Goal: Task Accomplishment & Management: Manage account settings

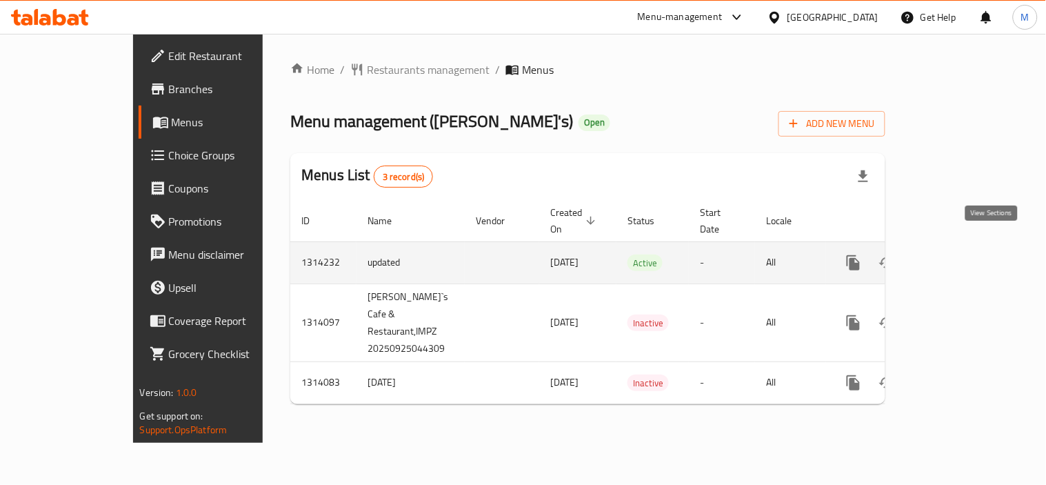
click at [961, 254] on icon "enhanced table" at bounding box center [953, 262] width 17 height 17
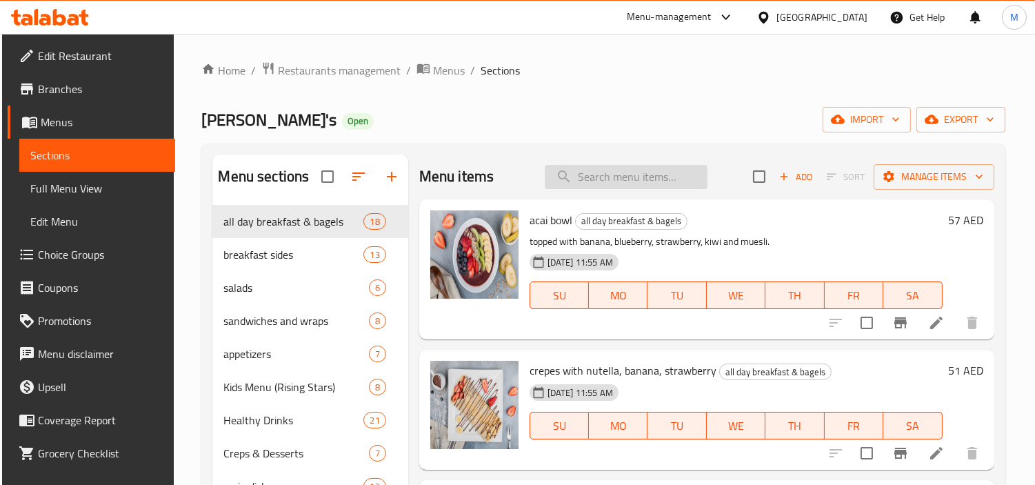
click at [607, 176] on input "search" at bounding box center [626, 177] width 163 height 24
paste input "Chocolate Fudge Cake"
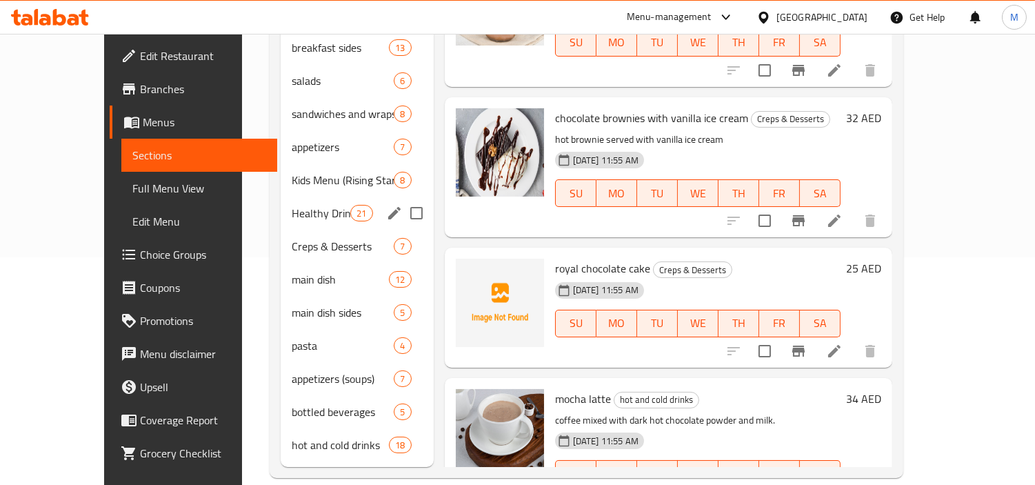
scroll to position [150, 0]
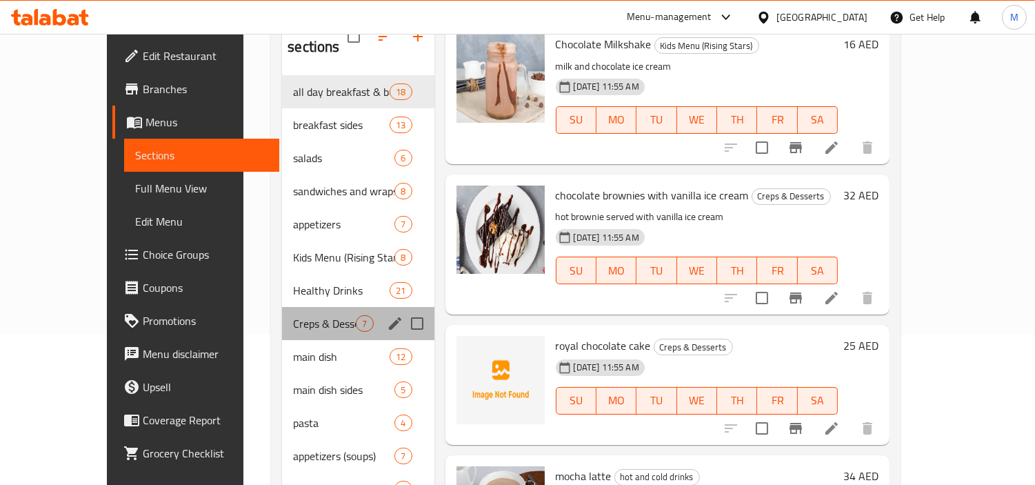
click at [282, 314] on div "Creps & Desserts 7" at bounding box center [358, 323] width 152 height 33
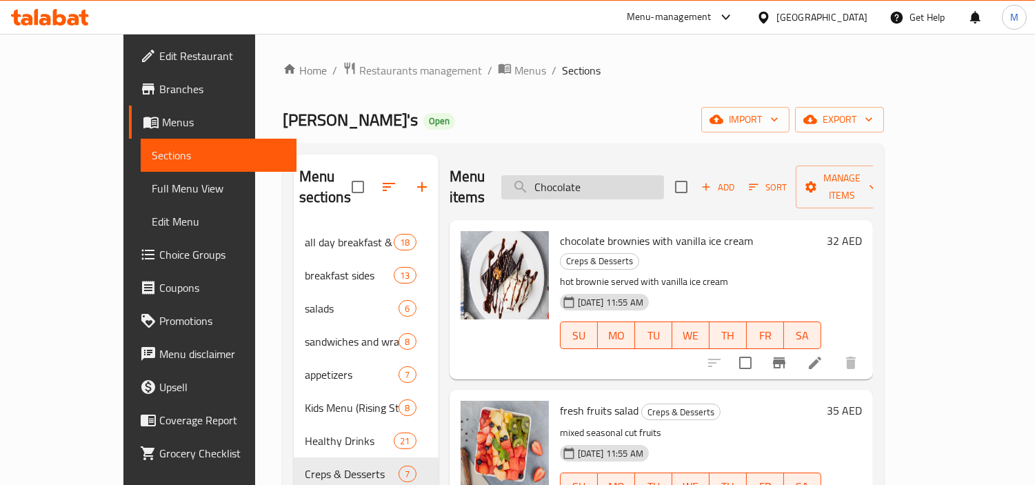
click at [660, 179] on input "Chocolate" at bounding box center [582, 187] width 163 height 24
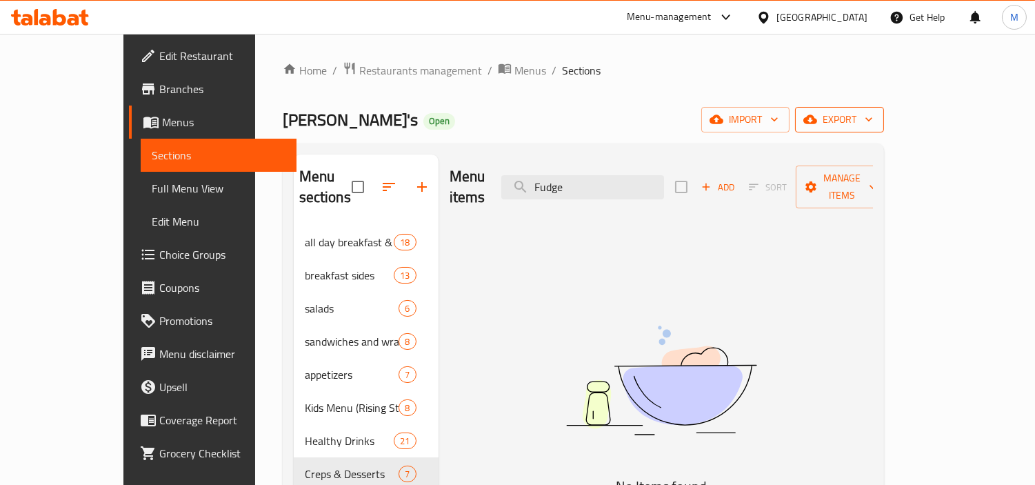
type input "Fudge"
click at [884, 132] on button "export" at bounding box center [839, 120] width 89 height 26
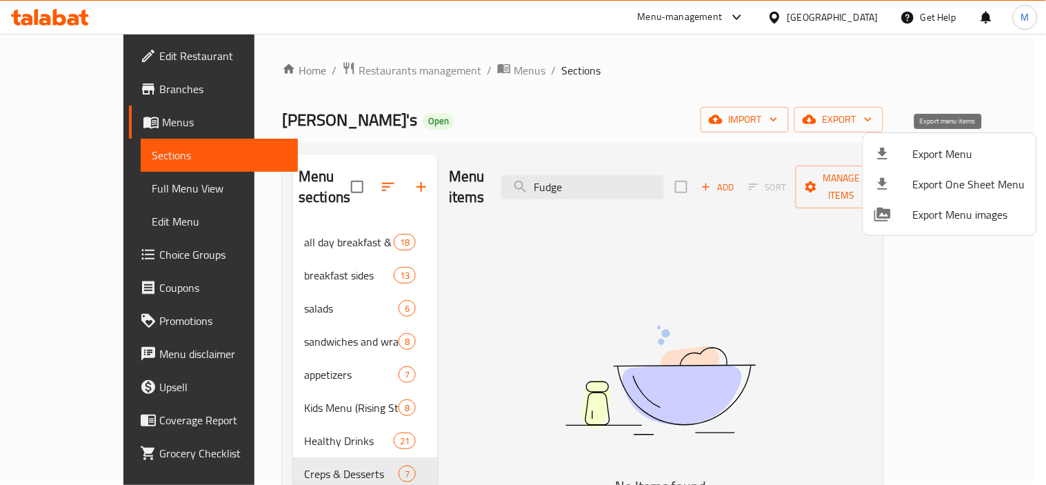
click at [962, 150] on span "Export Menu" at bounding box center [969, 153] width 112 height 17
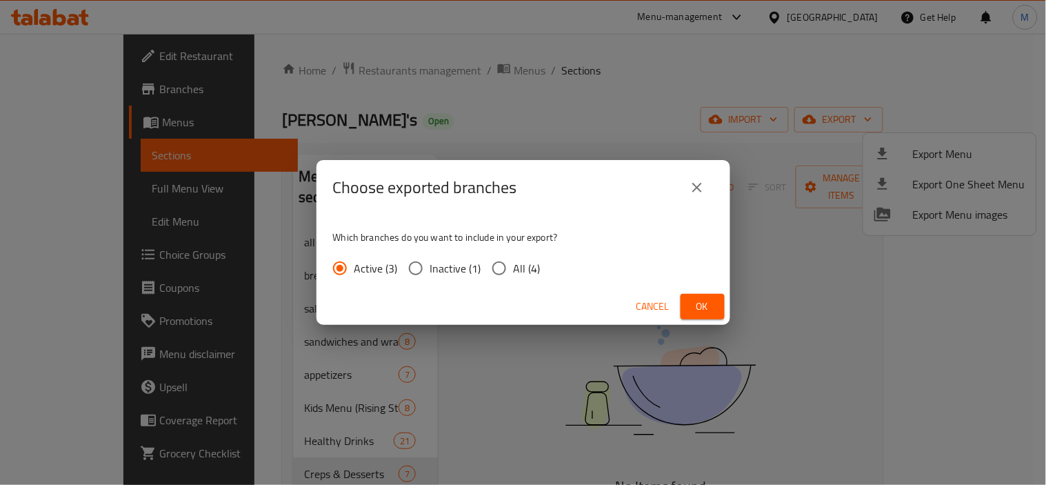
click at [552, 257] on div "Which branches do you want to include in your export? Active (3) Inactive (1) A…" at bounding box center [523, 251] width 414 height 73
click at [534, 263] on span "All (4)" at bounding box center [527, 268] width 27 height 17
click at [514, 263] on input "All (4)" at bounding box center [499, 268] width 29 height 29
radio input "true"
click at [704, 307] on span "Ok" at bounding box center [703, 306] width 22 height 17
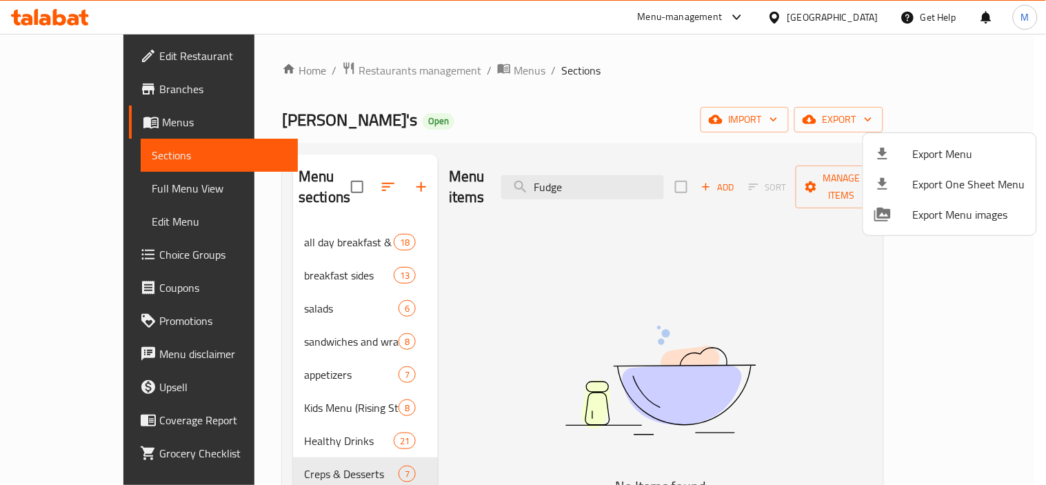
click at [517, 230] on div at bounding box center [523, 242] width 1046 height 485
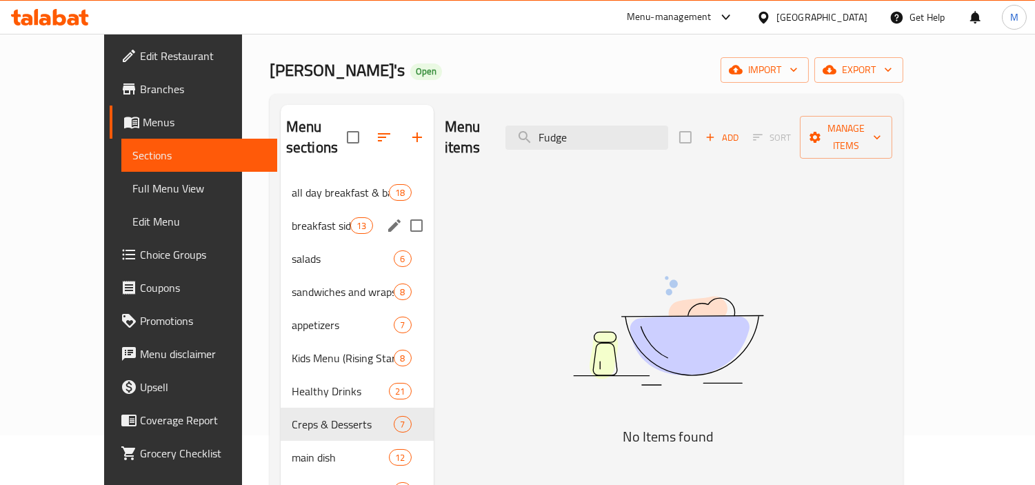
scroll to position [77, 0]
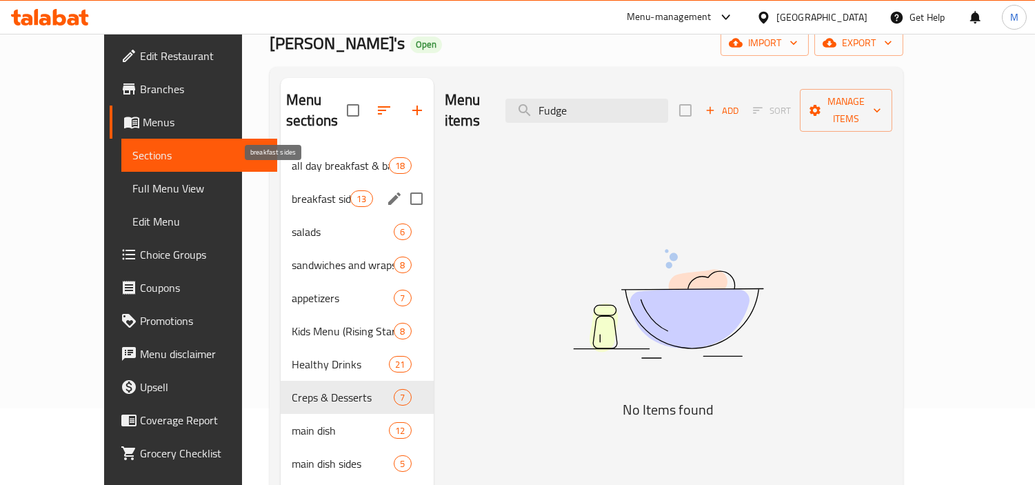
click at [281, 157] on div "all day breakfast & bagels 18" at bounding box center [357, 165] width 153 height 33
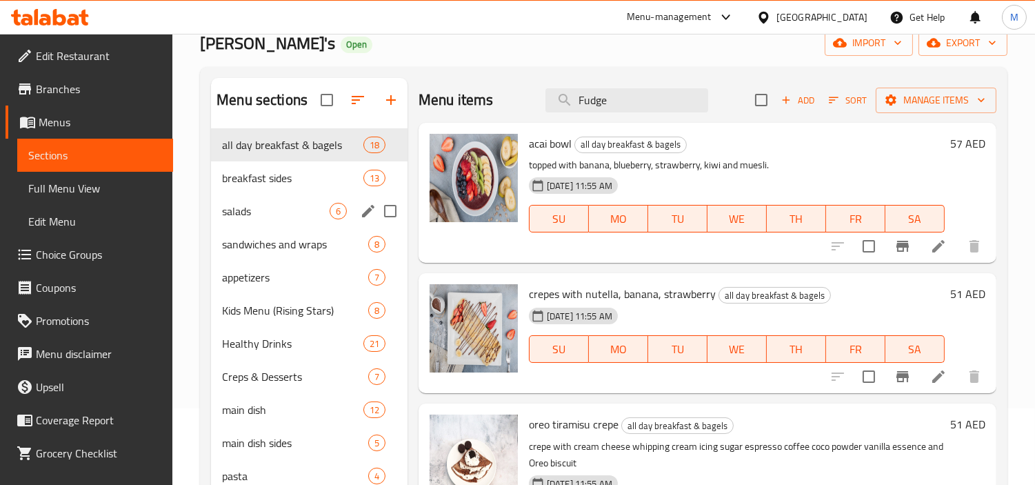
scroll to position [228, 0]
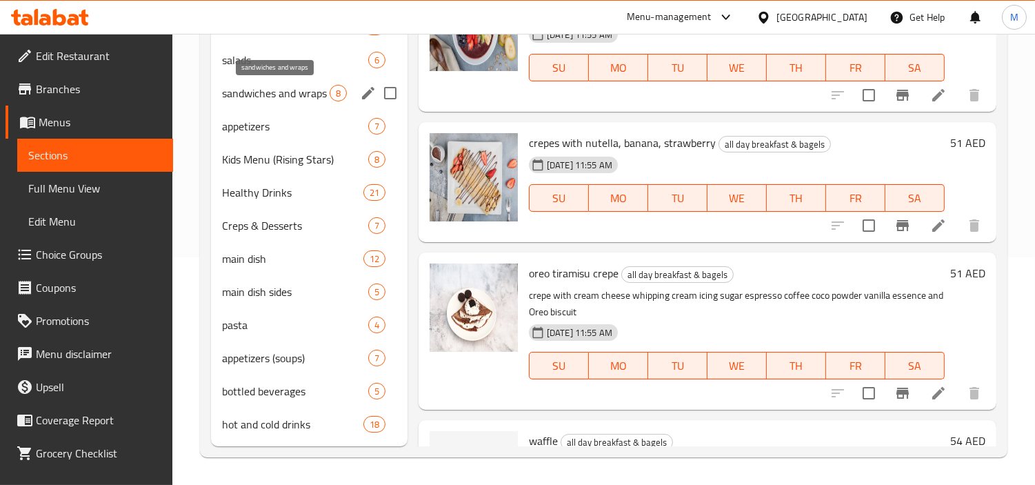
click at [260, 100] on span "sandwiches and wraps" at bounding box center [276, 93] width 108 height 17
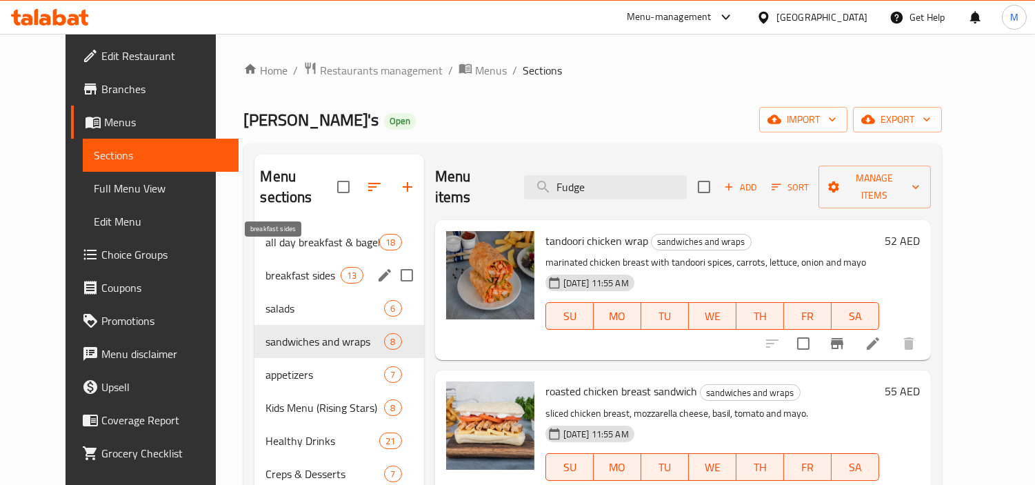
click at [280, 267] on span "breakfast sides" at bounding box center [302, 275] width 75 height 17
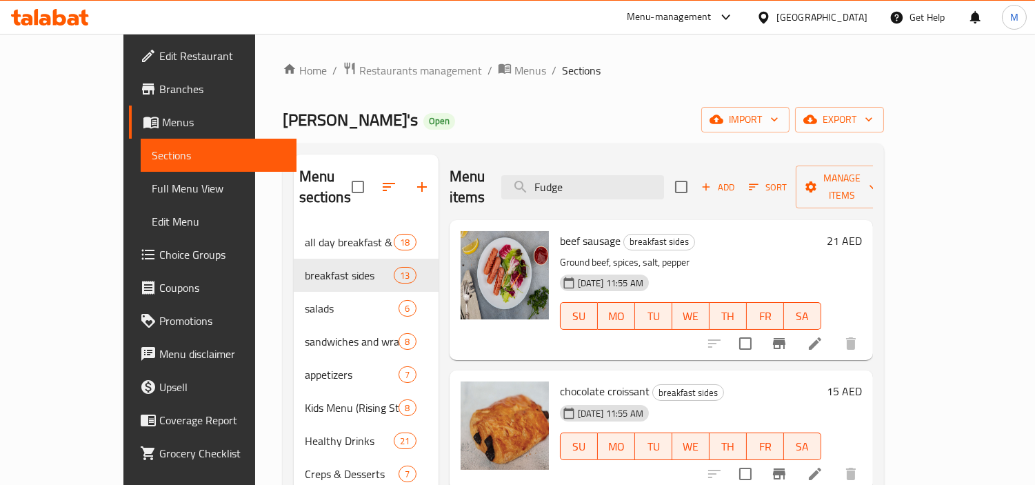
click at [650, 163] on div "Menu items Fudge Add Sort Manage items" at bounding box center [661, 187] width 423 height 66
click at [645, 183] on input "Fudge" at bounding box center [582, 187] width 163 height 24
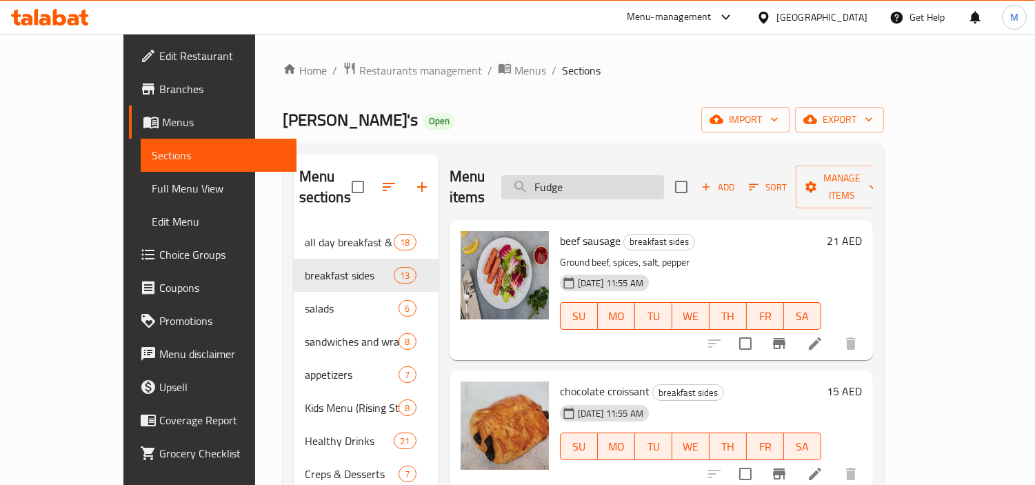
paste input "resh Fruits Salad"
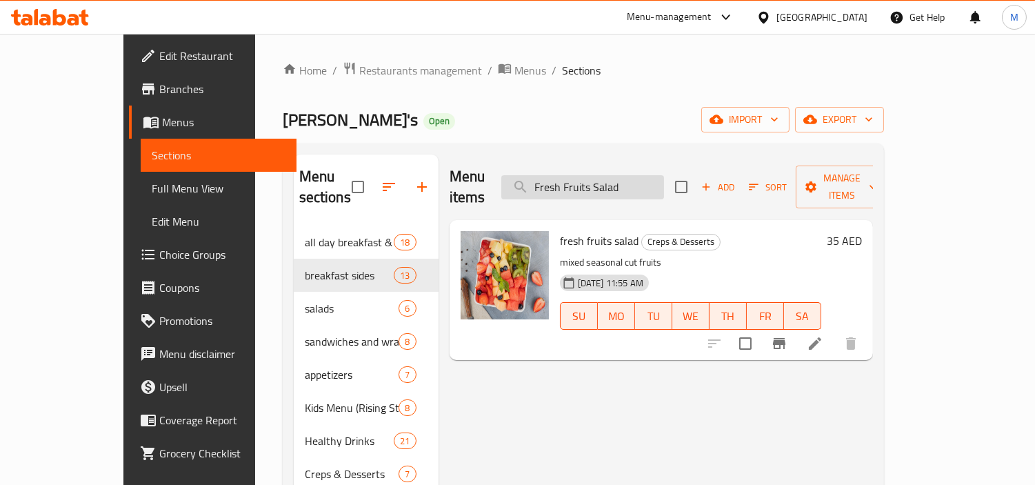
click at [664, 177] on input "Fresh Fruits Salad" at bounding box center [582, 187] width 163 height 24
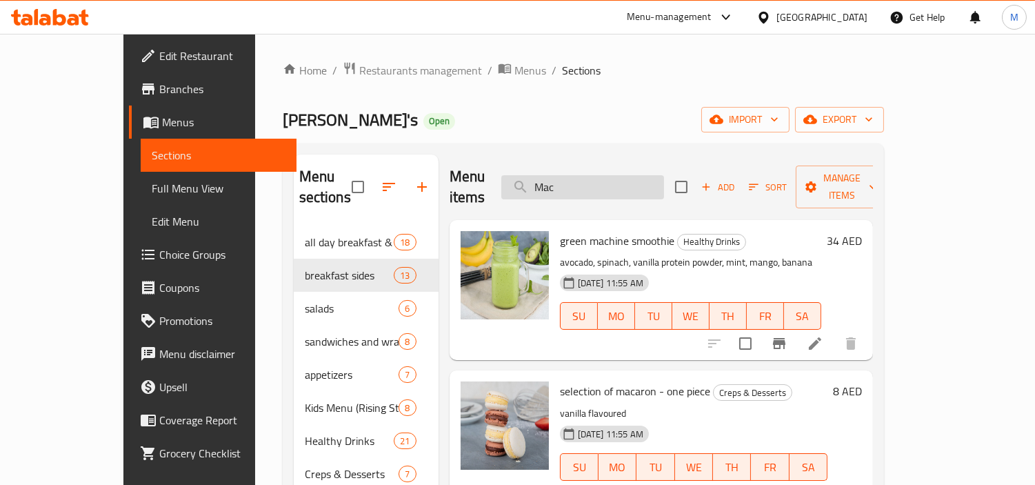
click at [660, 175] on input "Mac" at bounding box center [582, 187] width 163 height 24
paste input "onster Cookies"
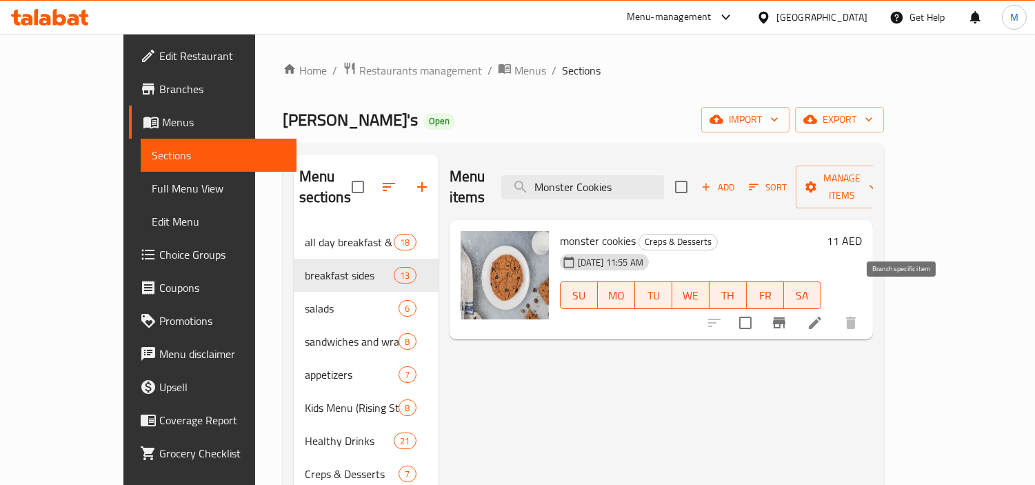
type input "Monster Cookies"
click at [796, 306] on button "Branch-specific-item" at bounding box center [779, 322] width 33 height 33
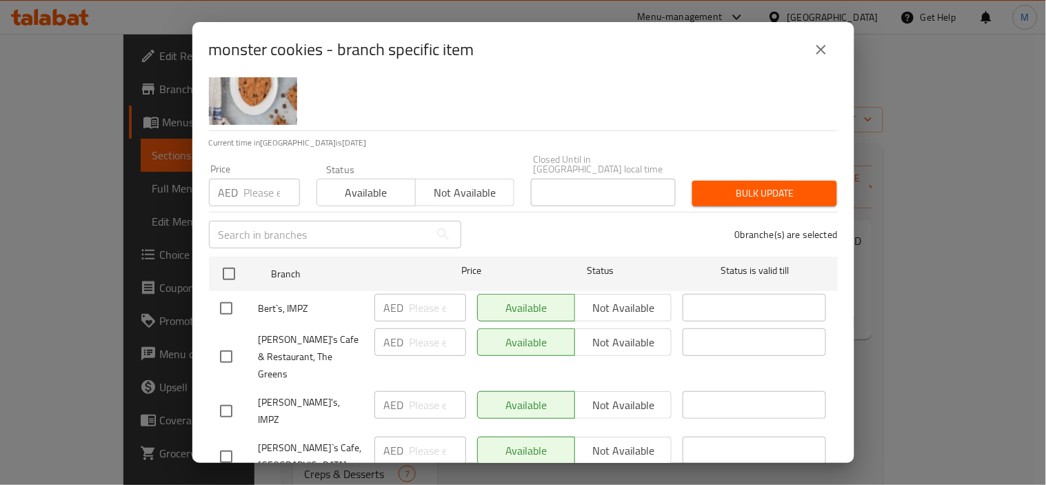
scroll to position [70, 0]
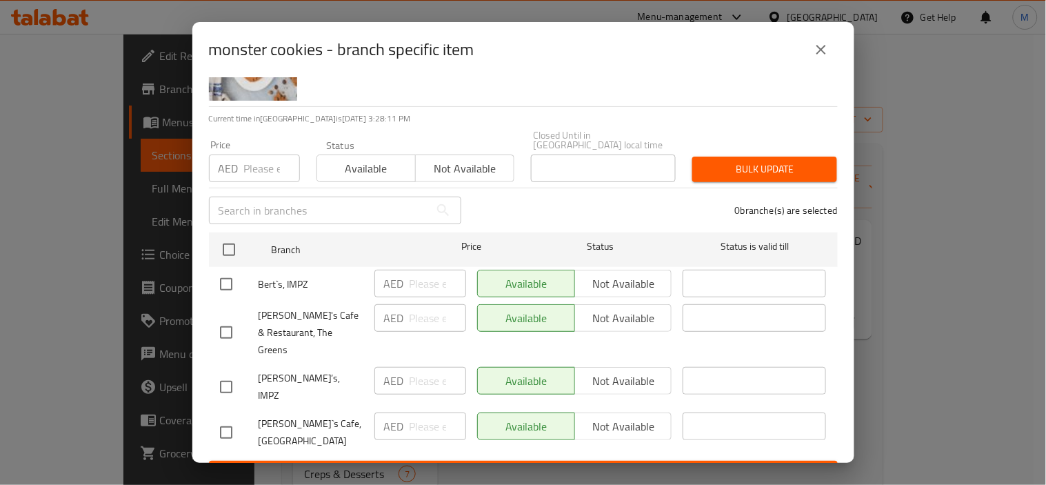
click at [818, 53] on icon "close" at bounding box center [821, 49] width 17 height 17
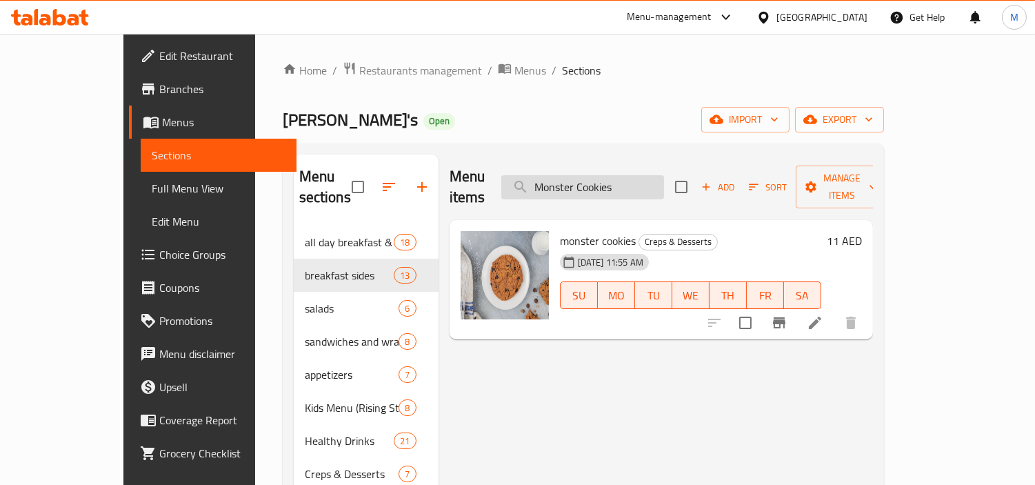
click at [636, 175] on input "Monster Cookies" at bounding box center [582, 187] width 163 height 24
paste input "Royal Chocolate Cake"
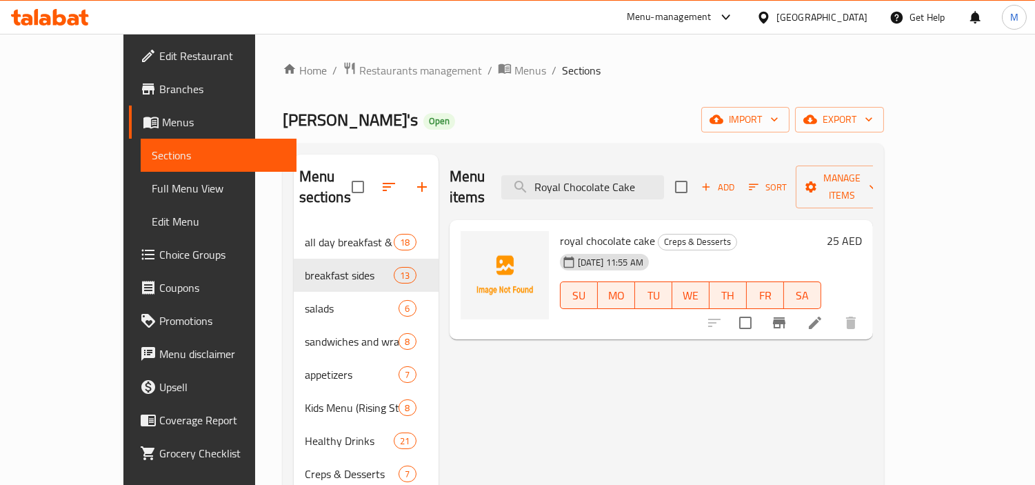
type input "Royal Chocolate Cake"
click at [787, 314] on icon "Branch-specific-item" at bounding box center [779, 322] width 17 height 17
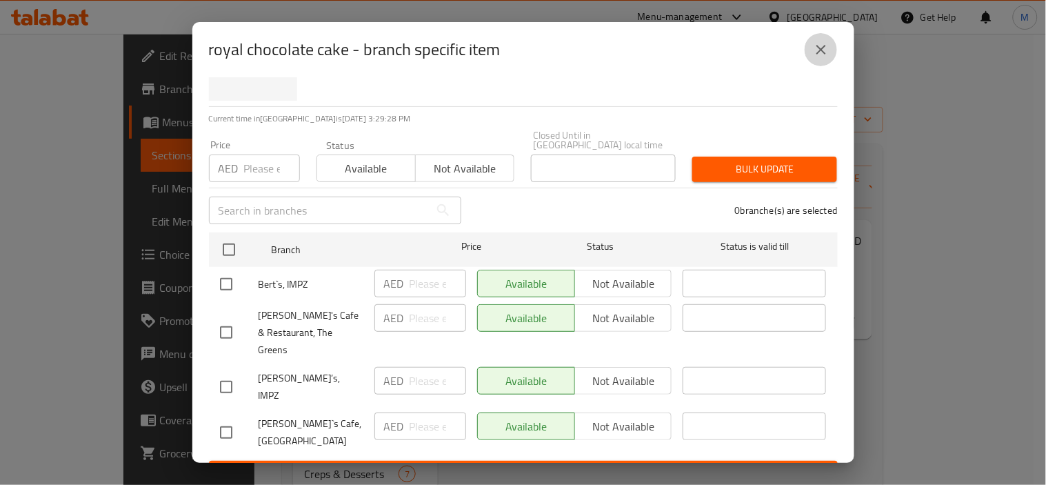
click at [812, 53] on button "close" at bounding box center [821, 49] width 33 height 33
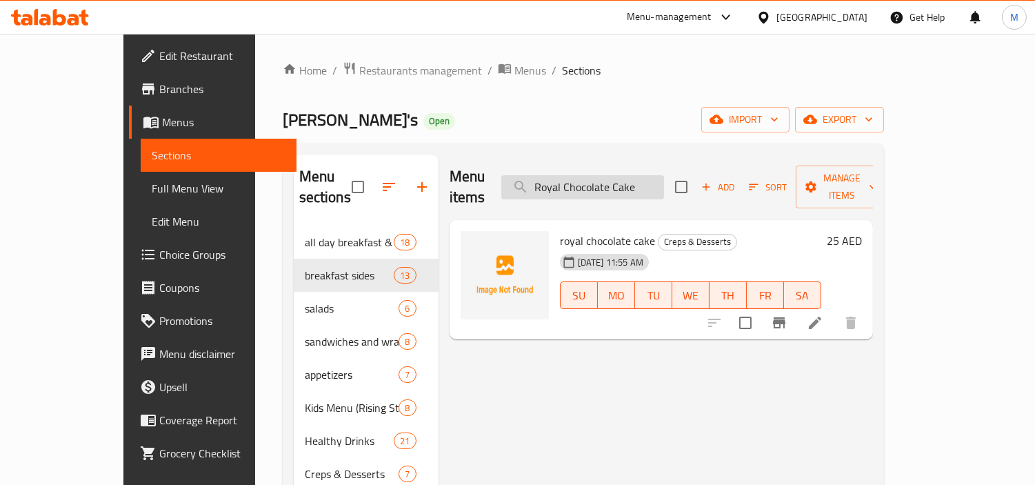
click at [634, 183] on input "Royal Chocolate Cake" at bounding box center [582, 187] width 163 height 24
click at [622, 178] on input "Royal Chocolate Cake" at bounding box center [582, 187] width 163 height 24
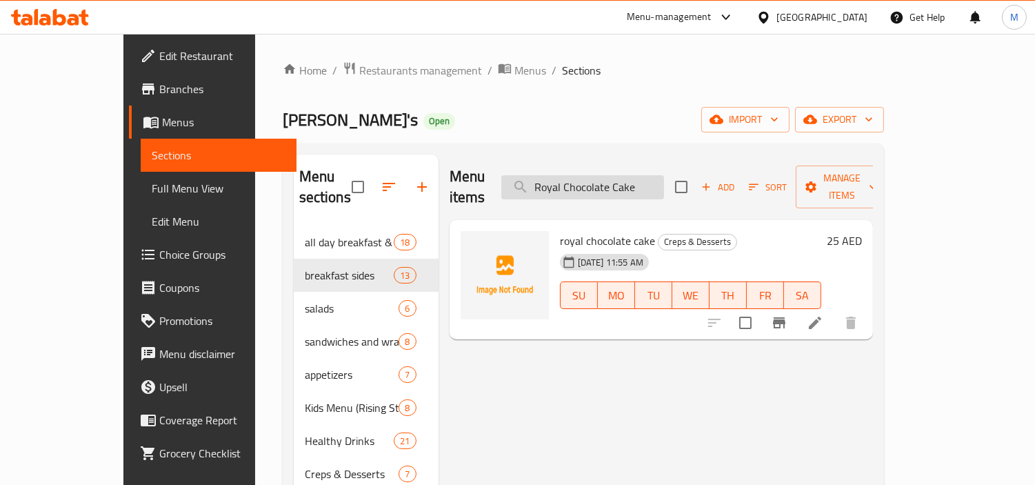
click at [622, 178] on input "Royal Chocolate Cake" at bounding box center [582, 187] width 163 height 24
paste input "Blueberry Cheesec"
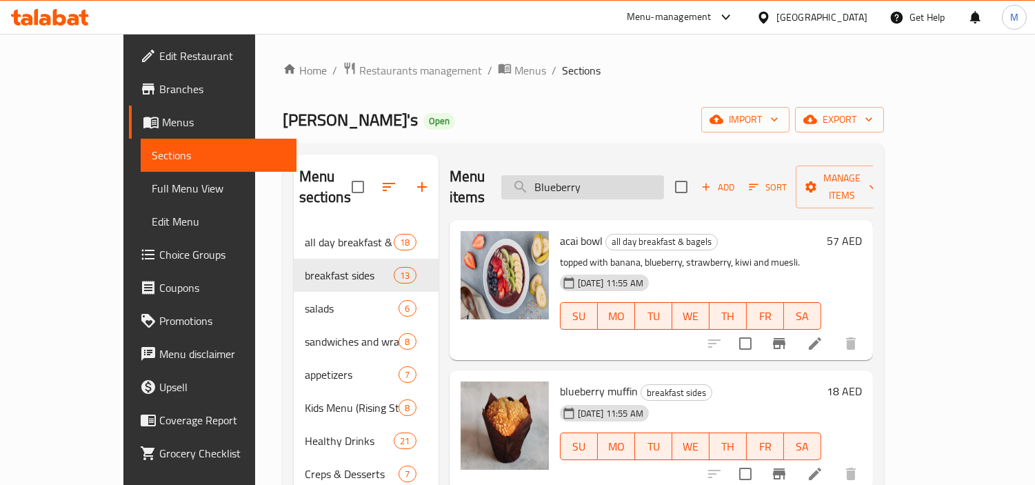
click at [628, 175] on input "Blueberry" at bounding box center [582, 187] width 163 height 24
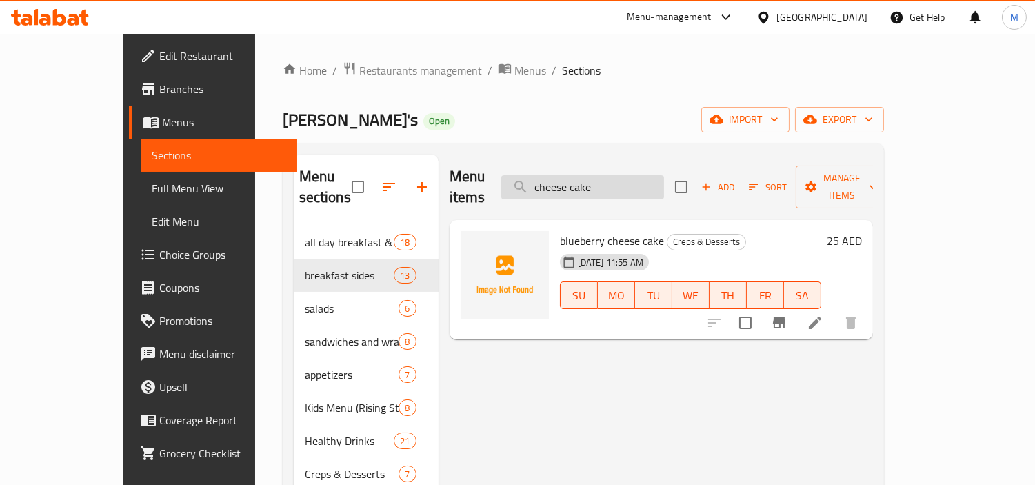
click at [664, 175] on input "cheese cake" at bounding box center [582, 187] width 163 height 24
paste input "Chocolate Fudge C"
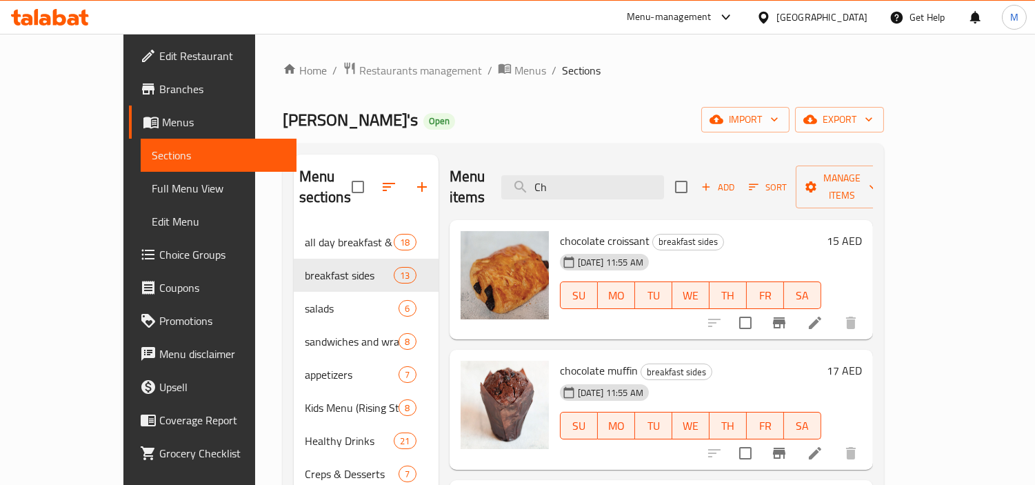
type input "C"
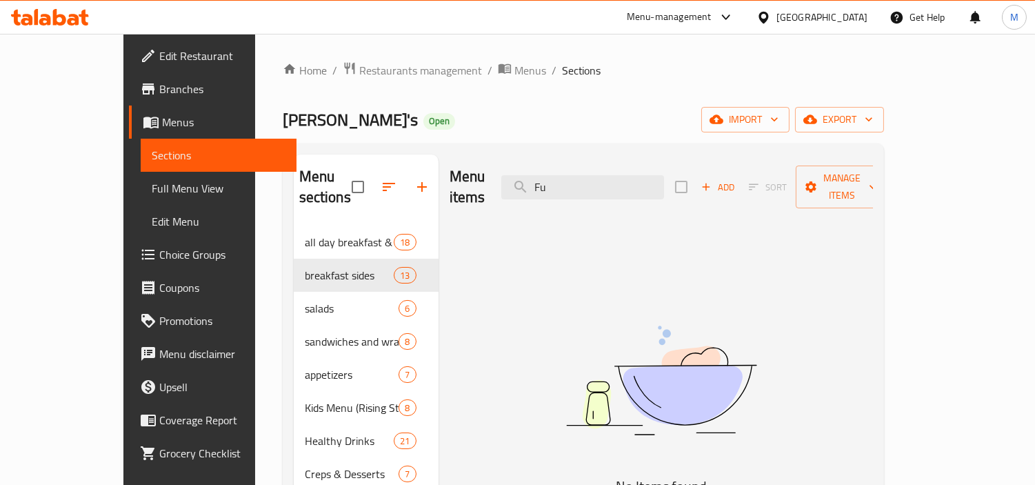
type input "F"
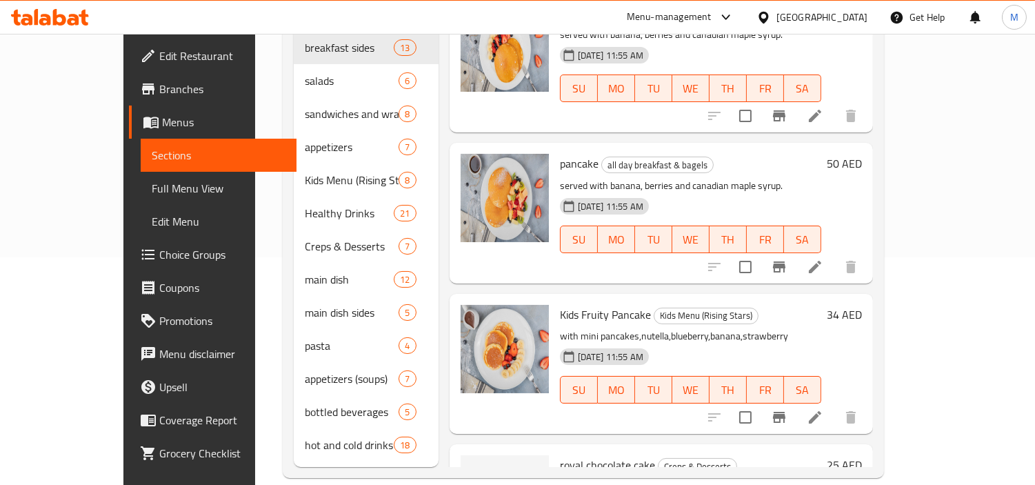
scroll to position [0, 0]
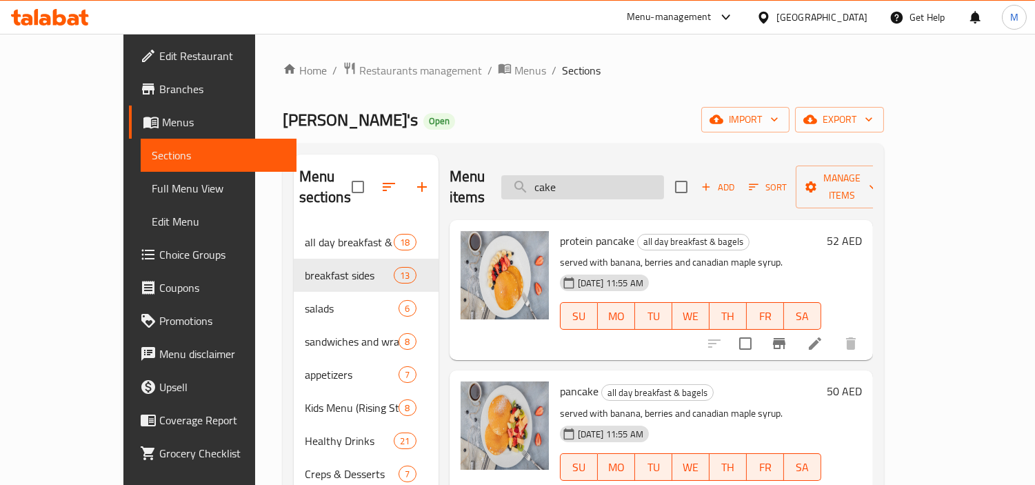
click at [637, 175] on input "cake" at bounding box center [582, 187] width 163 height 24
paste input "Mikado Raspberry C"
click at [623, 175] on input "cake" at bounding box center [582, 187] width 163 height 24
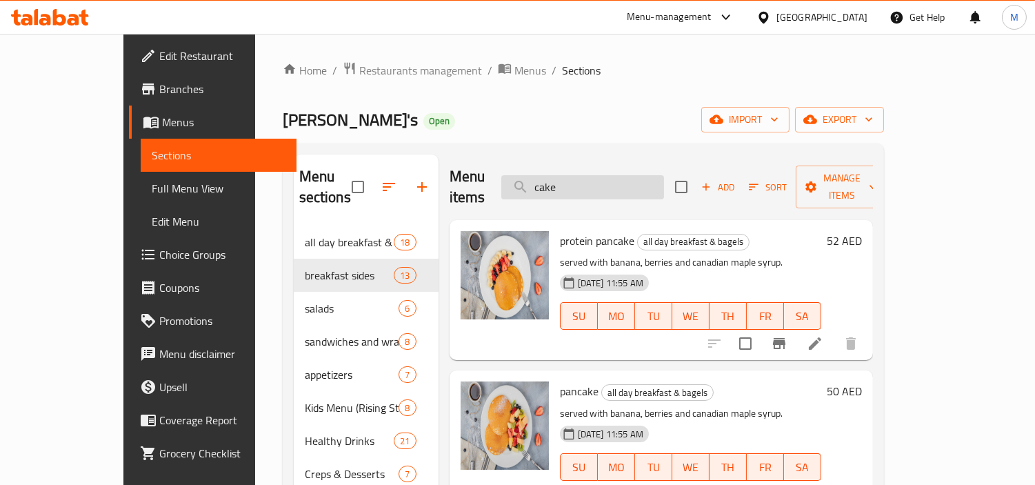
click at [623, 175] on input "cake" at bounding box center [582, 187] width 163 height 24
paste input "Chocolate Fondant C"
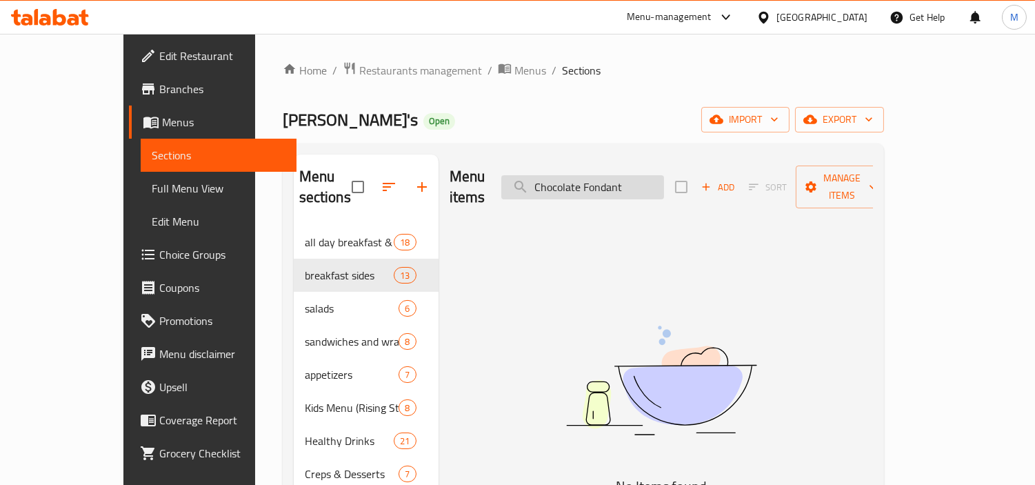
click at [659, 184] on input "Chocolate Fondant" at bounding box center [582, 187] width 163 height 24
click at [590, 175] on input "protein ball" at bounding box center [582, 187] width 163 height 24
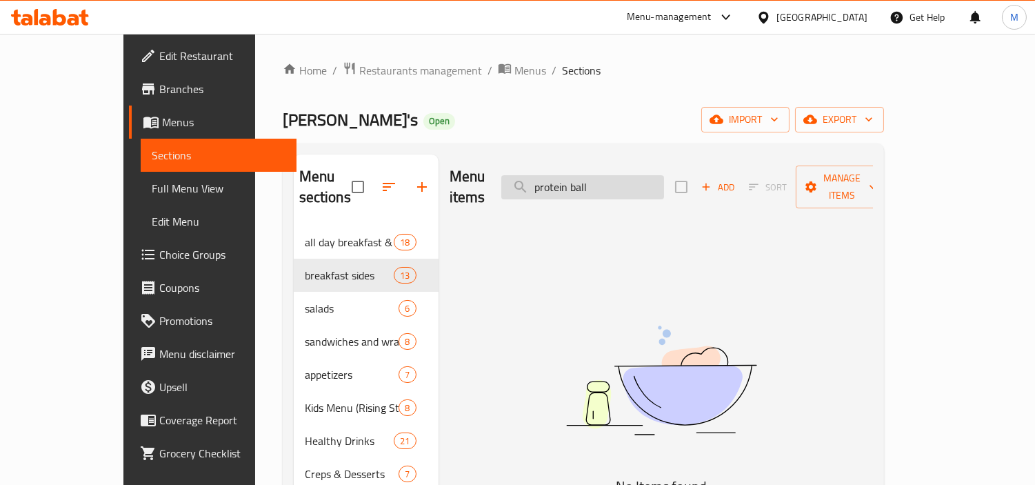
click at [590, 175] on input "protein ball" at bounding box center [582, 187] width 163 height 24
paste input "Chocolate Brownies with Vanilla Ice Cream"
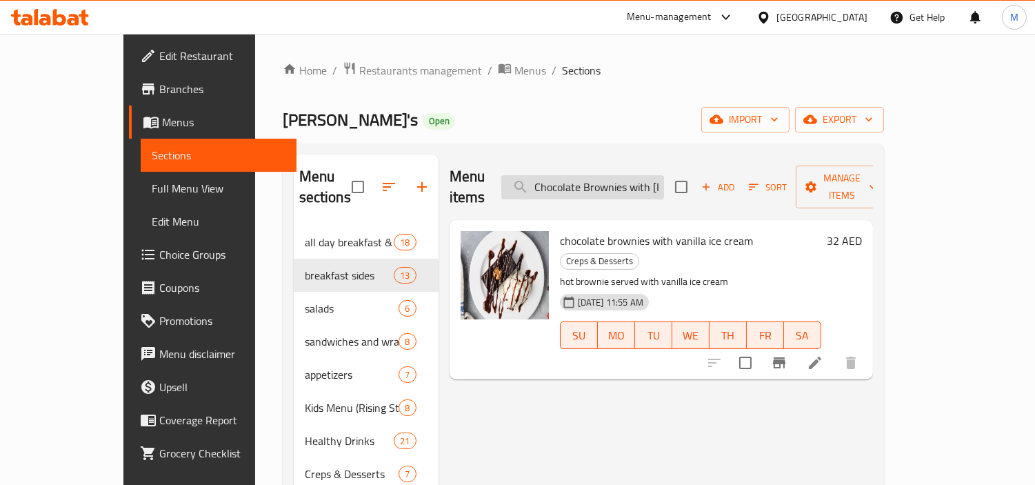
click at [623, 177] on input "Chocolate Brownies with Vanilla Ice Cream" at bounding box center [582, 187] width 163 height 24
paste input "Mango Pastry"
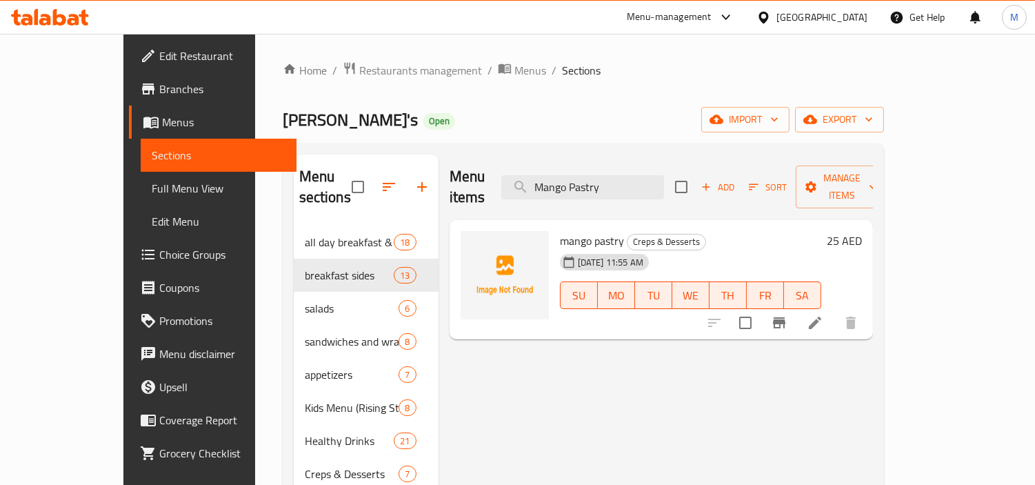
paste input "Bert's English Breakfast"
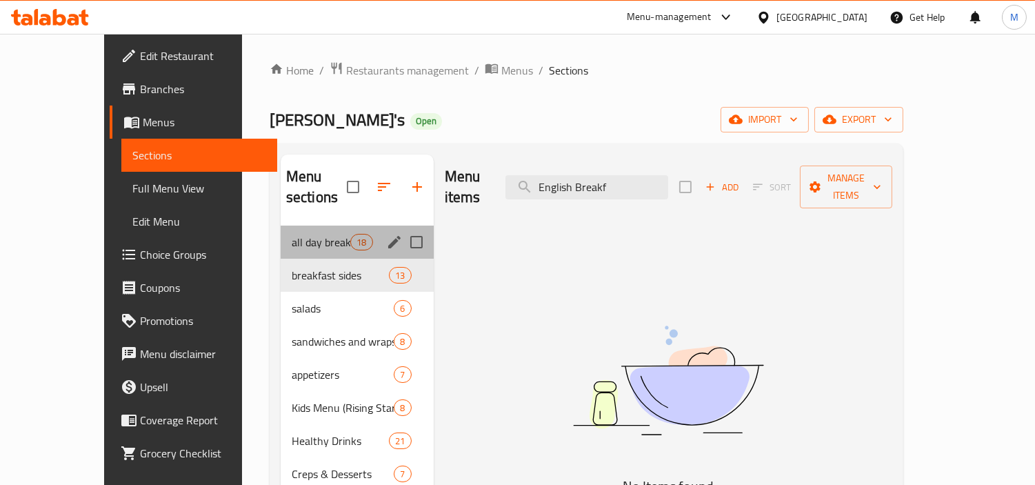
click at [328, 231] on div "all day breakfast & bagels 18" at bounding box center [357, 241] width 153 height 33
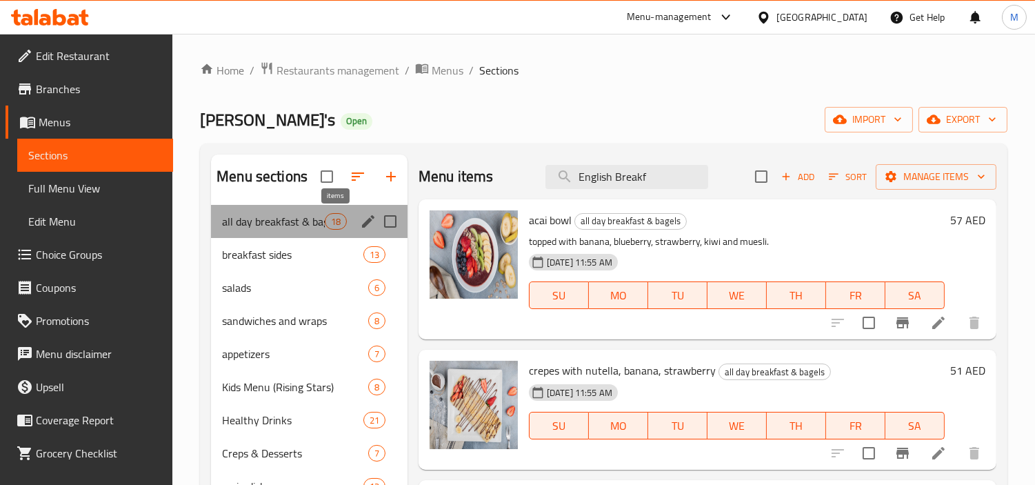
click at [326, 218] on span "18" at bounding box center [335, 221] width 21 height 13
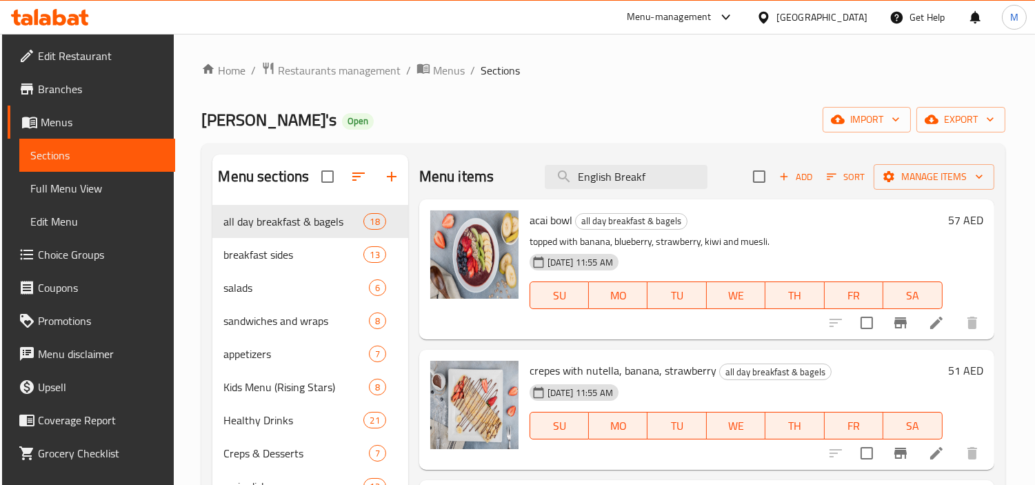
click at [548, 217] on span "acai bowl" at bounding box center [551, 220] width 43 height 21
copy h6 "acai bowl"
click at [661, 165] on input "English Breakf" at bounding box center [626, 177] width 163 height 24
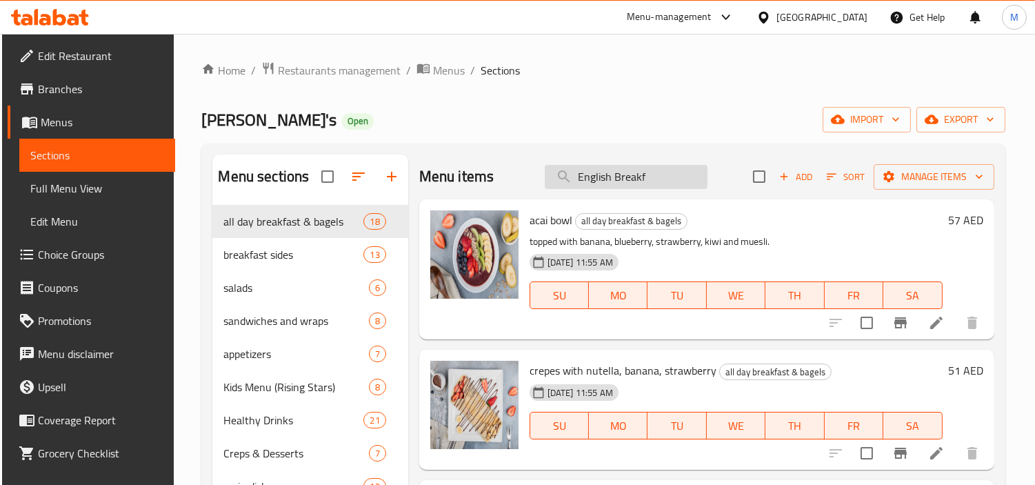
click at [661, 165] on input "English Breakf" at bounding box center [626, 177] width 163 height 24
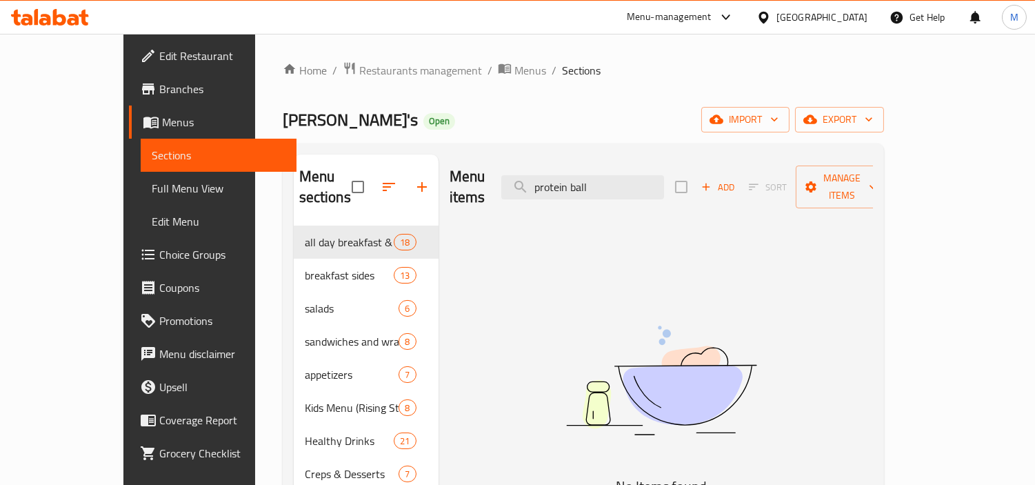
click at [650, 190] on div "Menu items protein ball Add Sort Manage items" at bounding box center [661, 187] width 423 height 66
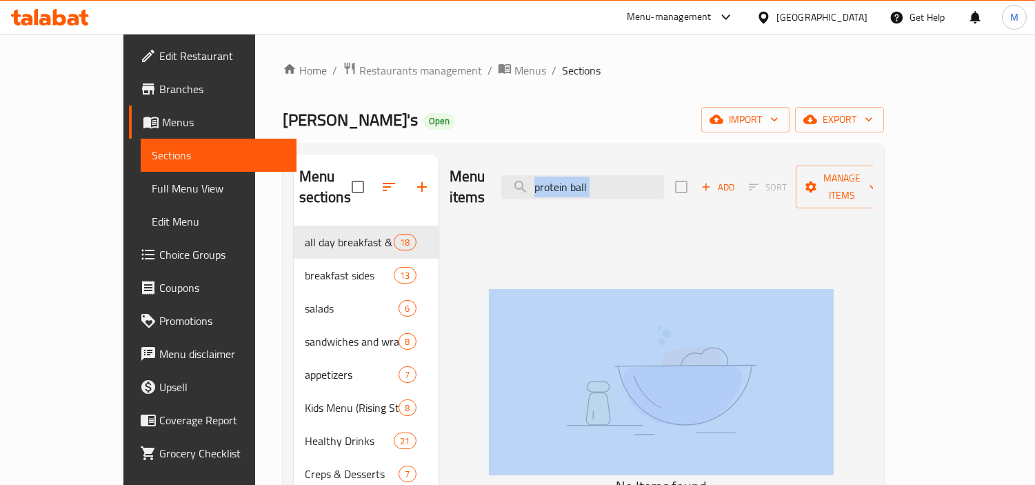
click at [650, 190] on div "Menu items protein ball Add Sort Manage items" at bounding box center [661, 187] width 423 height 66
click at [651, 175] on input "protein ball" at bounding box center [582, 187] width 163 height 24
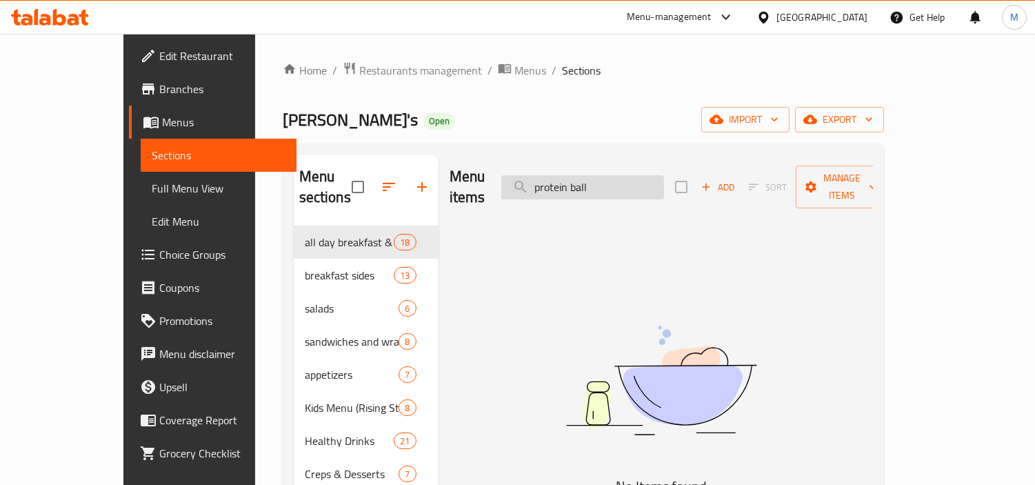
click at [651, 175] on input "protein ball" at bounding box center [582, 187] width 163 height 24
paste input "Mango Pastry"
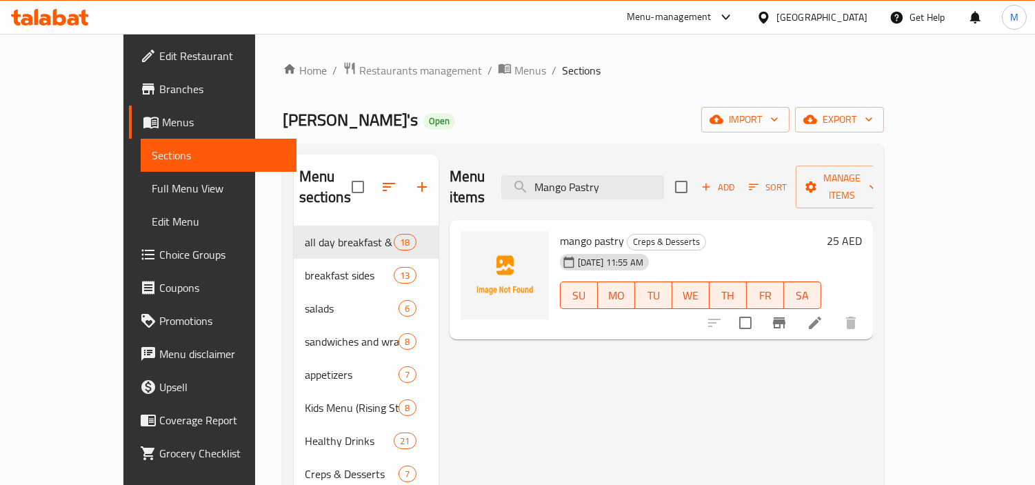
type input "Mango Pastry"
click at [785, 317] on icon "Branch-specific-item" at bounding box center [779, 322] width 12 height 11
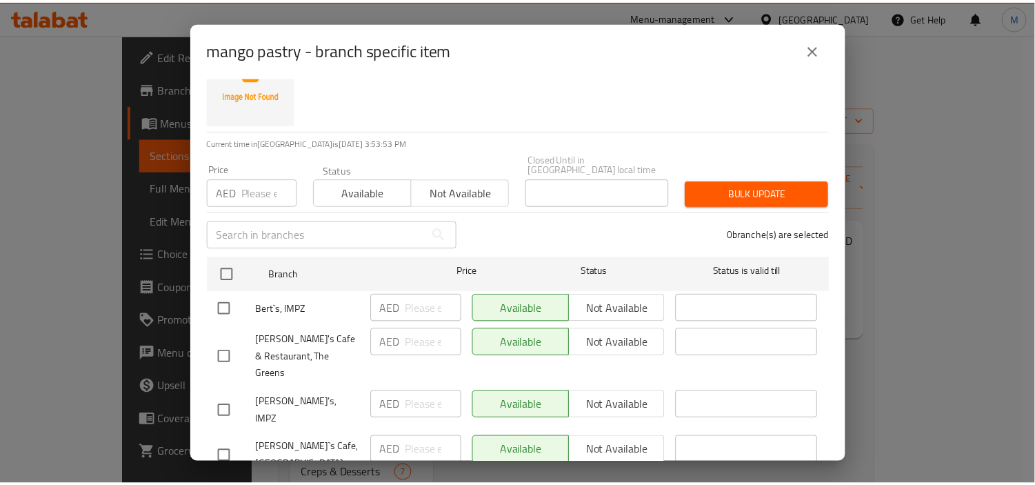
scroll to position [70, 0]
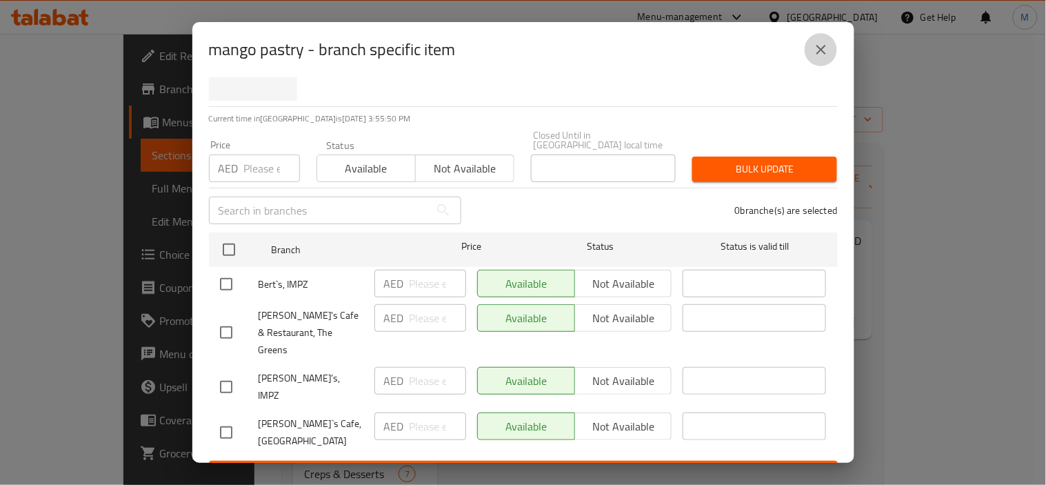
click at [818, 56] on icon "close" at bounding box center [821, 49] width 17 height 17
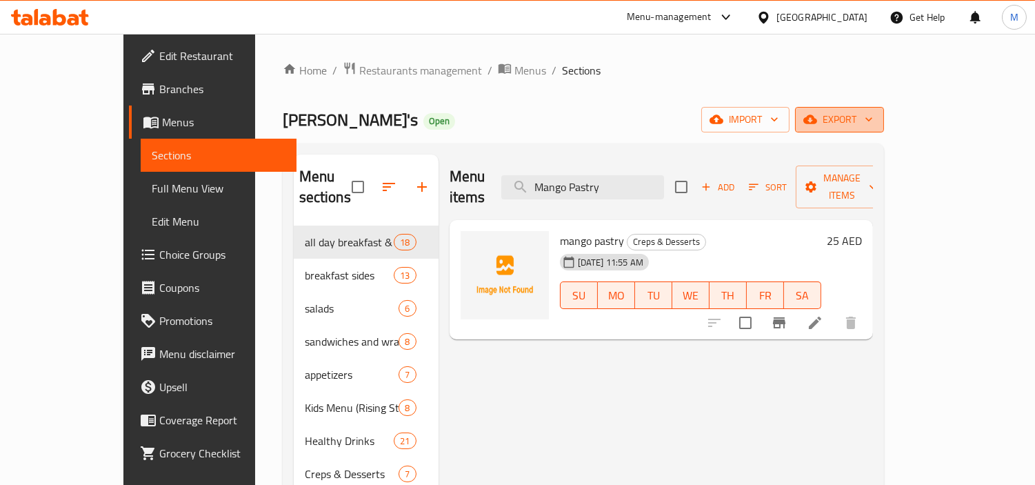
click at [873, 121] on span "export" at bounding box center [839, 119] width 67 height 17
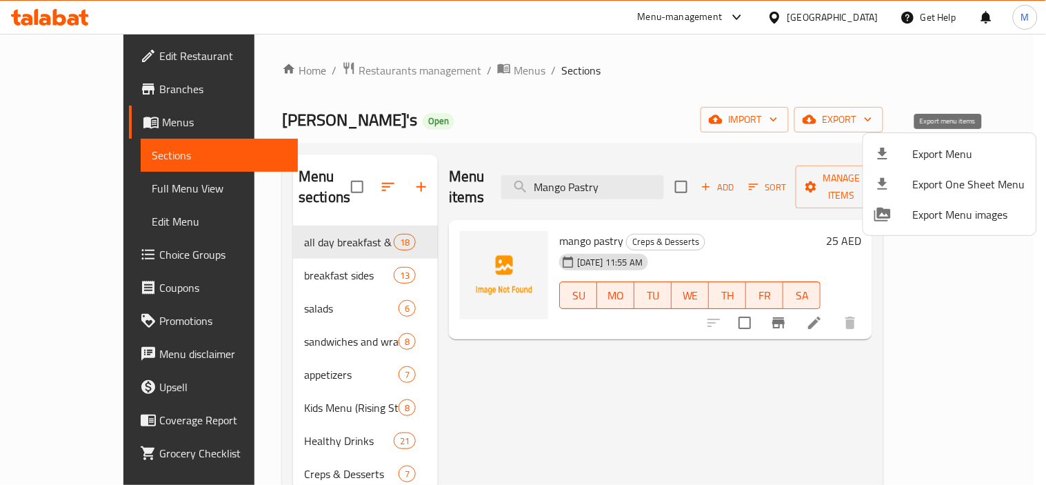
click at [927, 154] on span "Export Menu" at bounding box center [969, 153] width 112 height 17
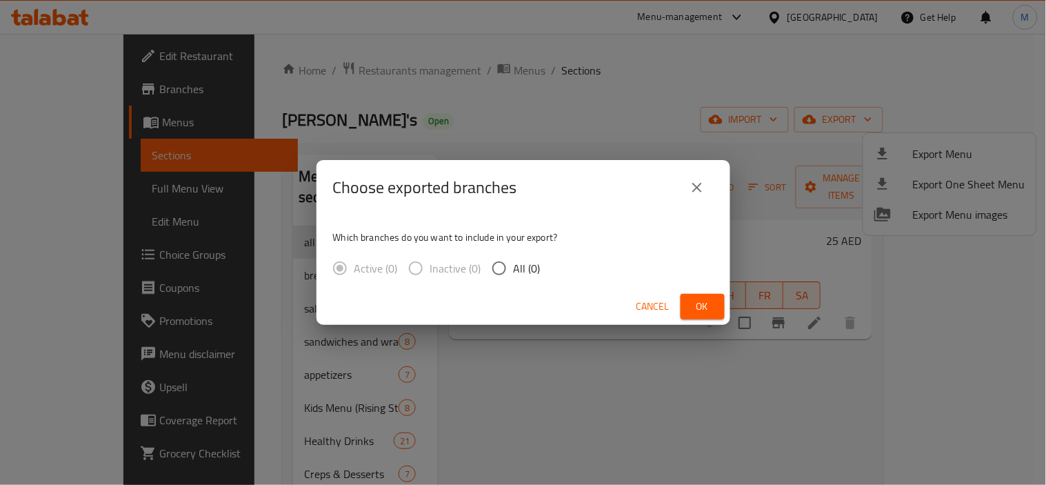
click at [539, 252] on div "Which branches do you want to include in your export? Active (0) Inactive (0) A…" at bounding box center [523, 251] width 414 height 73
click at [535, 260] on span "All (0)" at bounding box center [527, 268] width 27 height 17
click at [514, 259] on input "All (0)" at bounding box center [499, 268] width 29 height 29
radio input "true"
click at [706, 194] on button "close" at bounding box center [697, 187] width 33 height 33
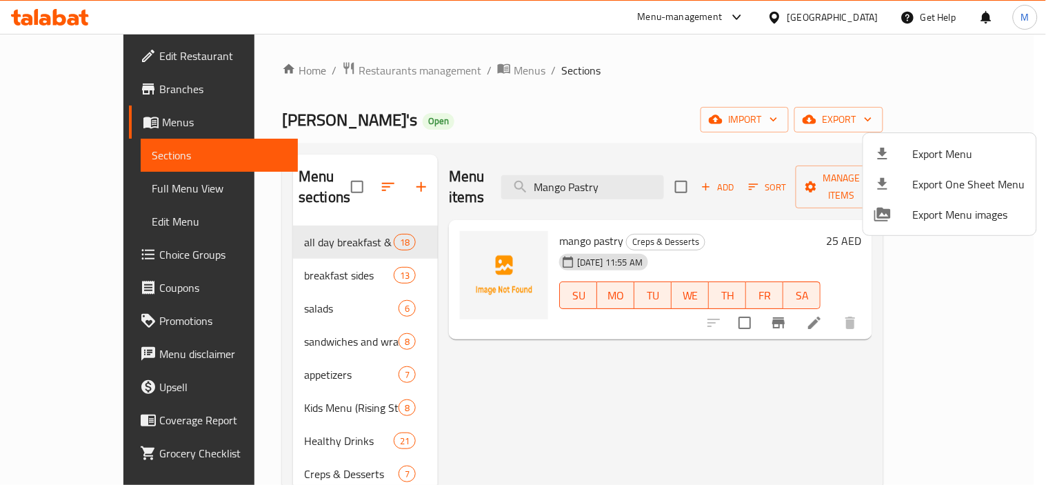
click at [582, 369] on div at bounding box center [523, 242] width 1046 height 485
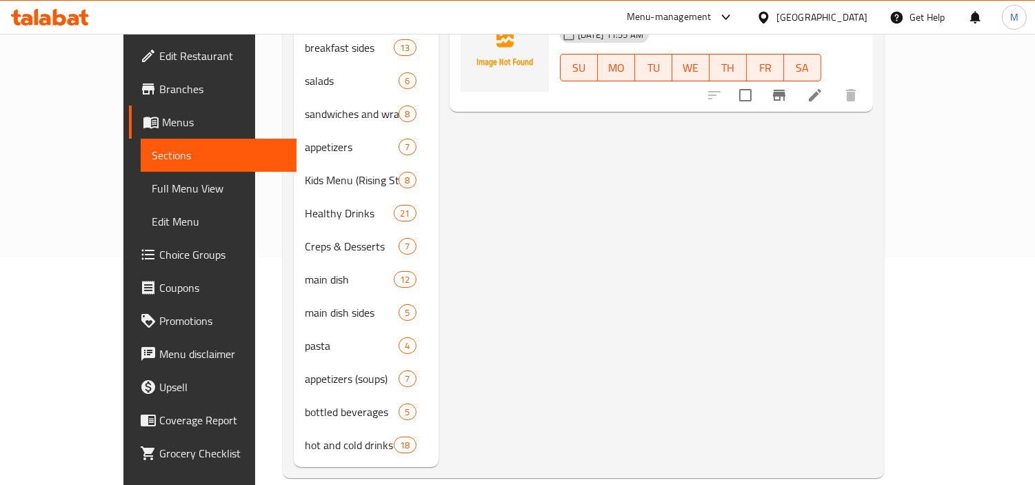
scroll to position [0, 0]
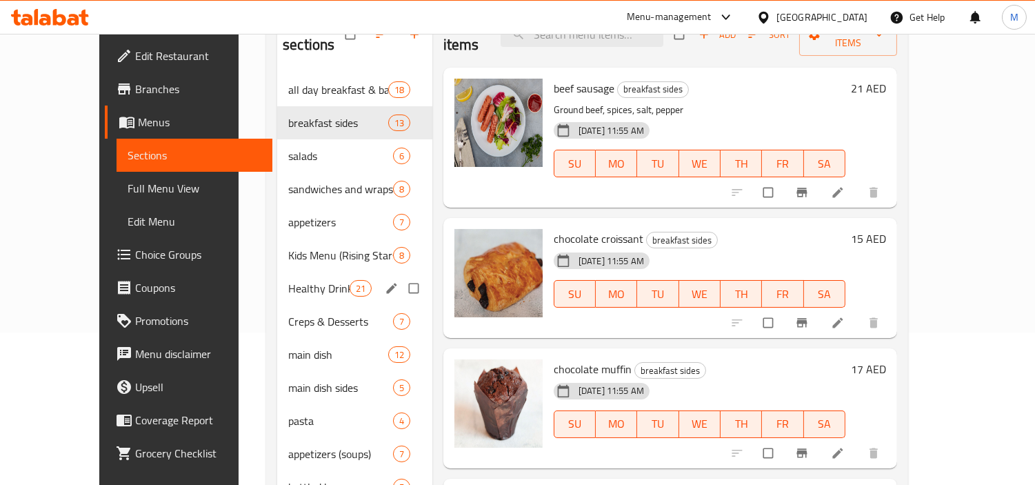
scroll to position [153, 0]
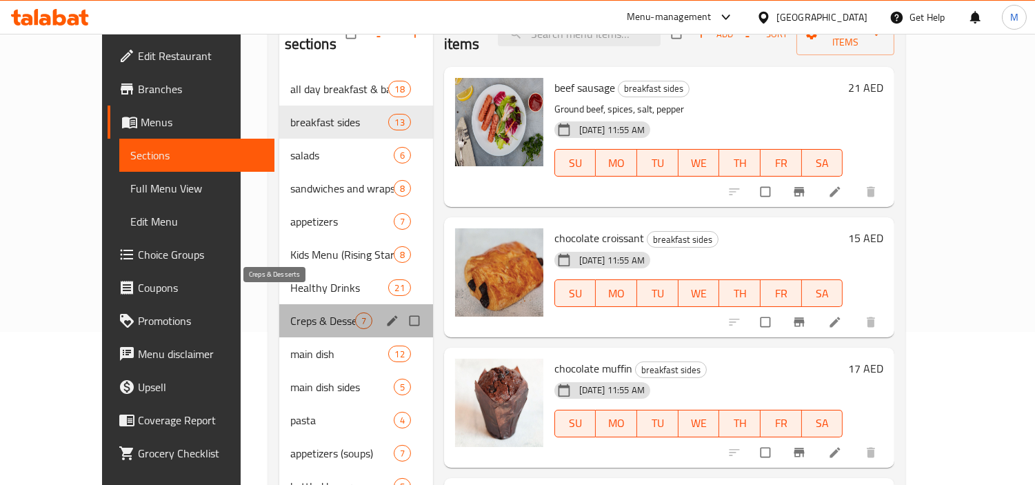
click at [290, 312] on span "Creps & Desserts" at bounding box center [322, 320] width 65 height 17
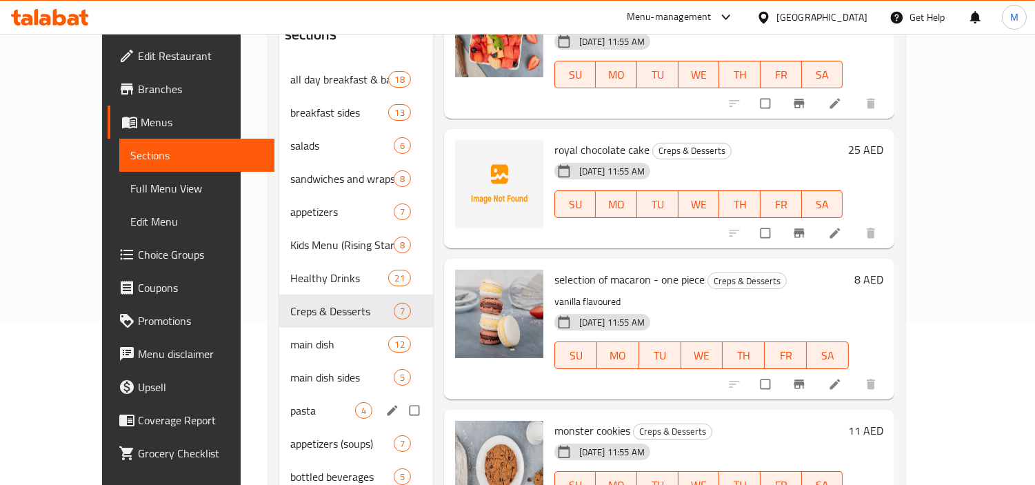
scroll to position [228, 0]
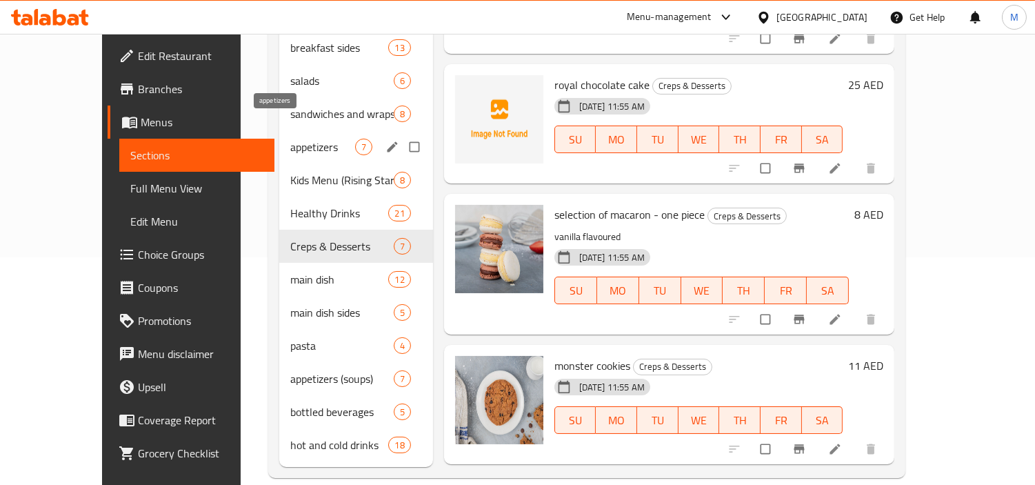
click at [301, 139] on span "appetizers" at bounding box center [322, 147] width 65 height 17
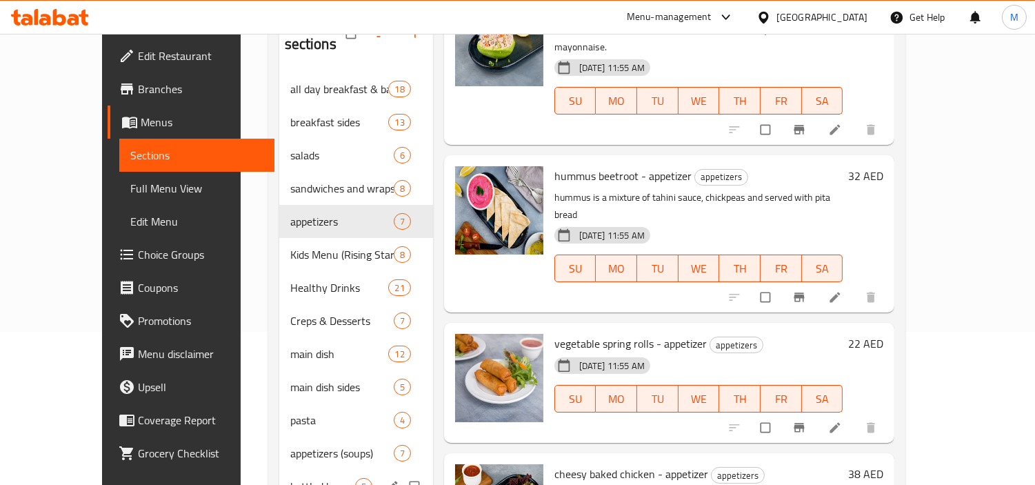
scroll to position [228, 0]
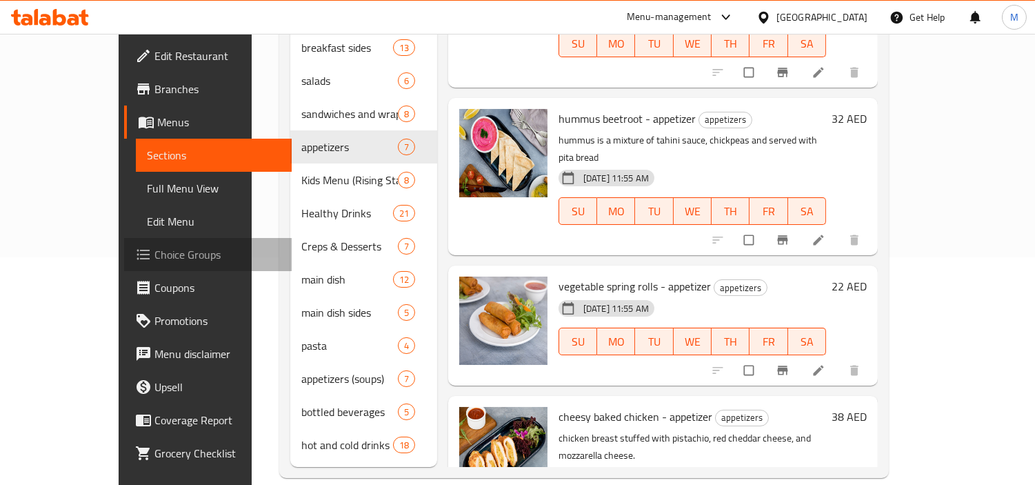
click at [154, 246] on span "Choice Groups" at bounding box center [217, 254] width 126 height 17
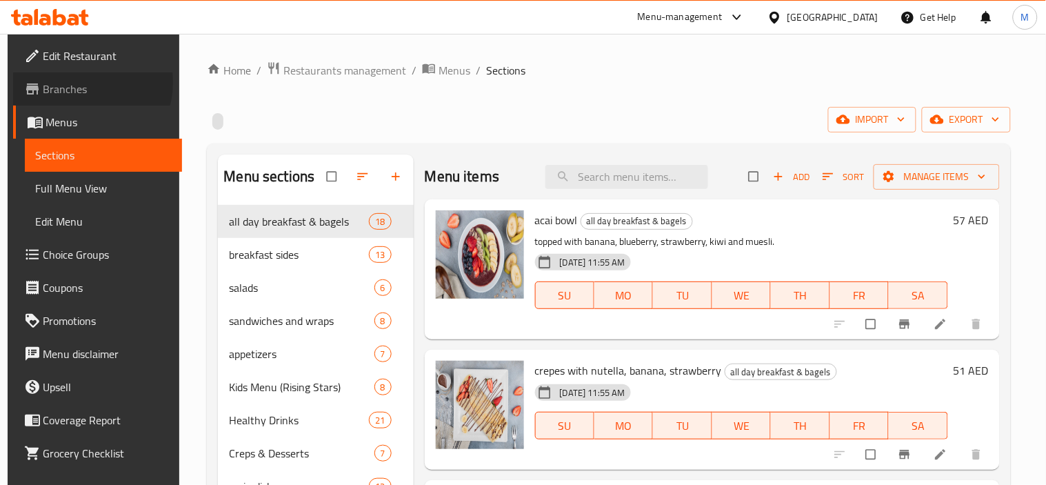
click at [72, 83] on span "Branches" at bounding box center [107, 89] width 128 height 17
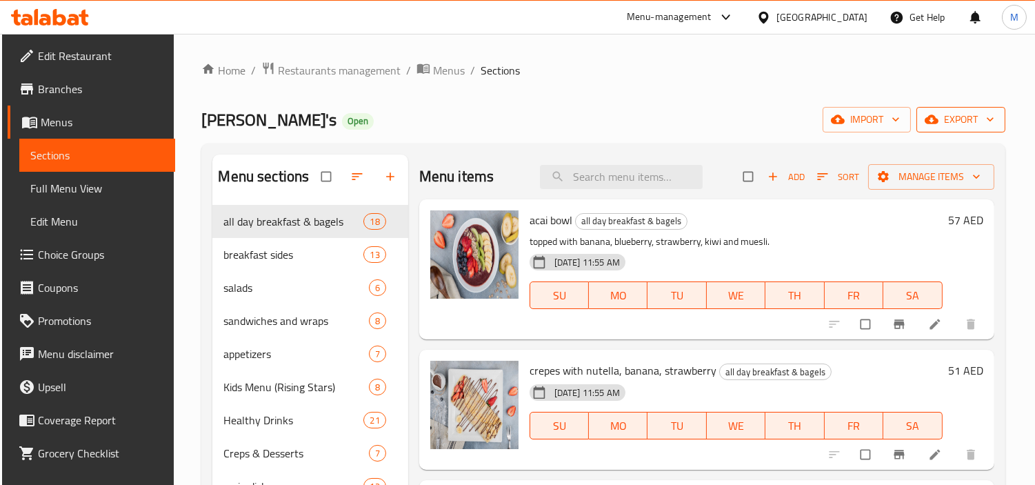
click at [955, 129] on button "export" at bounding box center [960, 120] width 89 height 26
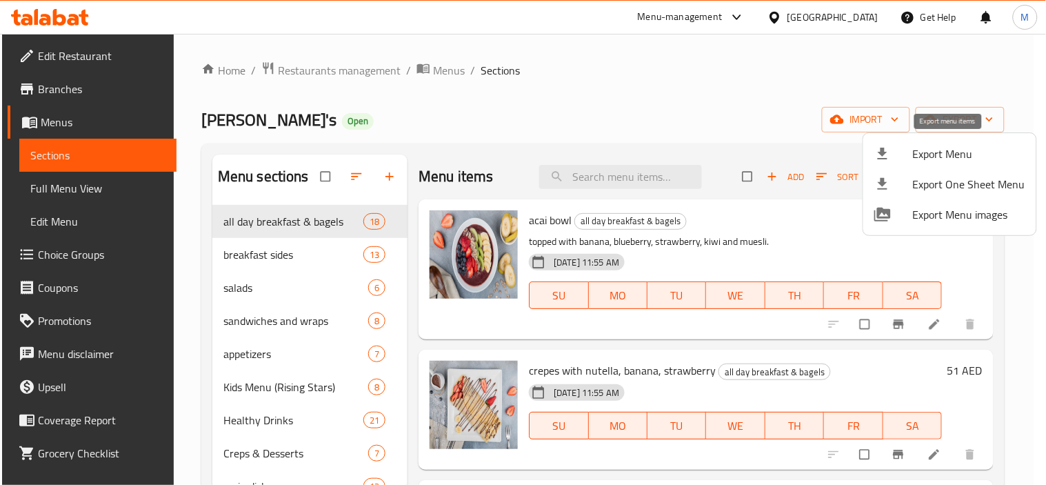
click at [946, 157] on span "Export Menu" at bounding box center [969, 153] width 112 height 17
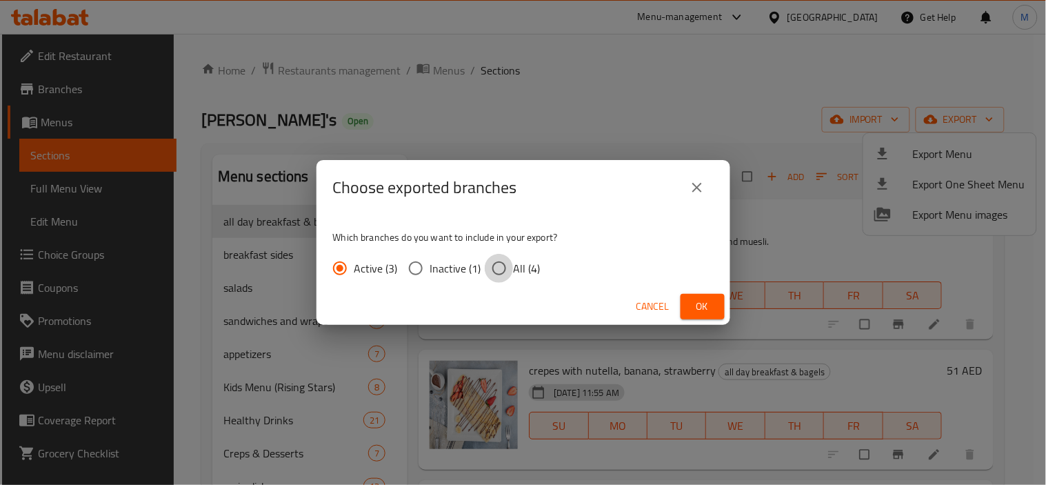
drag, startPoint x: 492, startPoint y: 272, endPoint x: 532, endPoint y: 271, distance: 40.7
click at [492, 272] on input "All (4)" at bounding box center [499, 268] width 29 height 29
radio input "true"
click at [703, 299] on span "Ok" at bounding box center [703, 306] width 22 height 17
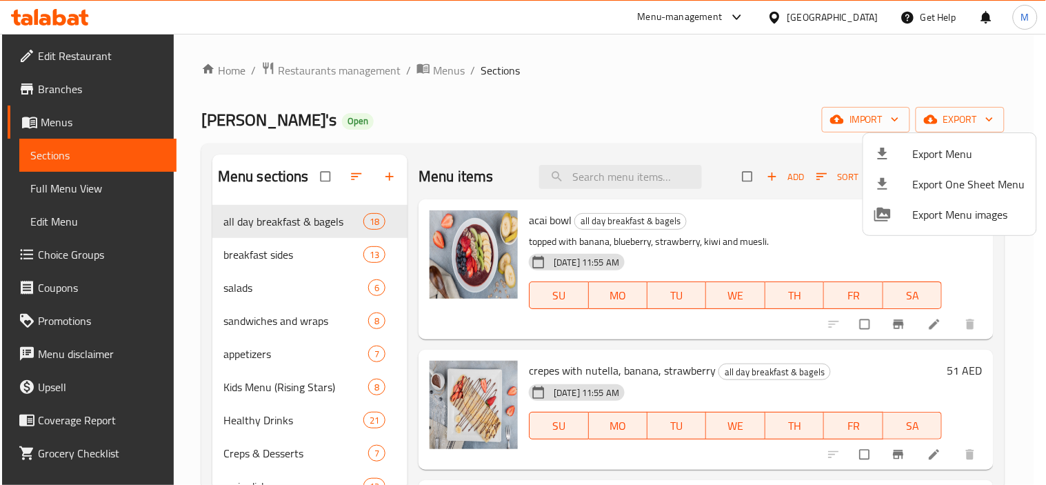
click at [304, 245] on div at bounding box center [523, 242] width 1046 height 485
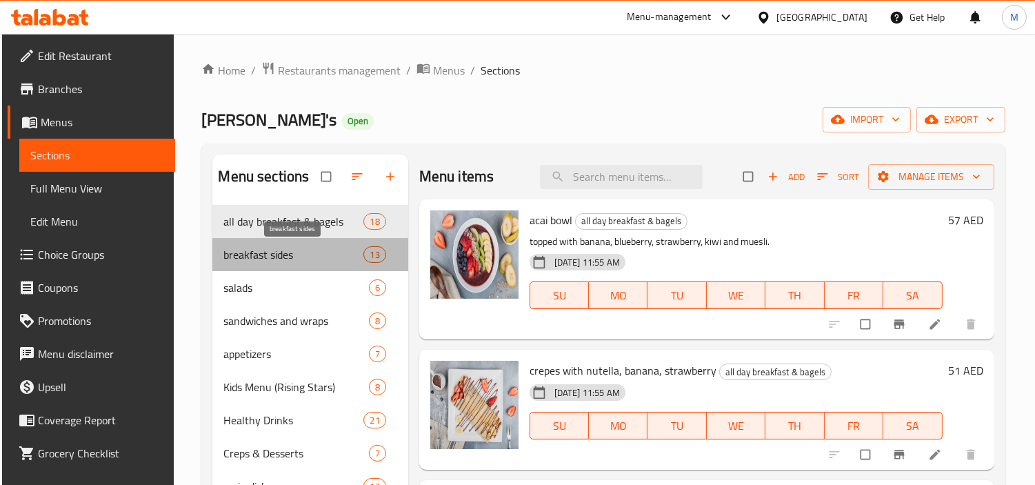
click at [301, 255] on span "breakfast sides" at bounding box center [293, 254] width 140 height 17
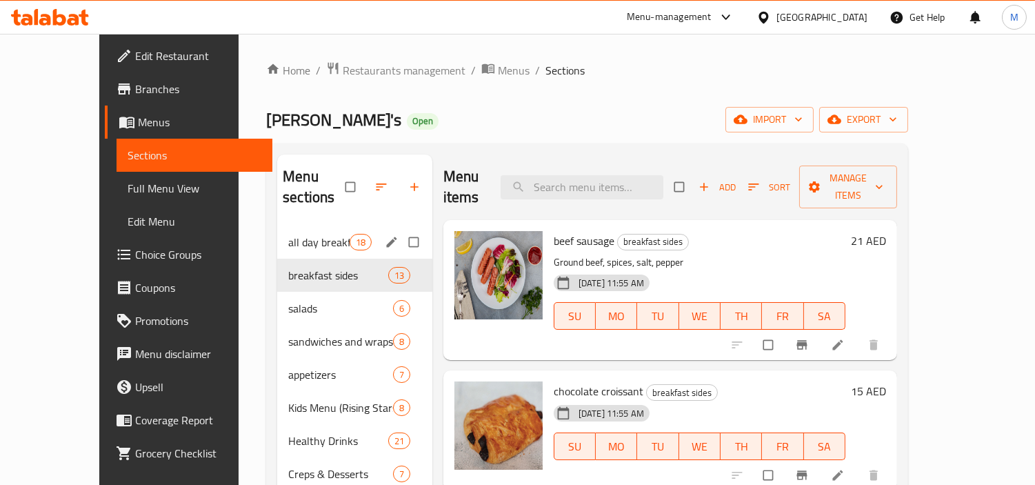
click at [301, 234] on span "all day breakfast & bagels" at bounding box center [318, 242] width 61 height 17
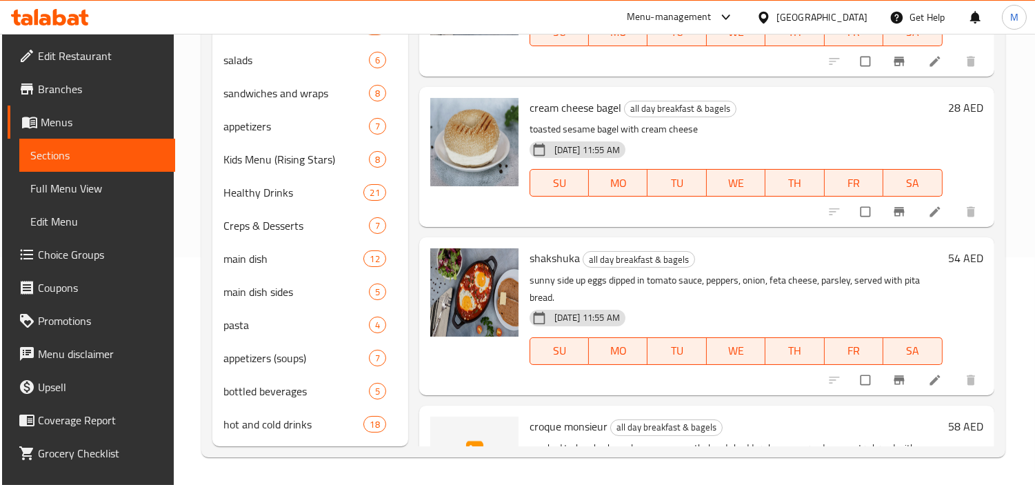
scroll to position [1609, 0]
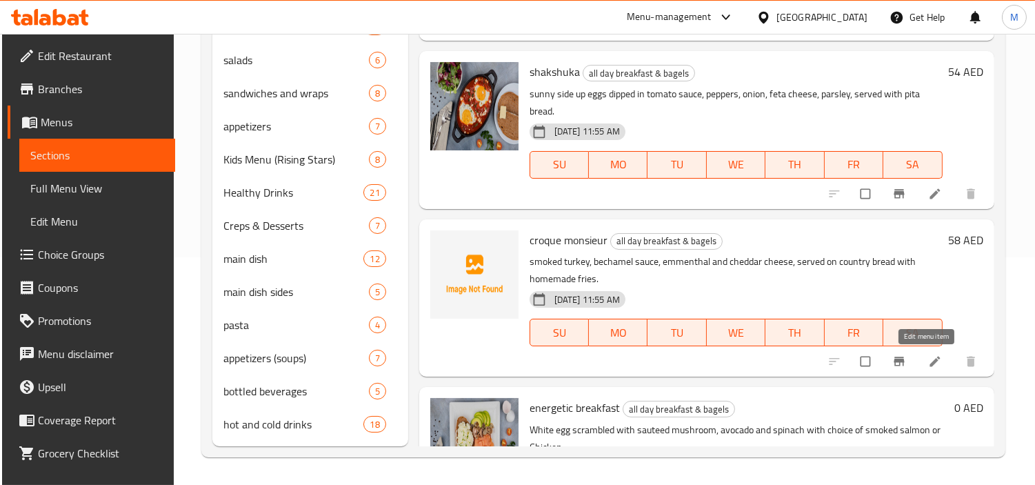
click at [929, 363] on icon at bounding box center [934, 361] width 10 height 10
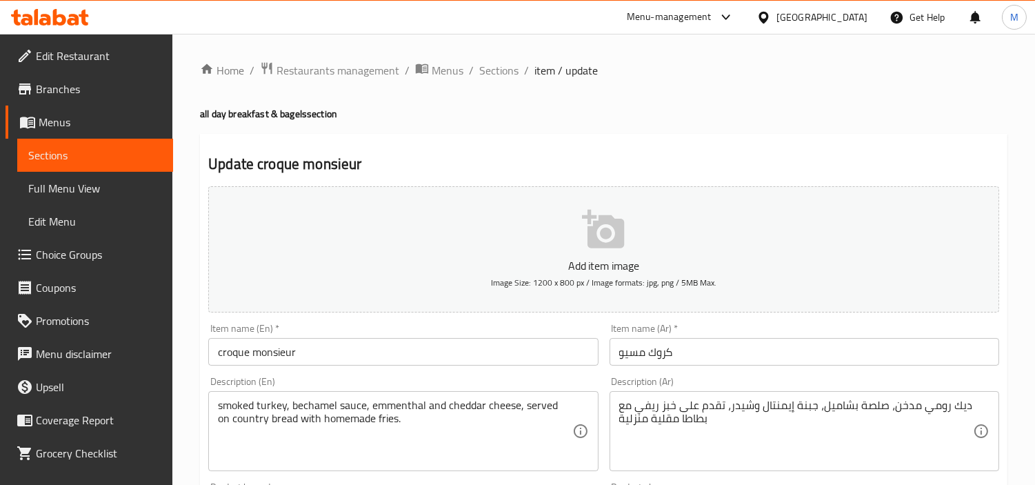
click at [350, 350] on input "croque monsieur" at bounding box center [403, 352] width 390 height 28
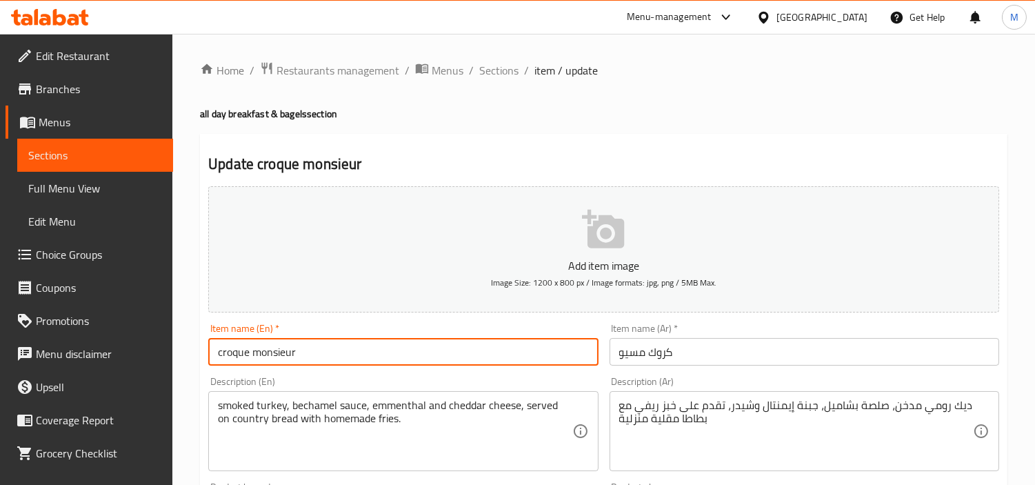
click at [350, 350] on input "croque monsieur" at bounding box center [403, 352] width 390 height 28
click at [214, 343] on input "croque monsieur" at bounding box center [403, 352] width 390 height 28
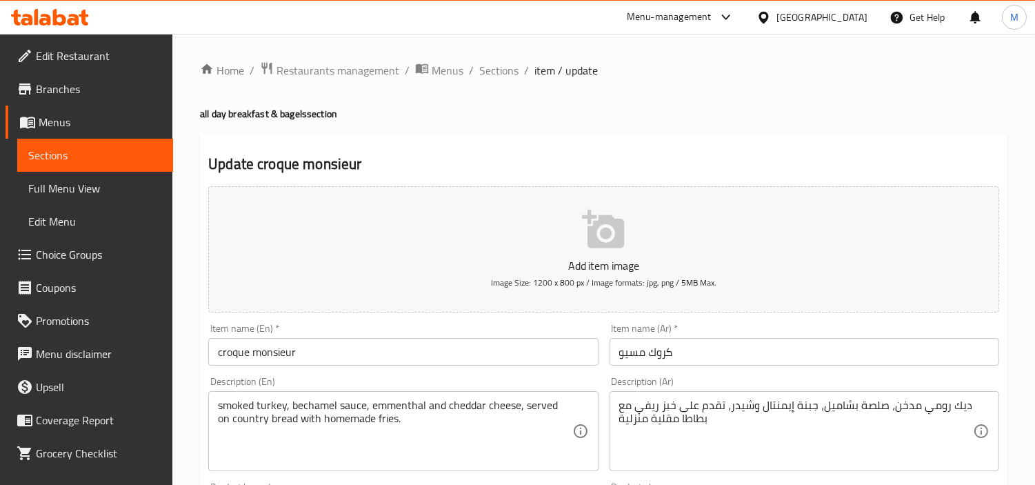
click at [232, 361] on input "croque monsieur" at bounding box center [403, 352] width 390 height 28
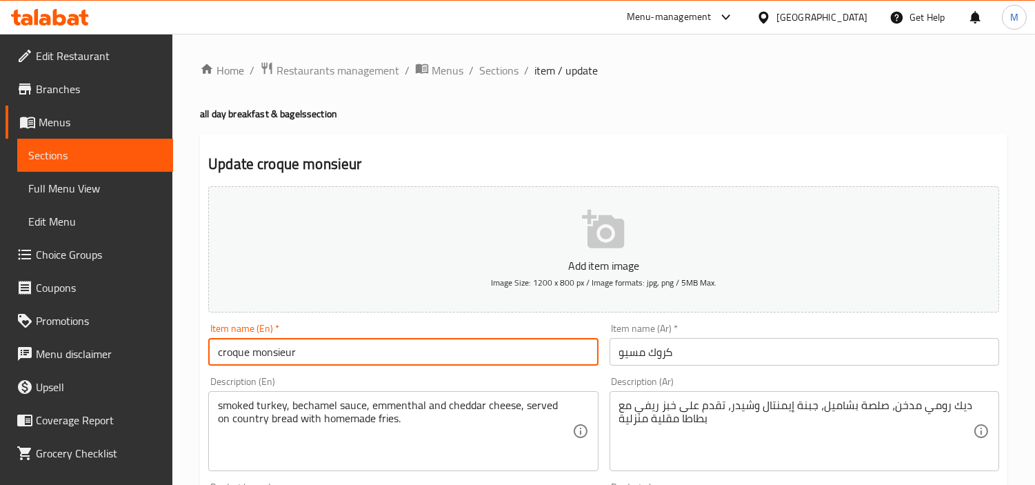
click at [232, 361] on input "croque monsieur" at bounding box center [403, 352] width 390 height 28
type input "Croque Monsieur"
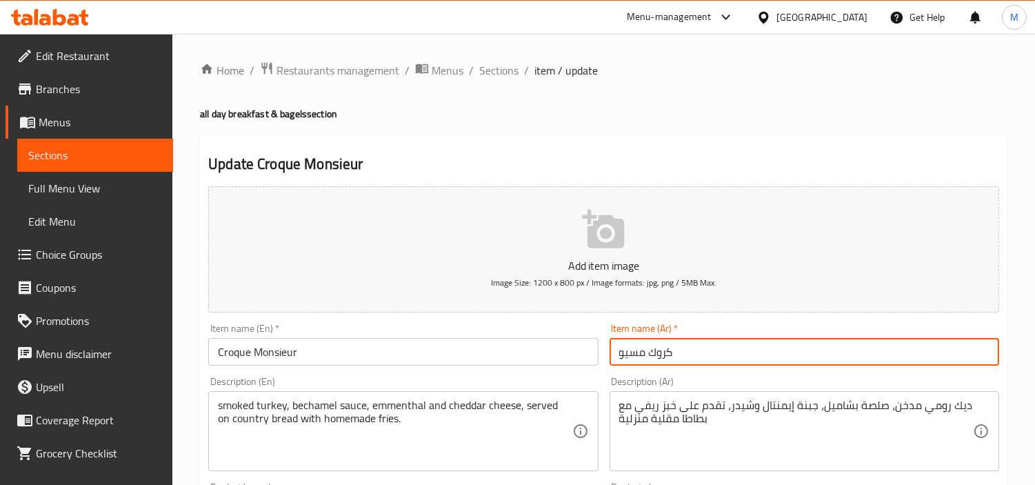
click at [676, 346] on input "كروك مسيو" at bounding box center [805, 352] width 390 height 28
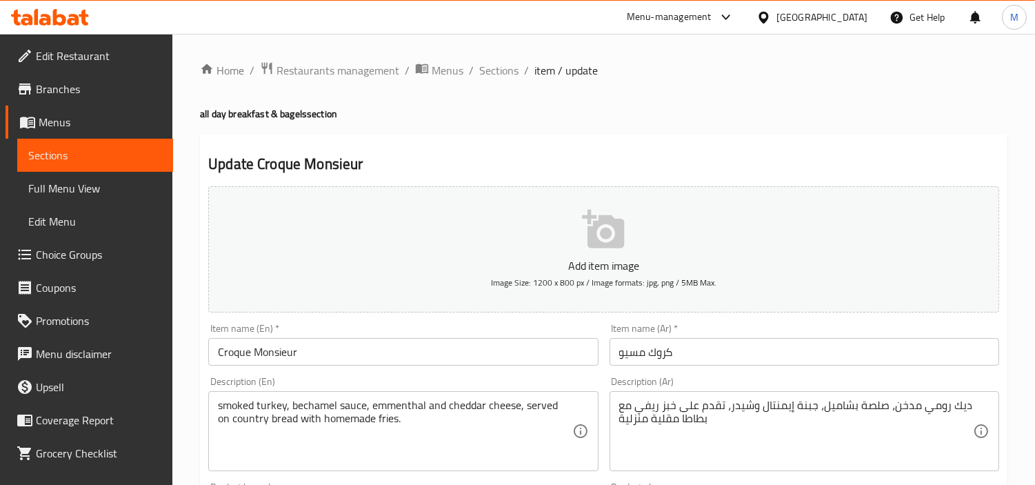
click at [598, 390] on div "Description (En) smoked turkey, bechamel sauce, emmenthal and cheddar cheese, s…" at bounding box center [403, 423] width 401 height 105
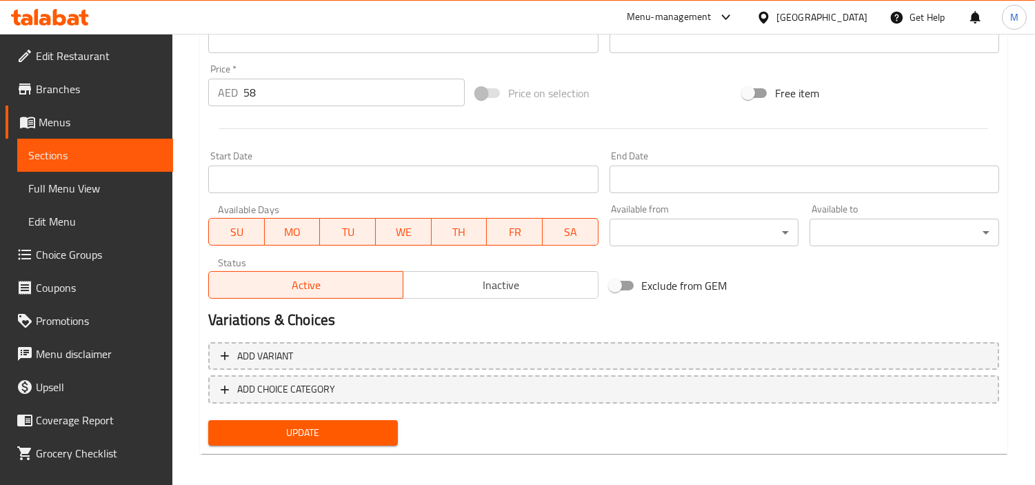
scroll to position [476, 0]
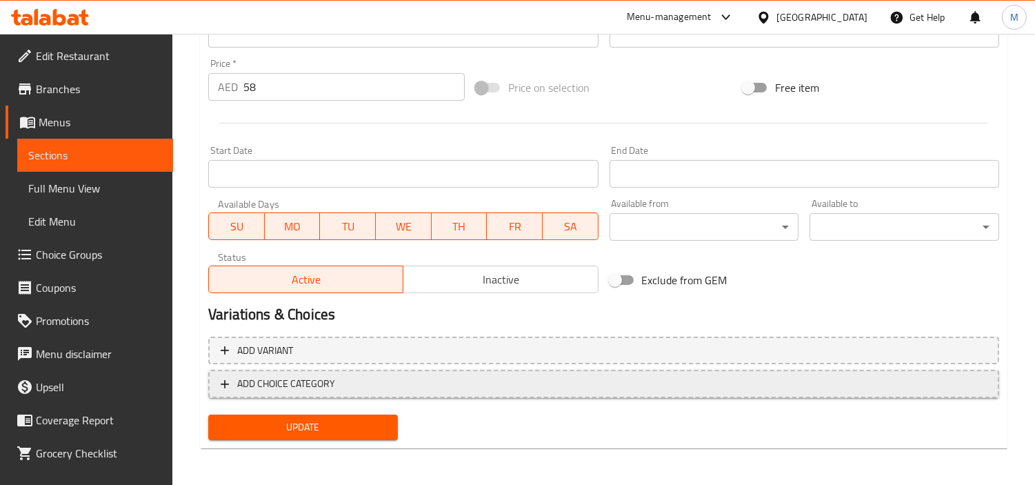
click at [444, 375] on span "ADD CHOICE CATEGORY" at bounding box center [604, 383] width 766 height 17
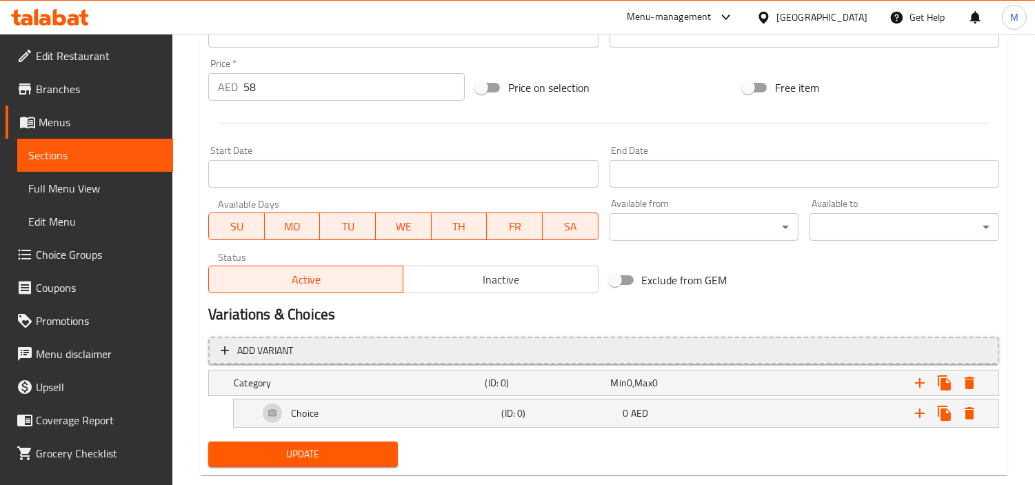
scroll to position [505, 0]
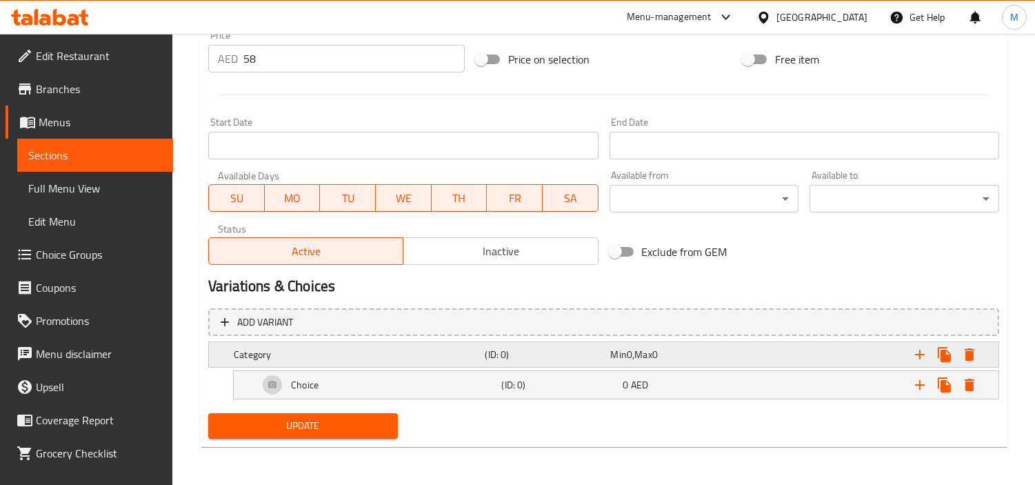
click at [477, 361] on div "Category" at bounding box center [356, 354] width 251 height 19
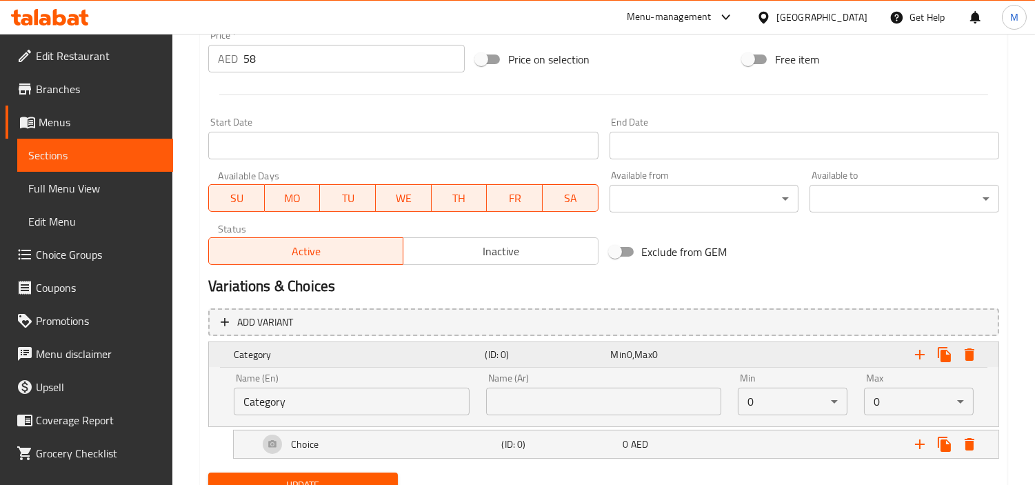
click at [414, 359] on h5 "Category" at bounding box center [356, 355] width 245 height 14
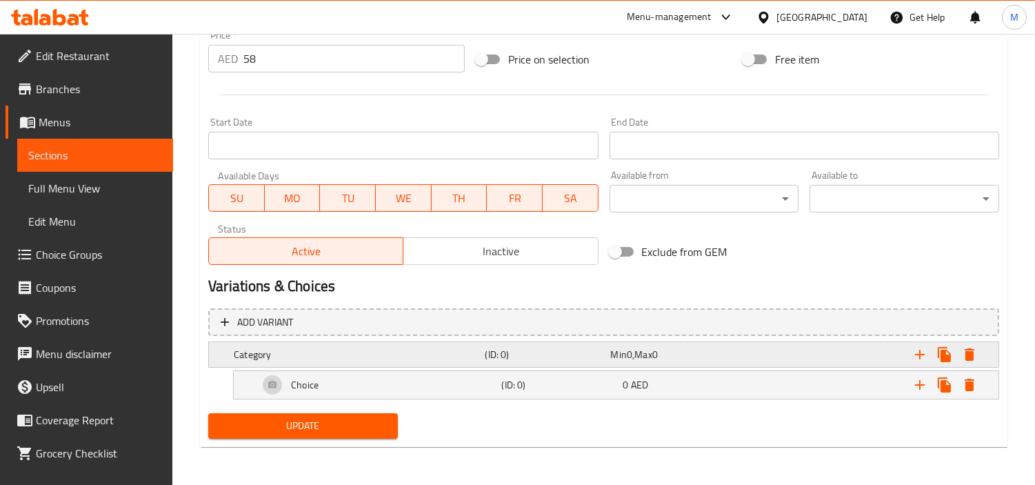
click at [414, 359] on h5 "Category" at bounding box center [356, 355] width 245 height 14
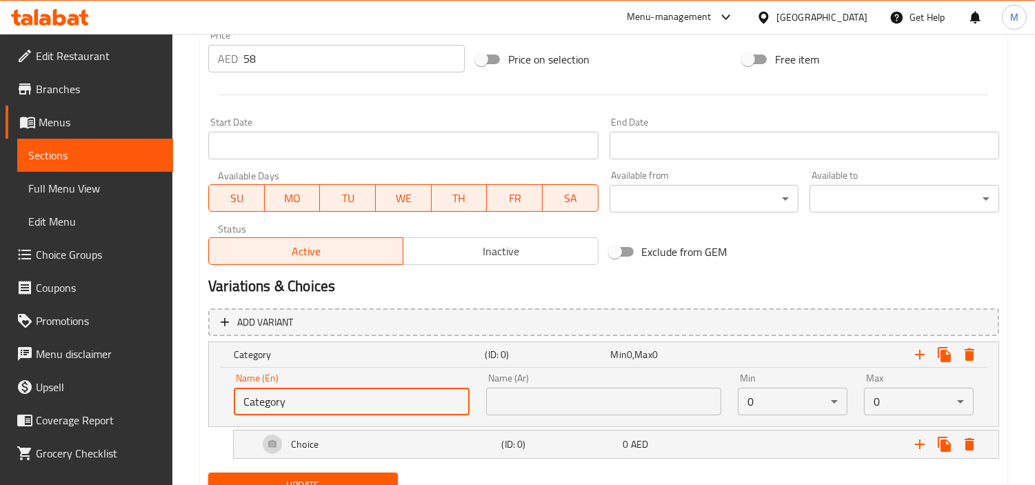
click at [374, 392] on input "Category" at bounding box center [352, 402] width 236 height 28
click at [332, 395] on input "Your choice of" at bounding box center [352, 402] width 236 height 28
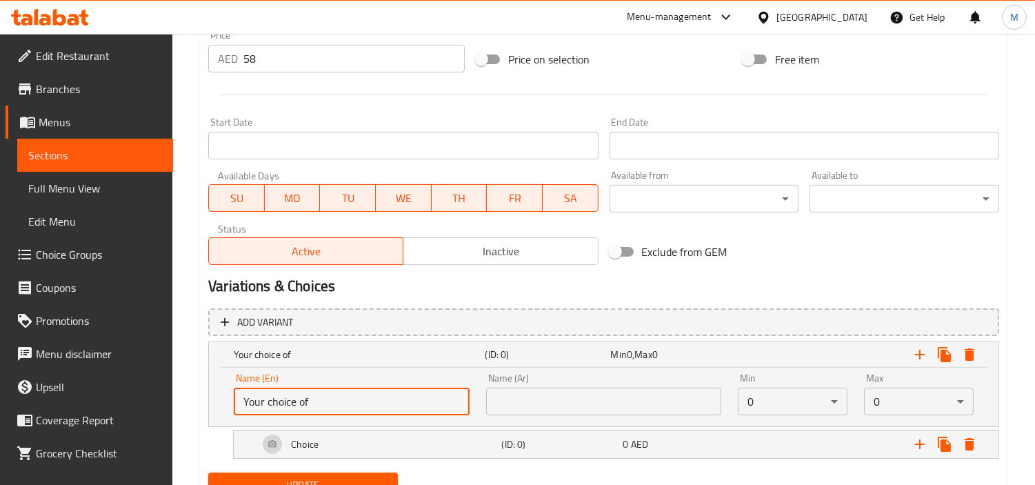
paste input "Choose your side dish:"
type input "Choose your side dish:"
click at [540, 399] on input "text" at bounding box center [604, 402] width 236 height 28
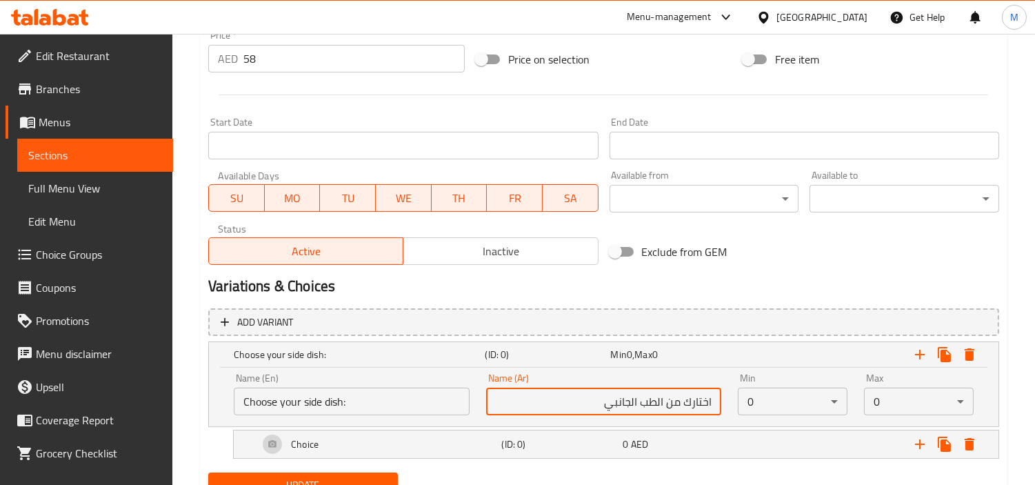
type input "اختارك من الطب الجانبي"
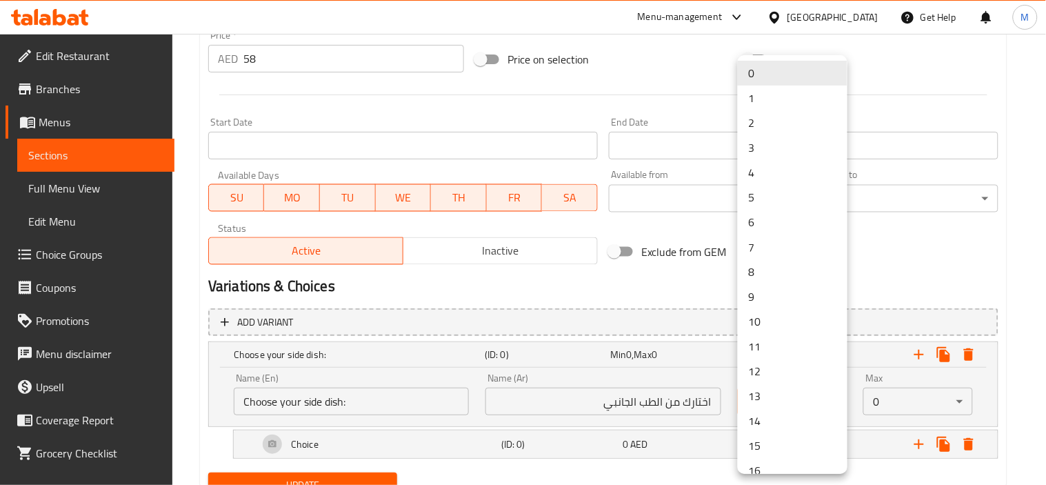
click at [948, 405] on div at bounding box center [523, 242] width 1046 height 485
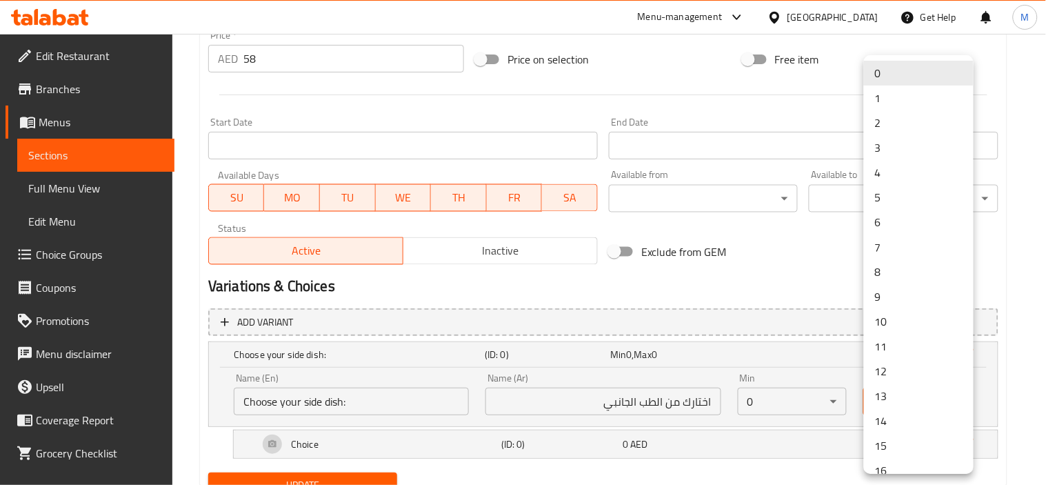
click at [990, 394] on div at bounding box center [523, 242] width 1046 height 485
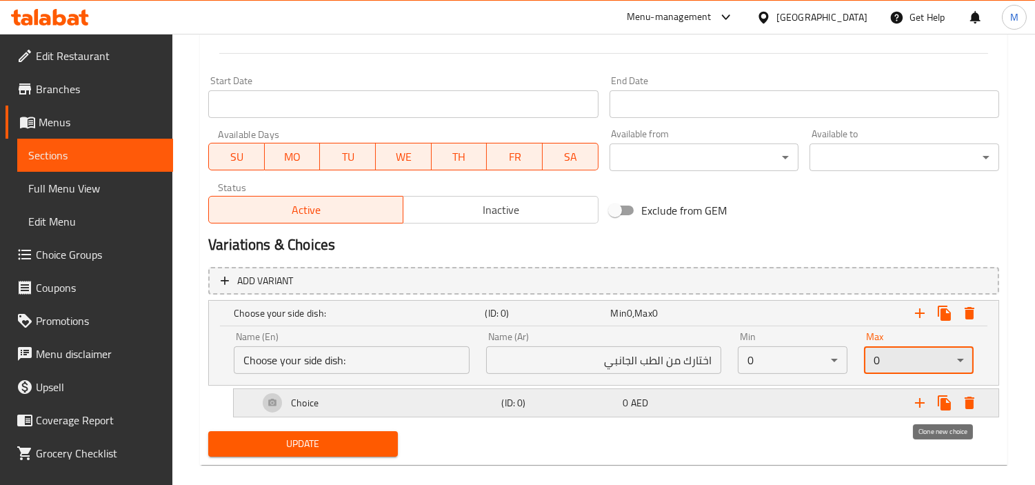
scroll to position [563, 0]
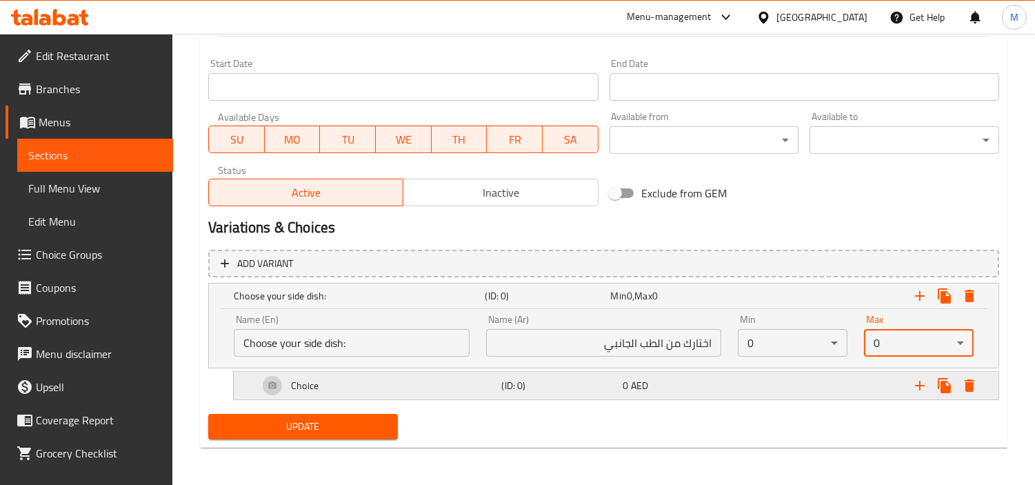
click at [749, 390] on div "Expand" at bounding box center [863, 385] width 243 height 30
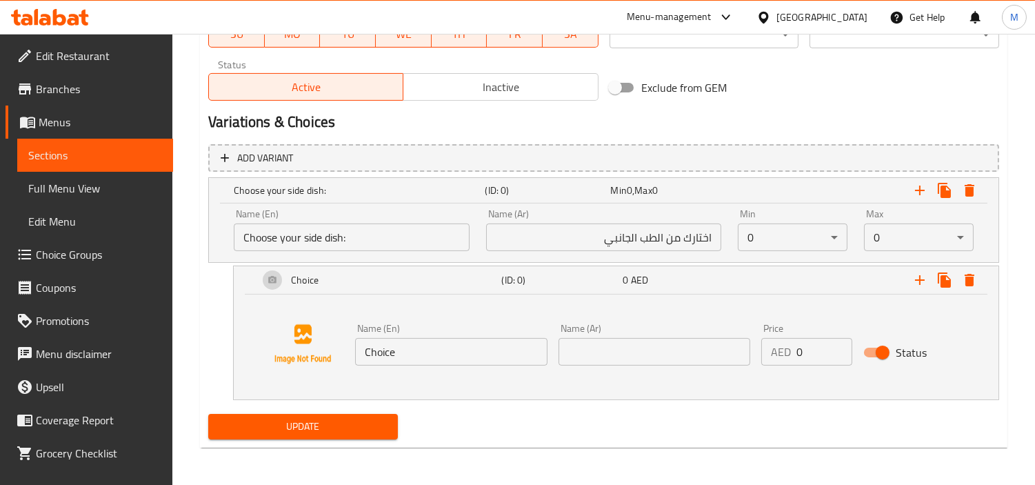
scroll to position [670, 0]
click at [453, 348] on input "Choice" at bounding box center [451, 351] width 192 height 28
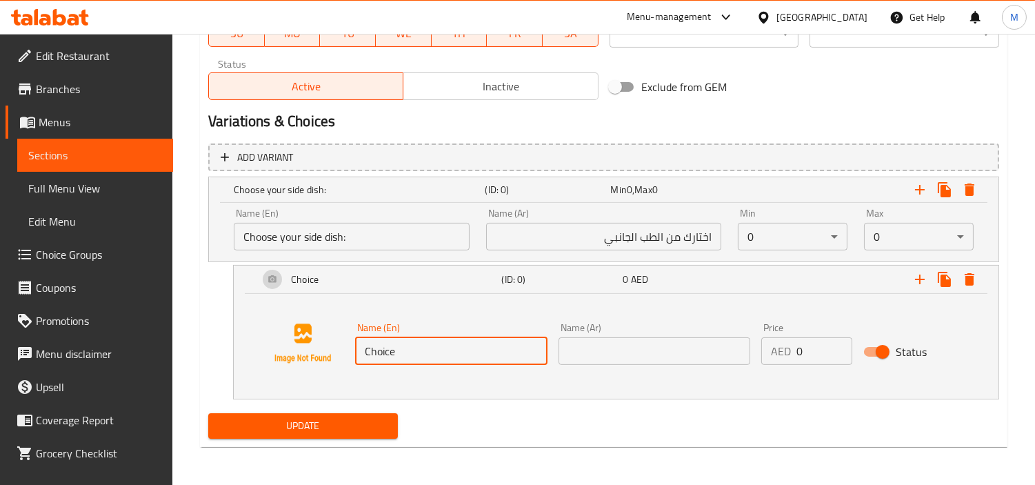
click at [453, 348] on input "Choice" at bounding box center [451, 351] width 192 height 28
paste input "Beef Sausag"
type input "Beef Sausage"
click at [669, 343] on input "text" at bounding box center [655, 351] width 192 height 28
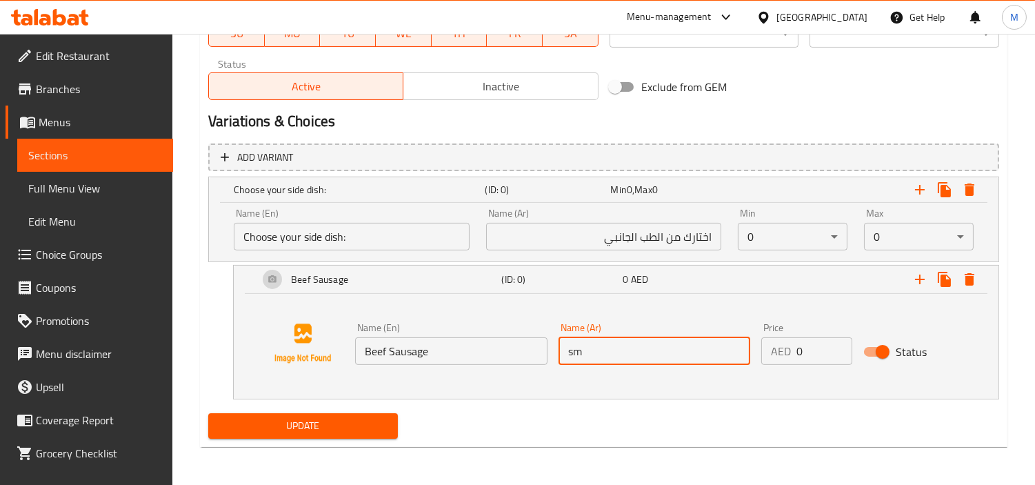
type input "s"
type input "س"
type input "سجق لحم بقري"
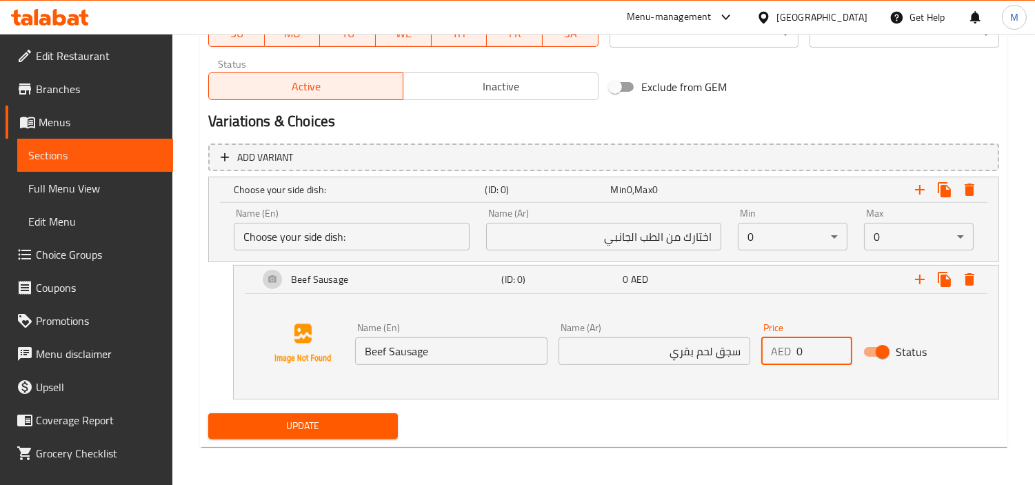
drag, startPoint x: 808, startPoint y: 340, endPoint x: 729, endPoint y: 356, distance: 80.9
click at [729, 356] on div "Name (En) Beef Sausage Name (En) Name (Ar) سجق لحم بقري Name (Ar) Price AED 0 P…" at bounding box center [655, 343] width 610 height 53
type input "21"
click at [729, 392] on div "Name (En) Beef Sausage Name (En) Name (Ar) سجق لحم بقري Name (Ar) Price AED 21 …" at bounding box center [616, 343] width 732 height 105
click at [856, 281] on div "Expand" at bounding box center [863, 279] width 243 height 30
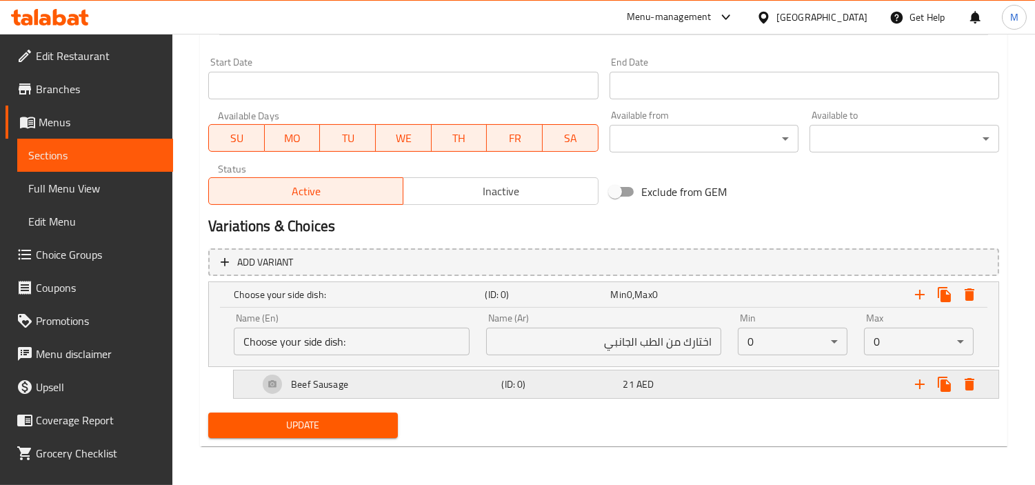
scroll to position [563, 0]
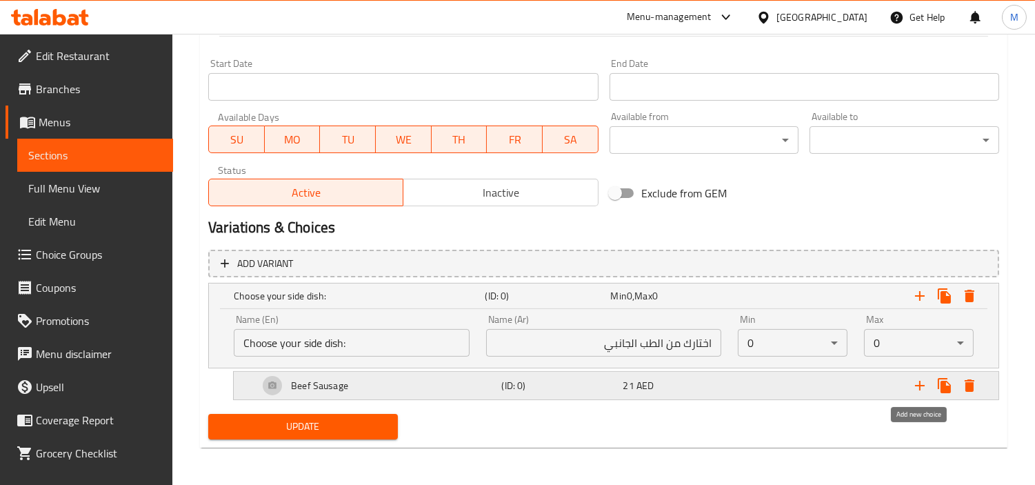
click at [923, 381] on icon "Expand" at bounding box center [920, 385] width 17 height 17
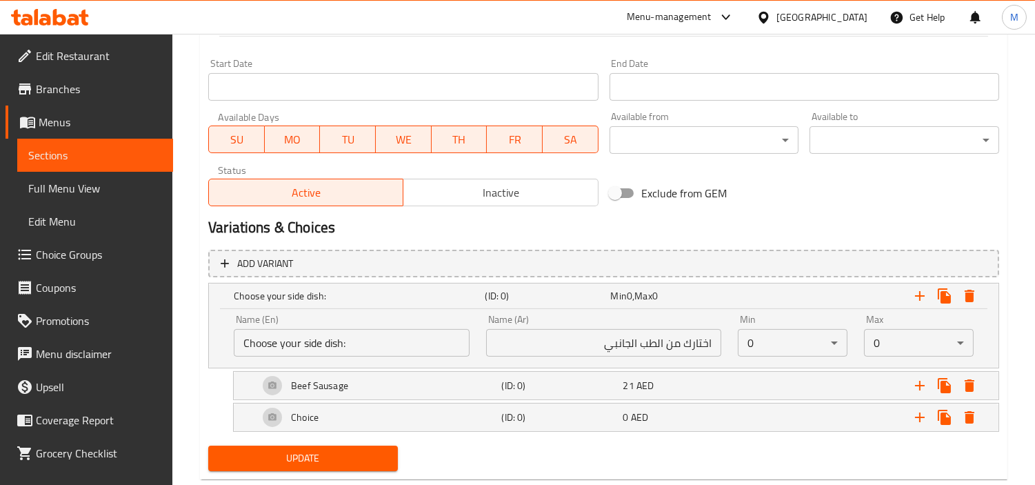
scroll to position [596, 0]
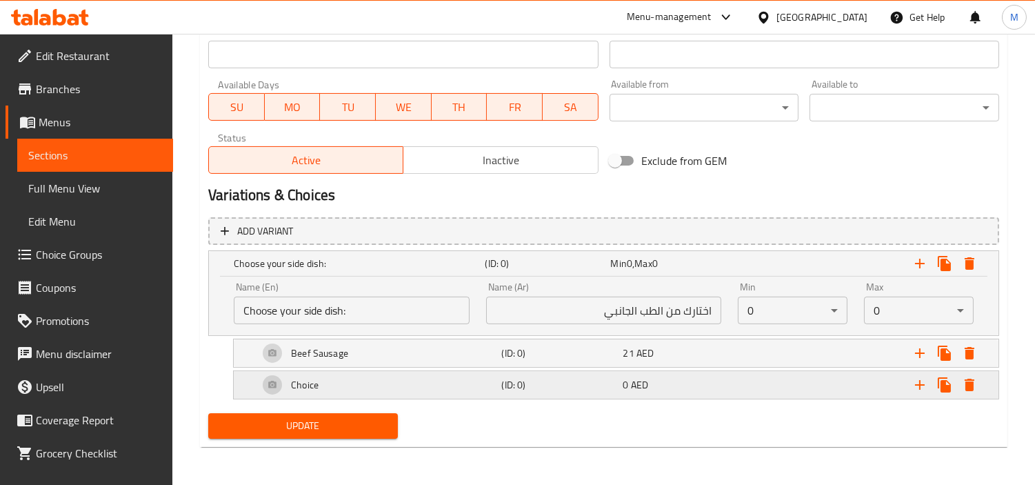
click at [752, 378] on div "Expand" at bounding box center [863, 385] width 243 height 30
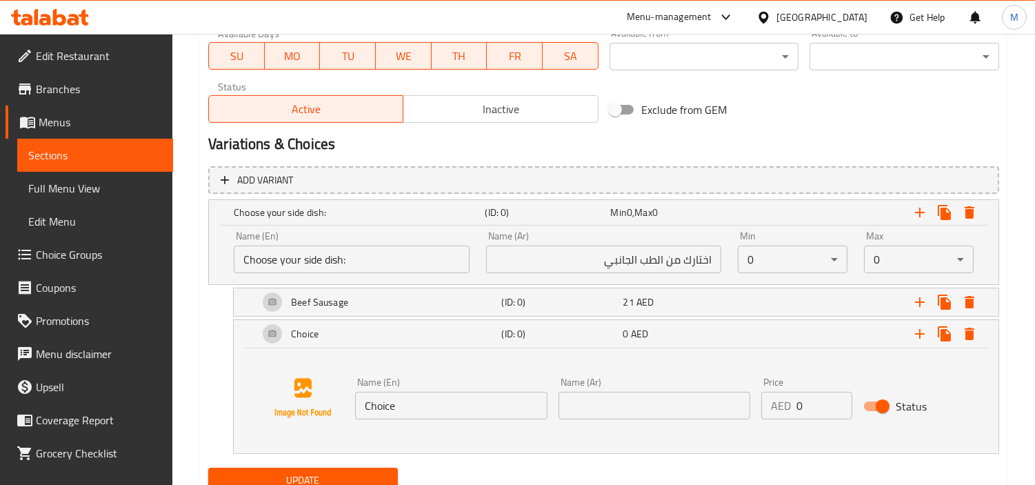
scroll to position [701, 0]
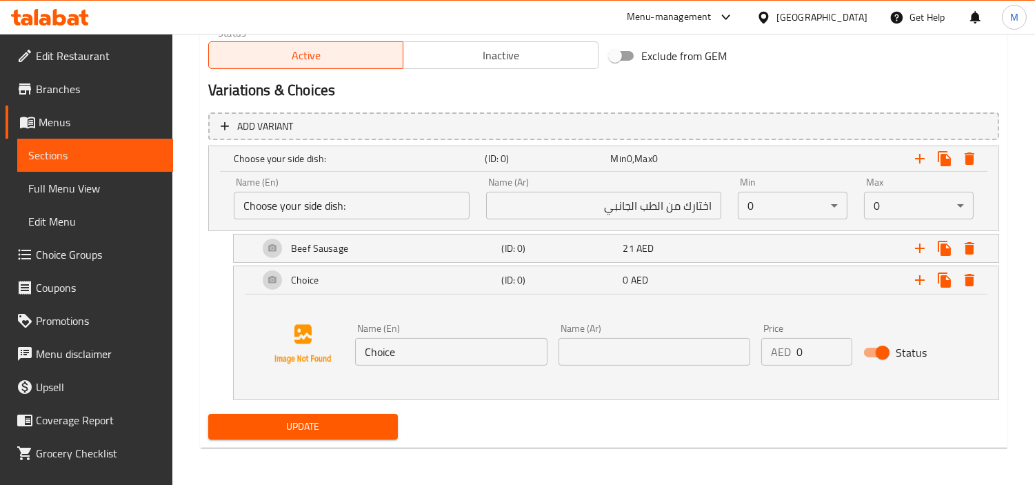
click at [466, 339] on input "Choice" at bounding box center [451, 352] width 192 height 28
paste input "icken Sausag"
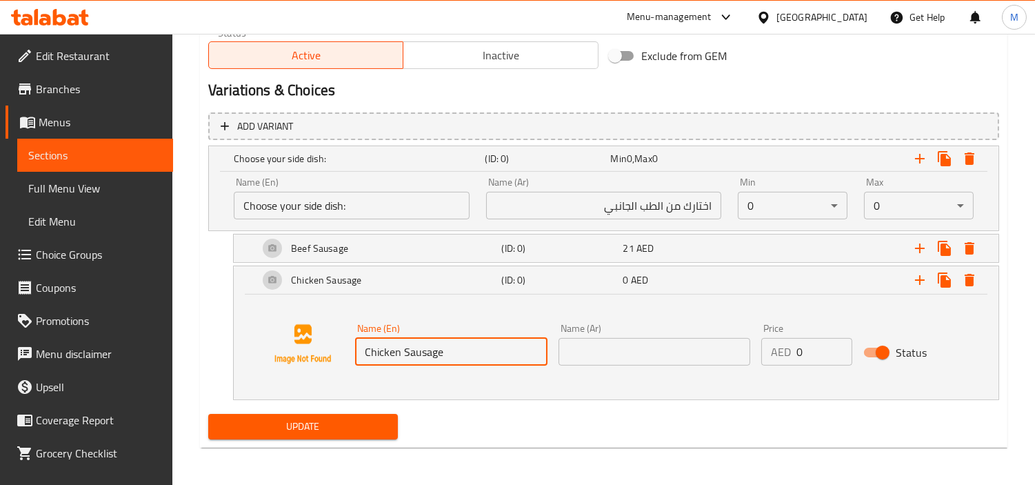
type input "Chicken Sausage"
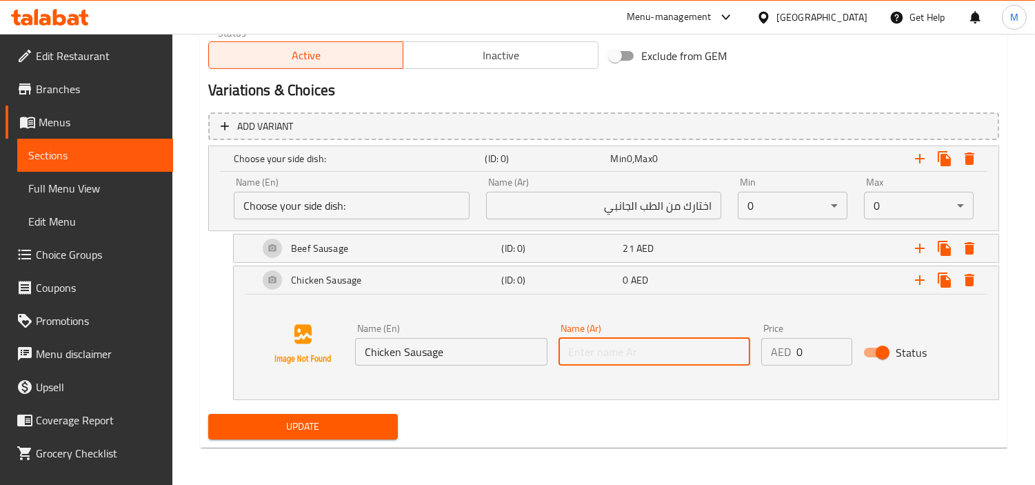
click at [656, 345] on input "text" at bounding box center [655, 352] width 192 height 28
type input "s"
type input "ٍ"
type input "سجق دجاج"
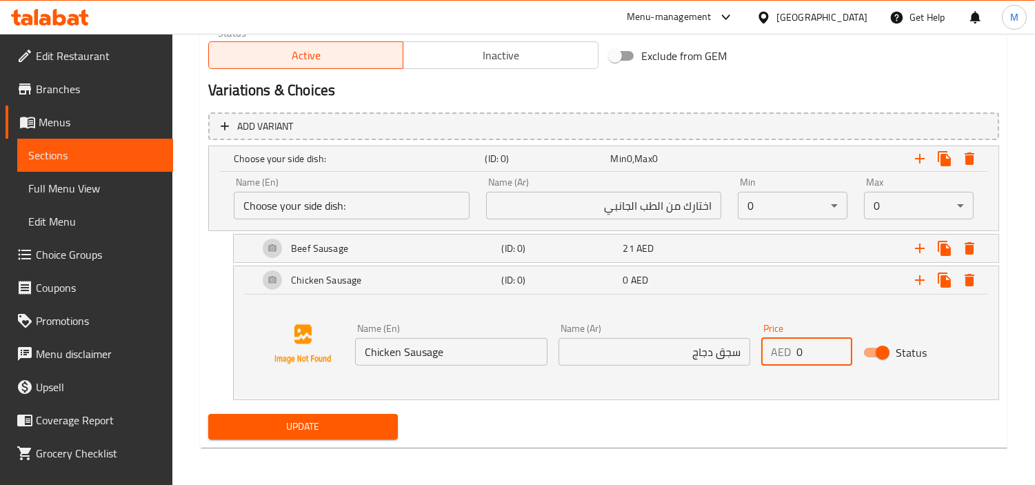
drag, startPoint x: 803, startPoint y: 348, endPoint x: 771, endPoint y: 340, distance: 32.8
click at [772, 340] on div "AED 0 Price" at bounding box center [806, 352] width 90 height 28
type input "20"
click at [777, 288] on div "Expand" at bounding box center [863, 280] width 243 height 30
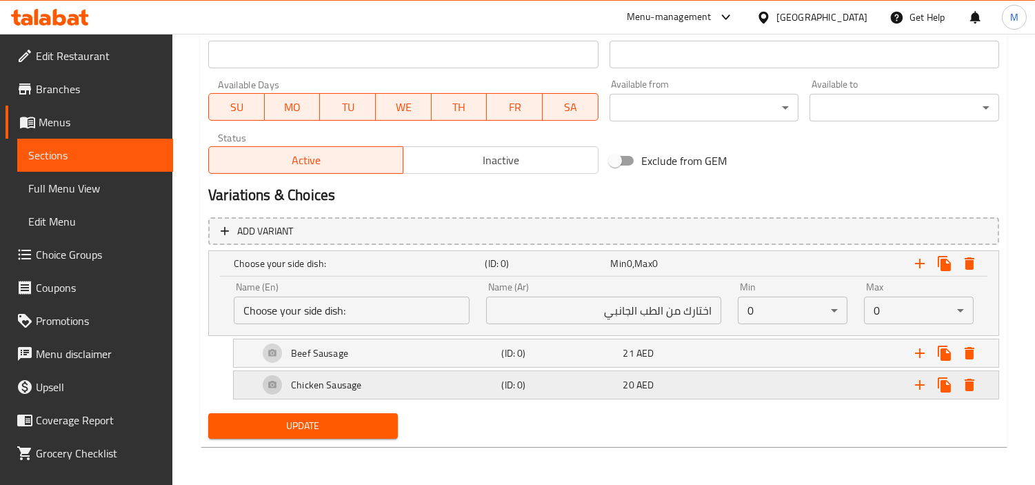
click at [712, 383] on div "20 AED" at bounding box center [681, 385] width 116 height 14
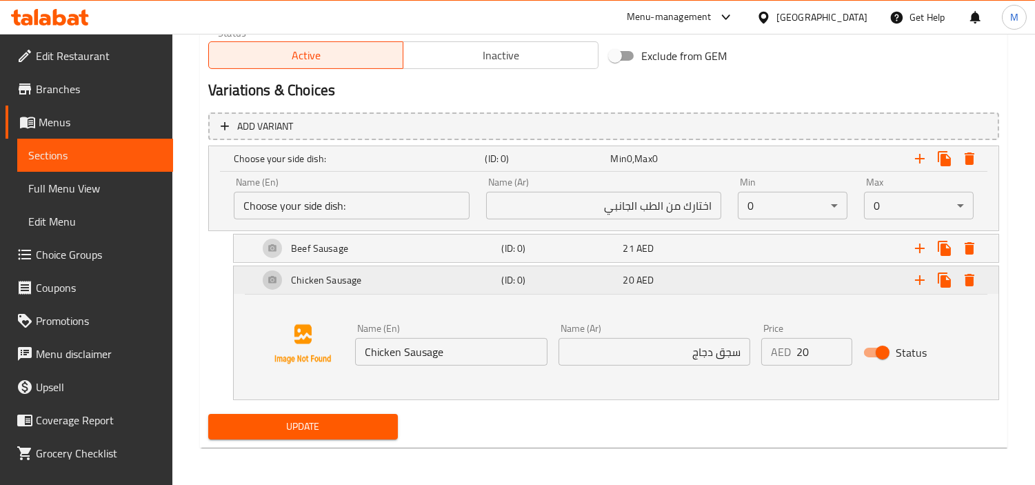
click at [719, 284] on div "20 AED" at bounding box center [681, 280] width 116 height 14
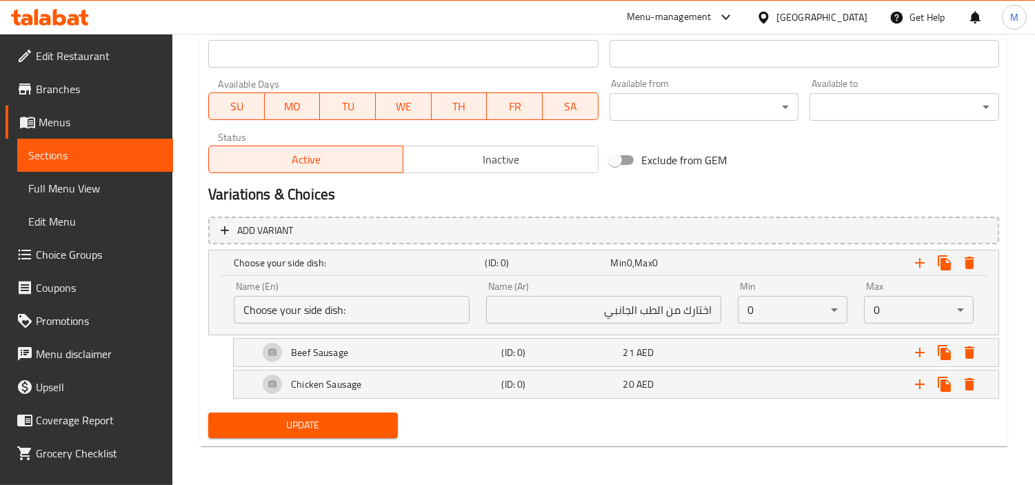
scroll to position [596, 0]
click at [626, 386] on span "20" at bounding box center [628, 385] width 11 height 18
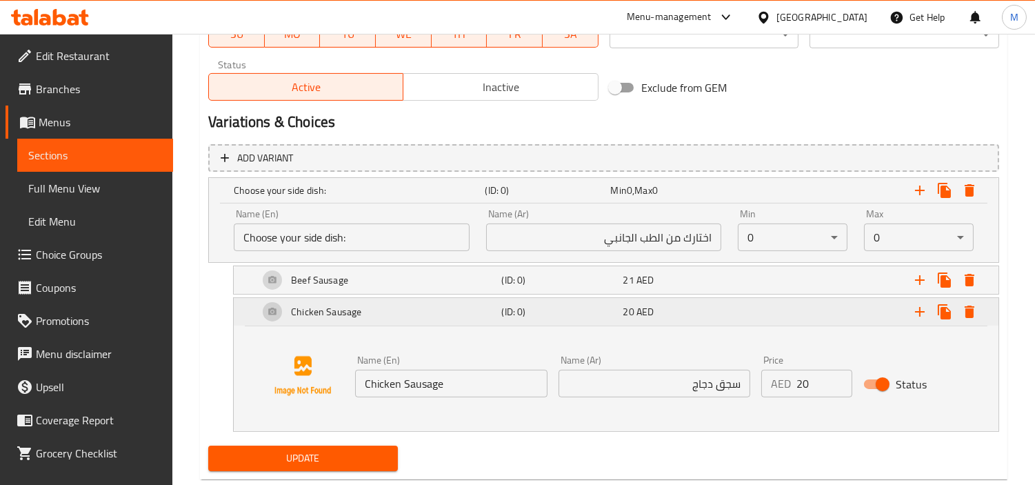
scroll to position [701, 0]
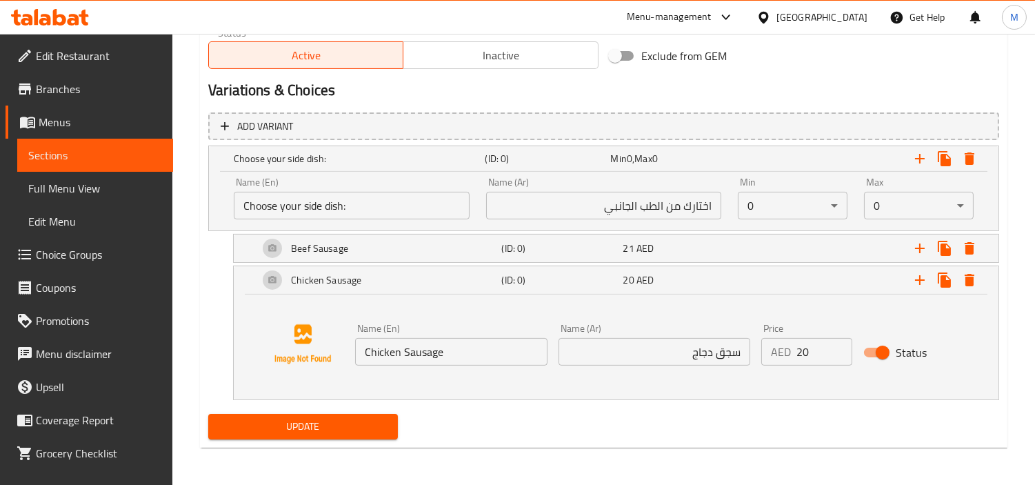
click at [658, 308] on div "Name (En) Chicken Sausage Name (En) Name (Ar) سجق دجاج Name (Ar) Price AED 20 P…" at bounding box center [616, 344] width 732 height 105
click at [665, 290] on div "Chicken Sausage (ID: 0) 20 AED" at bounding box center [620, 279] width 729 height 33
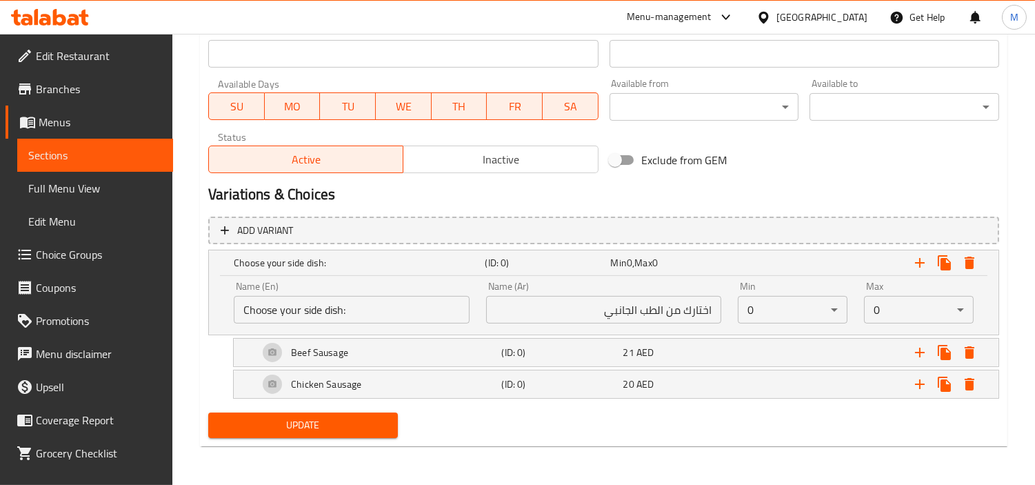
scroll to position [596, 0]
click at [920, 388] on icon "Expand" at bounding box center [920, 385] width 10 height 10
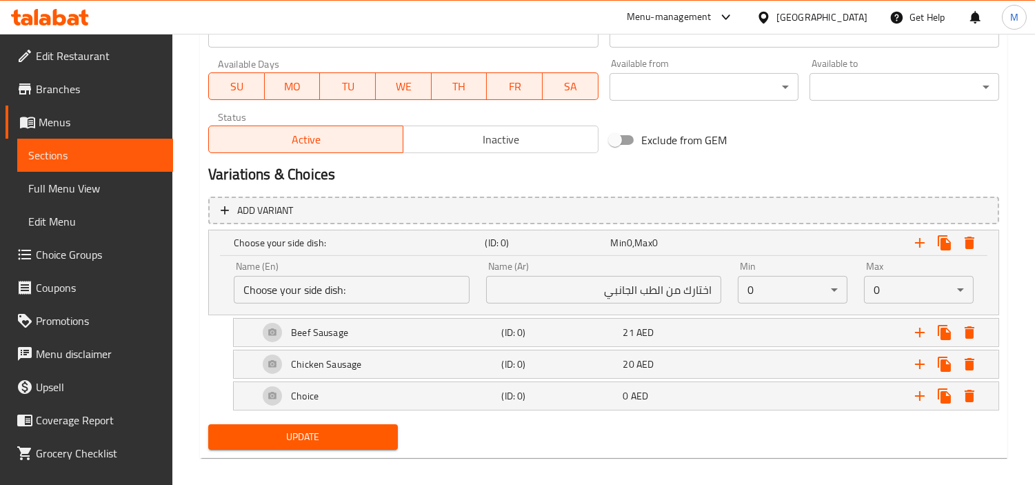
scroll to position [627, 0]
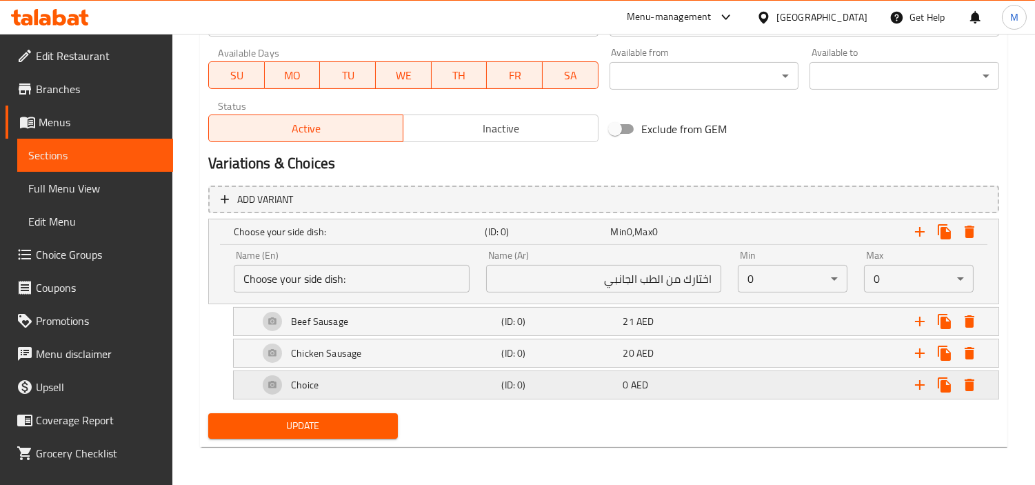
click at [669, 393] on div "0 AED" at bounding box center [681, 384] width 121 height 19
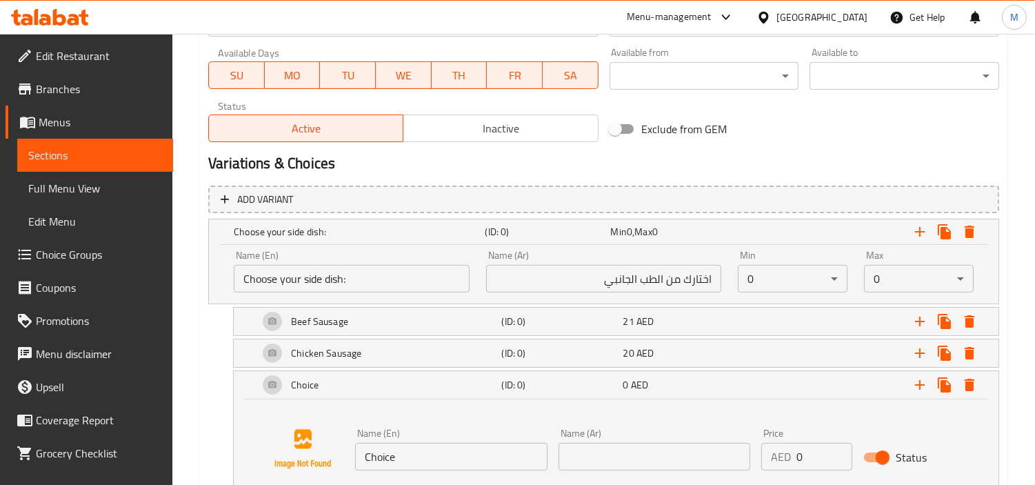
click at [416, 452] on input "Choice" at bounding box center [451, 457] width 192 height 28
paste input "colate Croissant"
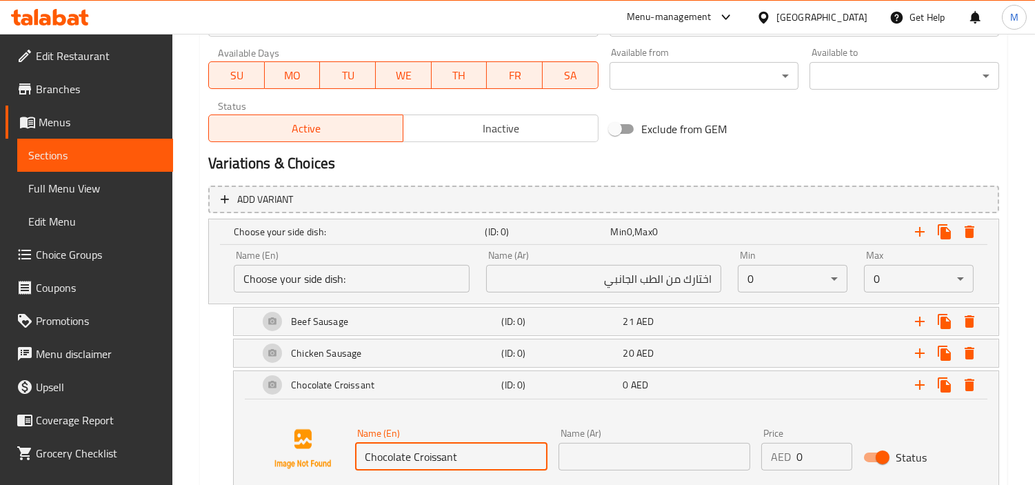
type input "Chocolate Croissant"
click at [663, 456] on input "text" at bounding box center [655, 457] width 192 height 28
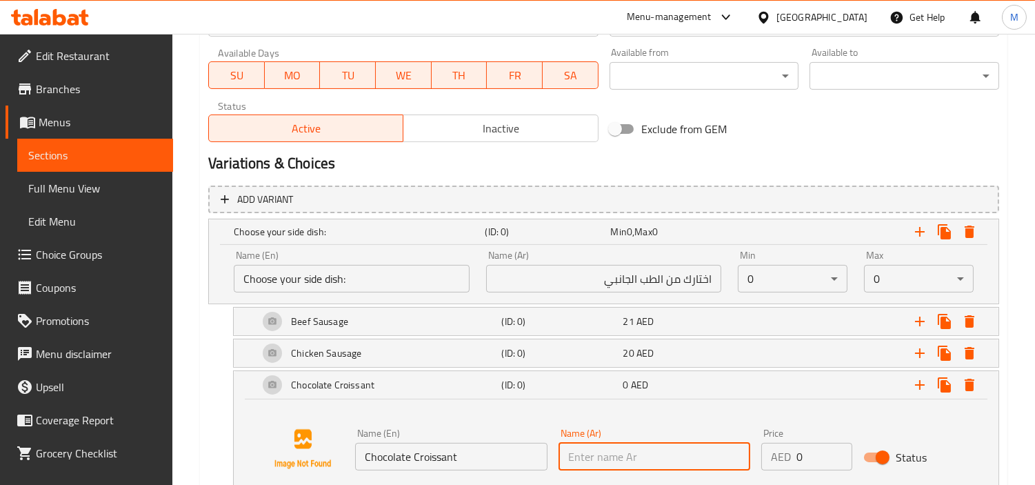
click at [656, 450] on input "text" at bounding box center [655, 457] width 192 height 28
type input "كوراسون شوكولاتة"
drag, startPoint x: 801, startPoint y: 459, endPoint x: 775, endPoint y: 458, distance: 25.5
click at [776, 458] on div "AED 0 Price" at bounding box center [806, 457] width 90 height 28
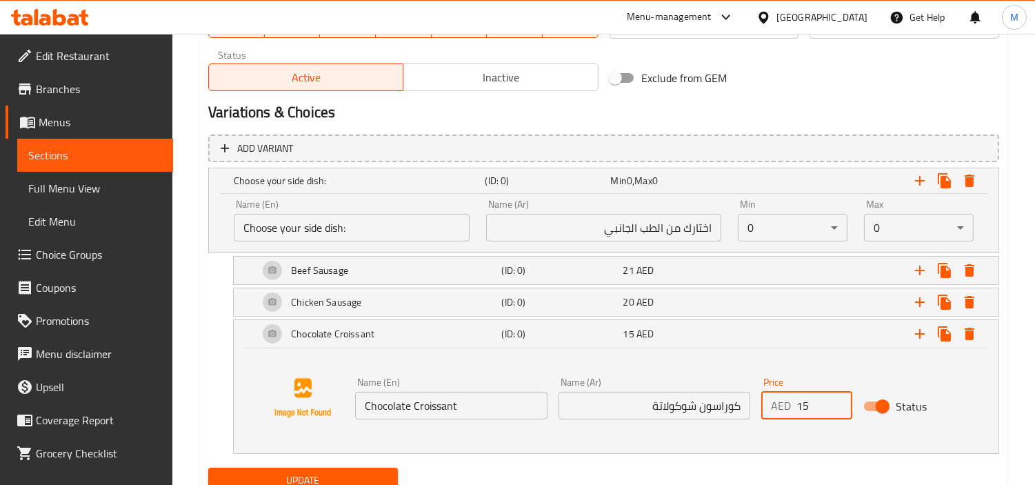
scroll to position [733, 0]
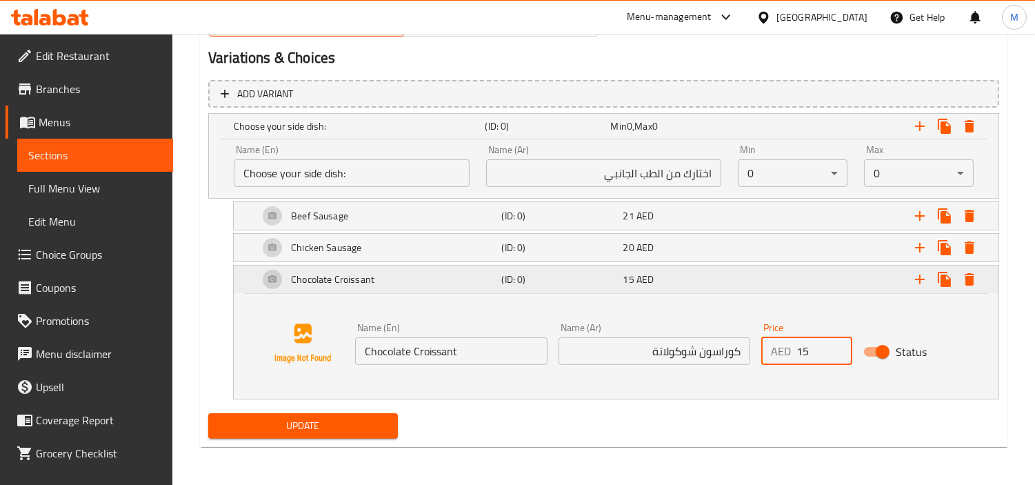
type input "15"
click at [829, 279] on div "Expand" at bounding box center [863, 279] width 243 height 30
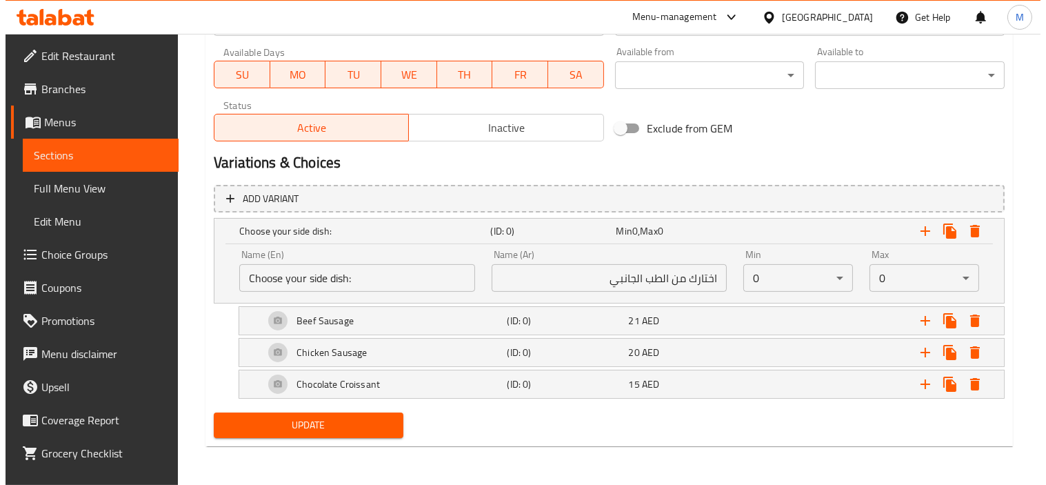
scroll to position [627, 0]
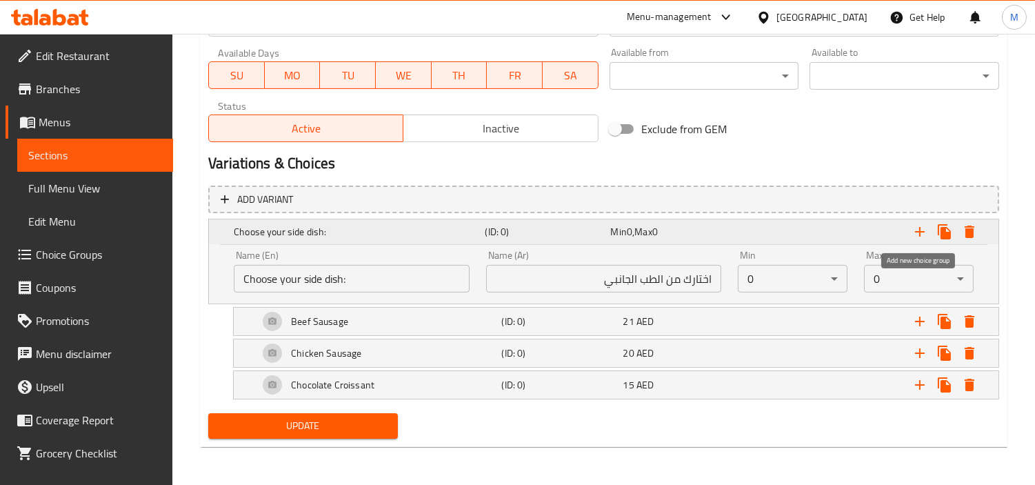
click at [913, 228] on icon "Expand" at bounding box center [920, 231] width 17 height 17
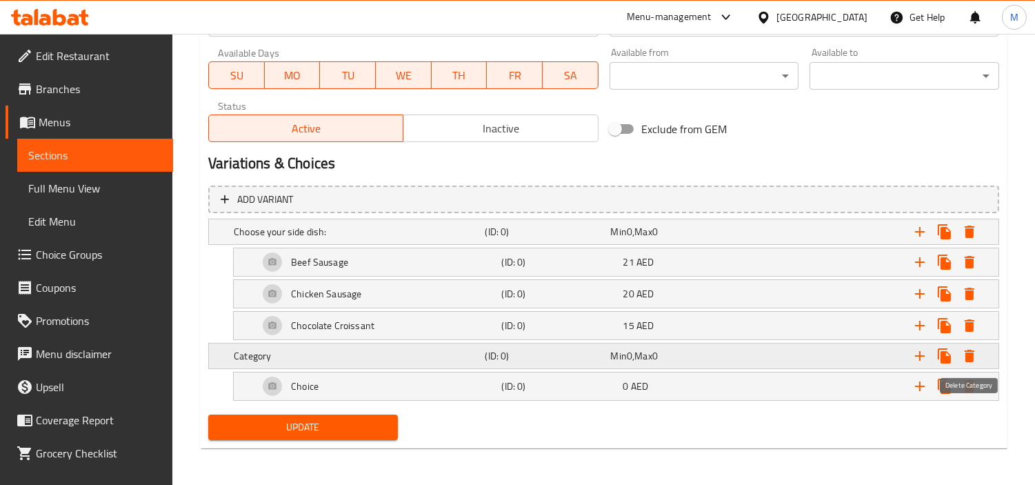
click at [968, 356] on icon "Expand" at bounding box center [970, 356] width 10 height 12
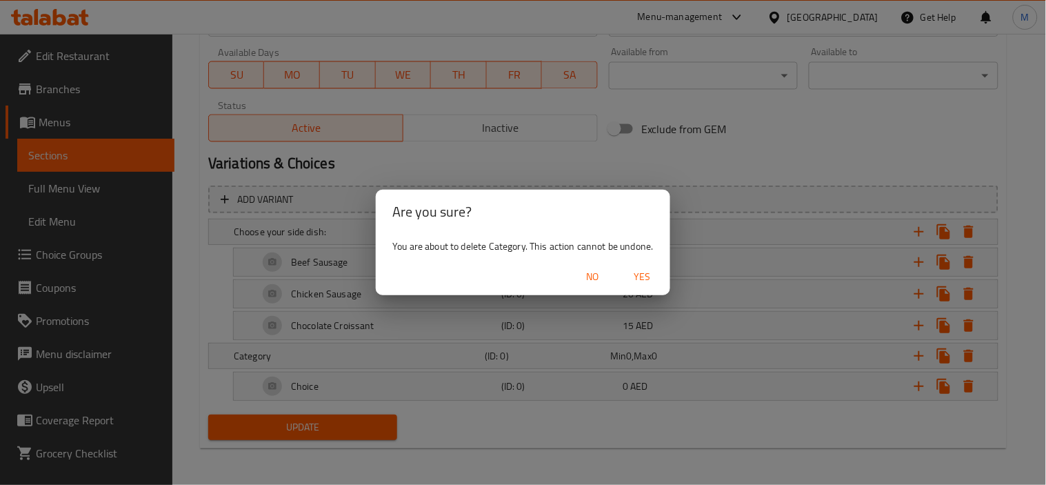
click at [652, 272] on span "Yes" at bounding box center [642, 276] width 33 height 17
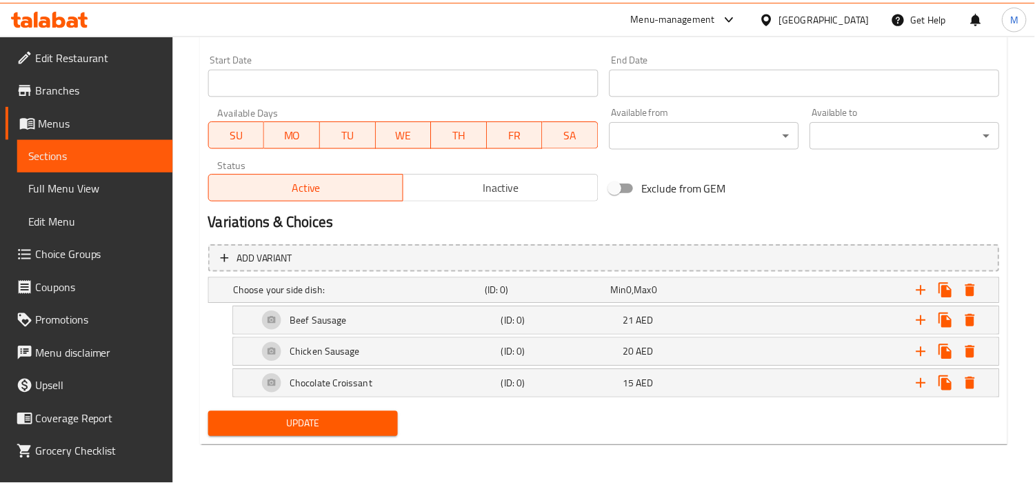
scroll to position [568, 0]
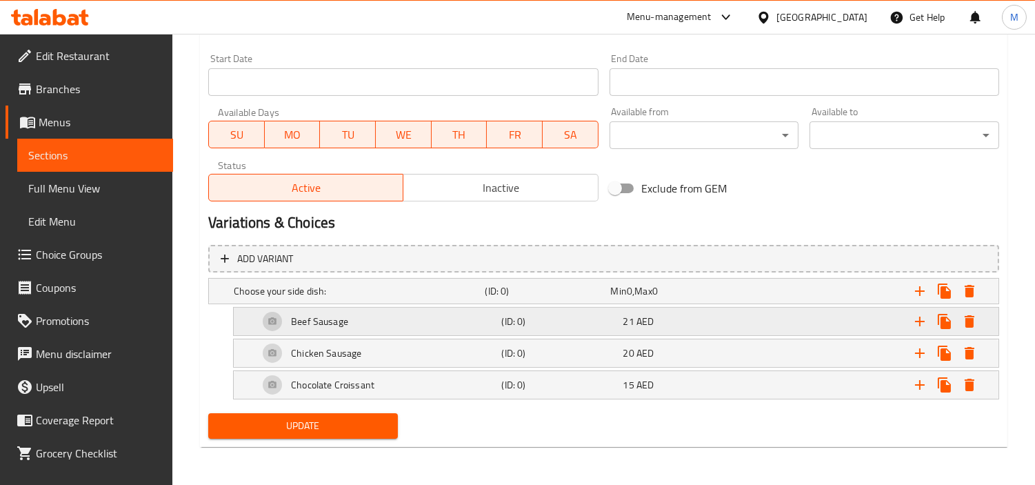
click at [924, 314] on icon "Expand" at bounding box center [920, 321] width 17 height 17
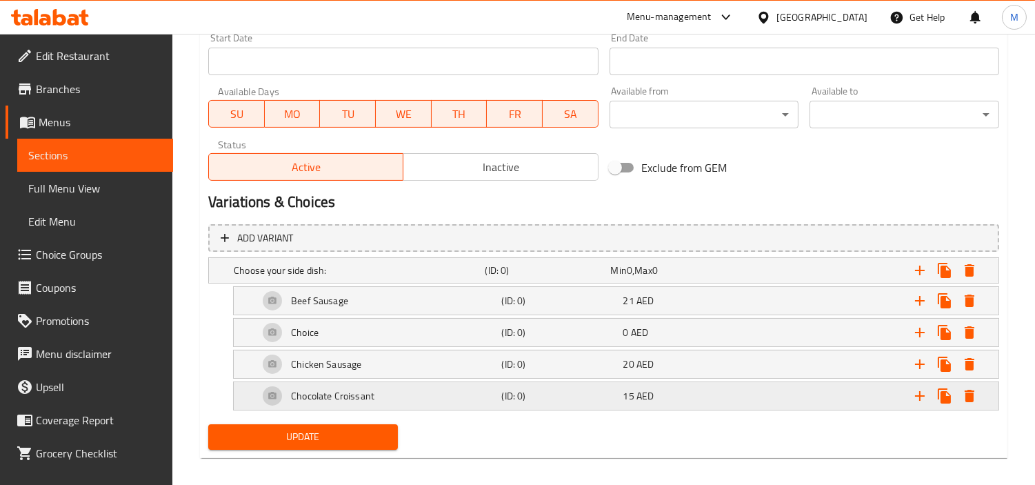
scroll to position [600, 0]
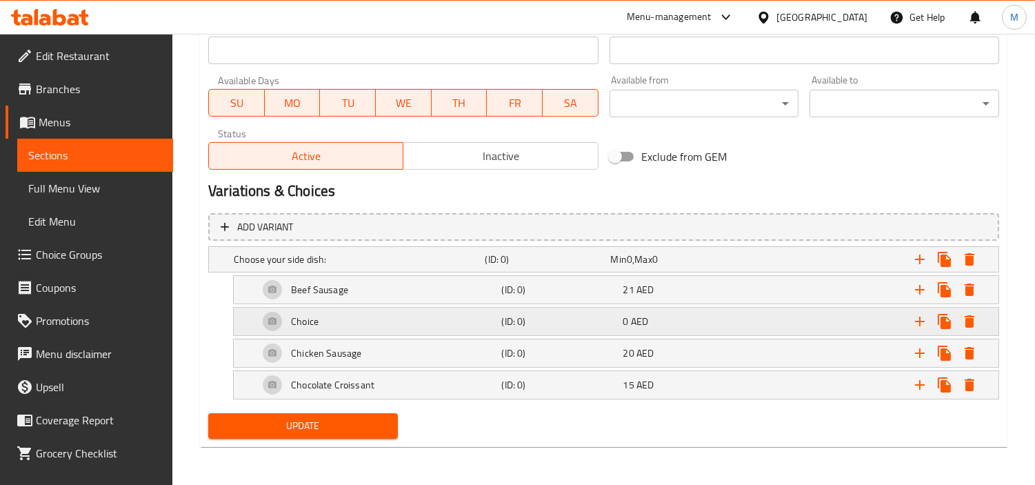
click at [586, 328] on div "(ID: 0)" at bounding box center [559, 321] width 121 height 19
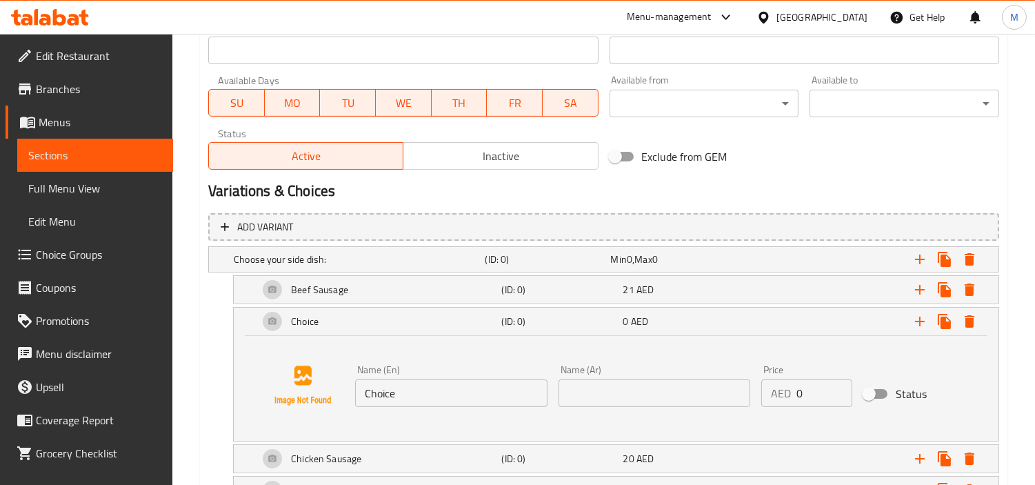
drag, startPoint x: 534, startPoint y: 327, endPoint x: 534, endPoint y: 369, distance: 42.1
click at [534, 369] on div "Choice (ID: 0) 0 AED Name (En) Choice Name (En) Name (Ar) Name (Ar) Price AED 0…" at bounding box center [616, 374] width 765 height 133
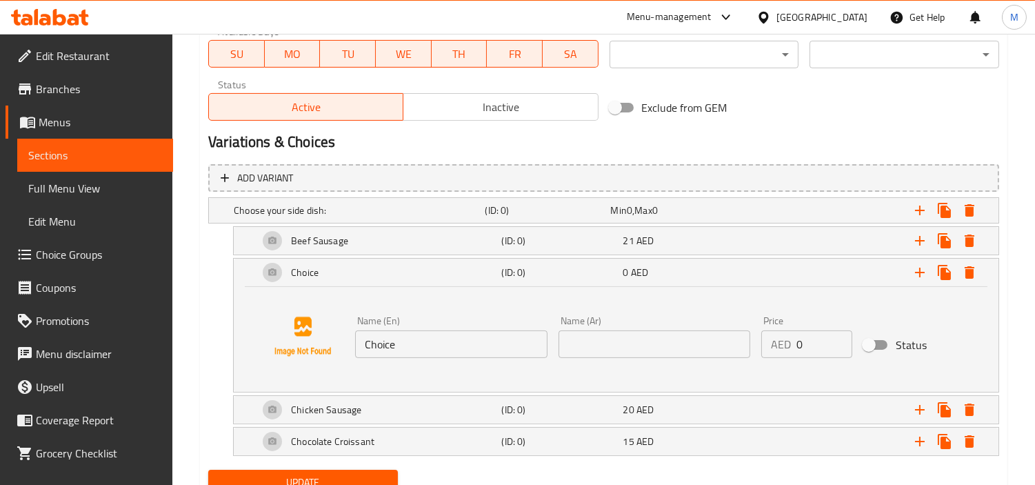
scroll to position [705, 0]
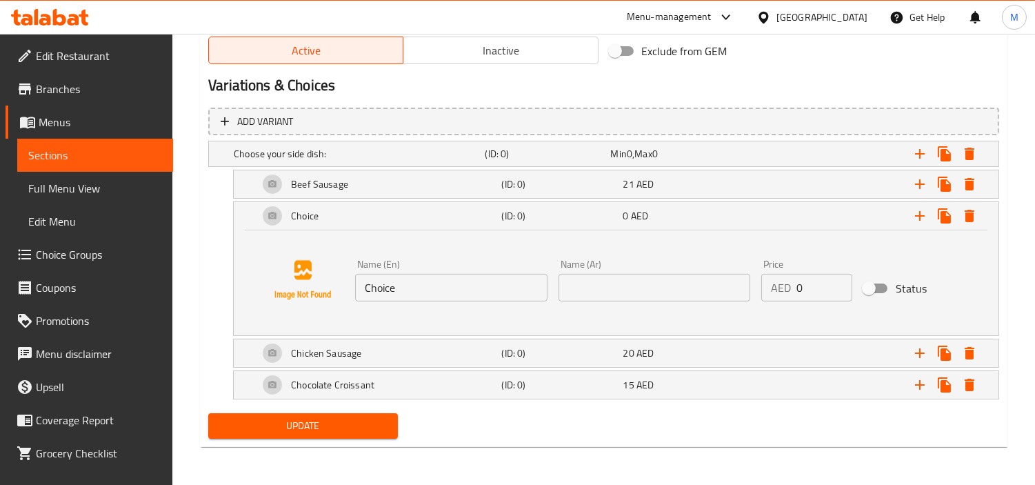
click at [465, 283] on input "Choice" at bounding box center [451, 288] width 192 height 28
paste input "colate Muffin"
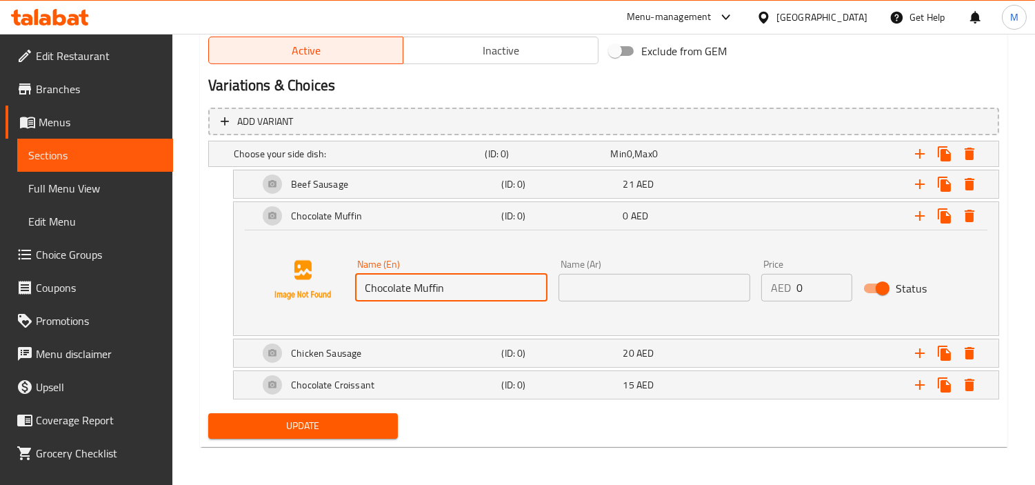
type input "Chocolate Muffin"
click at [670, 290] on input "text" at bounding box center [655, 288] width 192 height 28
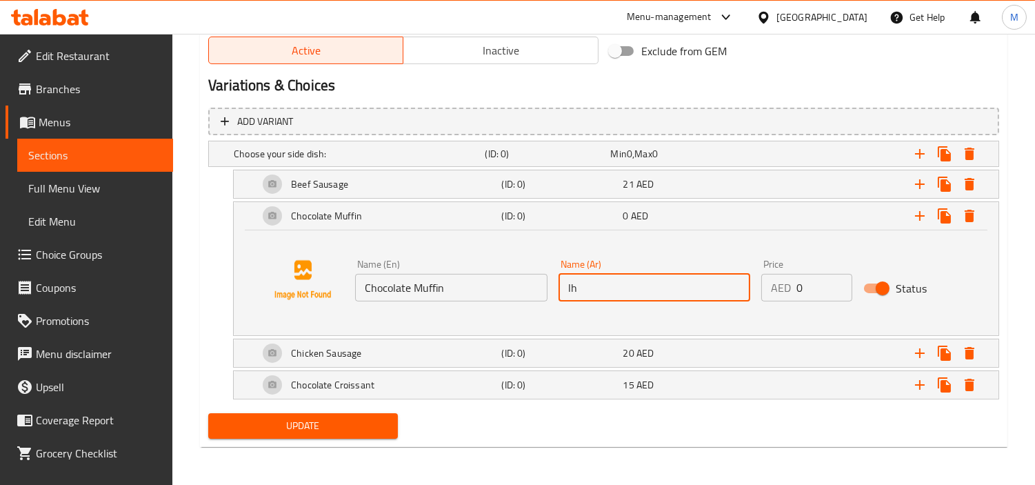
type input "l"
type input "[PERSON_NAME]"
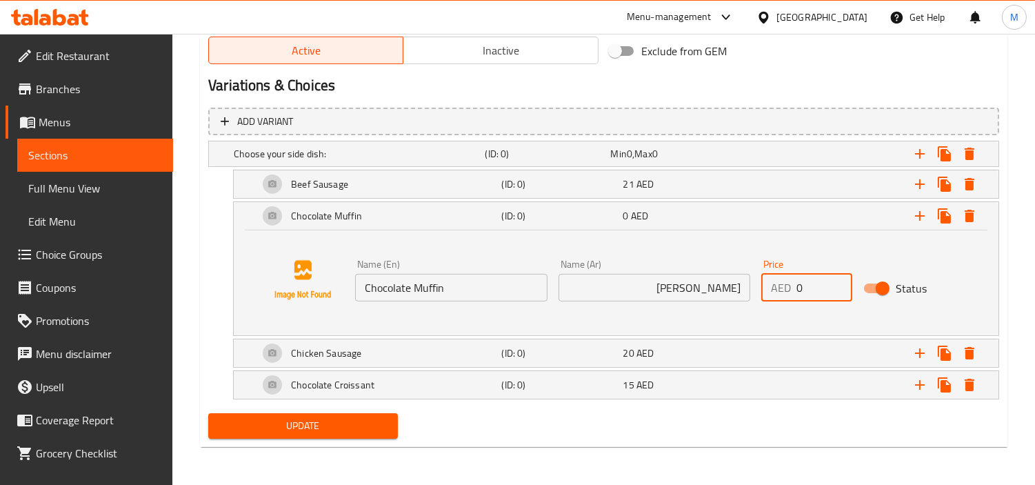
drag, startPoint x: 807, startPoint y: 283, endPoint x: 764, endPoint y: 288, distance: 43.7
click at [764, 288] on div "AED 0 Price" at bounding box center [806, 288] width 90 height 28
type input "17"
click at [790, 217] on div "Expand" at bounding box center [863, 216] width 243 height 30
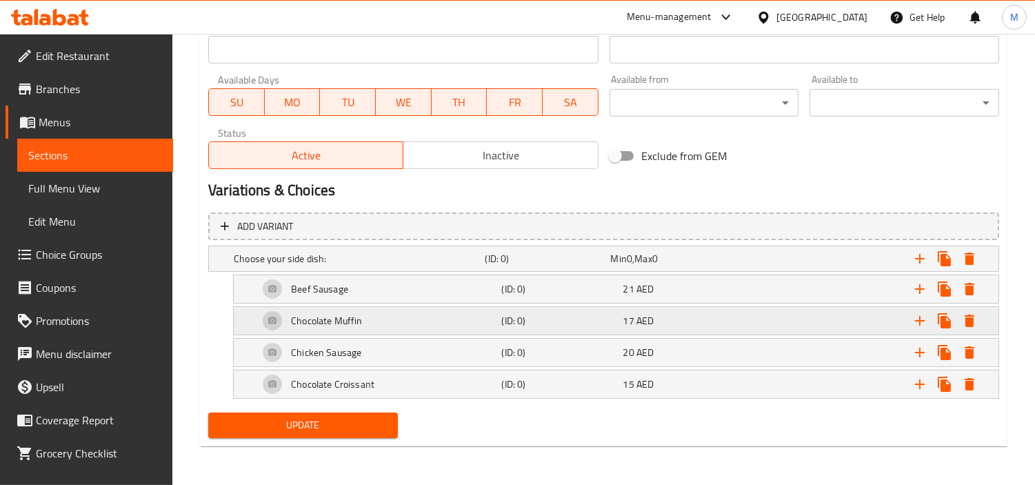
scroll to position [600, 0]
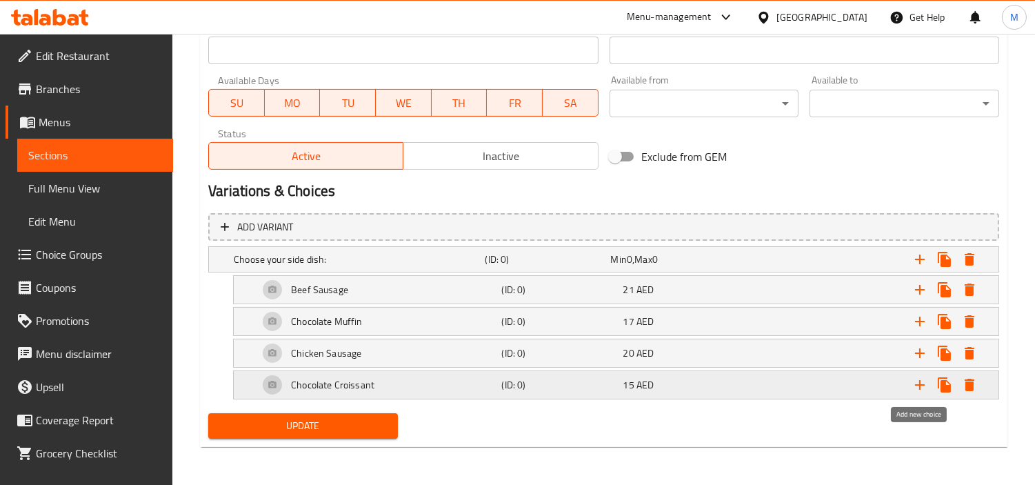
click at [925, 383] on icon "Expand" at bounding box center [920, 384] width 17 height 17
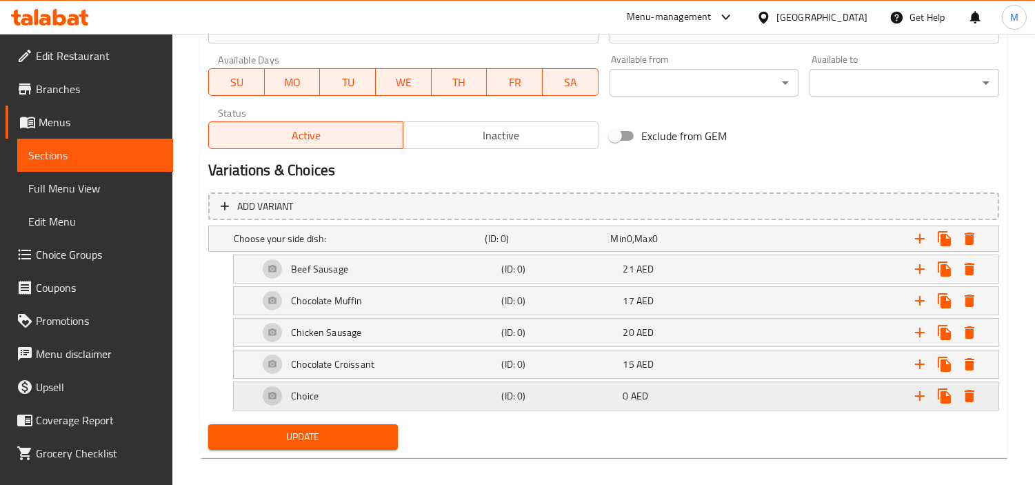
scroll to position [632, 0]
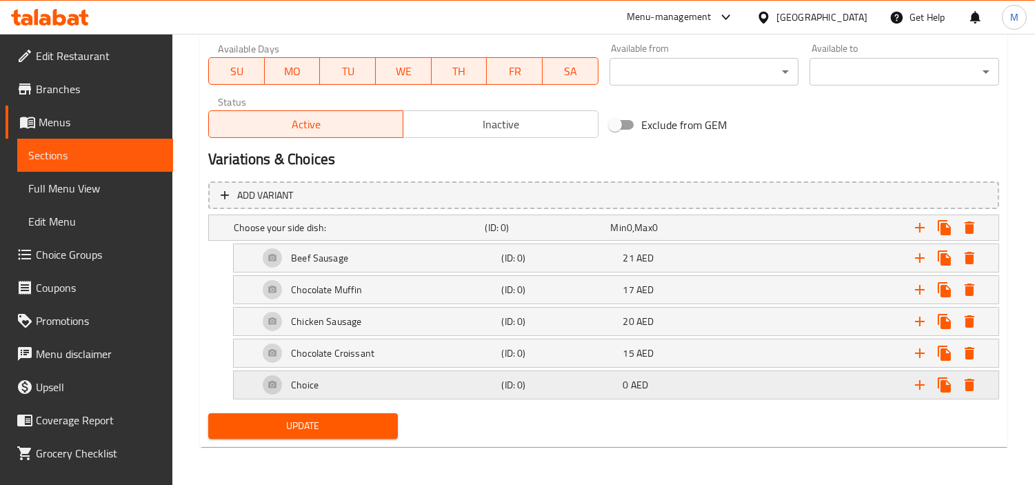
click at [593, 389] on h5 "(ID: 0)" at bounding box center [559, 385] width 116 height 14
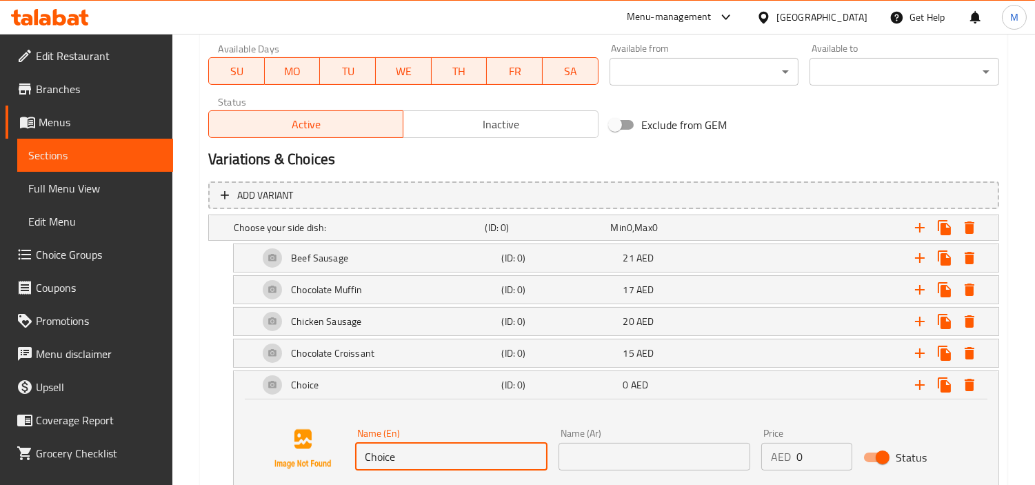
click at [384, 445] on input "Choice" at bounding box center [451, 457] width 192 height 28
type input "ِ"
type input "Avocado"
click at [700, 462] on input "text" at bounding box center [655, 457] width 192 height 28
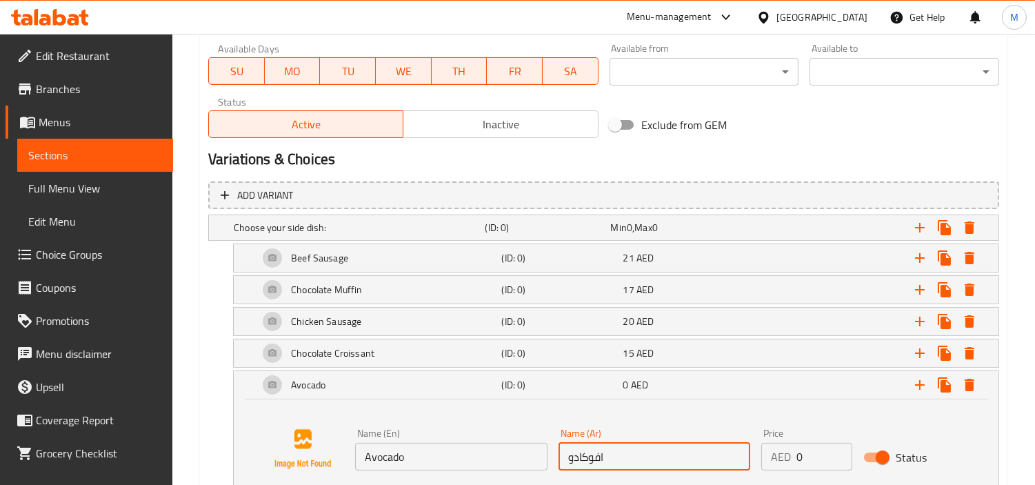
type input "افوكادو"
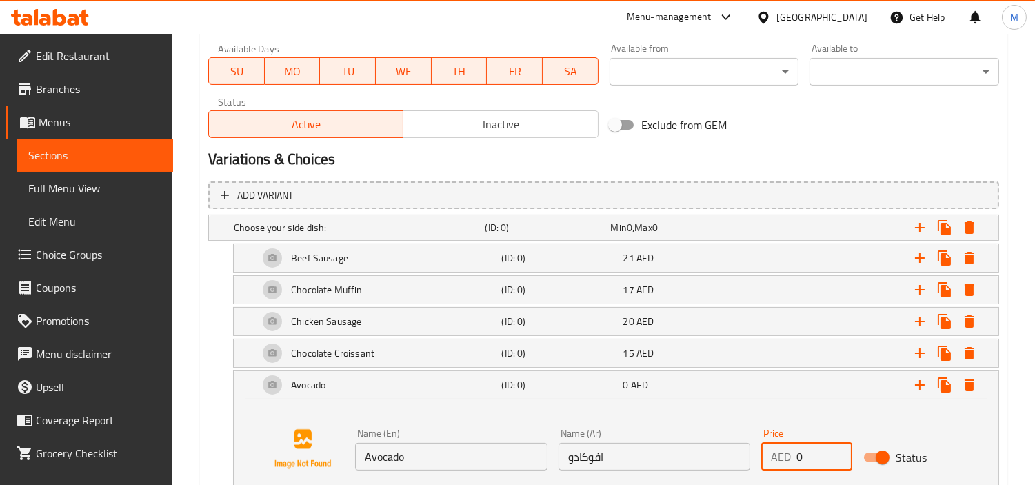
drag, startPoint x: 810, startPoint y: 450, endPoint x: 786, endPoint y: 452, distance: 23.5
click at [786, 452] on div "AED 0 Price" at bounding box center [806, 457] width 90 height 28
type input "16"
click at [816, 381] on div "Expand" at bounding box center [863, 385] width 243 height 30
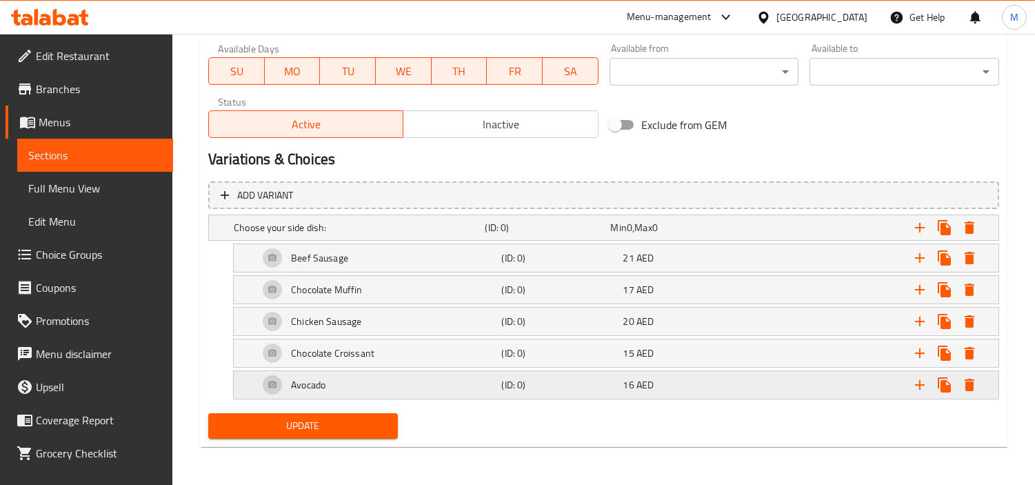
click at [816, 381] on div "Expand" at bounding box center [863, 385] width 243 height 30
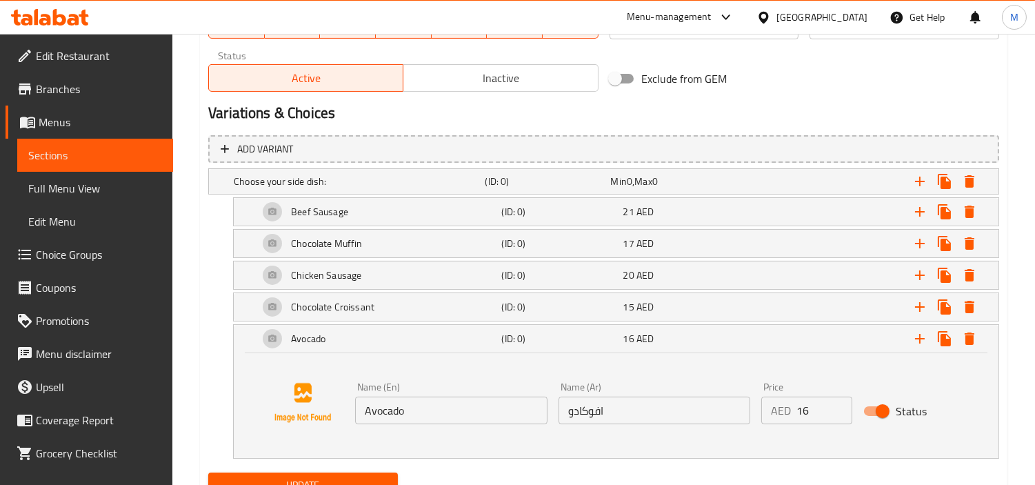
scroll to position [738, 0]
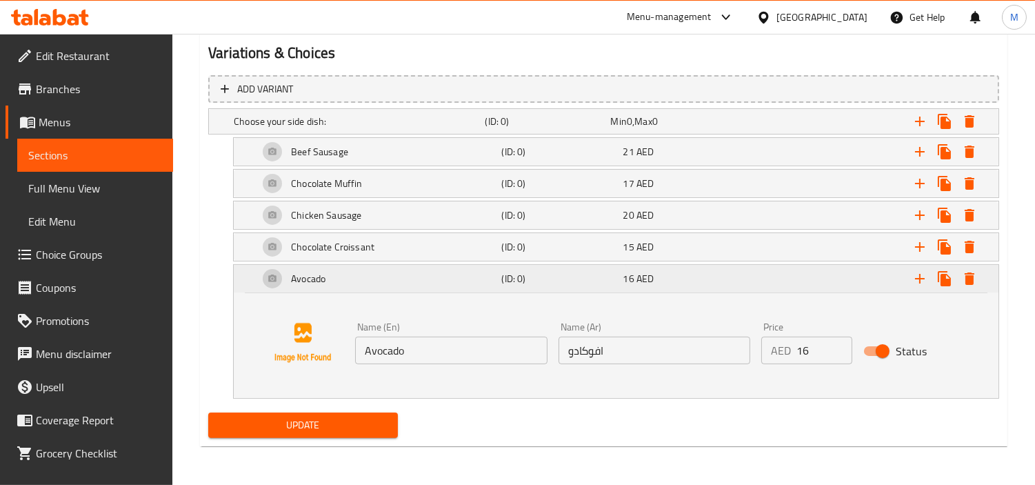
click at [811, 276] on div "Expand" at bounding box center [863, 278] width 243 height 30
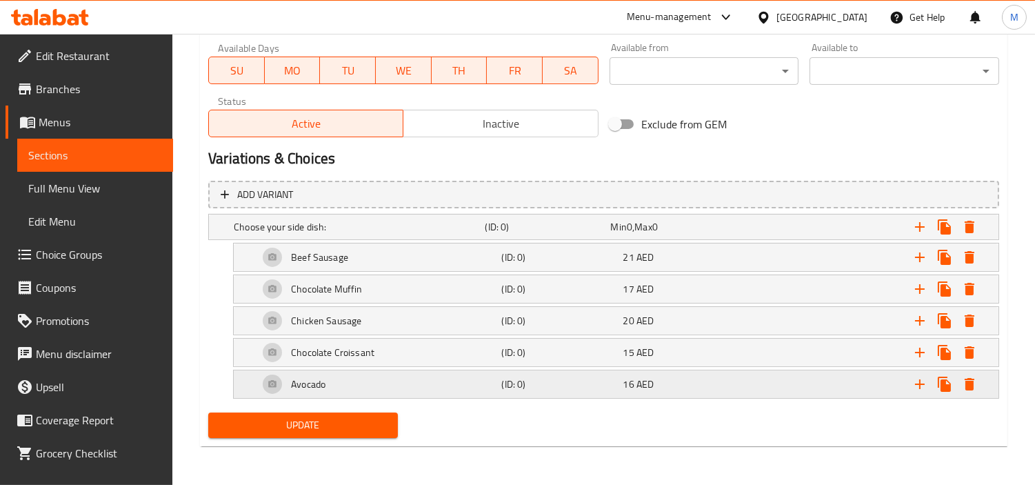
scroll to position [632, 0]
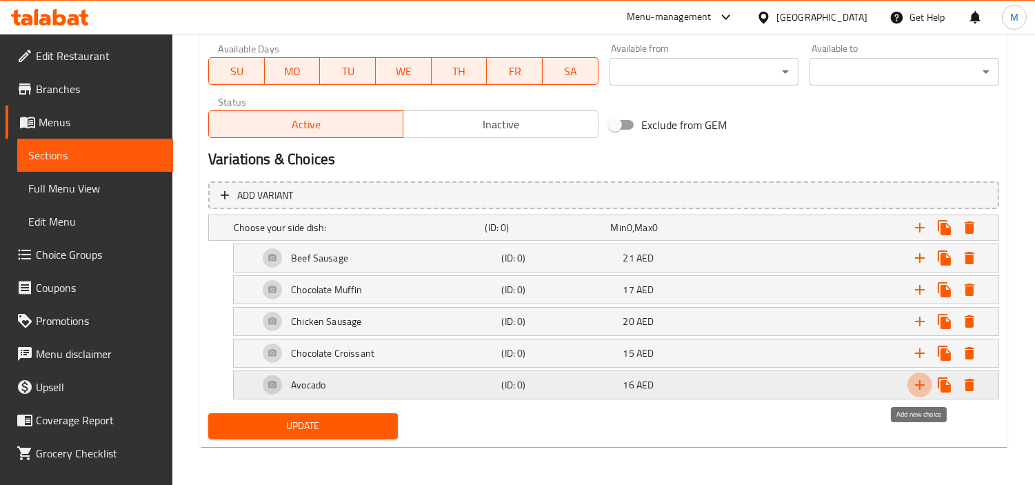
click at [913, 384] on icon "Expand" at bounding box center [920, 384] width 17 height 17
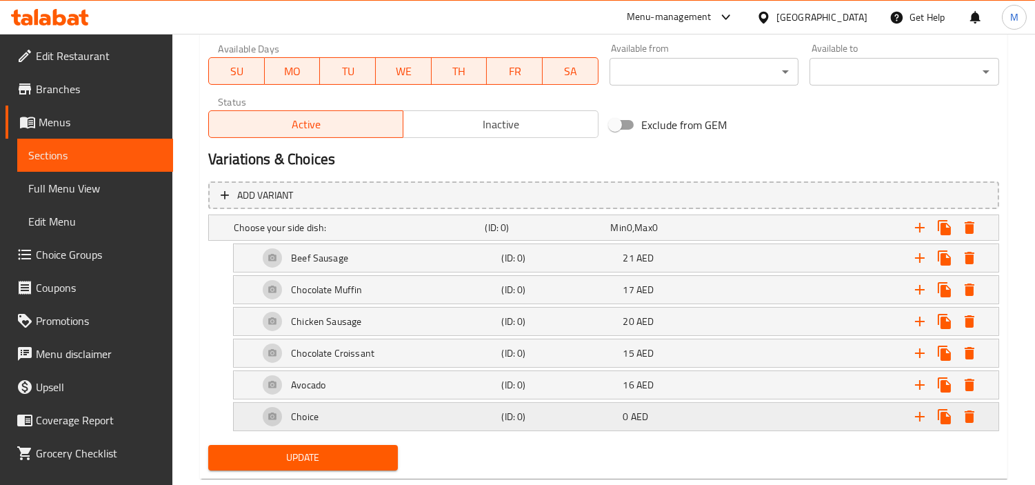
click at [430, 425] on div "Choice" at bounding box center [377, 416] width 243 height 33
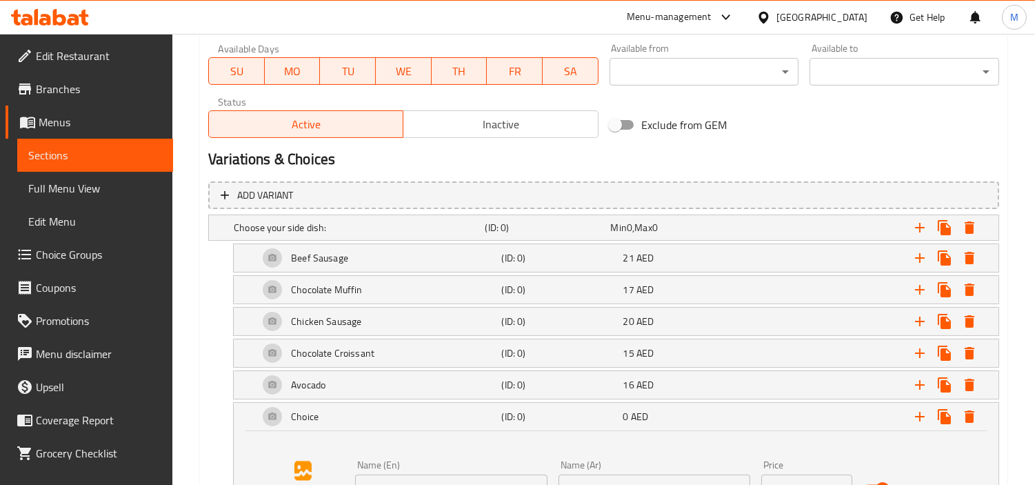
scroll to position [708, 0]
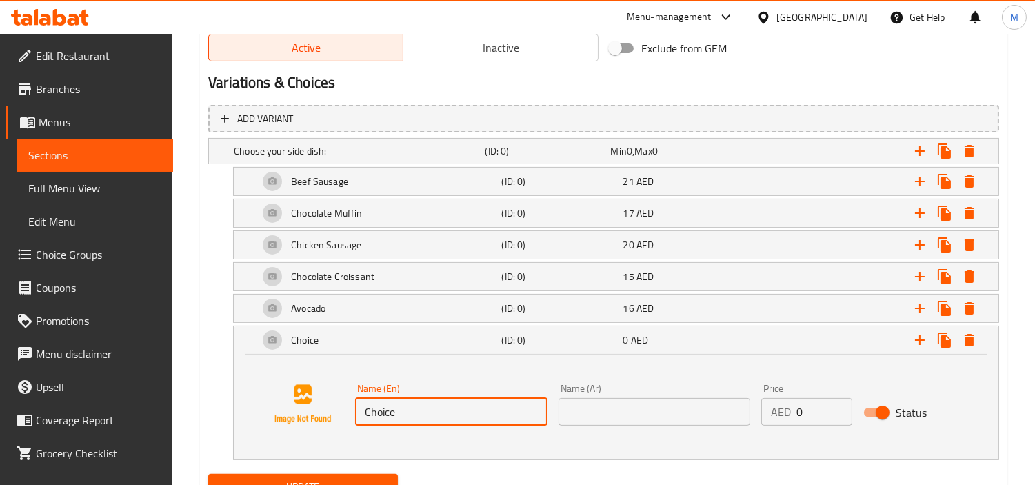
click at [419, 411] on input "Choice" at bounding box center [451, 412] width 192 height 28
paste input "Strawberry Muffin"
type input "Strawberry Muffin"
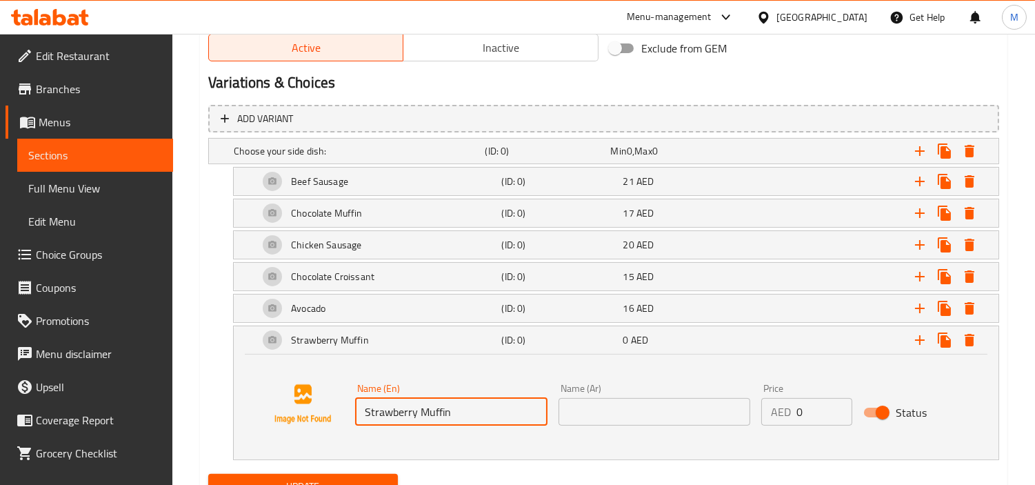
click at [630, 399] on input "text" at bounding box center [655, 412] width 192 height 28
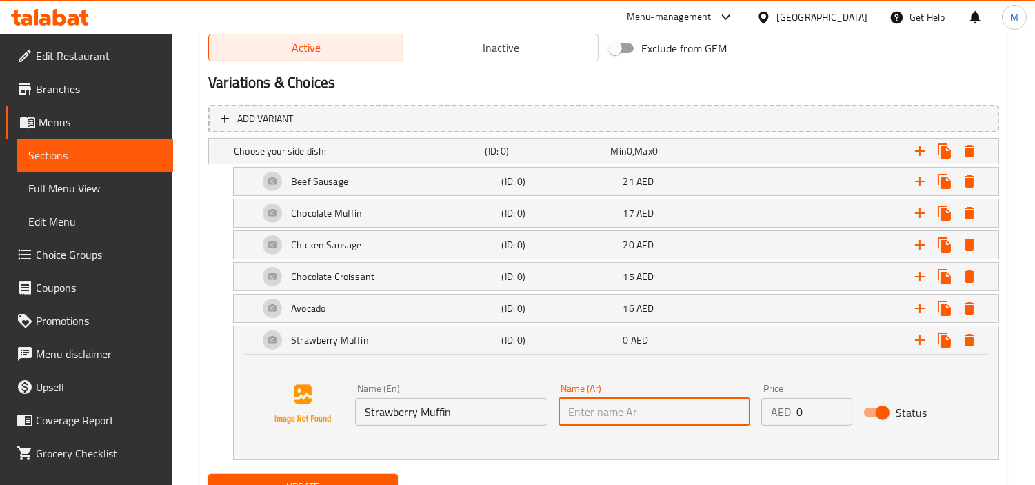
click at [630, 399] on input "text" at bounding box center [655, 412] width 192 height 28
type input "l"
type input "مافين فراولة"
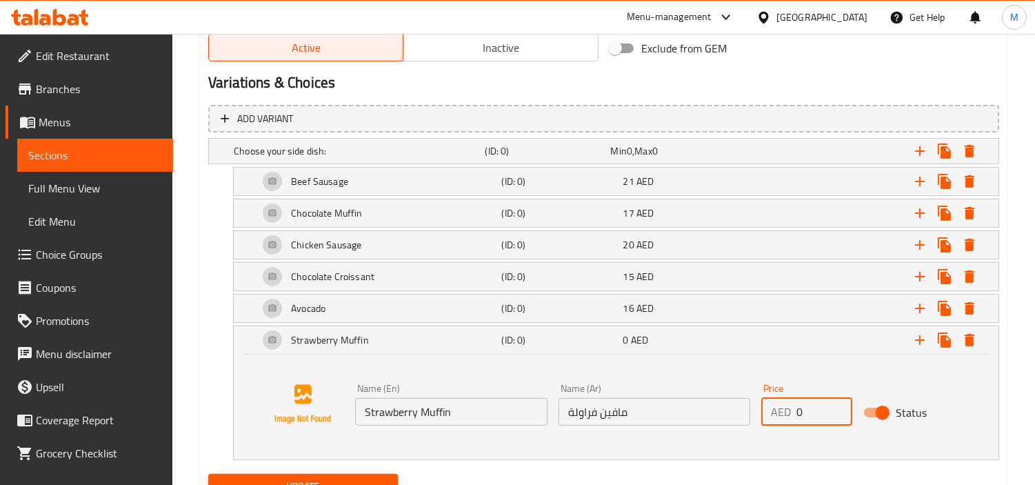
drag, startPoint x: 805, startPoint y: 411, endPoint x: 763, endPoint y: 416, distance: 41.7
click at [763, 416] on div "AED 0 Price" at bounding box center [806, 412] width 90 height 28
type input "18"
click at [743, 339] on div "Expand" at bounding box center [863, 340] width 243 height 30
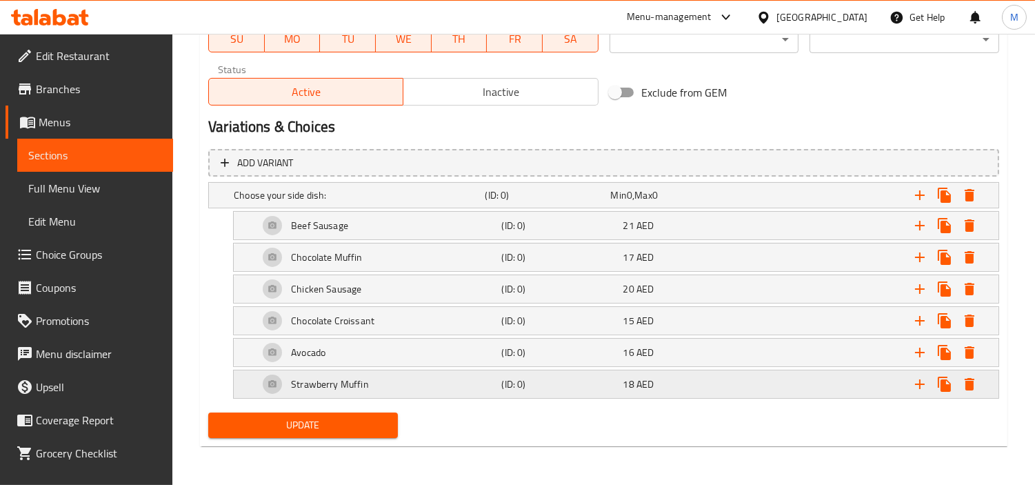
scroll to position [664, 0]
click at [915, 379] on icon "Expand" at bounding box center [920, 384] width 17 height 17
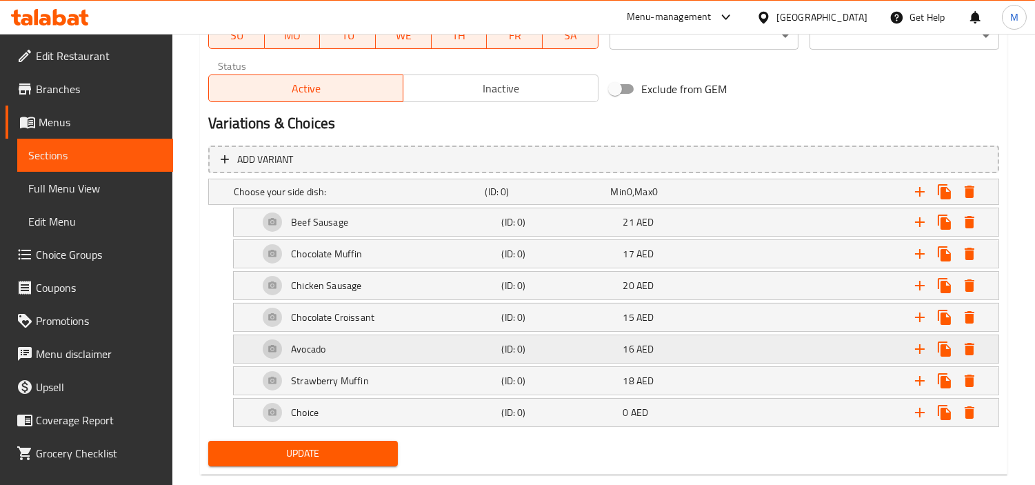
scroll to position [695, 0]
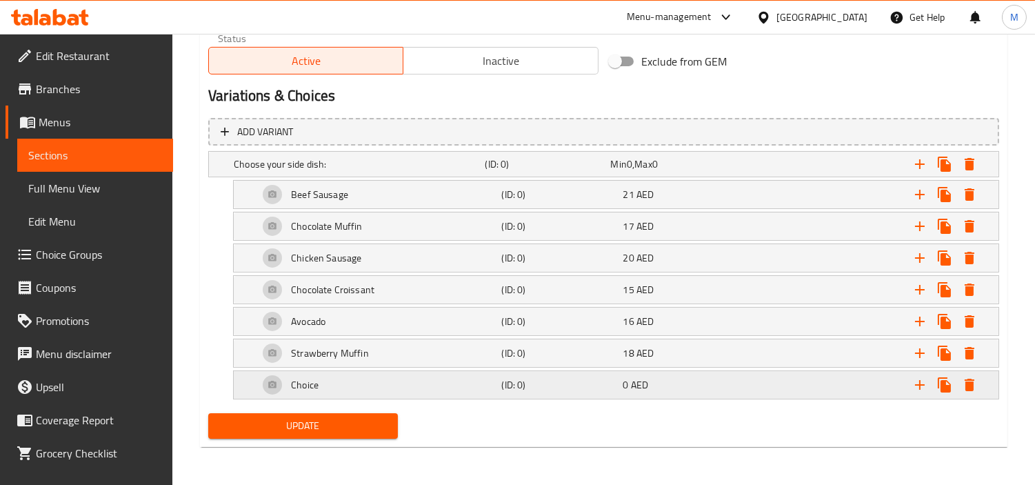
click at [838, 383] on div "Expand" at bounding box center [863, 385] width 243 height 30
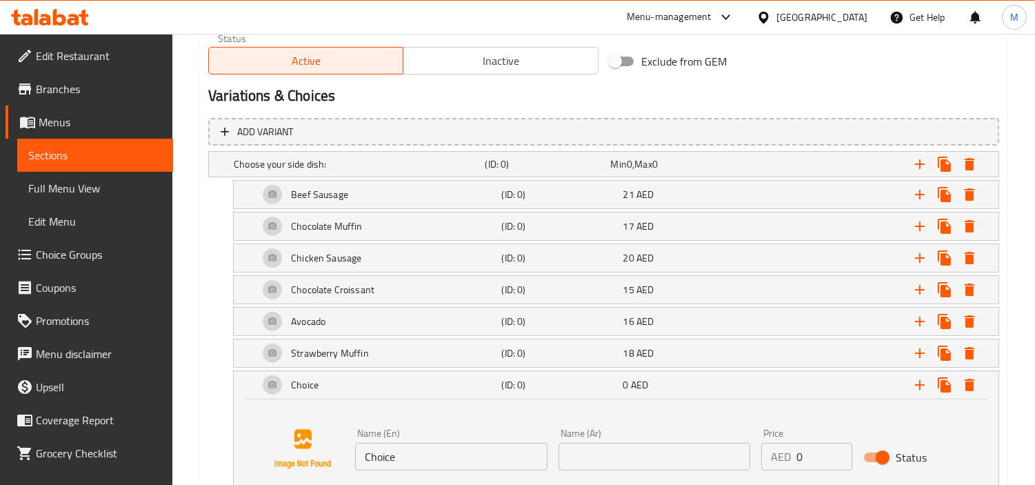
click at [414, 452] on input "Choice" at bounding box center [451, 457] width 192 height 28
paste input "[PERSON_NAME]"
click at [414, 452] on input "Choice" at bounding box center [451, 457] width 192 height 28
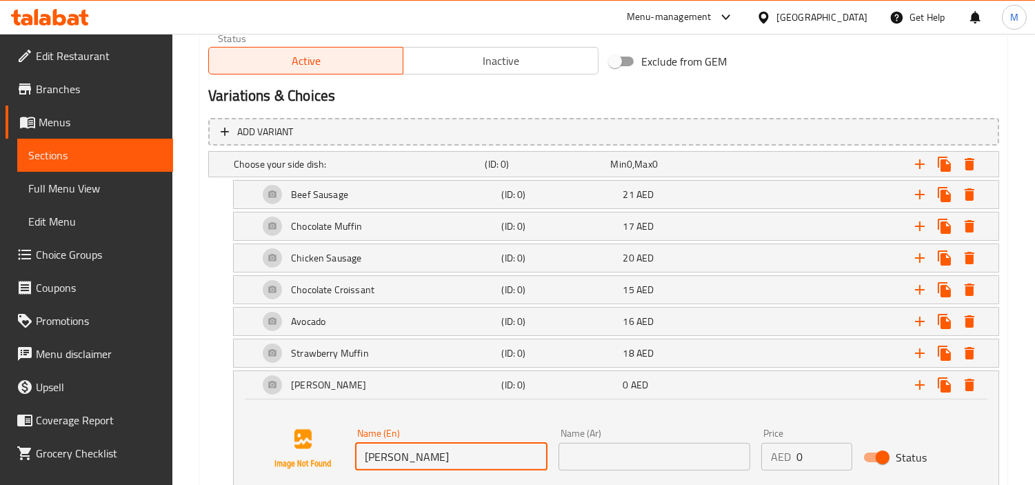
type input "[PERSON_NAME]"
click at [626, 456] on input "text" at bounding box center [655, 457] width 192 height 28
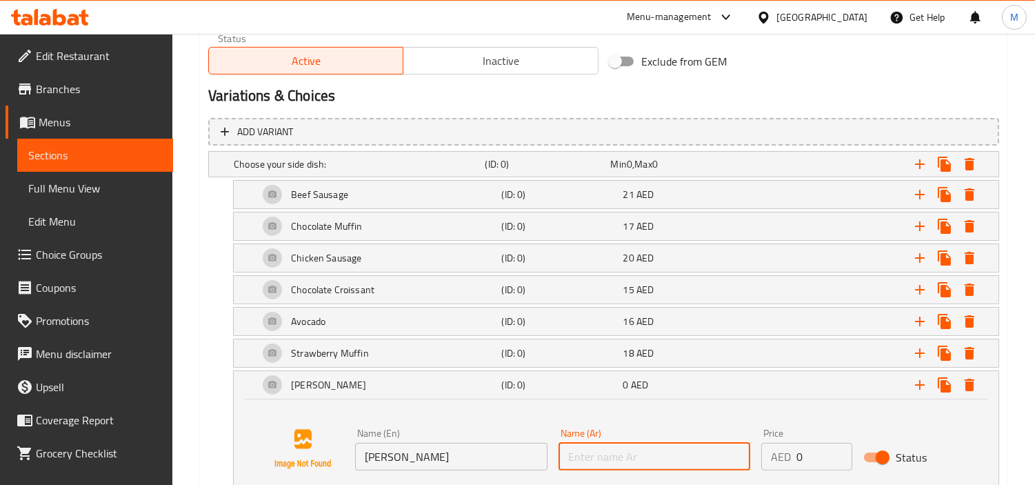
type input "i"
type input "[PERSON_NAME]"
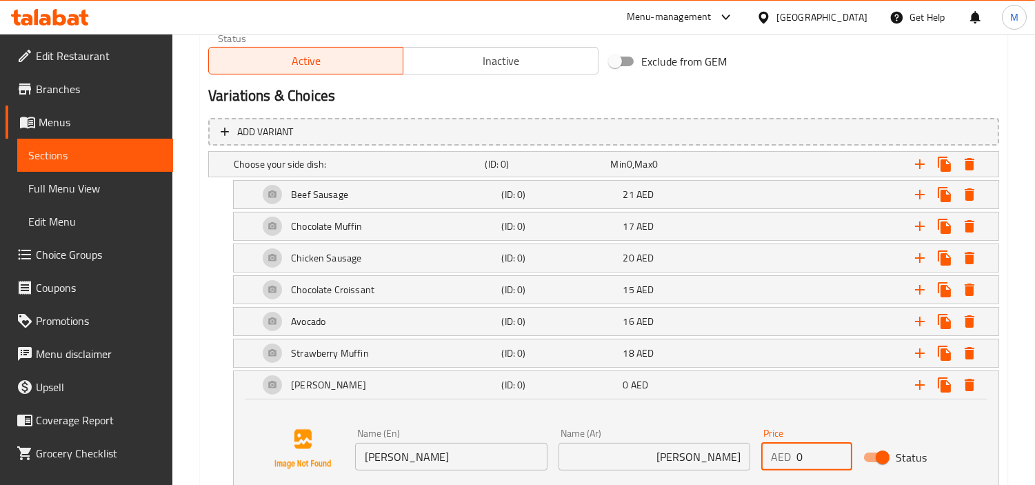
drag, startPoint x: 805, startPoint y: 451, endPoint x: 770, endPoint y: 458, distance: 35.8
click at [771, 457] on div "AED 0 Price" at bounding box center [806, 457] width 90 height 28
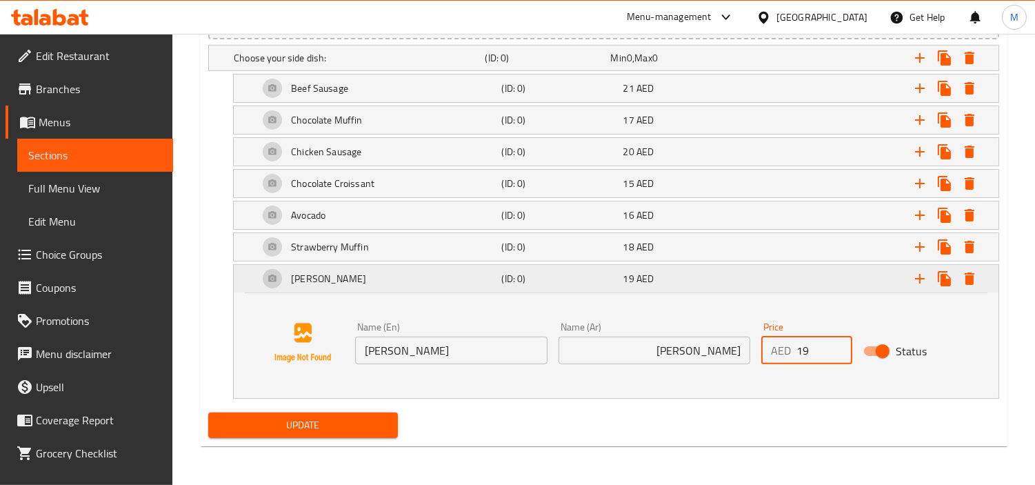
type input "19"
click at [732, 277] on div "19 AED" at bounding box center [681, 279] width 116 height 14
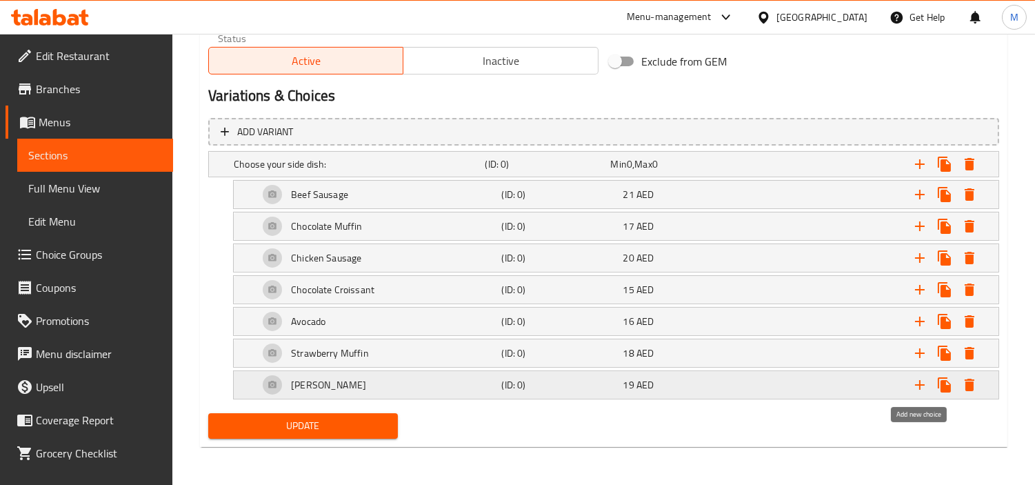
click at [926, 387] on icon "Expand" at bounding box center [920, 384] width 17 height 17
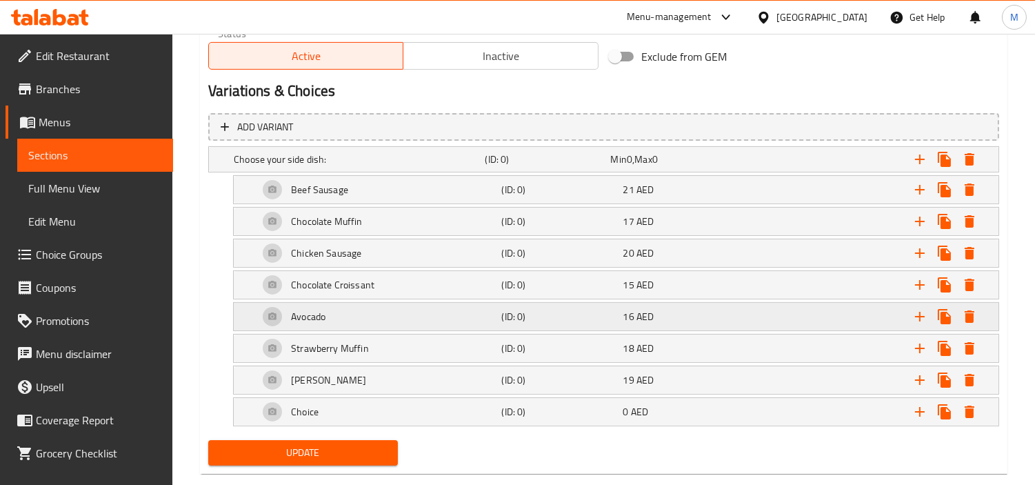
scroll to position [727, 0]
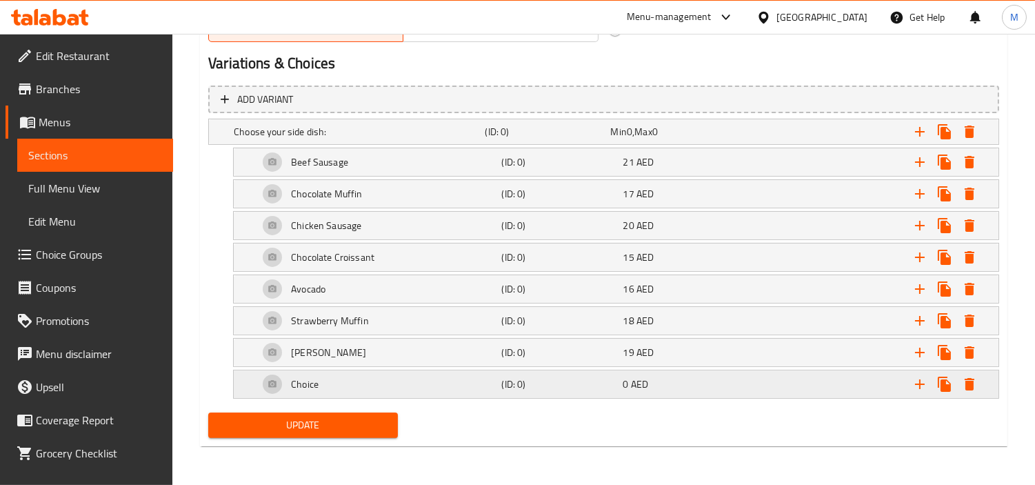
click at [607, 376] on div "(ID: 0)" at bounding box center [559, 383] width 121 height 19
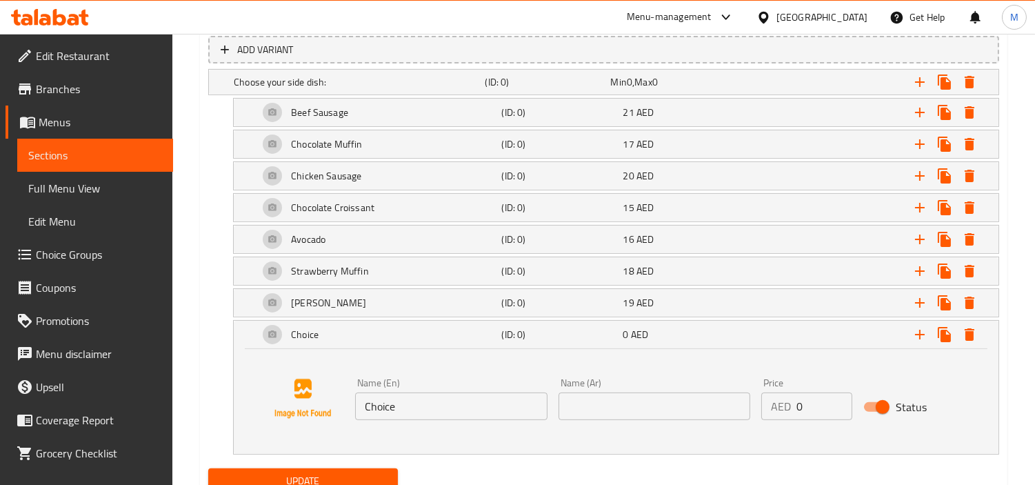
scroll to position [804, 0]
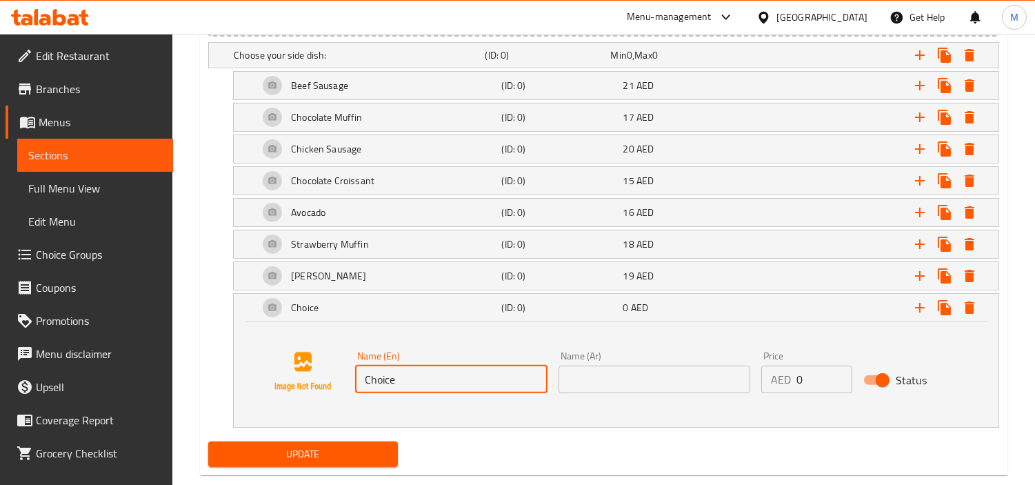
click at [428, 376] on input "Choice" at bounding box center [451, 379] width 192 height 28
paste input "Plain Croissant"
type input "Plain Croissant"
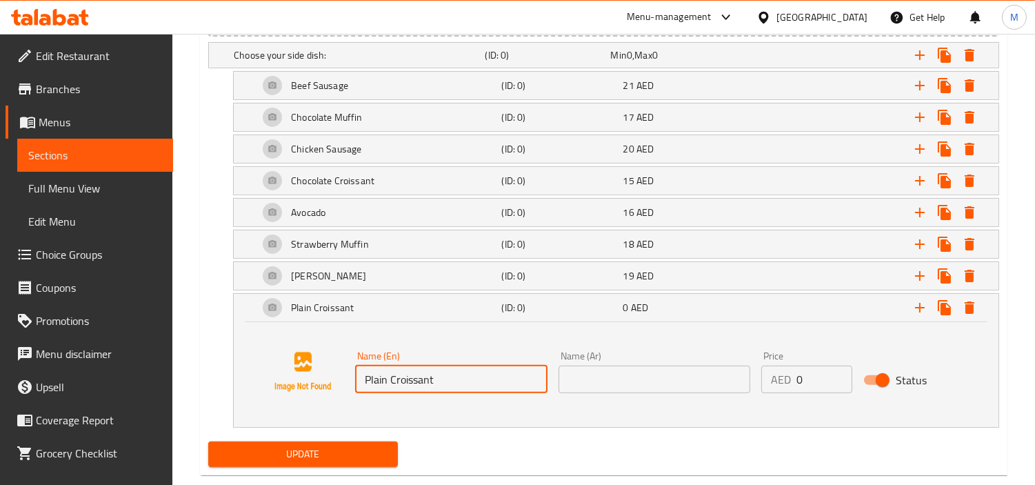
click at [676, 385] on input "text" at bounding box center [655, 379] width 192 height 28
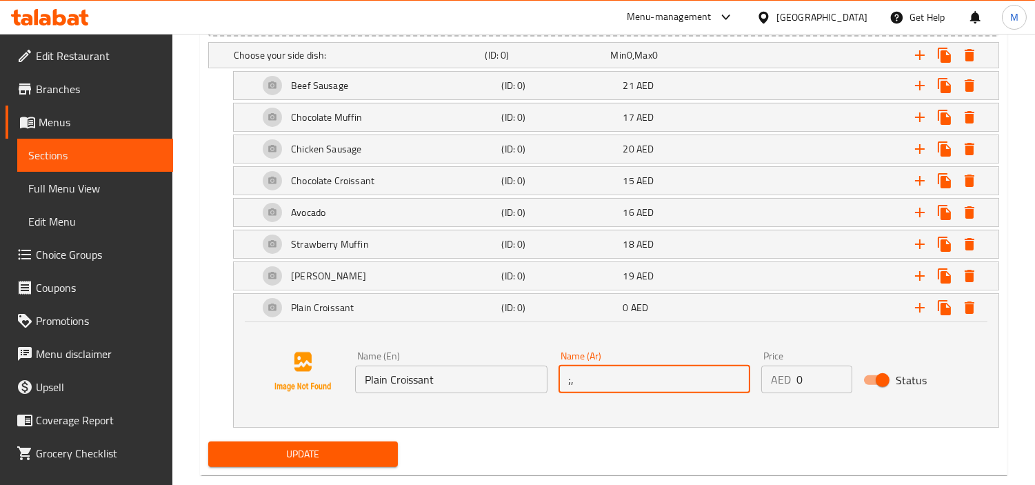
type input ";"
type input "كوراسون سادة"
click at [976, 398] on div "Name (En) Plain Croissant Name (En) Name (Ar) كوراسون سادة Name (Ar) Price AED …" at bounding box center [616, 371] width 732 height 105
click at [798, 308] on div "Expand" at bounding box center [863, 307] width 243 height 30
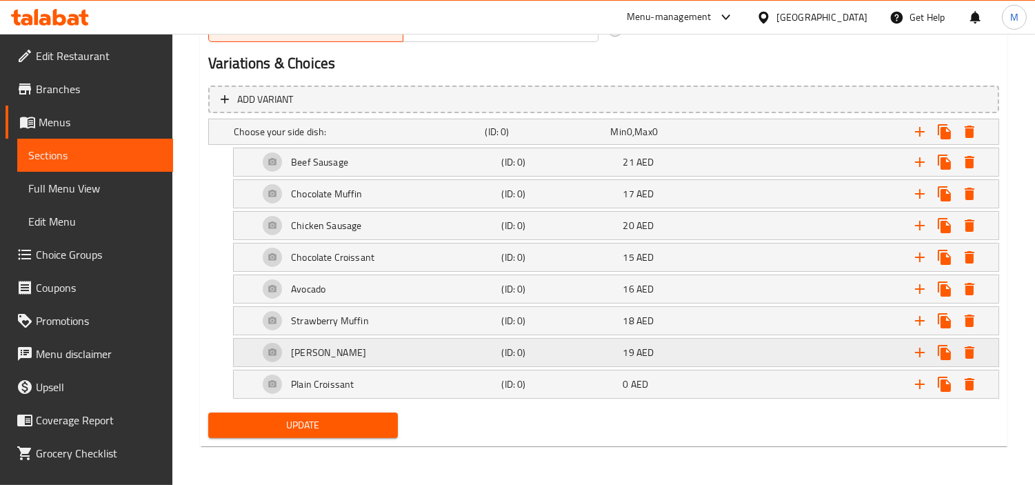
scroll to position [727, 0]
click at [913, 382] on icon "Expand" at bounding box center [920, 384] width 17 height 17
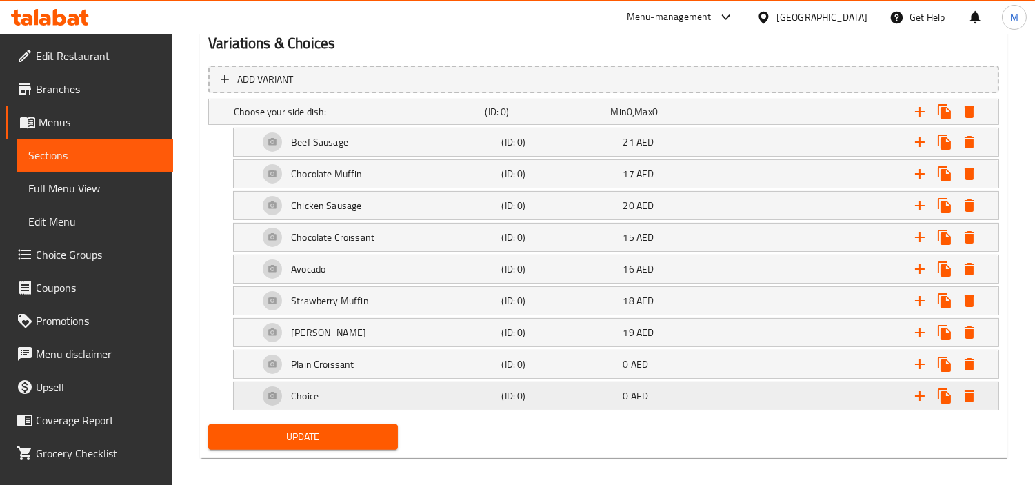
scroll to position [759, 0]
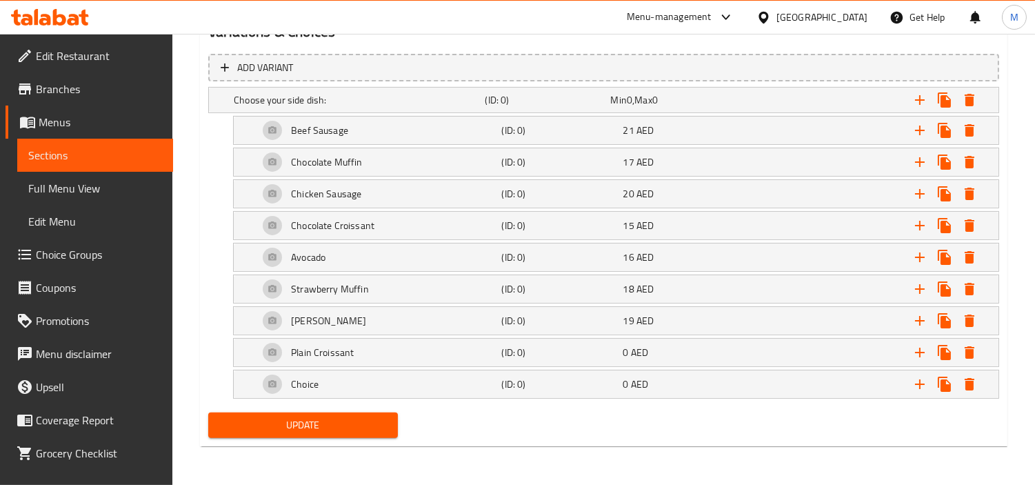
click at [793, 385] on div "Expand" at bounding box center [863, 384] width 243 height 30
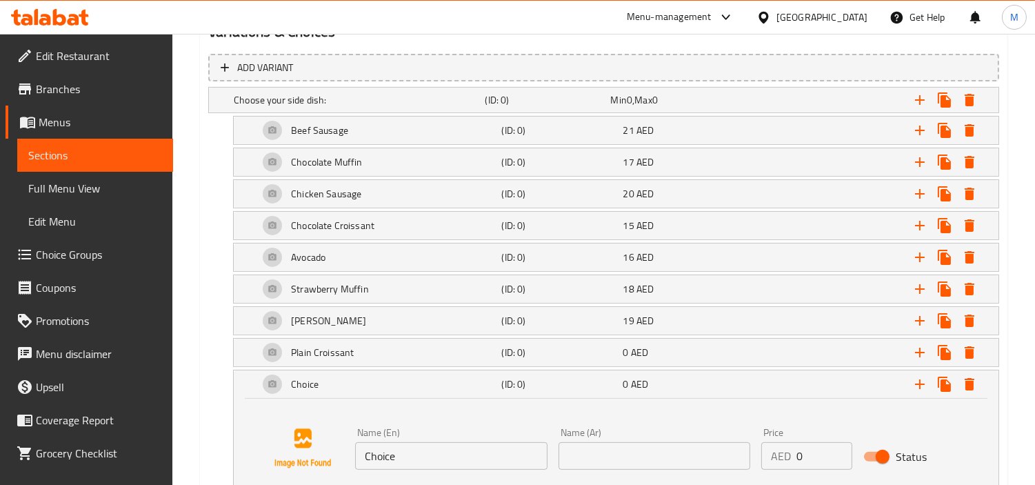
click at [429, 454] on input "Choice" at bounding box center [451, 456] width 192 height 28
paste input "High Protein Bagel"
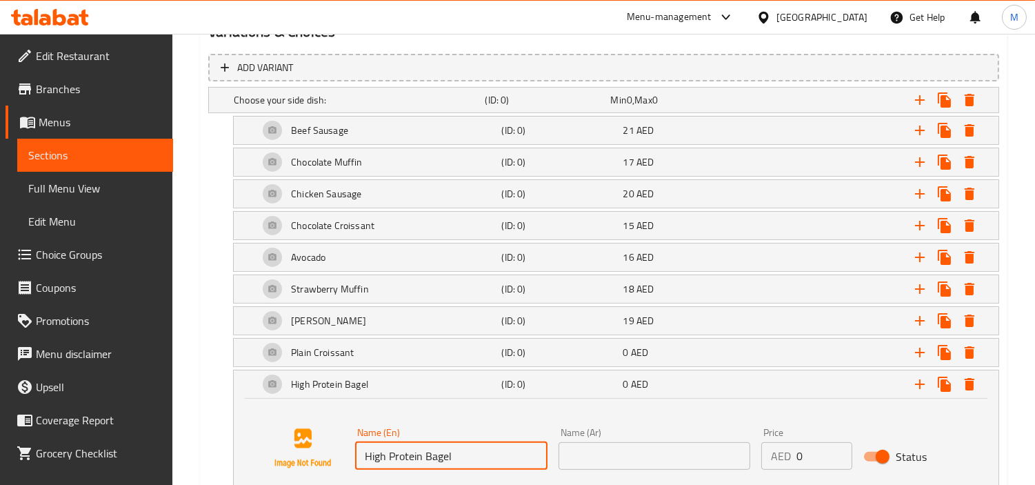
type input "High Protein Bagel"
click at [657, 452] on input "text" at bounding box center [655, 456] width 192 height 28
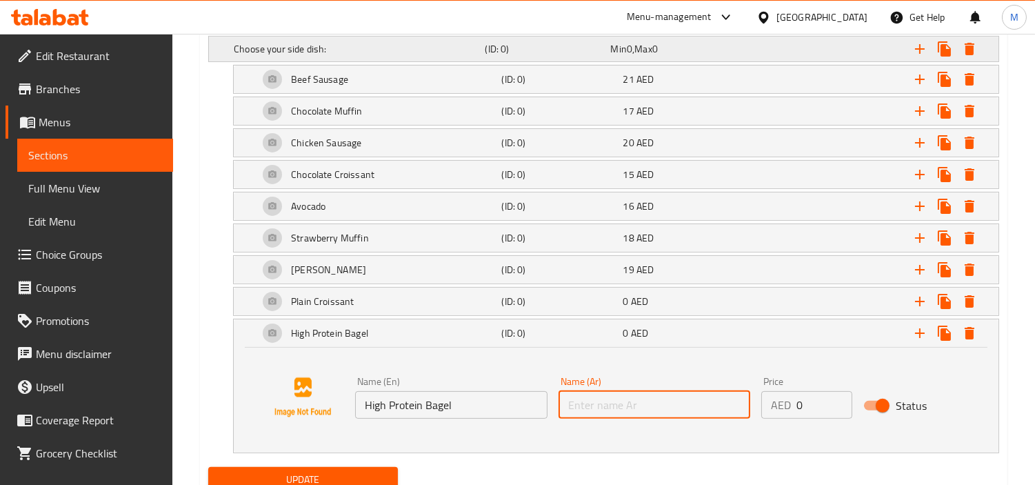
scroll to position [865, 0]
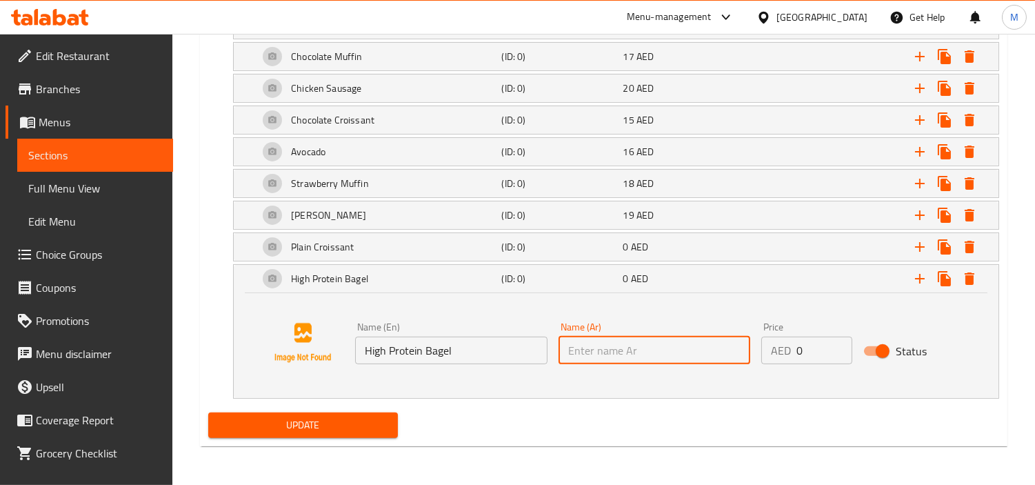
click at [628, 340] on input "text" at bounding box center [655, 350] width 192 height 28
type input "ه"
type input "i"
type input "f"
type input "باجيل هاي بروتين"
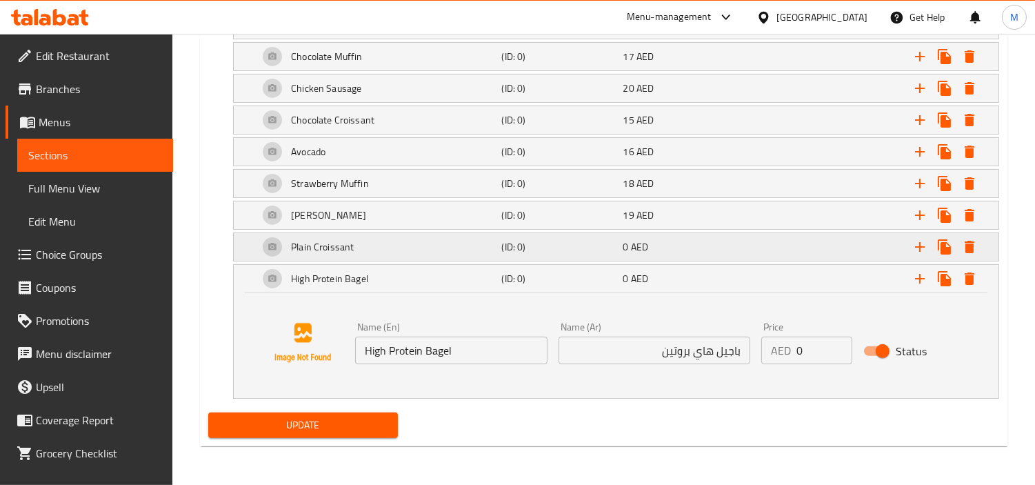
click at [725, 249] on div "0 AED" at bounding box center [681, 247] width 116 height 14
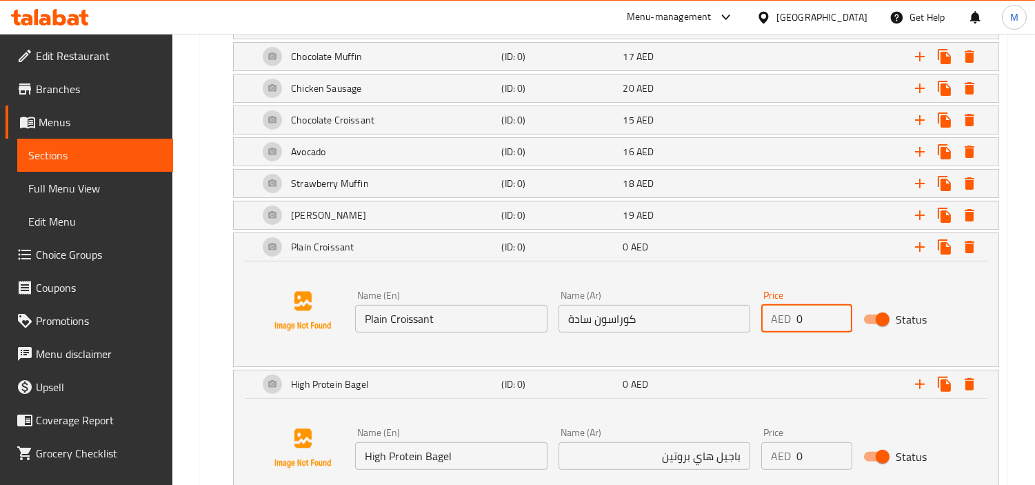
drag, startPoint x: 817, startPoint y: 319, endPoint x: 793, endPoint y: 319, distance: 24.1
click at [793, 319] on div "AED 0 Price" at bounding box center [806, 319] width 90 height 28
paste input "13"
type input "13"
click at [743, 247] on div "Expand" at bounding box center [863, 247] width 243 height 30
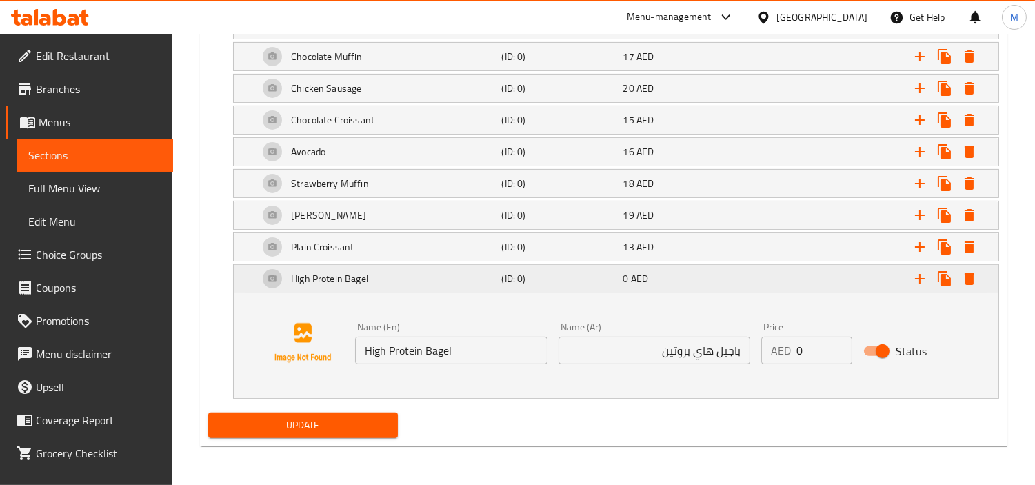
click at [656, 279] on div "0 AED" at bounding box center [681, 279] width 116 height 14
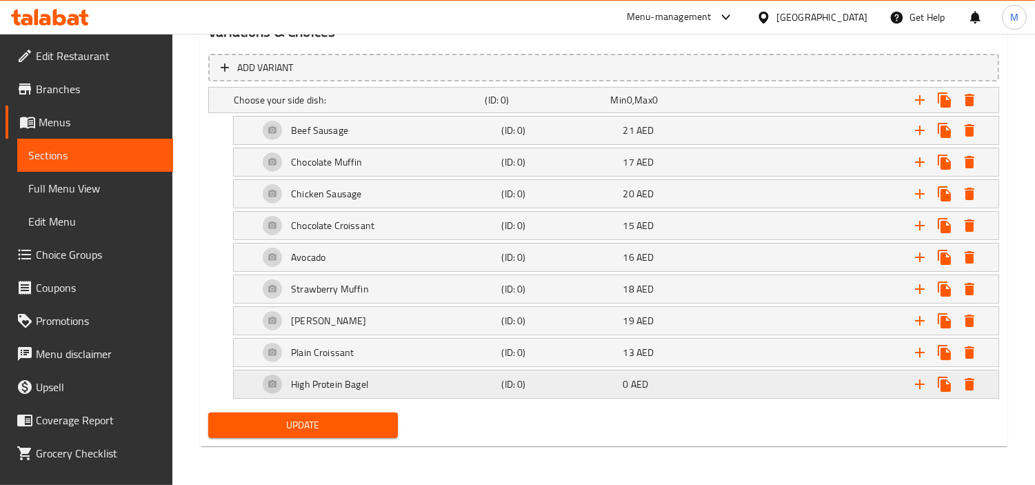
scroll to position [759, 0]
click at [925, 380] on icon "Expand" at bounding box center [920, 384] width 17 height 17
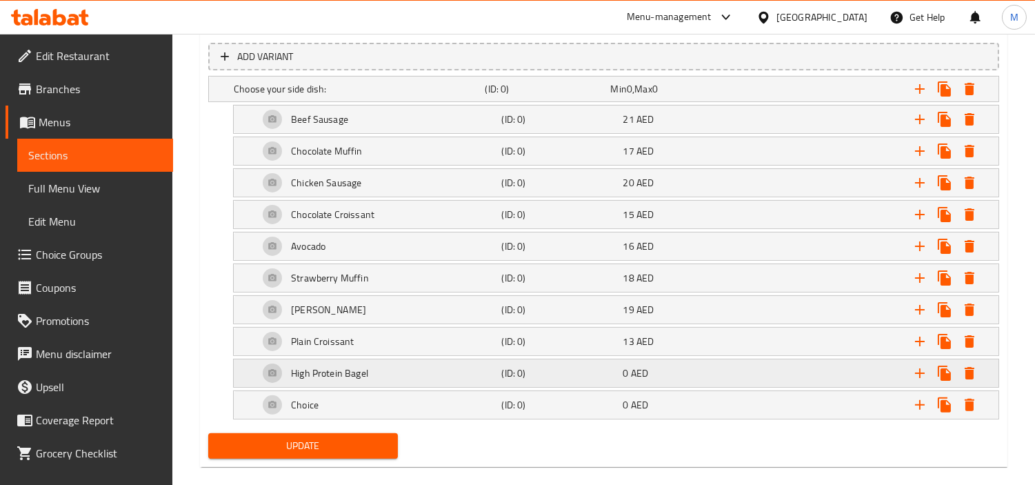
scroll to position [791, 0]
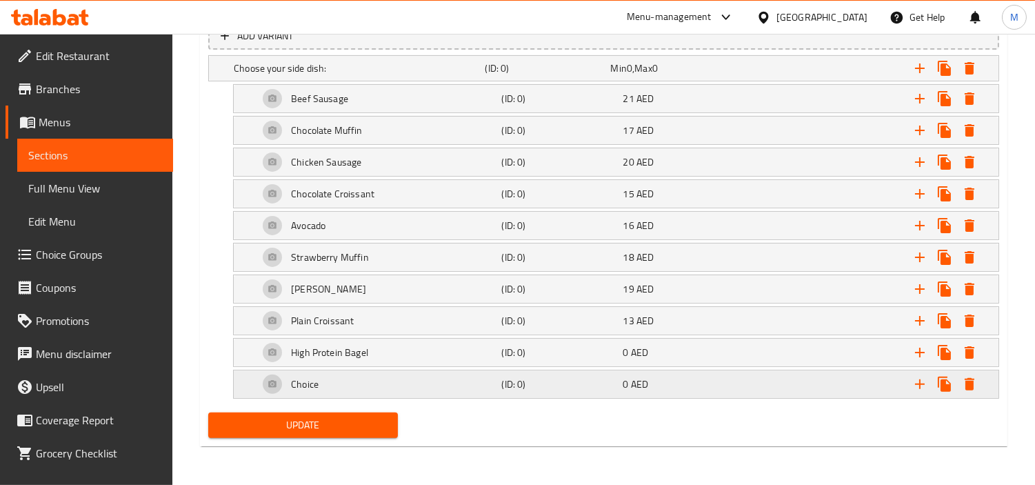
click at [386, 390] on div "Choice" at bounding box center [377, 384] width 243 height 33
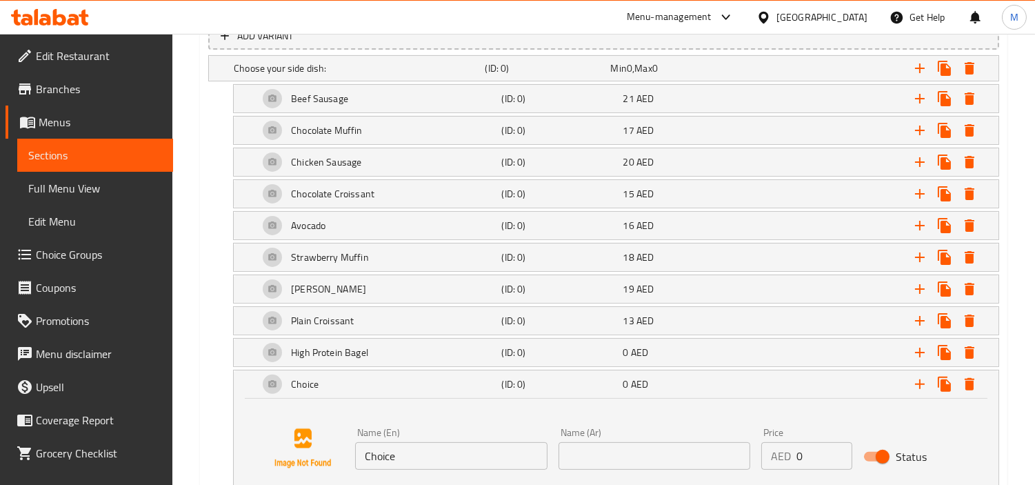
click at [418, 456] on input "Choice" at bounding box center [451, 456] width 192 height 28
paste input "Baked Beans"
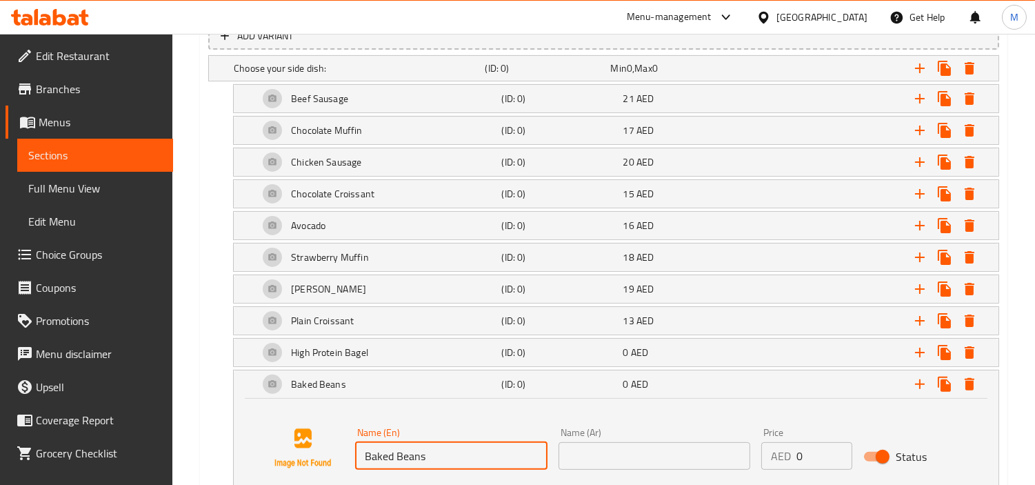
type input "Baked Beans"
click at [627, 449] on input "text" at bounding box center [655, 456] width 192 height 28
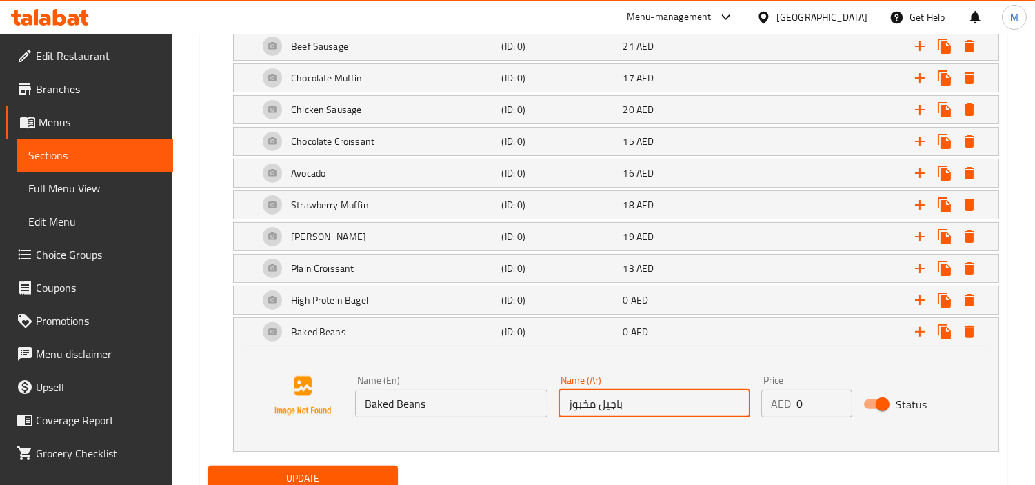
scroll to position [897, 0]
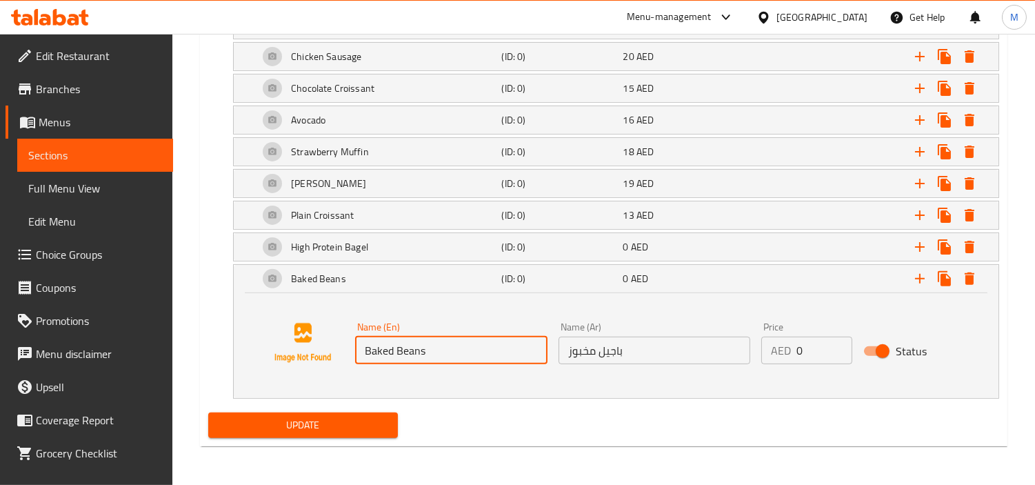
drag, startPoint x: 435, startPoint y: 354, endPoint x: 402, endPoint y: 347, distance: 34.0
click at [402, 347] on input "Baked Beans" at bounding box center [451, 350] width 192 height 28
click at [540, 360] on input "Baked Beans" at bounding box center [451, 350] width 192 height 28
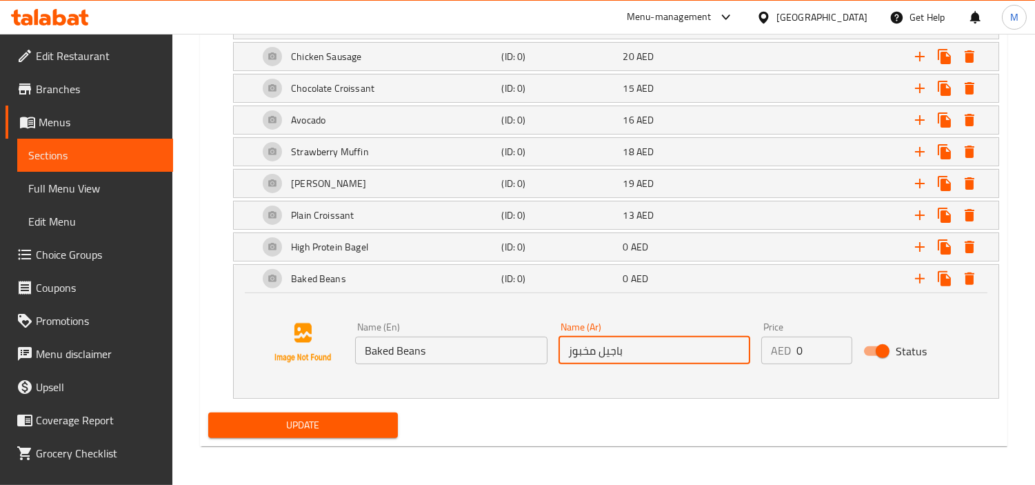
drag, startPoint x: 621, startPoint y: 348, endPoint x: 601, endPoint y: 349, distance: 19.3
click at [601, 349] on input "باجيل مخبوز" at bounding box center [655, 350] width 192 height 28
click at [672, 359] on input "فاصوليا مخبوز" at bounding box center [655, 350] width 192 height 28
type input "فاصوليا مخبوزة"
drag, startPoint x: 794, startPoint y: 348, endPoint x: 754, endPoint y: 350, distance: 40.7
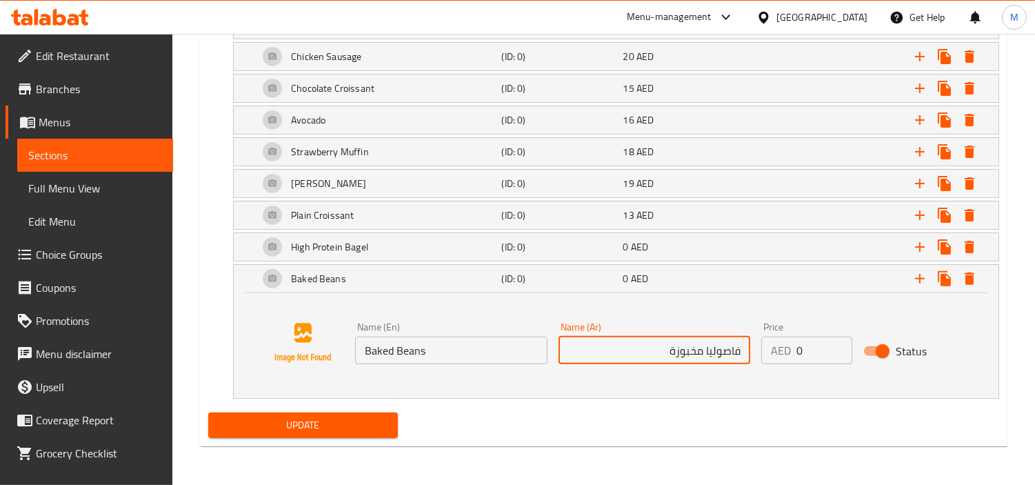
click at [760, 352] on div "Price AED 0 Price" at bounding box center [806, 342] width 101 height 53
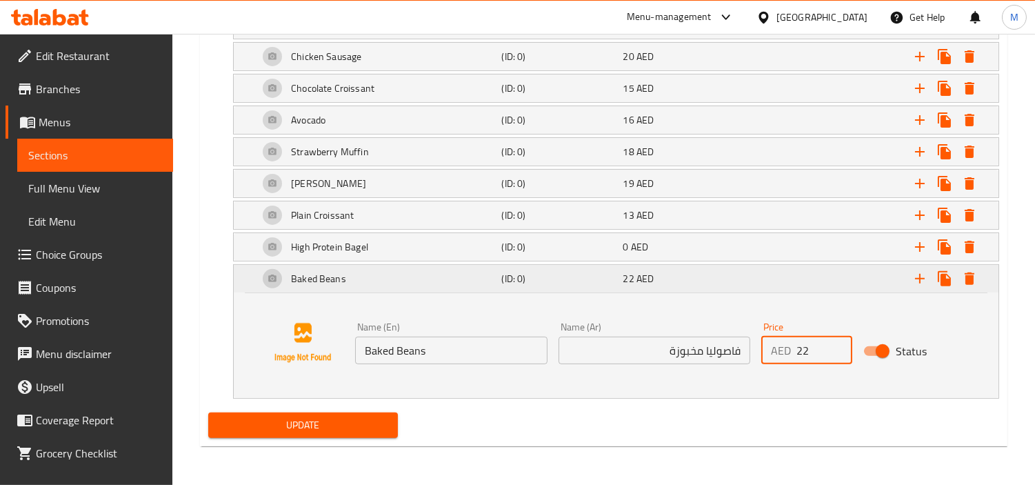
type input "22"
click at [559, 283] on h5 "(ID: 0)" at bounding box center [559, 279] width 116 height 14
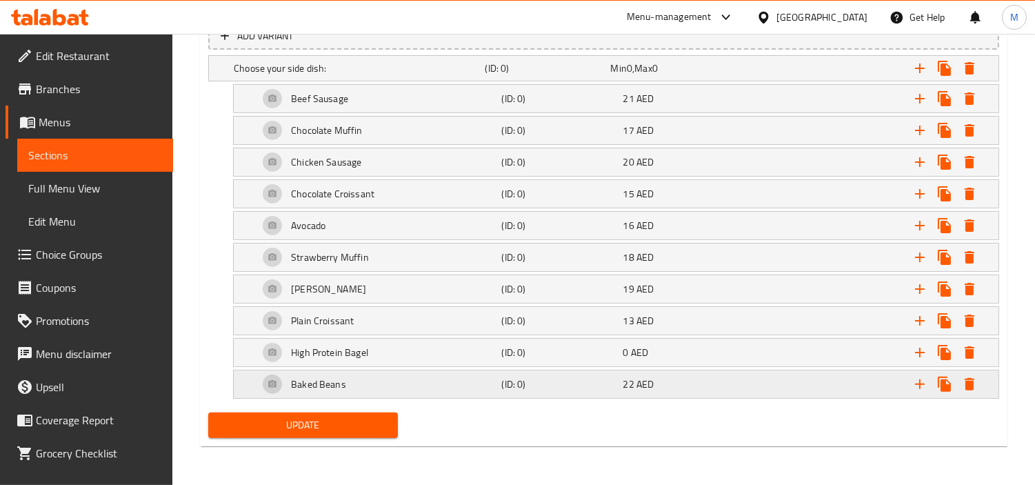
scroll to position [791, 0]
click at [918, 386] on icon "Expand" at bounding box center [920, 384] width 17 height 17
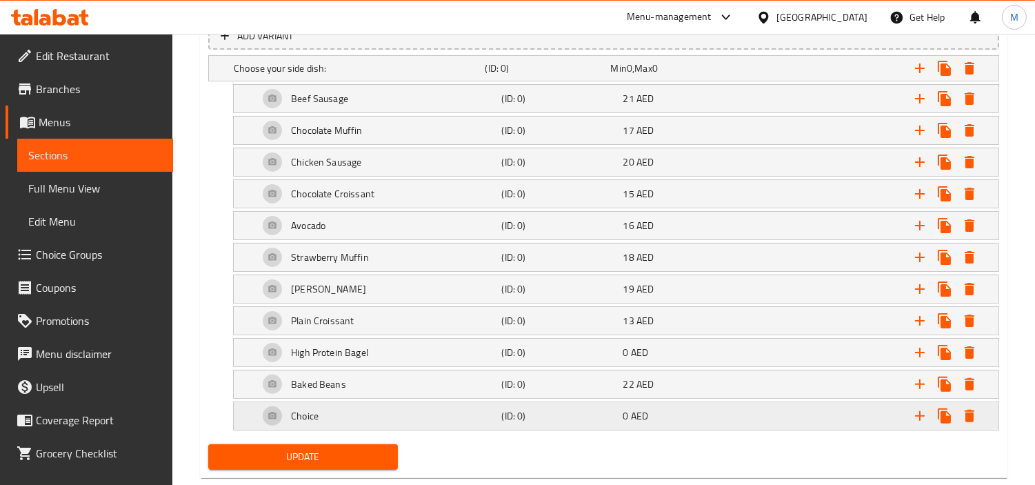
click at [432, 421] on div "Choice" at bounding box center [377, 415] width 243 height 33
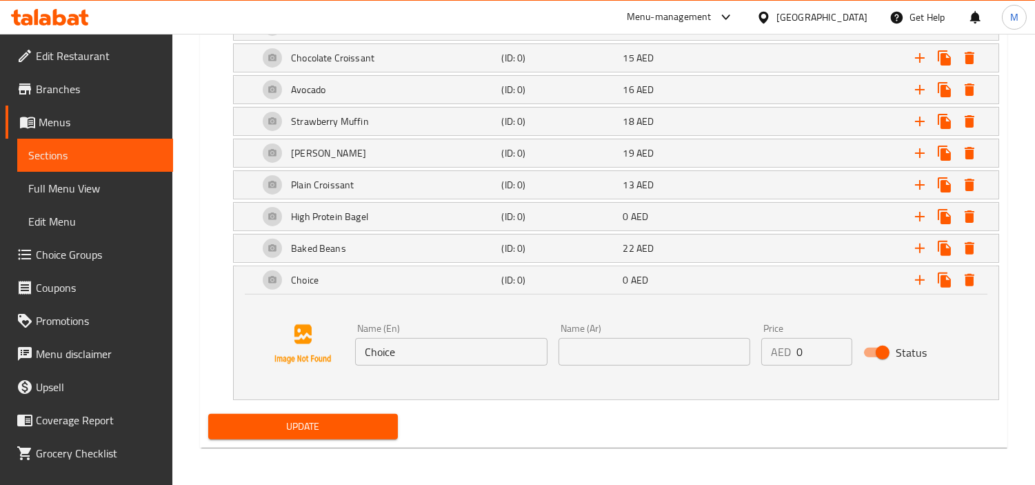
scroll to position [927, 0]
click at [392, 350] on input "Choice" at bounding box center [451, 351] width 192 height 28
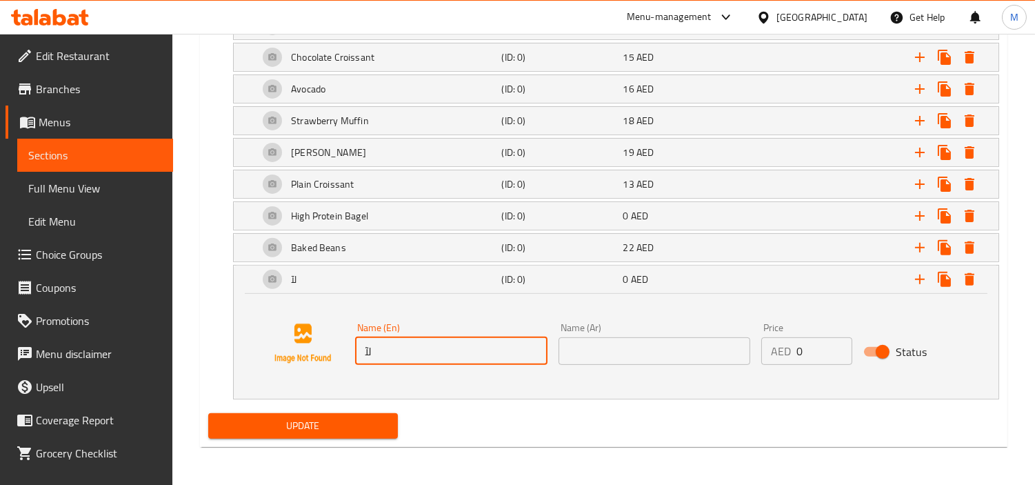
type input "ل"
type input "Beef Bacon"
click at [632, 357] on input "text" at bounding box center [655, 351] width 192 height 28
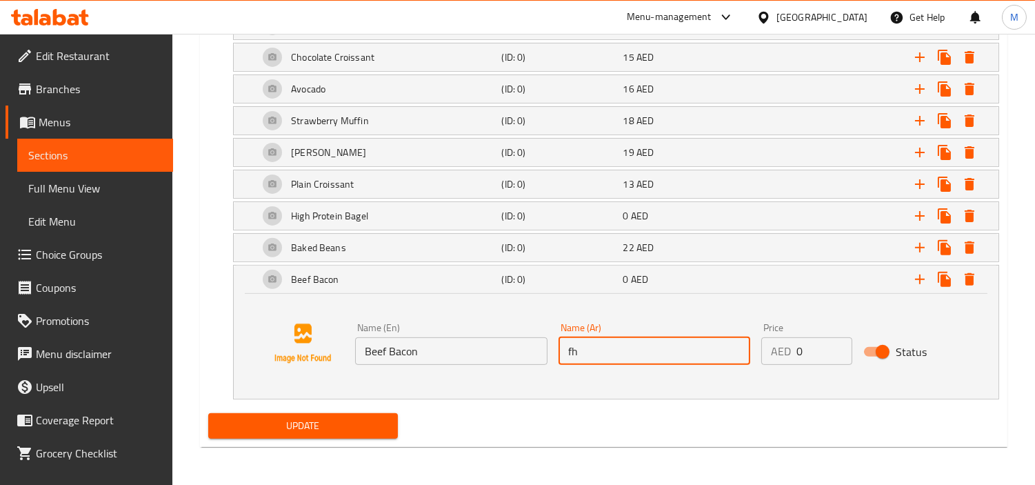
type input "f"
click at [596, 352] on input "بيكون لح بقري" at bounding box center [655, 351] width 192 height 28
click at [666, 352] on input "بيكون لحم بقري" at bounding box center [655, 351] width 192 height 28
type input "بيكون لحم بقري"
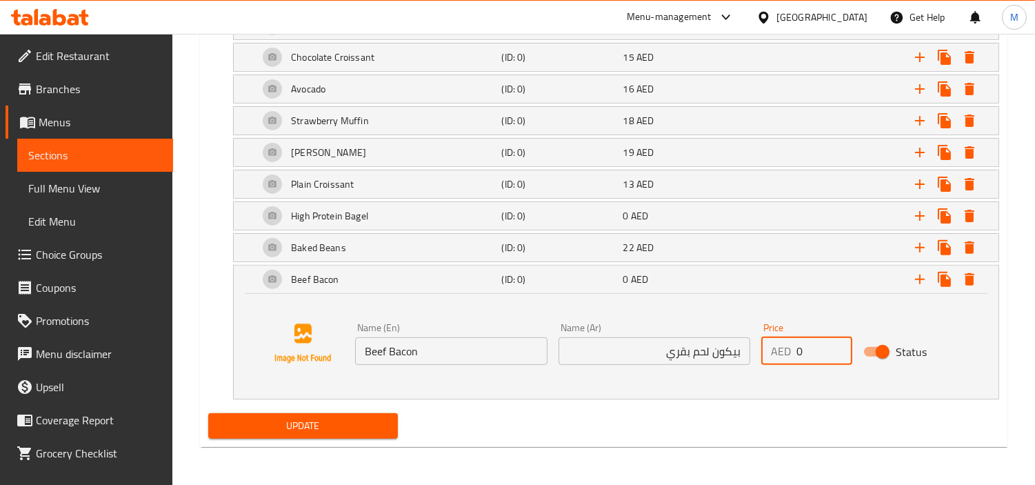
drag, startPoint x: 803, startPoint y: 356, endPoint x: 764, endPoint y: 355, distance: 39.3
click at [757, 349] on div "Price AED 0 Price" at bounding box center [806, 343] width 101 height 53
type input "22"
click at [616, 279] on h5 "(ID: 0)" at bounding box center [559, 279] width 116 height 14
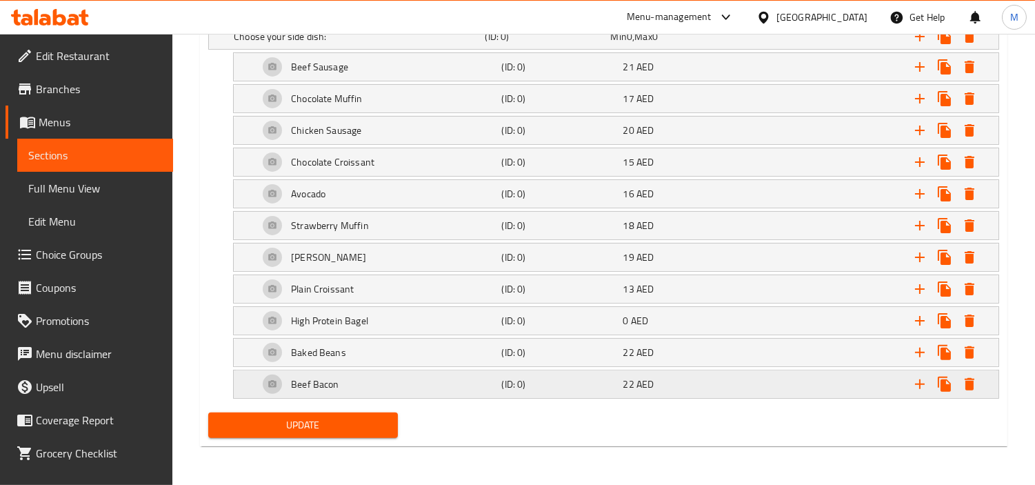
scroll to position [823, 0]
click at [921, 392] on button "Expand" at bounding box center [919, 384] width 25 height 25
click at [810, 388] on div "Expand" at bounding box center [863, 384] width 243 height 30
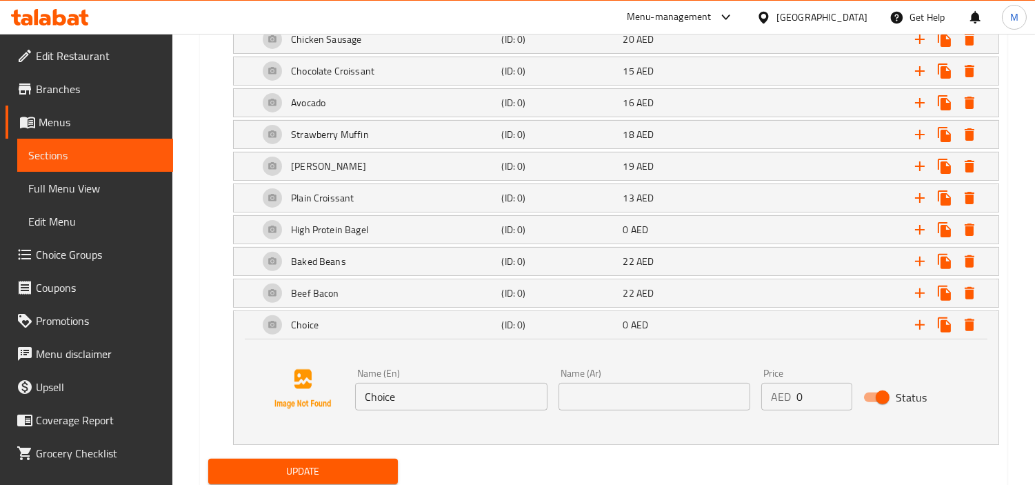
scroll to position [961, 0]
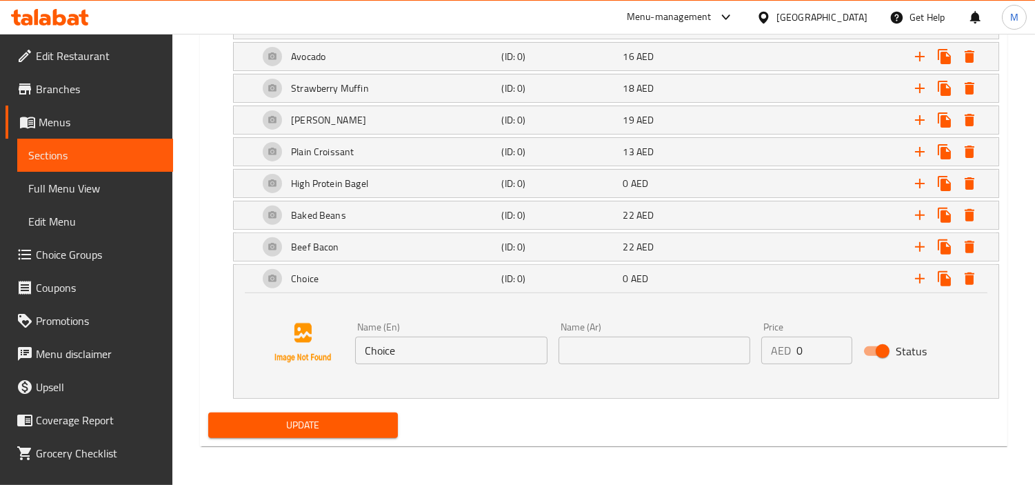
click at [463, 357] on input "Choice" at bounding box center [451, 350] width 192 height 28
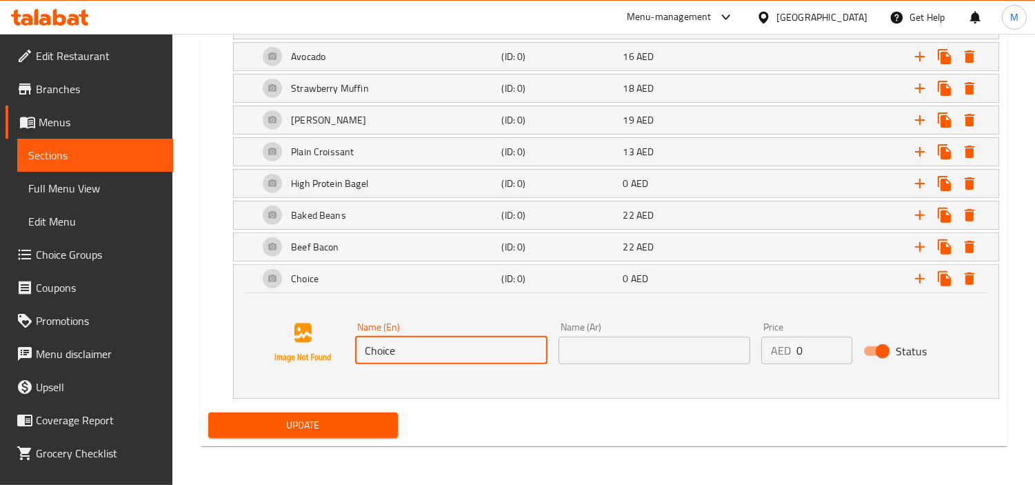
click at [463, 357] on input "Choice" at bounding box center [451, 350] width 192 height 28
paste input "[PERSON_NAME]"
type input "[PERSON_NAME]"
click at [673, 357] on input "text" at bounding box center [655, 350] width 192 height 28
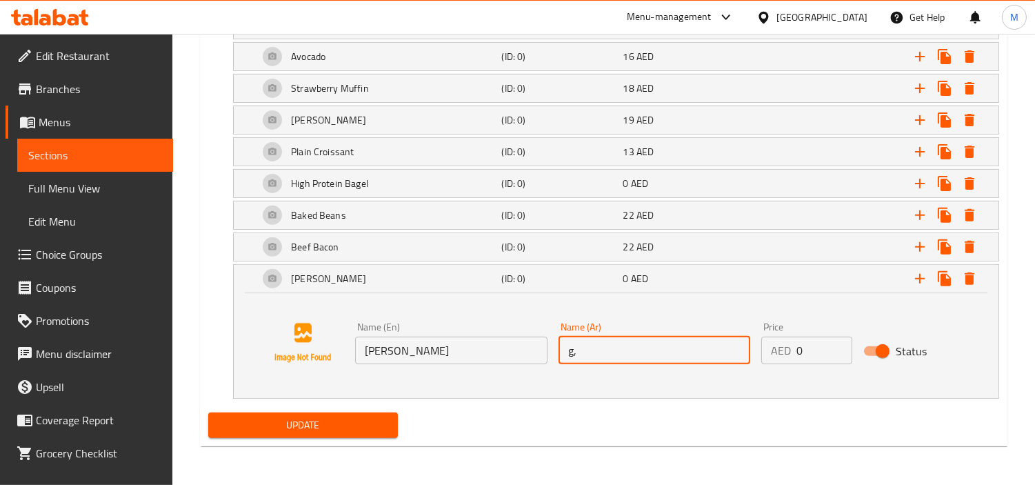
type input "g"
type input "[PERSON_NAME]"
drag, startPoint x: 797, startPoint y: 345, endPoint x: 775, endPoint y: 343, distance: 22.1
click at [775, 343] on div "AED 0 Price" at bounding box center [806, 350] width 90 height 28
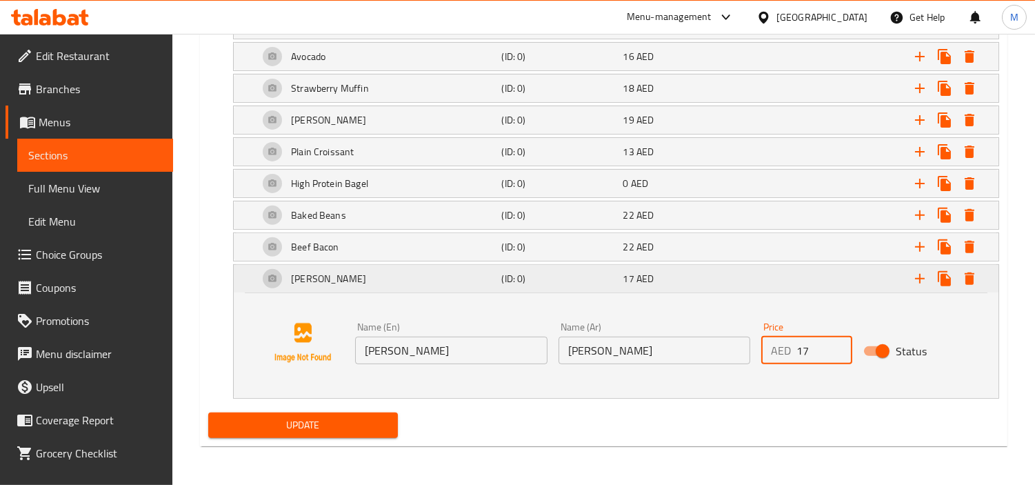
type input "17"
click at [557, 278] on h5 "(ID: 0)" at bounding box center [559, 279] width 116 height 14
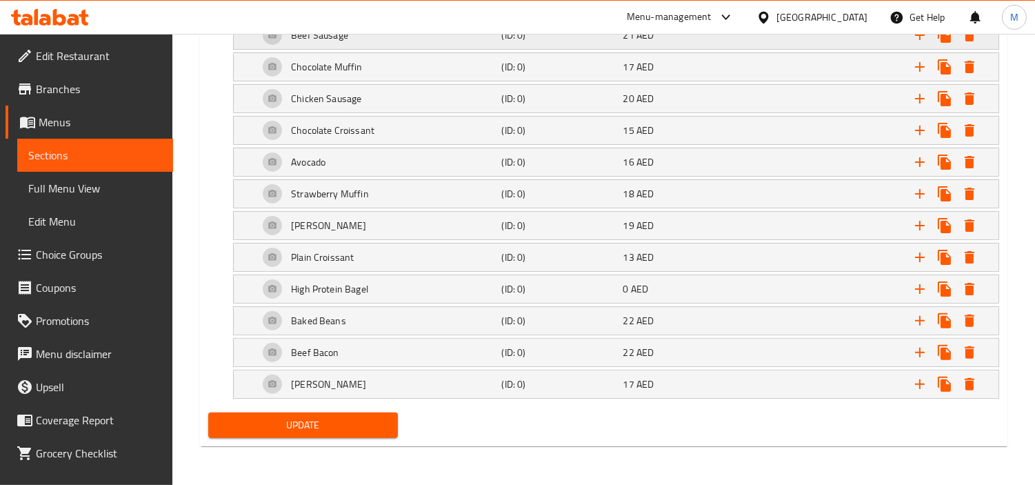
scroll to position [855, 0]
click at [922, 385] on icon "Expand" at bounding box center [920, 384] width 17 height 17
click at [567, 371] on div "Choice (ID: 0) 0 AED" at bounding box center [620, 384] width 729 height 33
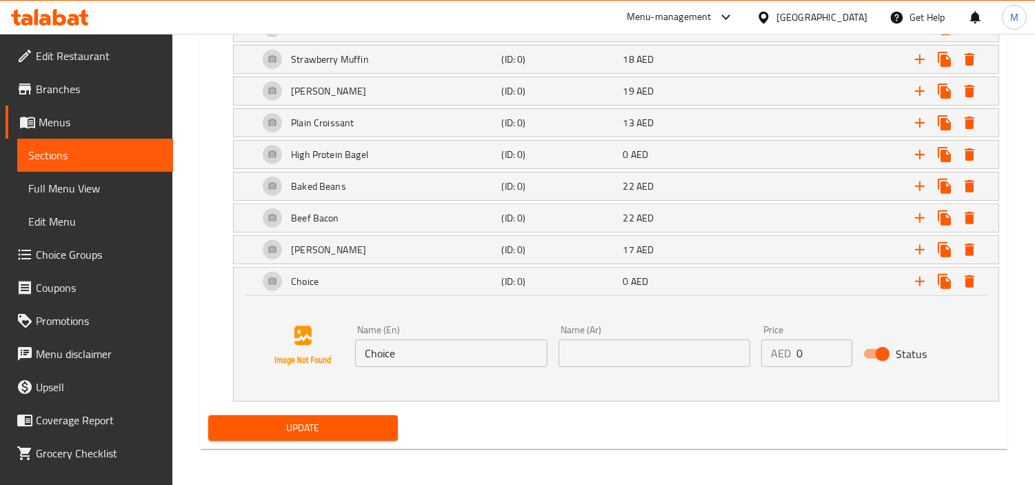
scroll to position [991, 0]
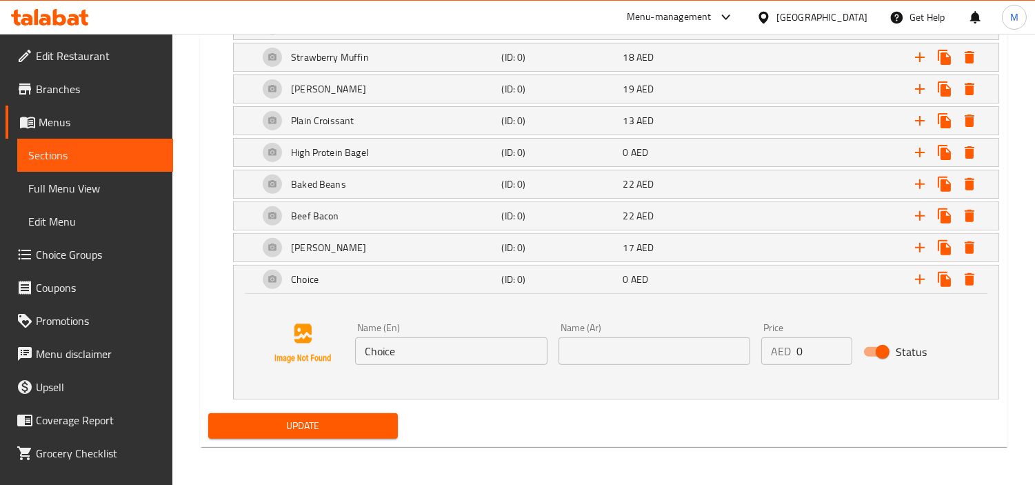
click at [450, 366] on div "Name (En) Choice Name (En)" at bounding box center [451, 343] width 203 height 53
click at [495, 348] on input "Choice" at bounding box center [451, 351] width 192 height 28
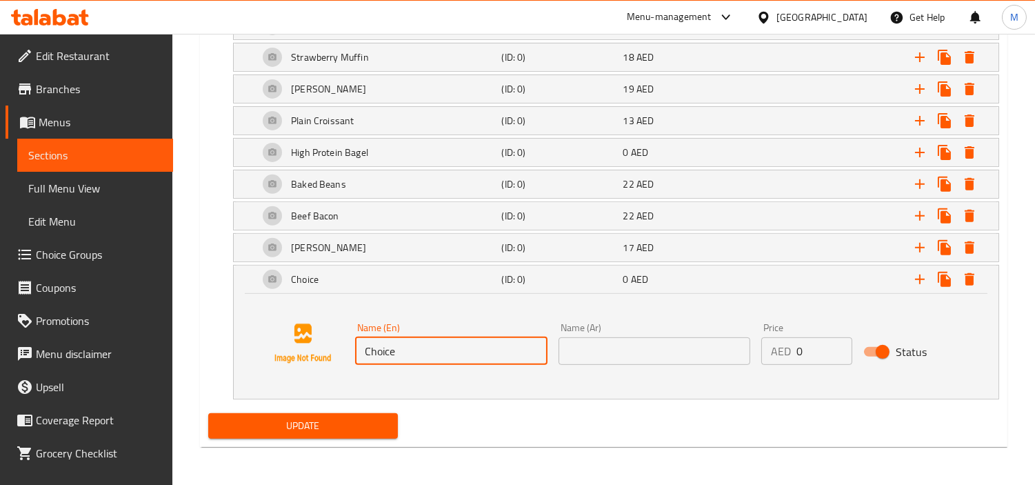
click at [495, 348] on input "Choice" at bounding box center [451, 351] width 192 height 28
paste input "Blueberry Muffin"
type input "Blueberry Muffin"
click at [712, 345] on input "text" at bounding box center [655, 351] width 192 height 28
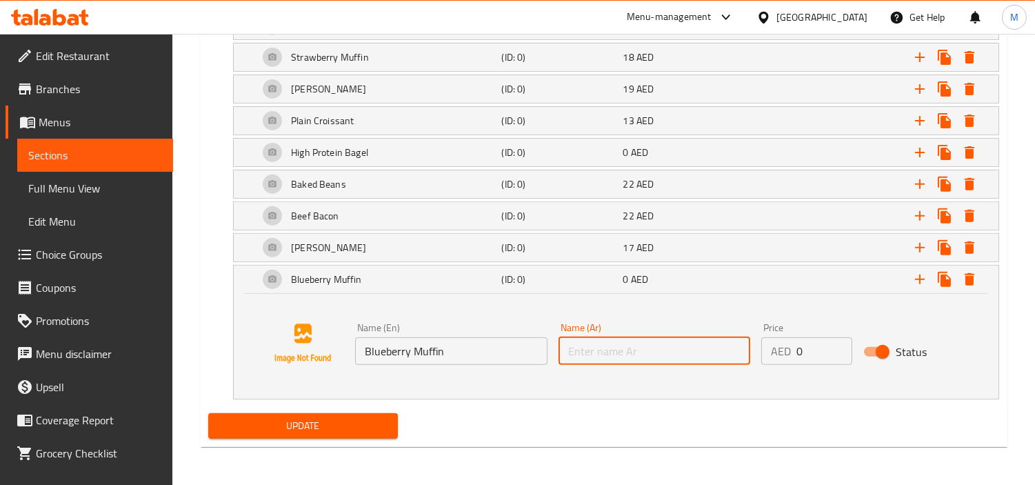
type input "l"
type input "مافين توت ترزق"
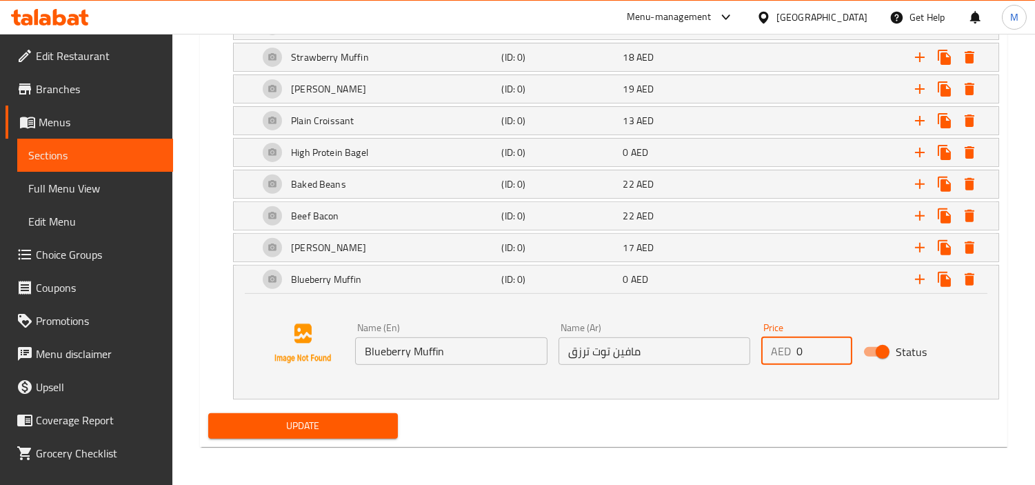
drag, startPoint x: 816, startPoint y: 353, endPoint x: 783, endPoint y: 353, distance: 33.8
click at [783, 353] on div "AED 0 Price" at bounding box center [806, 351] width 90 height 28
type input "18"
drag, startPoint x: 865, startPoint y: 276, endPoint x: 824, endPoint y: 305, distance: 50.3
click at [864, 276] on div "Expand" at bounding box center [863, 279] width 243 height 30
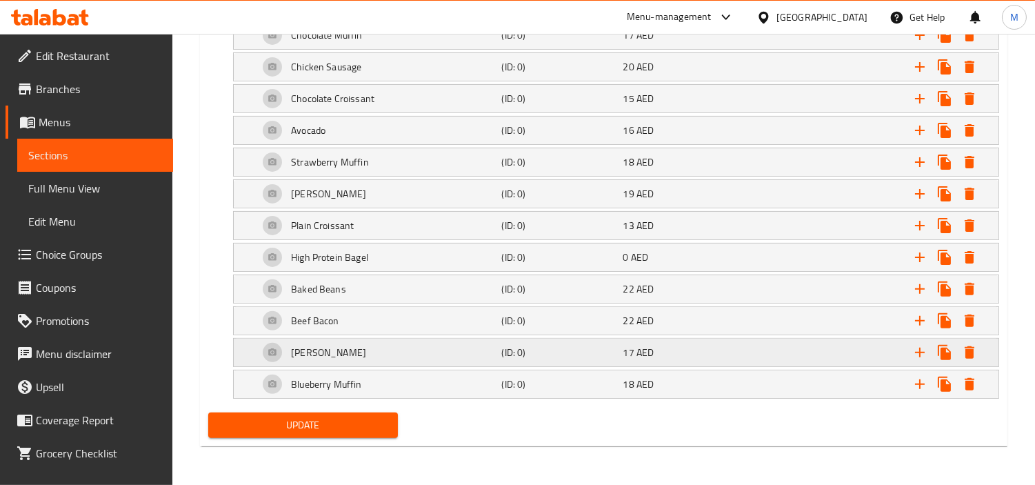
scroll to position [887, 0]
click at [912, 383] on icon "Expand" at bounding box center [920, 384] width 17 height 17
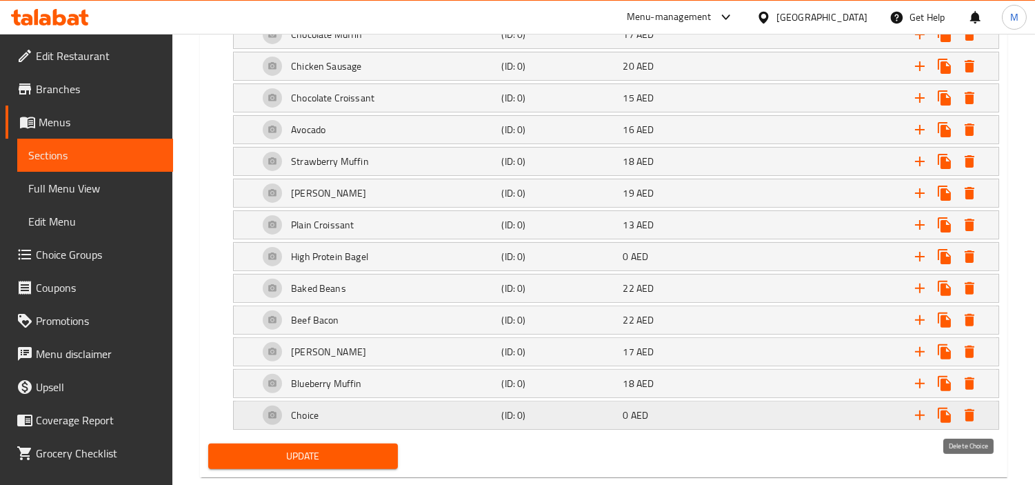
click at [967, 415] on icon "Expand" at bounding box center [970, 415] width 10 height 12
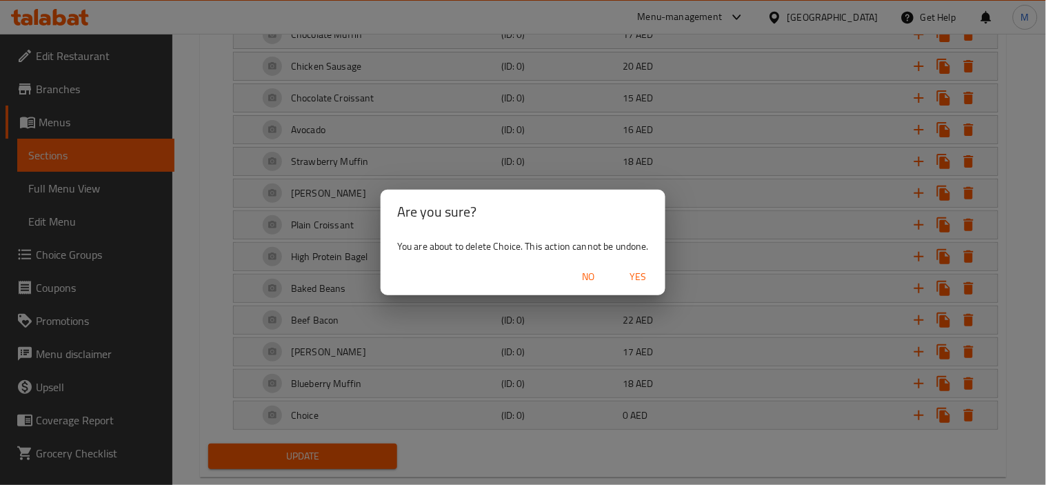
click at [629, 266] on button "Yes" at bounding box center [638, 277] width 44 height 26
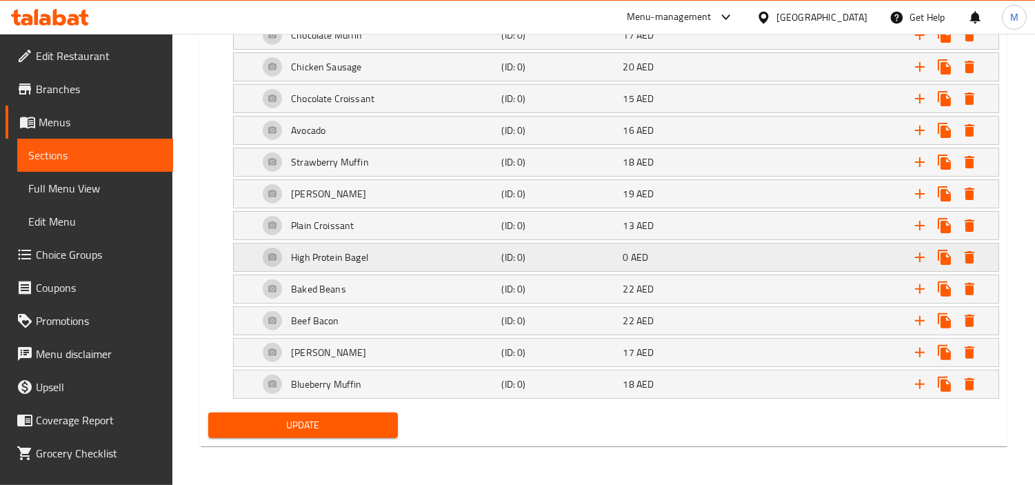
click at [525, 264] on h5 "(ID: 0)" at bounding box center [559, 257] width 116 height 14
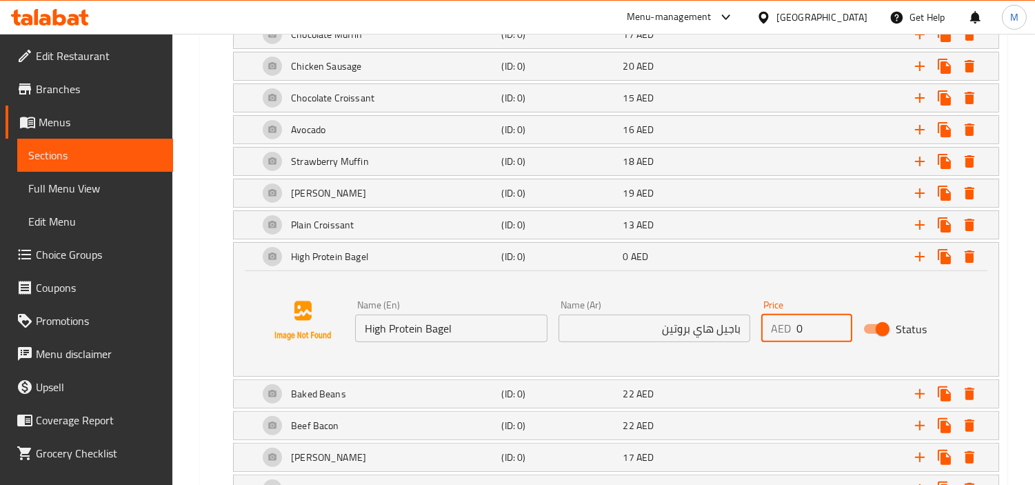
drag, startPoint x: 818, startPoint y: 330, endPoint x: 790, endPoint y: 329, distance: 29.0
click at [790, 329] on div "AED 0 Price" at bounding box center [806, 328] width 90 height 28
type input "18"
click at [781, 251] on div "Expand" at bounding box center [863, 256] width 243 height 30
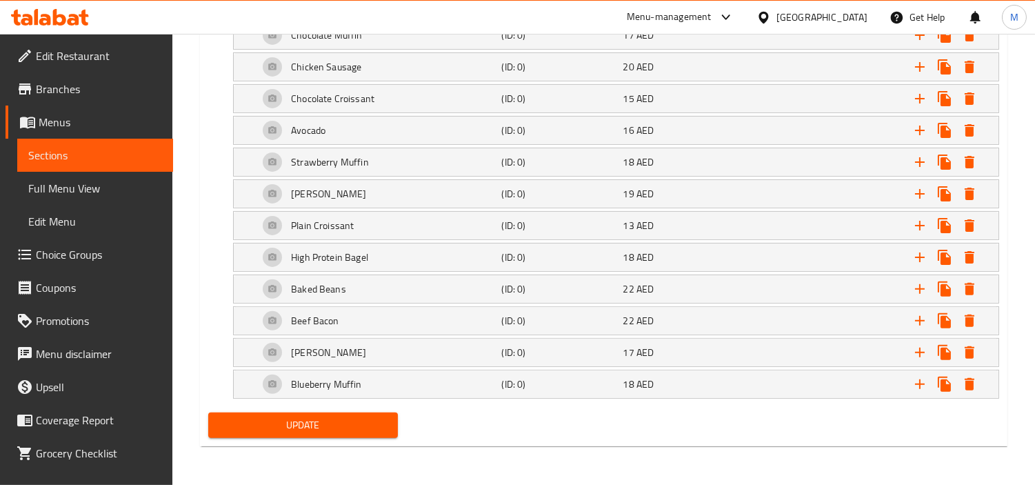
click at [343, 428] on span "Update" at bounding box center [303, 424] width 168 height 17
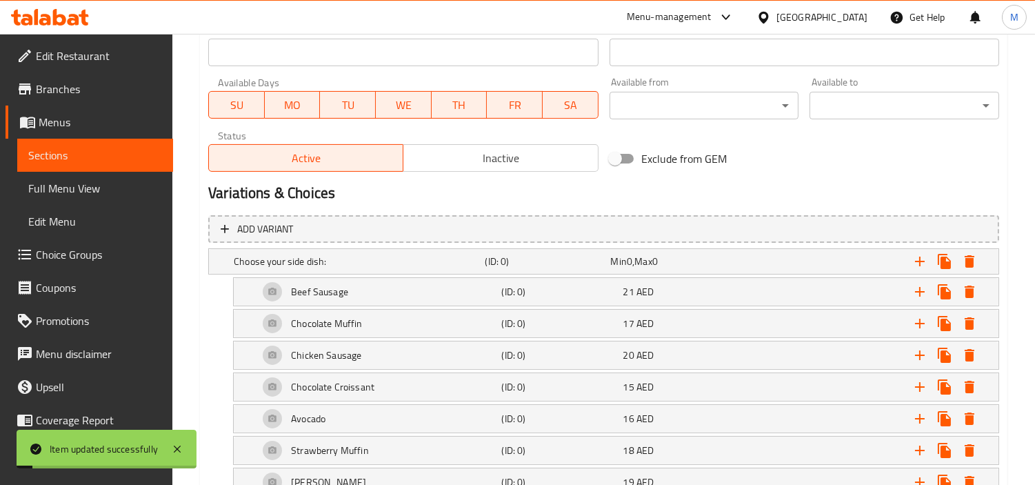
scroll to position [657, 0]
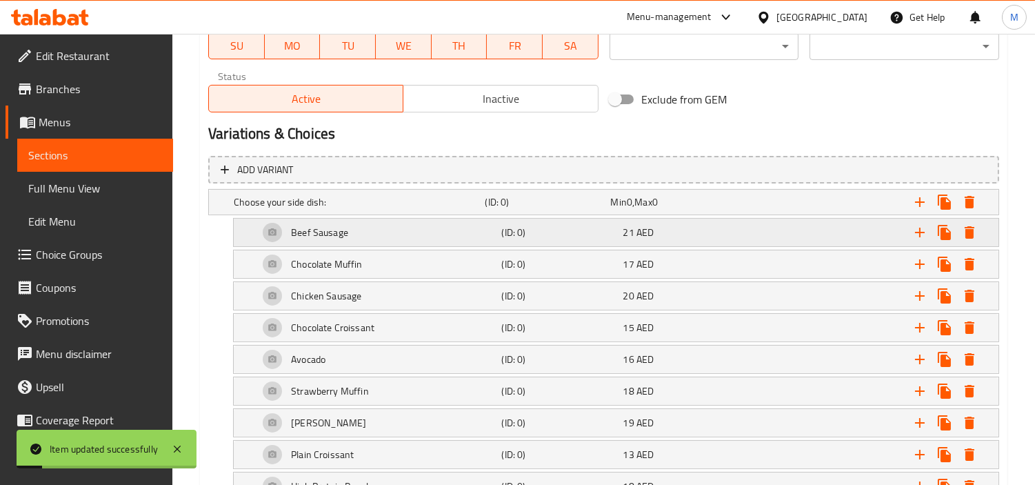
click at [556, 225] on h5 "(ID: 0)" at bounding box center [559, 232] width 116 height 14
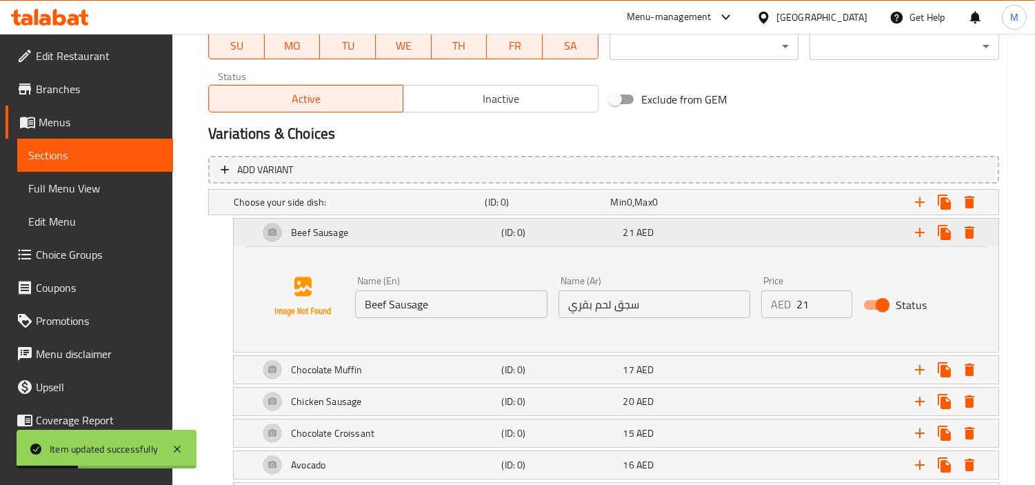
click at [720, 226] on div "21 AED" at bounding box center [681, 232] width 116 height 14
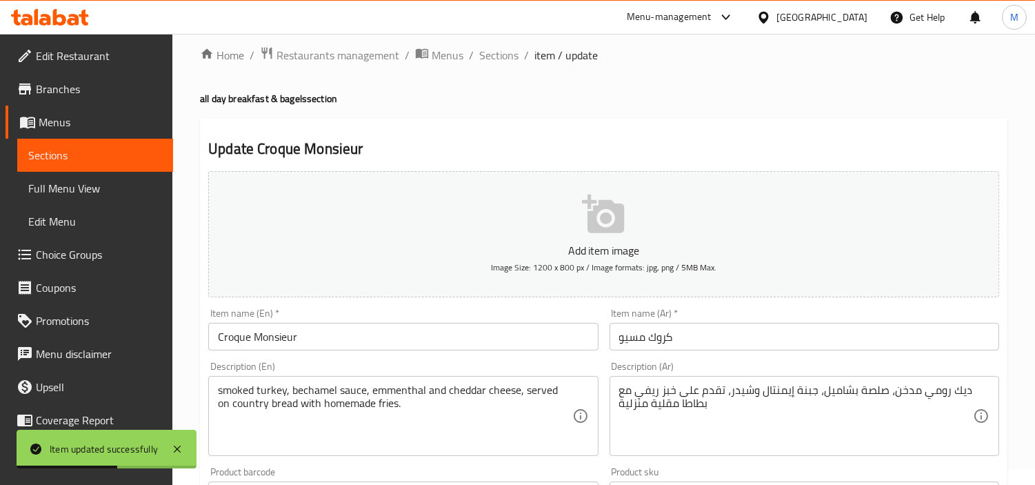
scroll to position [0, 0]
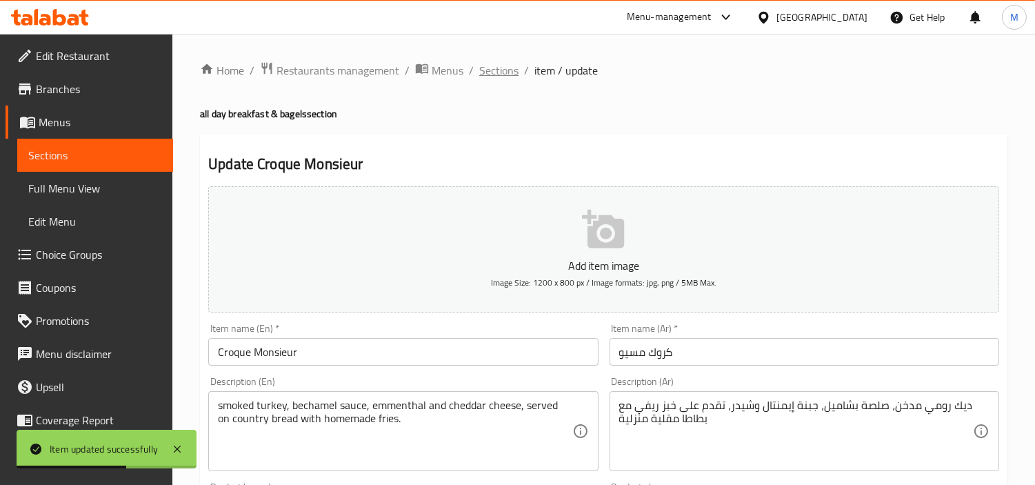
click at [493, 72] on span "Sections" at bounding box center [498, 70] width 39 height 17
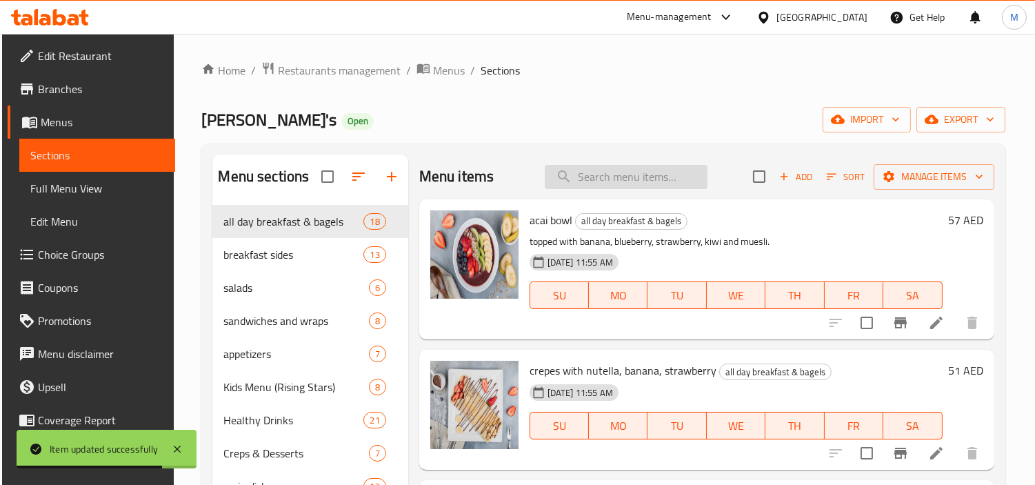
click at [624, 182] on input "search" at bounding box center [626, 177] width 163 height 24
type input "ؤ"
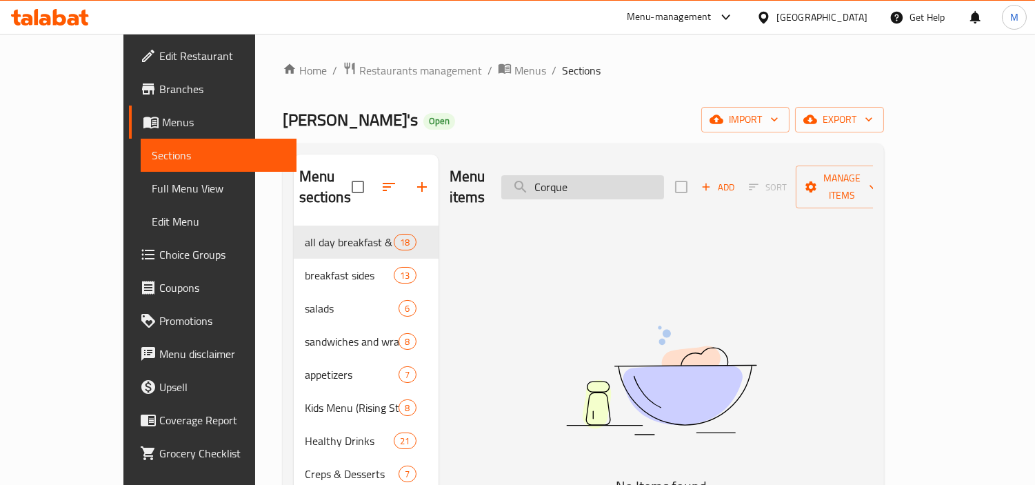
click at [638, 178] on input "Corque" at bounding box center [582, 187] width 163 height 24
paste input "Monsieur"
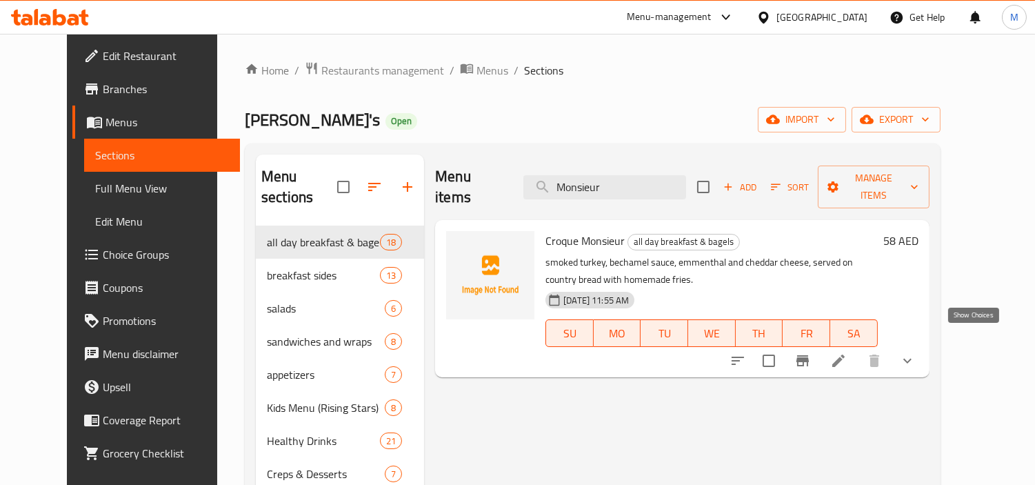
type input "Monsieur"
click at [916, 352] on icon "show more" at bounding box center [907, 360] width 17 height 17
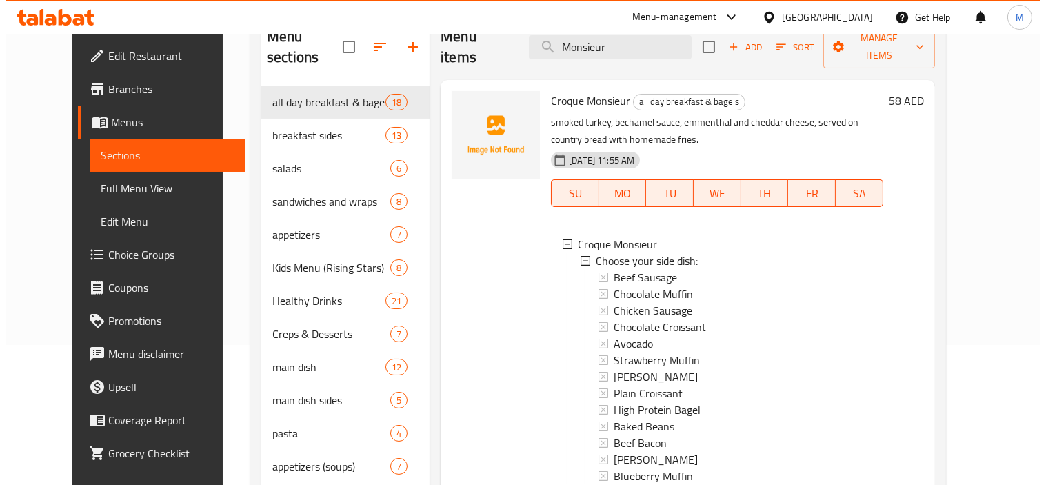
scroll to position [228, 0]
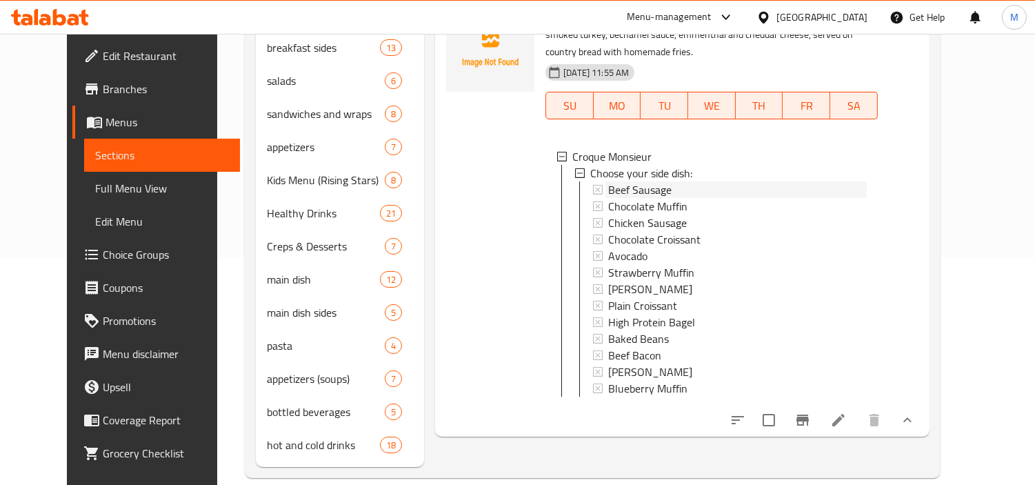
click at [627, 181] on span "Beef Sausage" at bounding box center [639, 189] width 63 height 17
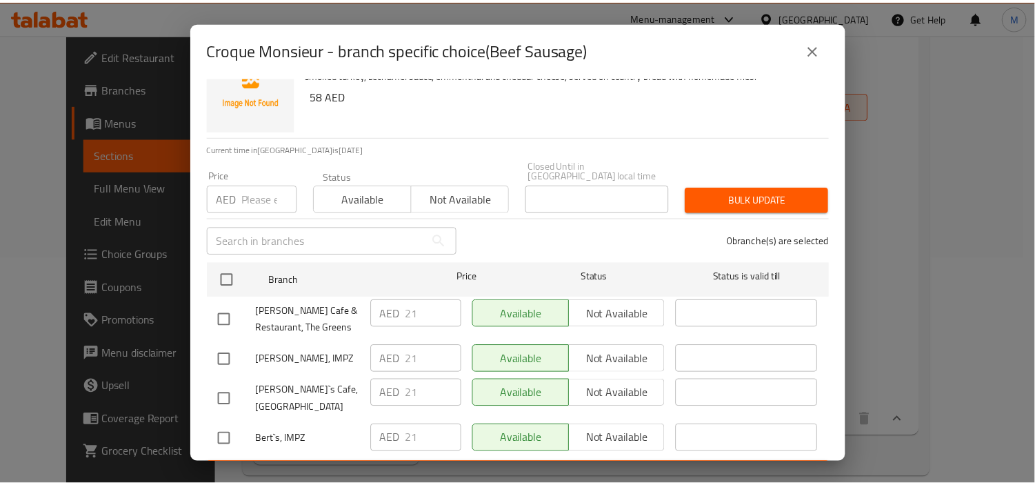
scroll to position [70, 0]
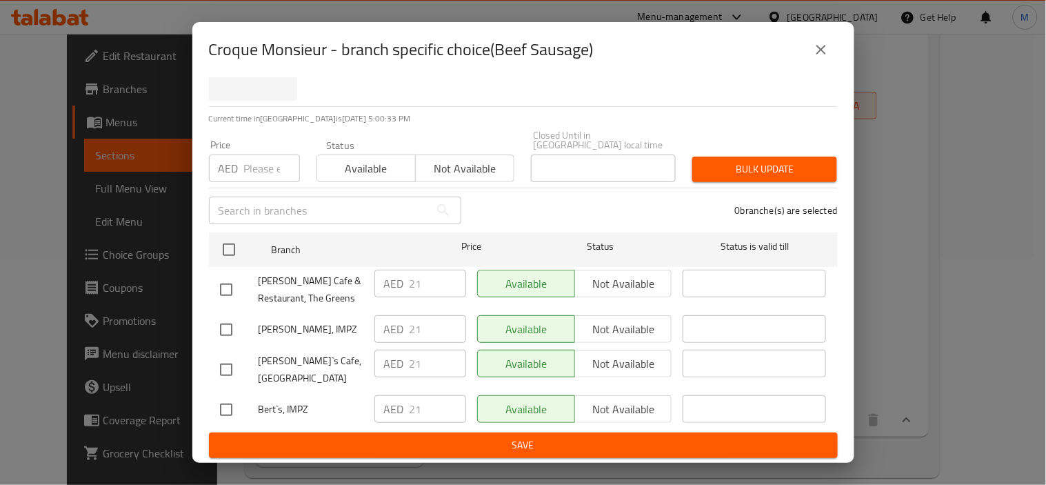
click at [225, 331] on input "checkbox" at bounding box center [226, 329] width 29 height 29
checkbox input "false"
click at [237, 361] on input "checkbox" at bounding box center [226, 369] width 29 height 29
checkbox input "true"
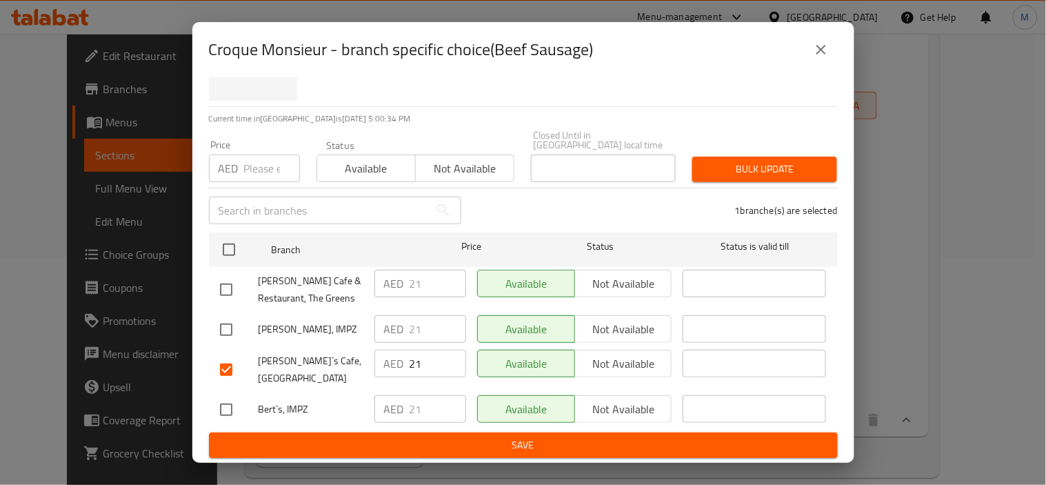
click at [230, 401] on input "checkbox" at bounding box center [226, 409] width 29 height 29
checkbox input "true"
click at [657, 370] on span "Not available" at bounding box center [624, 364] width 86 height 20
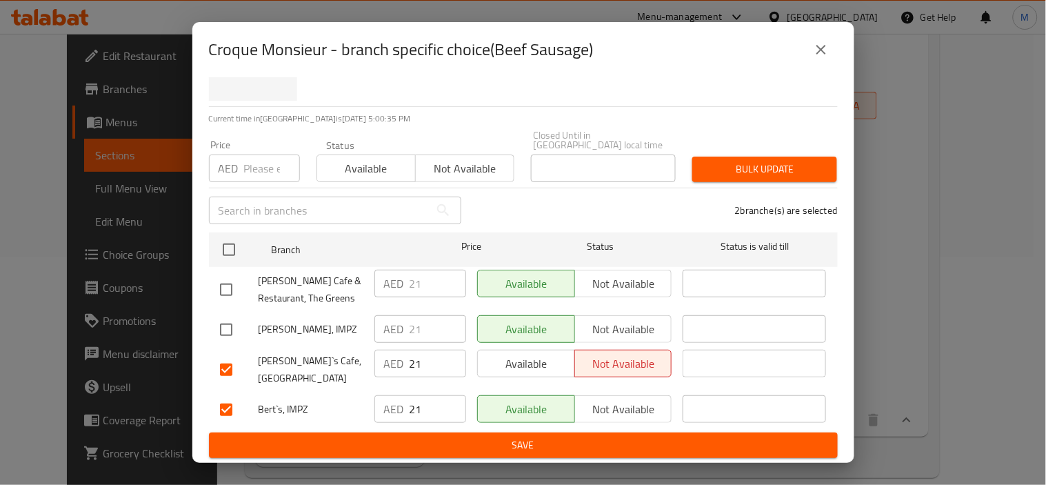
click at [635, 407] on span "Not available" at bounding box center [624, 409] width 86 height 20
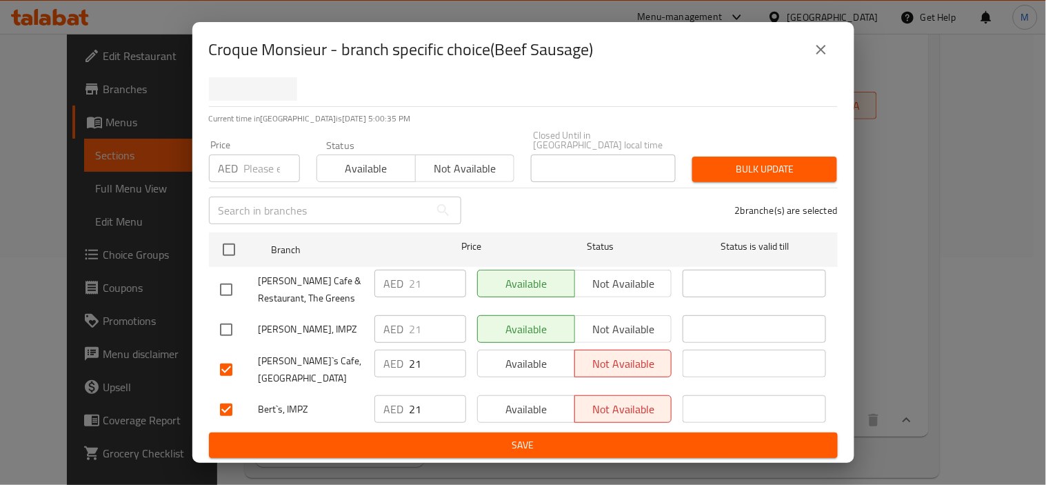
click at [630, 443] on span "Save" at bounding box center [523, 444] width 607 height 17
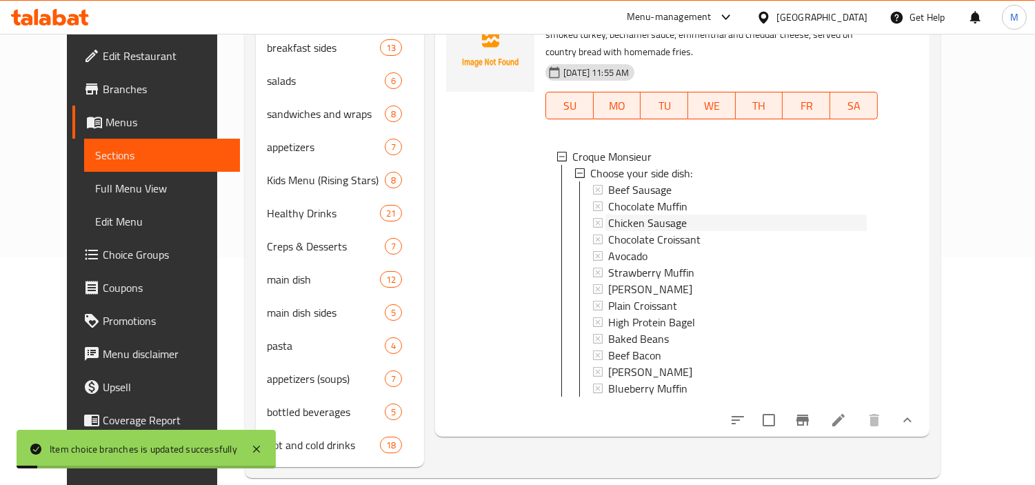
click at [656, 214] on span "Chicken Sausage" at bounding box center [647, 222] width 79 height 17
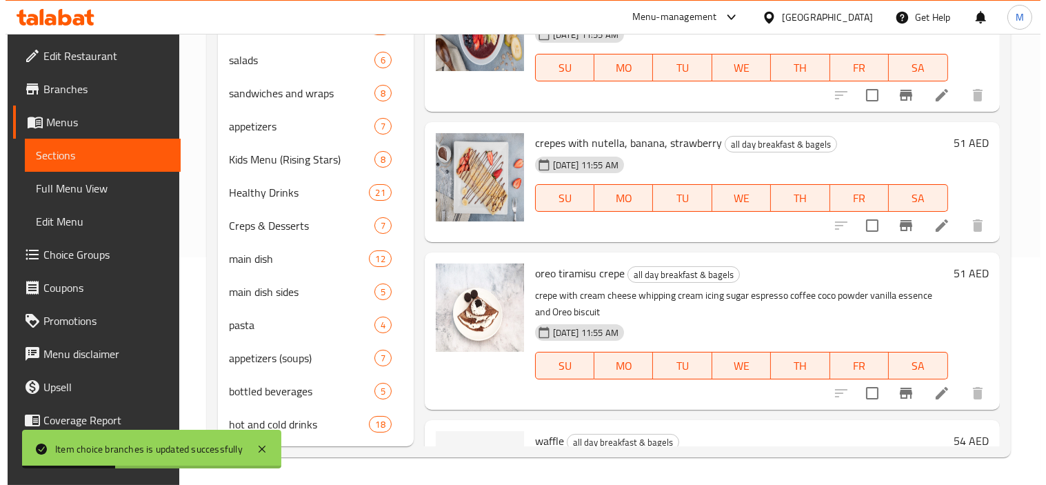
scroll to position [0, 0]
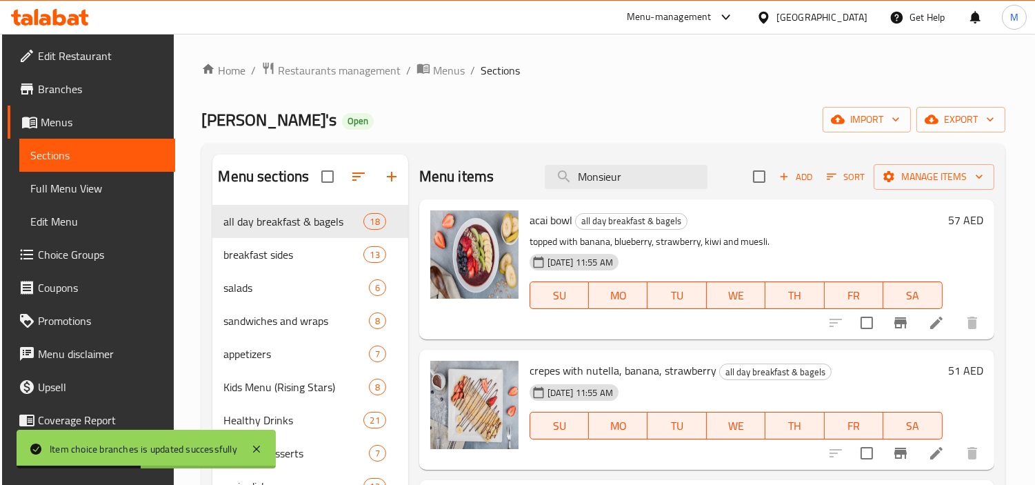
click at [657, 194] on div "Menu items Monsieur Add Sort Manage items" at bounding box center [706, 176] width 575 height 45
click at [651, 181] on input "Monsieur" at bounding box center [626, 177] width 163 height 24
paste input "Monsieur"
type input "Monsieur"
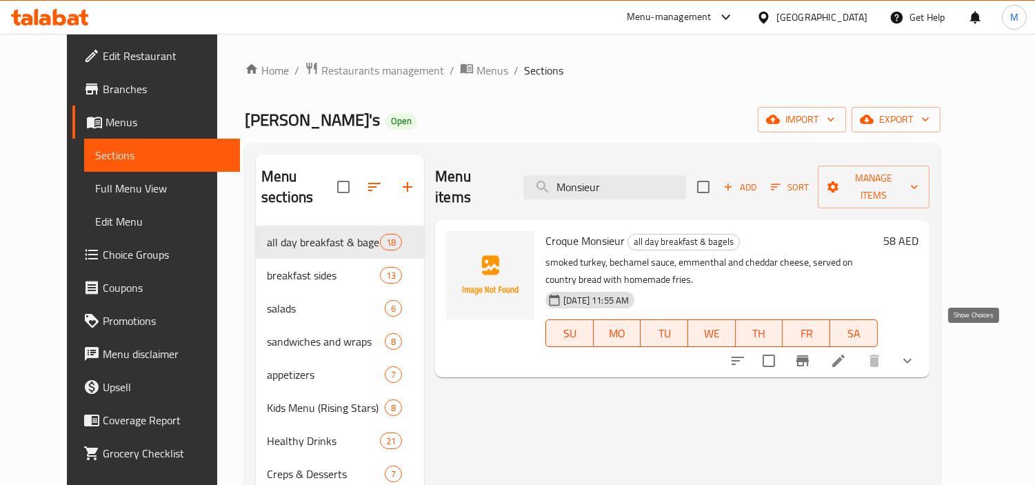
click at [916, 352] on icon "show more" at bounding box center [907, 360] width 17 height 17
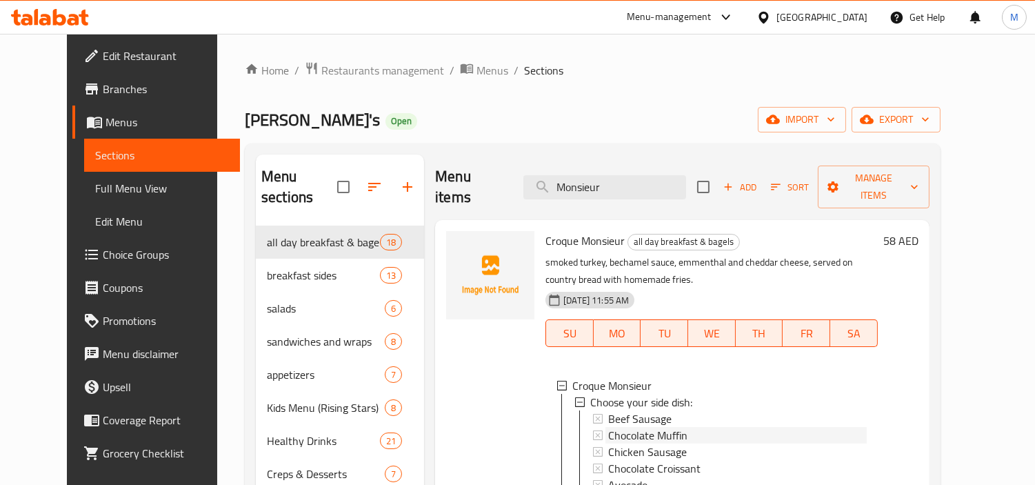
click at [676, 427] on div "Chocolate Muffin" at bounding box center [737, 435] width 258 height 17
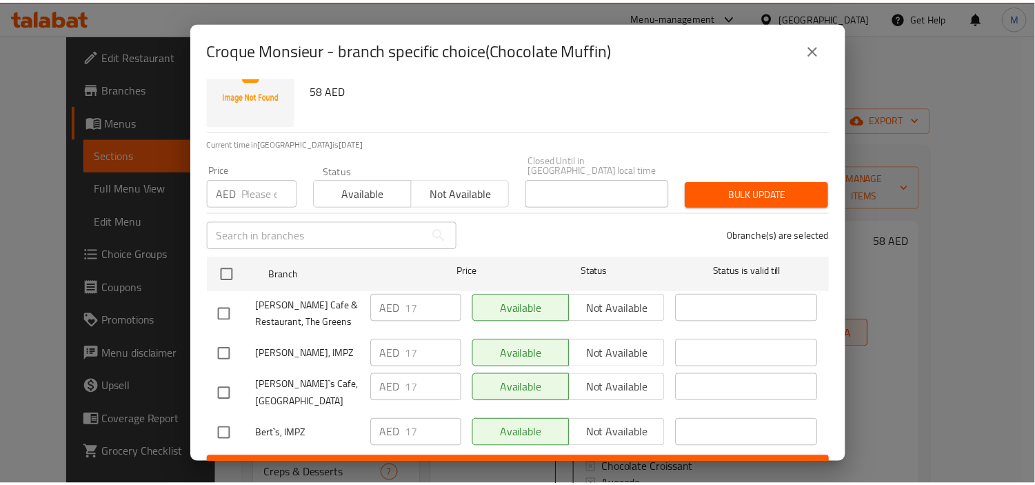
scroll to position [70, 0]
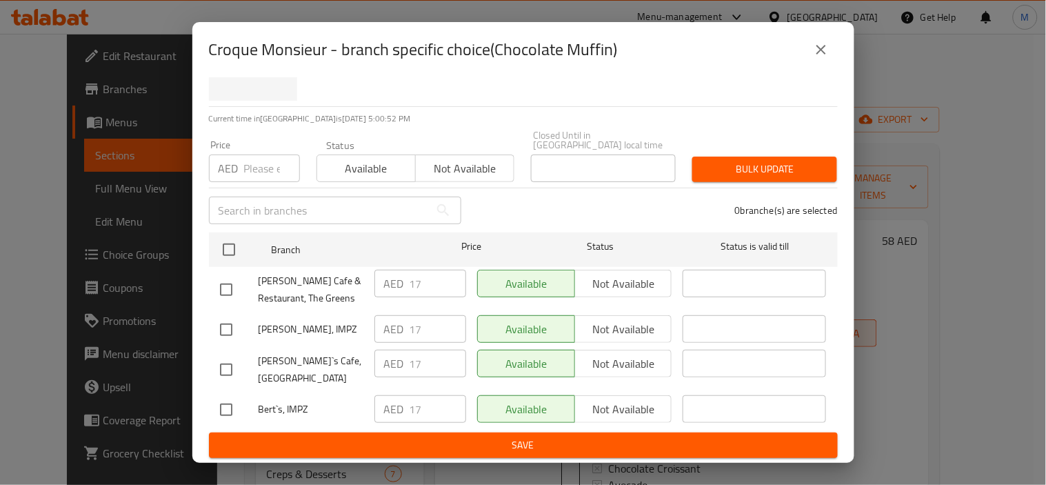
click at [815, 55] on icon "close" at bounding box center [821, 49] width 17 height 17
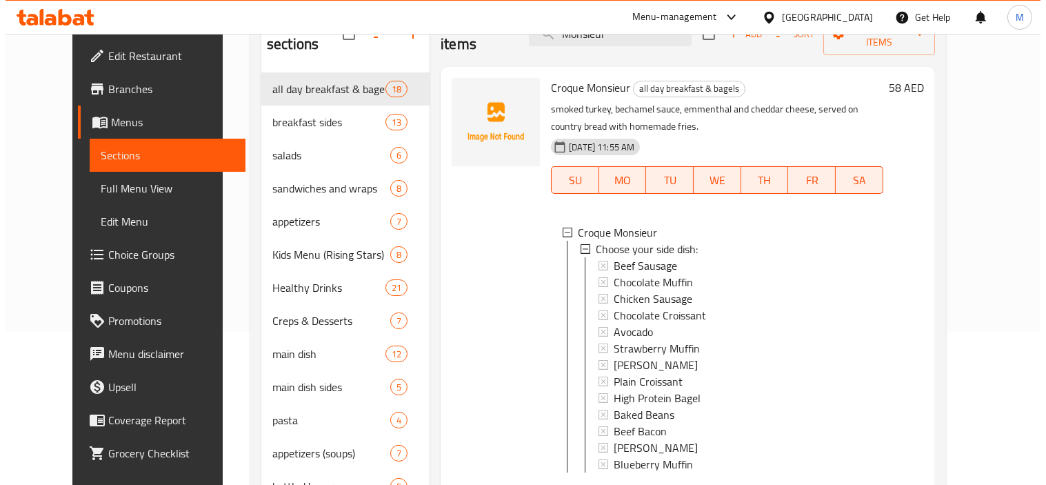
scroll to position [1, 0]
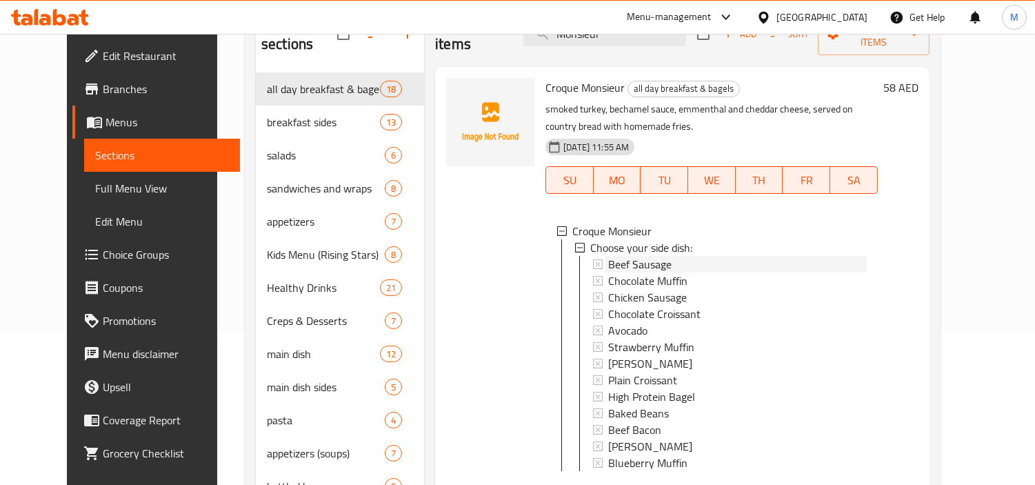
click at [612, 256] on span "Beef Sausage" at bounding box center [639, 264] width 63 height 17
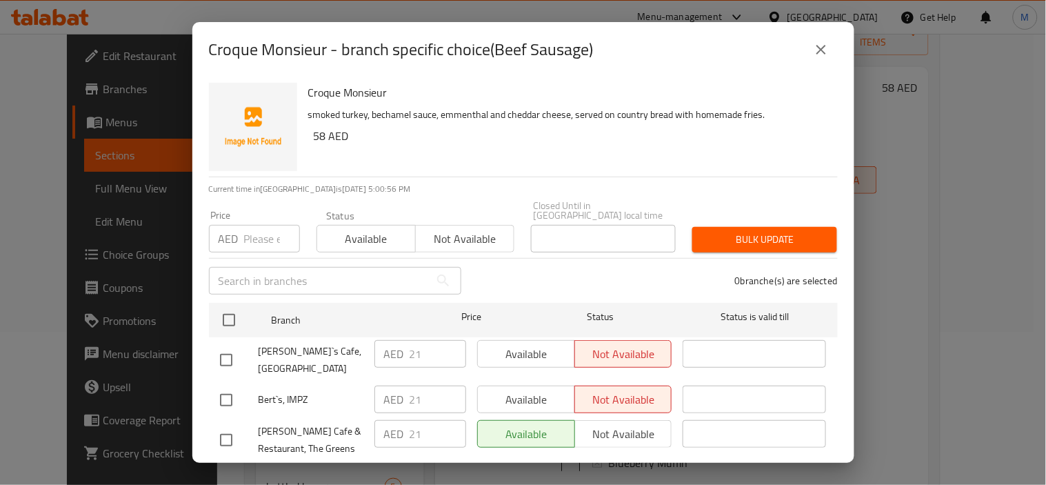
scroll to position [70, 0]
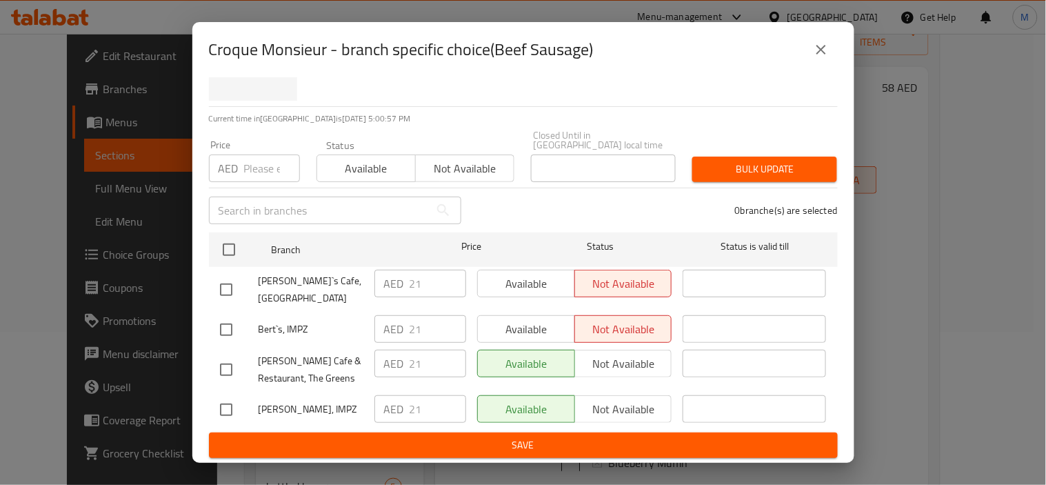
click at [814, 54] on icon "close" at bounding box center [821, 49] width 17 height 17
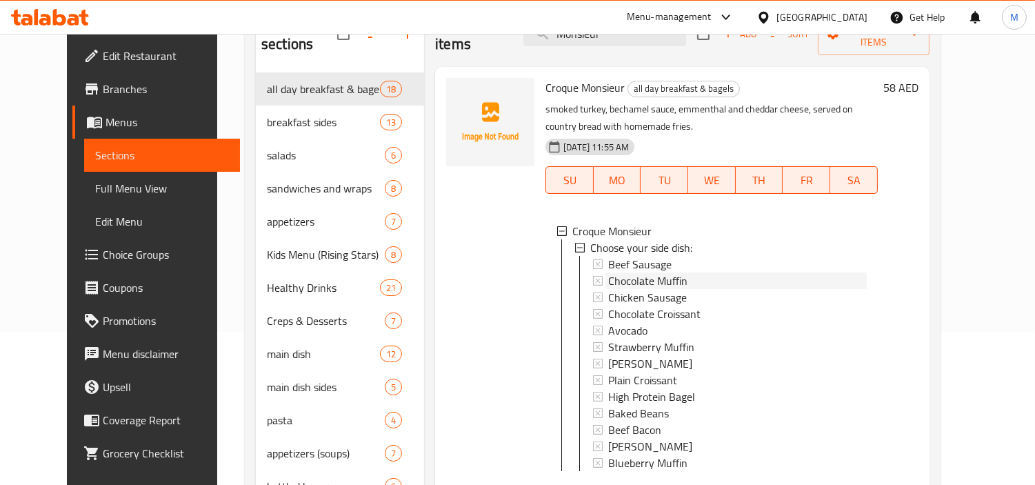
click at [639, 272] on span "Chocolate Muffin" at bounding box center [647, 280] width 79 height 17
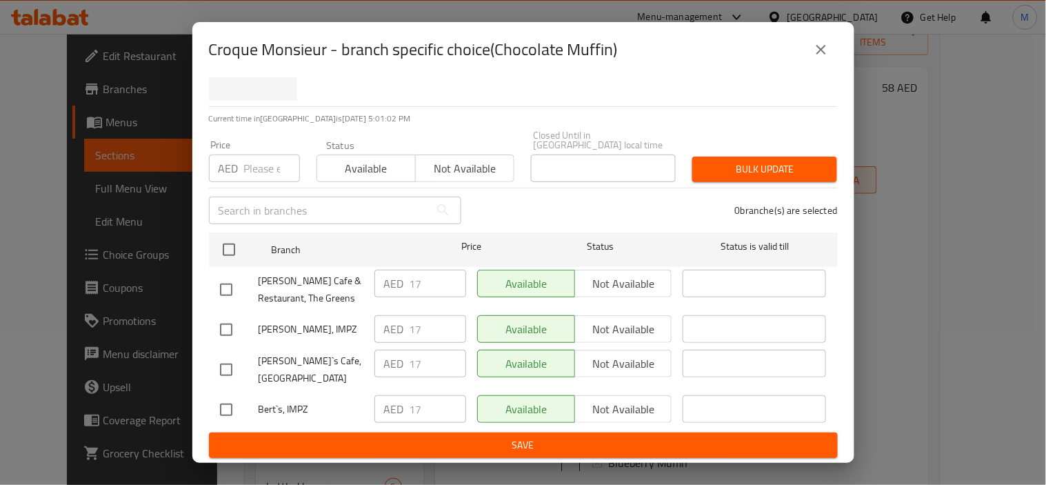
click at [225, 366] on input "checkbox" at bounding box center [226, 369] width 29 height 29
checkbox input "true"
click at [228, 395] on input "checkbox" at bounding box center [226, 409] width 29 height 29
checkbox input "true"
click at [624, 350] on button "Not available" at bounding box center [623, 364] width 98 height 28
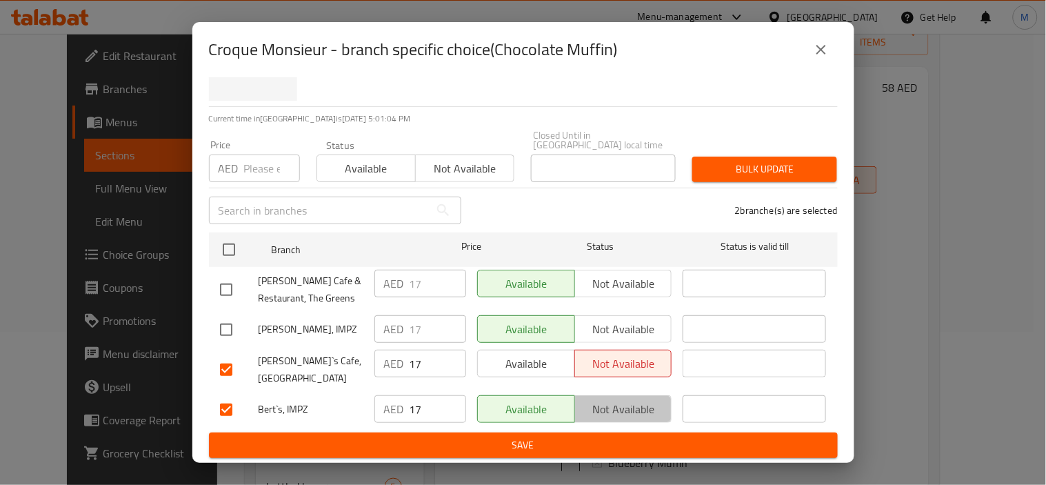
click at [626, 403] on span "Not available" at bounding box center [624, 409] width 86 height 20
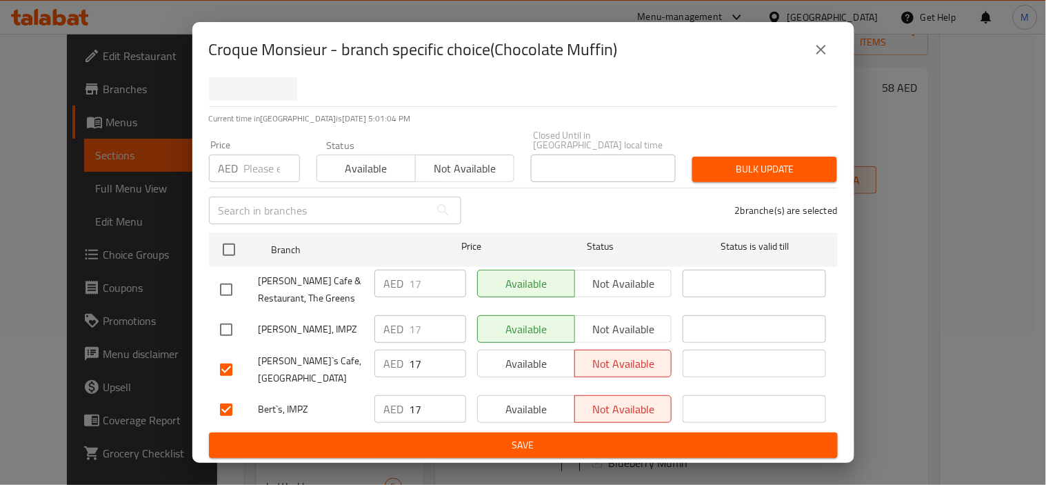
click at [615, 444] on span "Save" at bounding box center [523, 444] width 607 height 17
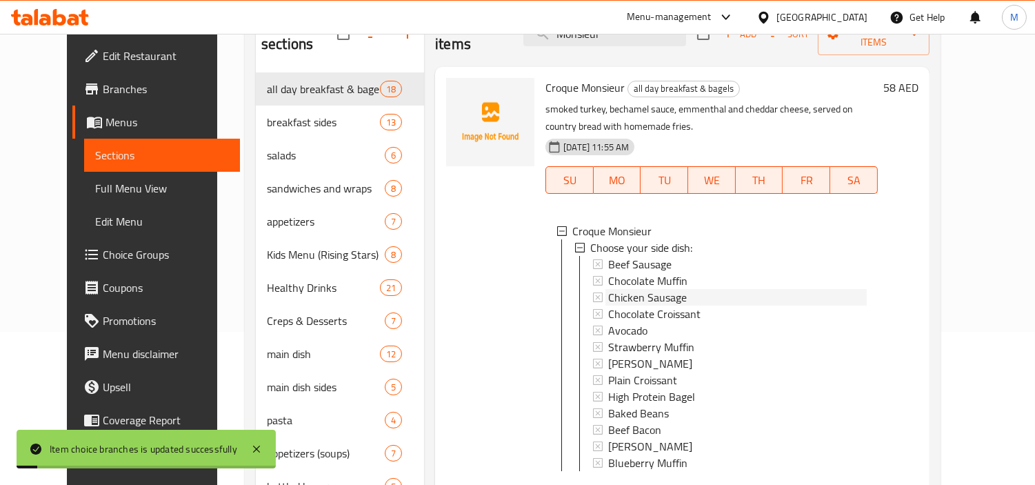
click at [685, 289] on div "Chicken Sausage" at bounding box center [737, 297] width 258 height 17
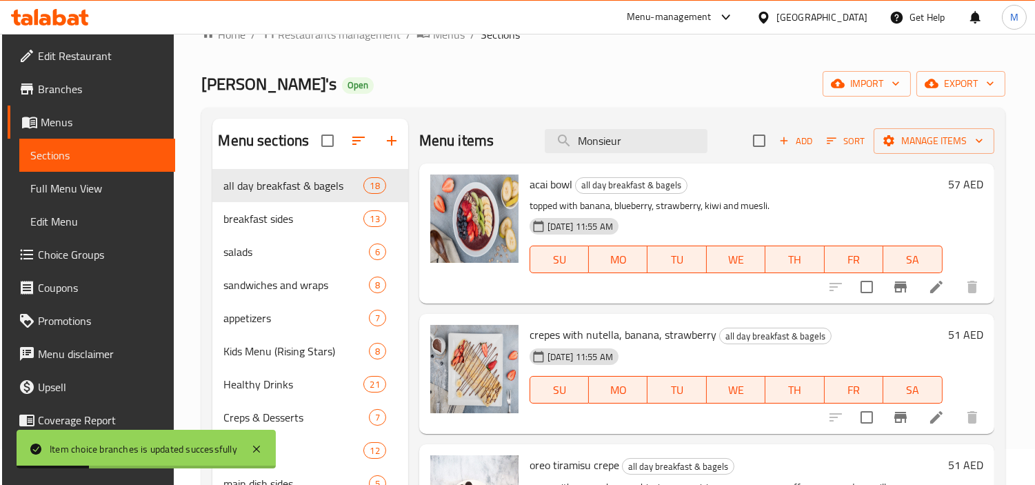
scroll to position [0, 0]
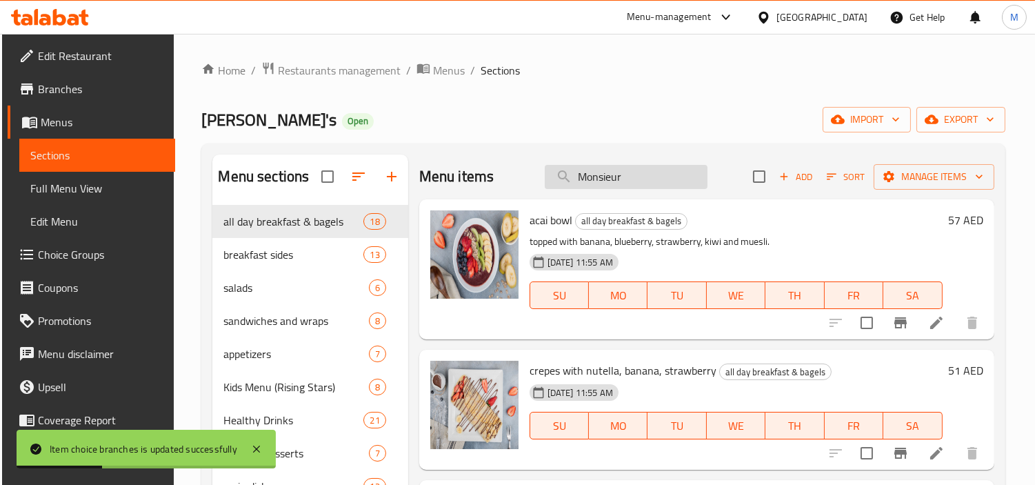
click at [626, 169] on input "Monsieur" at bounding box center [626, 177] width 163 height 24
paste input "Monsieur"
type input "Monsieur"
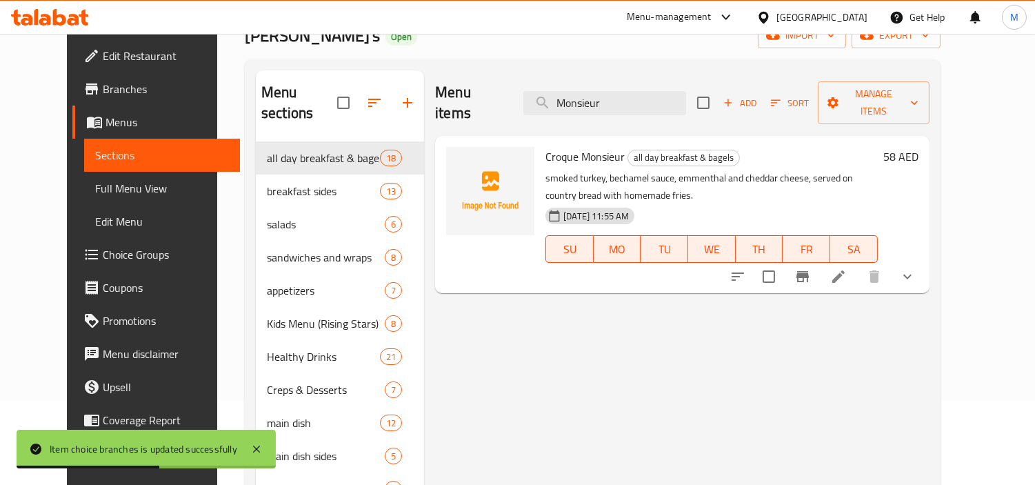
scroll to position [153, 0]
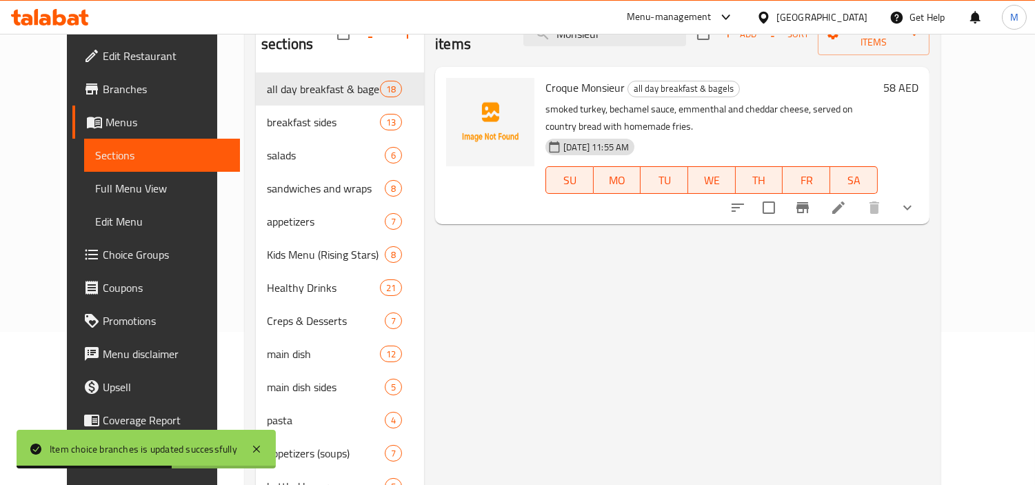
click at [847, 199] on icon at bounding box center [838, 207] width 17 height 17
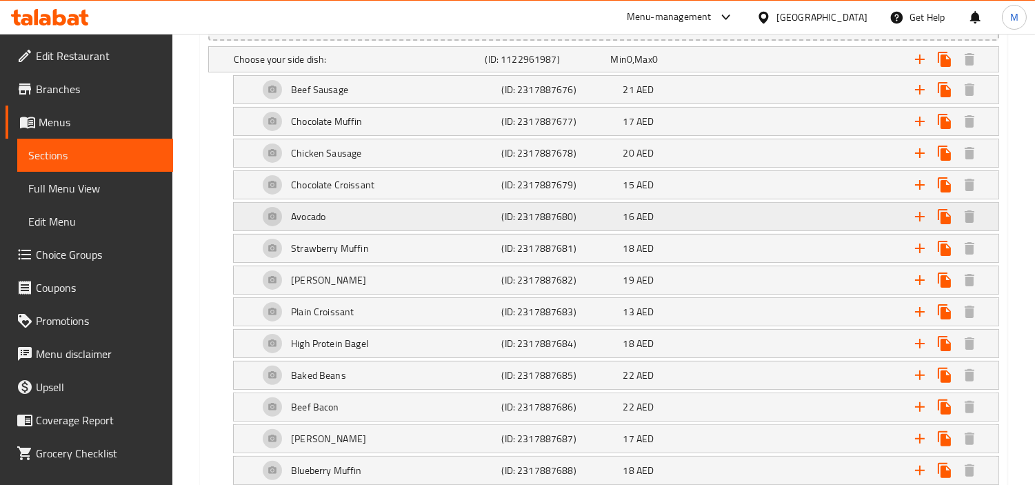
scroll to position [766, 0]
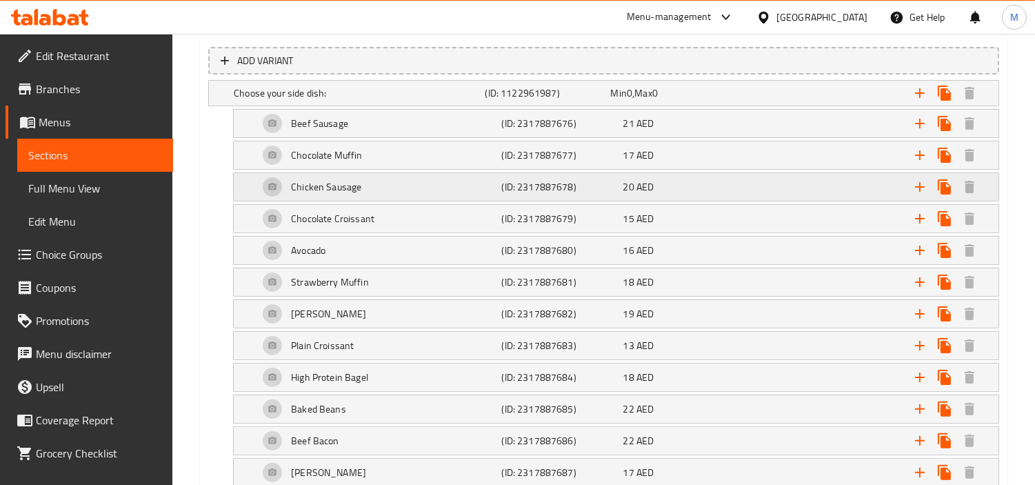
click at [405, 183] on div "Chicken Sausage" at bounding box center [377, 186] width 243 height 33
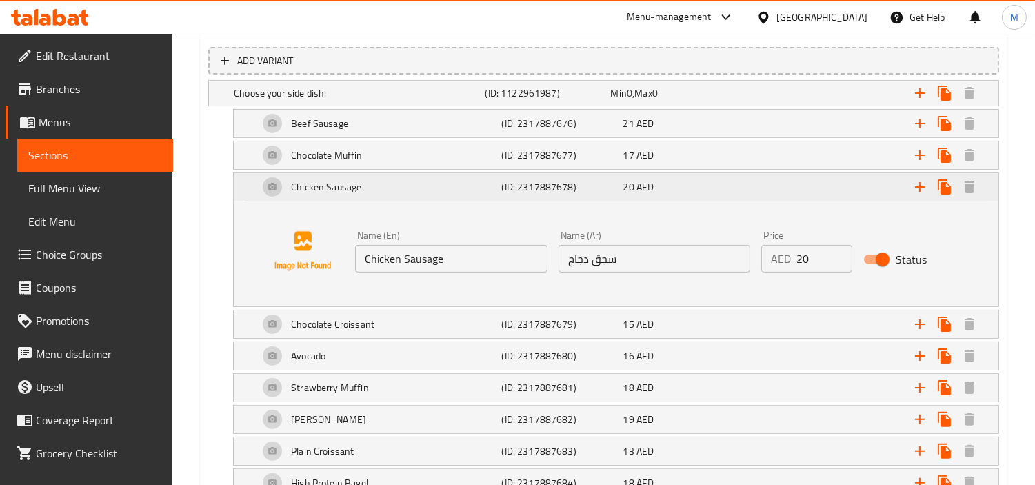
click at [778, 188] on div "Expand" at bounding box center [863, 187] width 243 height 30
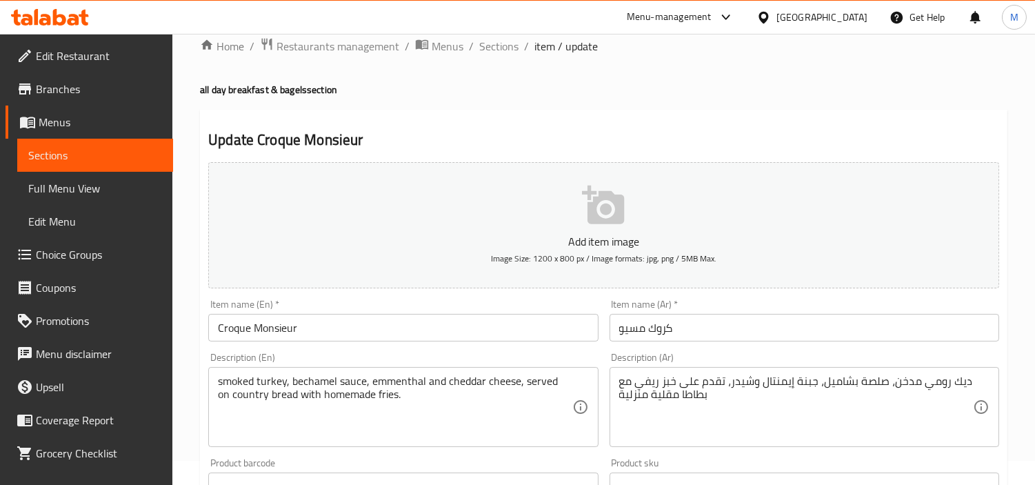
scroll to position [0, 0]
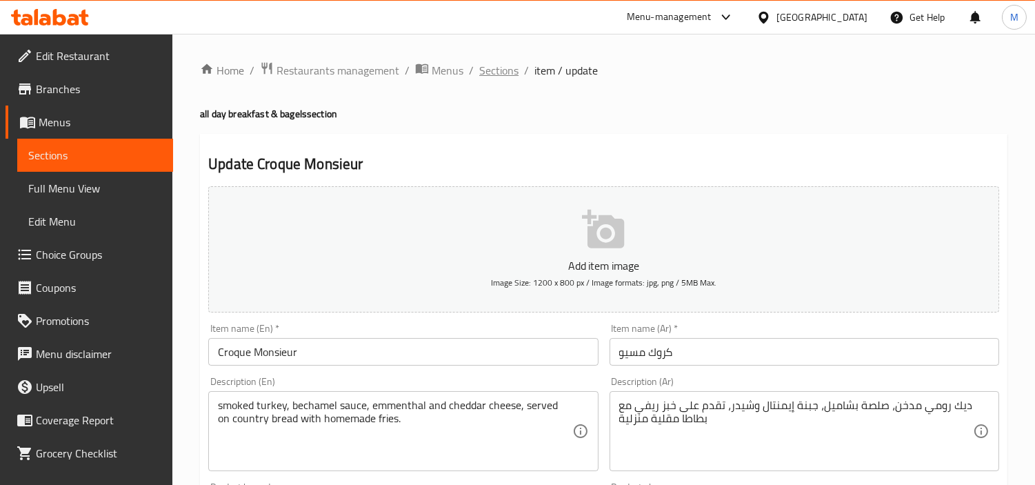
click at [505, 76] on span "Sections" at bounding box center [498, 70] width 39 height 17
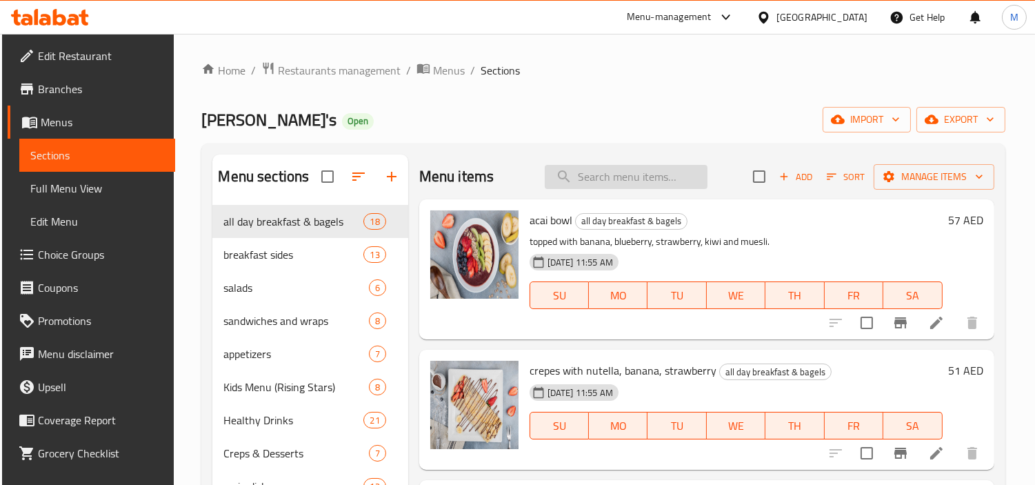
click at [646, 178] on input "search" at bounding box center [626, 177] width 163 height 24
paste input "Monsieur"
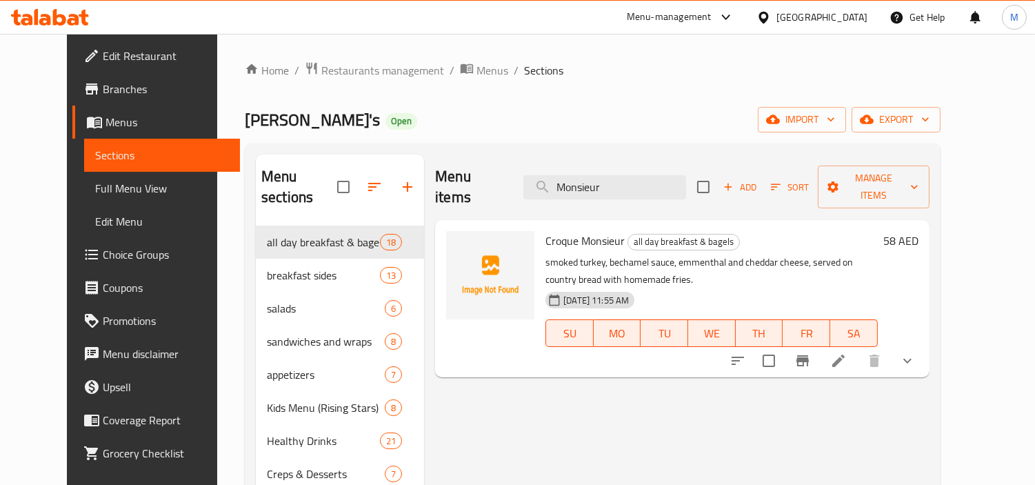
type input "Monsieur"
click at [912, 359] on icon "show more" at bounding box center [907, 361] width 8 height 5
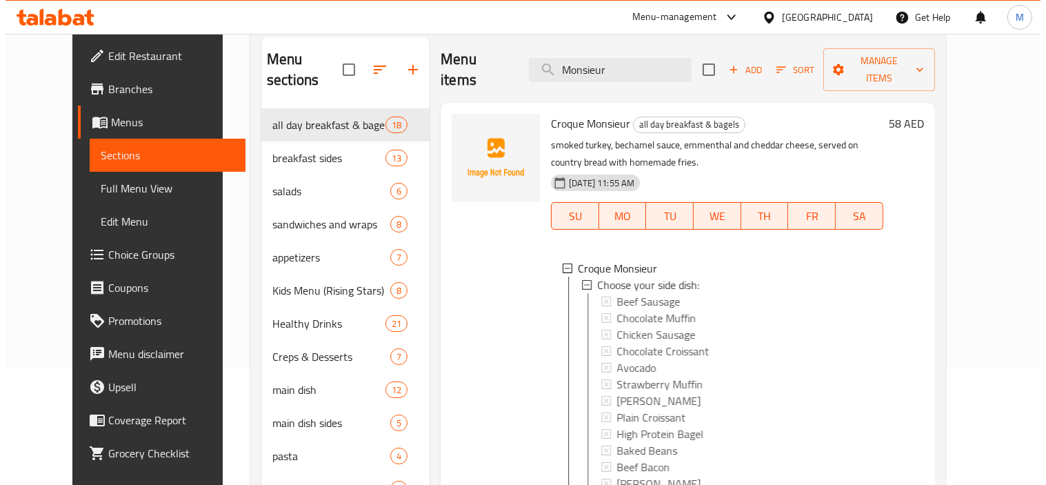
scroll to position [228, 0]
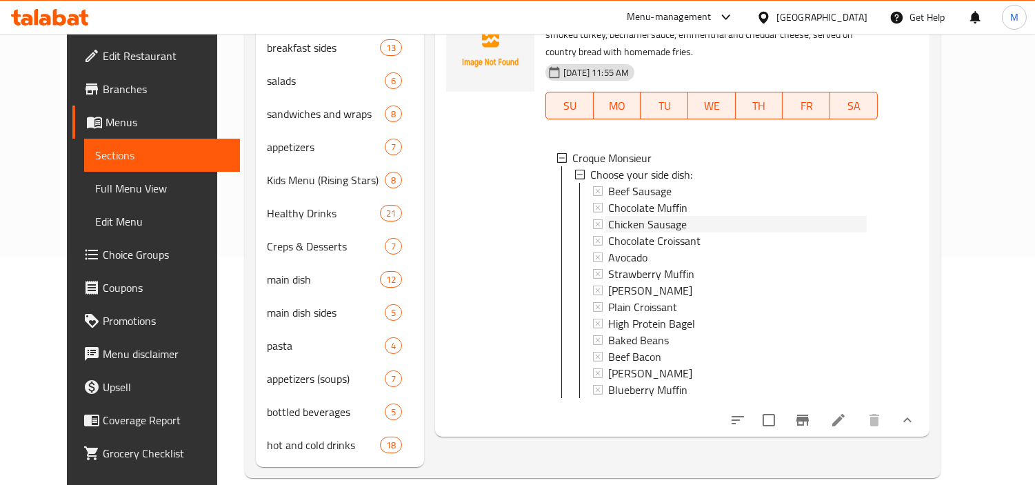
click at [663, 216] on span "Chicken Sausage" at bounding box center [647, 224] width 79 height 17
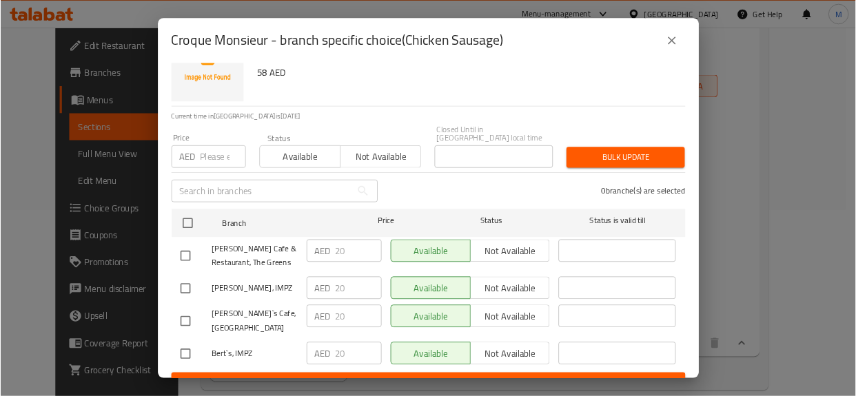
scroll to position [70, 0]
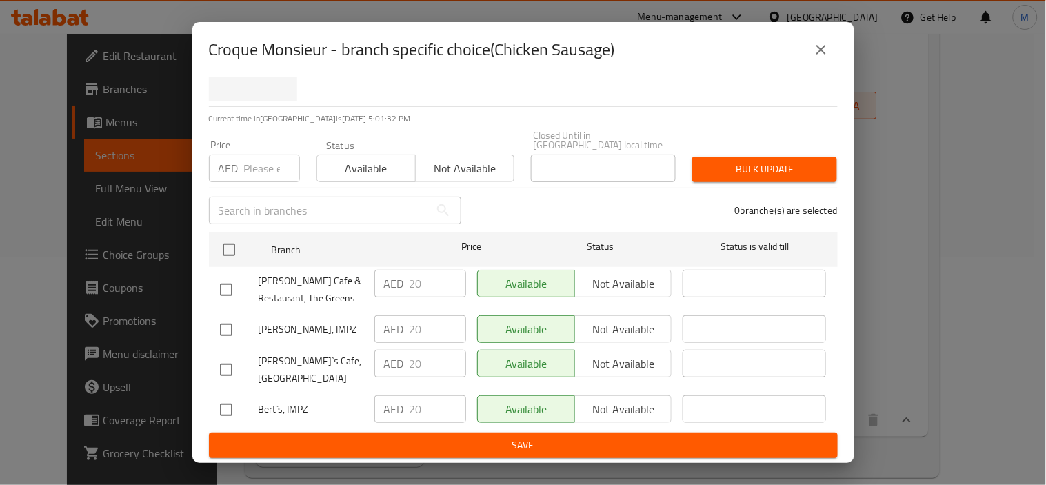
click at [228, 365] on input "checkbox" at bounding box center [226, 369] width 29 height 29
click at [224, 369] on input "checkbox" at bounding box center [226, 369] width 29 height 29
click at [221, 355] on input "checkbox" at bounding box center [226, 369] width 29 height 29
click at [223, 360] on input "checkbox" at bounding box center [226, 369] width 29 height 29
checkbox input "false"
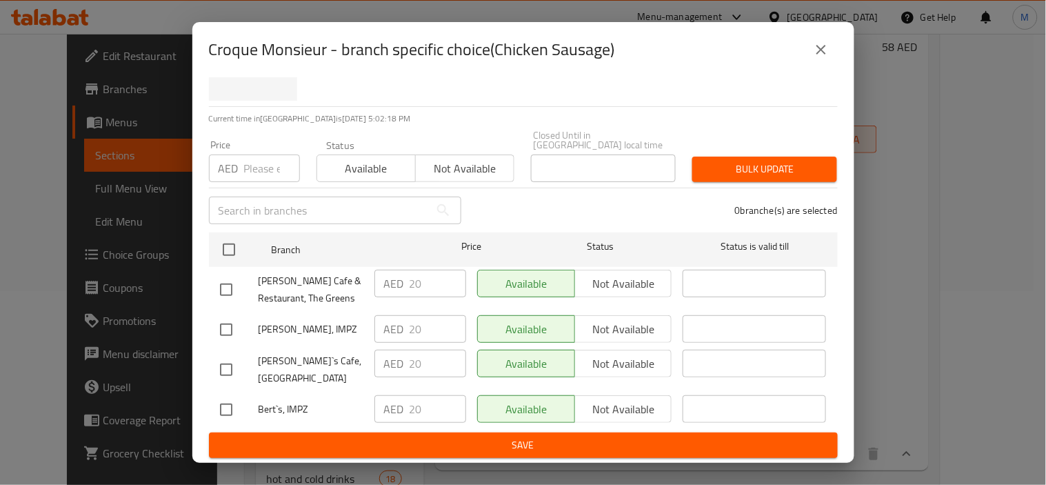
click at [228, 405] on input "checkbox" at bounding box center [226, 409] width 29 height 29
checkbox input "true"
click at [230, 332] on input "checkbox" at bounding box center [226, 329] width 29 height 29
click at [231, 325] on input "checkbox" at bounding box center [226, 329] width 29 height 29
checkbox input "false"
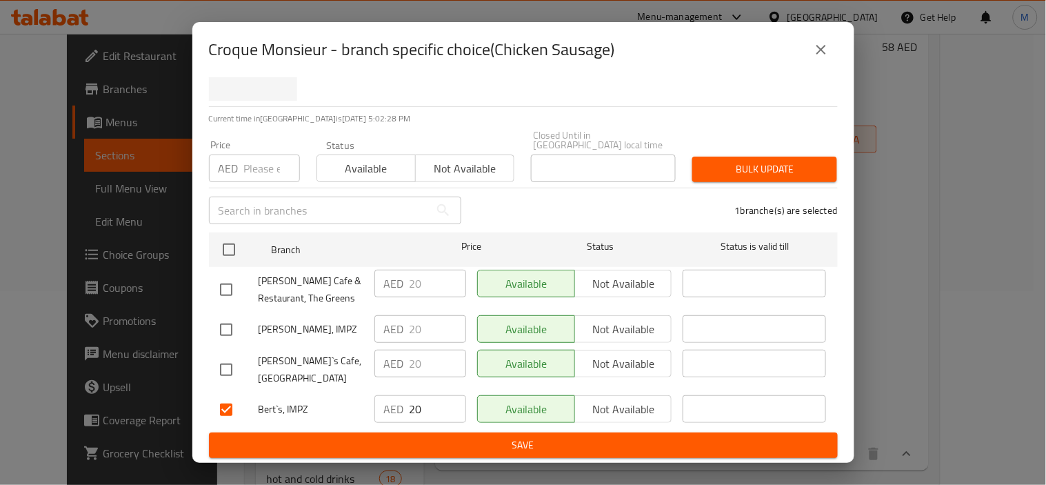
click at [219, 368] on input "checkbox" at bounding box center [226, 369] width 29 height 29
click at [223, 360] on input "checkbox" at bounding box center [226, 369] width 29 height 29
checkbox input "false"
click at [229, 292] on input "checkbox" at bounding box center [226, 289] width 29 height 29
checkbox input "true"
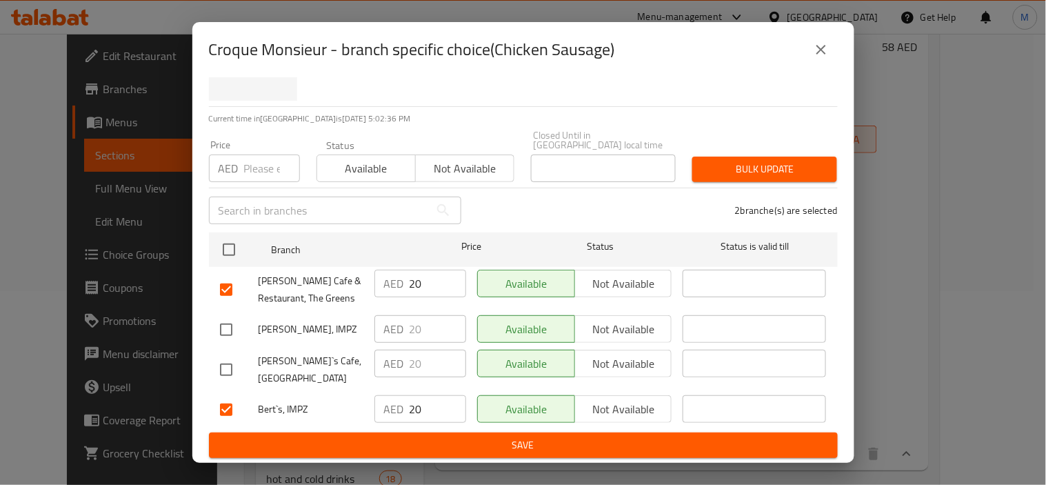
click at [219, 326] on input "checkbox" at bounding box center [226, 329] width 29 height 29
checkbox input "true"
click at [219, 367] on input "checkbox" at bounding box center [226, 369] width 29 height 29
checkbox input "true"
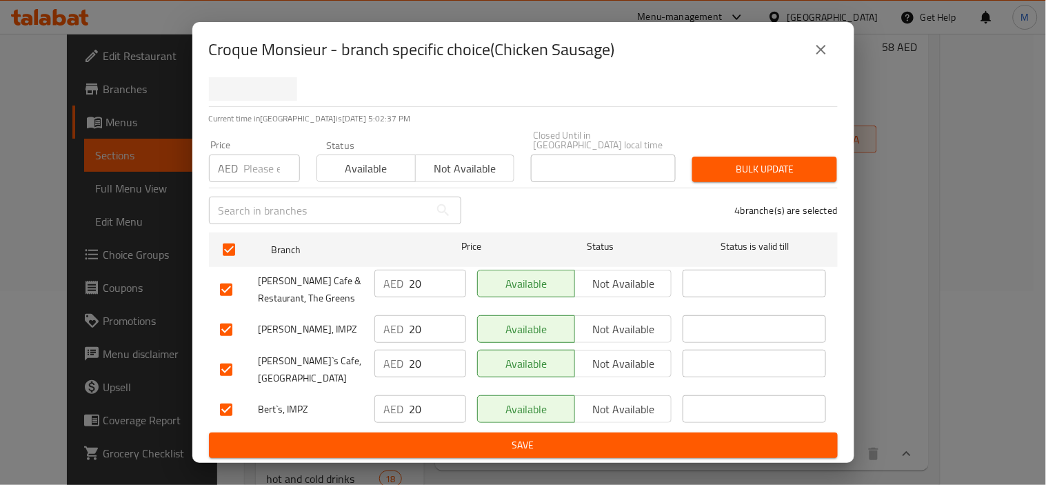
click at [230, 286] on input "checkbox" at bounding box center [226, 289] width 29 height 29
checkbox input "false"
click at [226, 404] on input "checkbox" at bounding box center [226, 409] width 29 height 29
checkbox input "false"
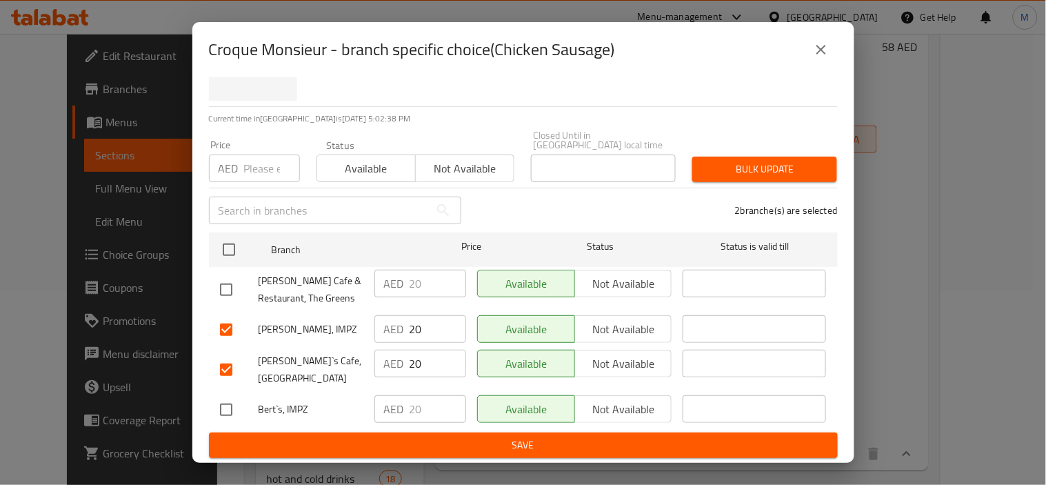
click at [641, 322] on span "Not available" at bounding box center [624, 329] width 86 height 20
click at [630, 363] on span "Not available" at bounding box center [624, 364] width 86 height 20
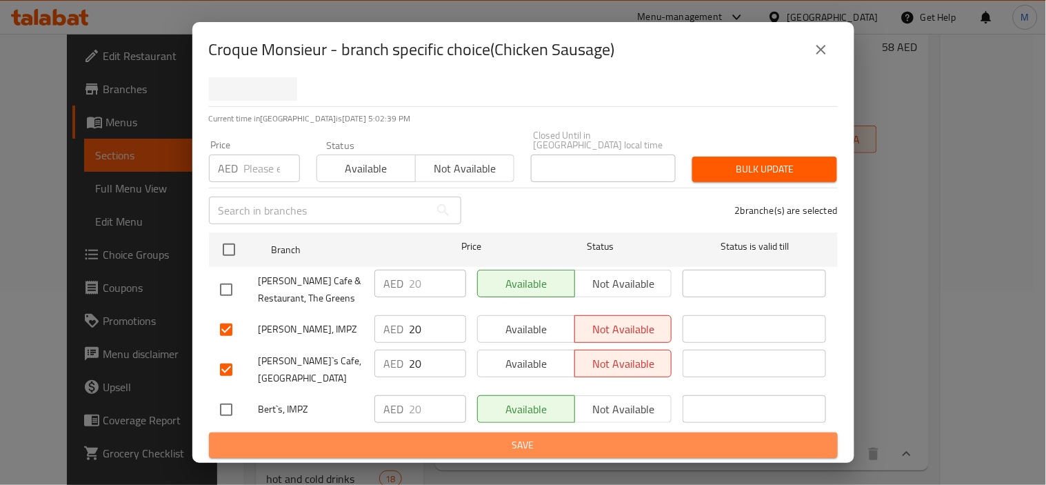
click at [637, 442] on span "Save" at bounding box center [523, 444] width 607 height 17
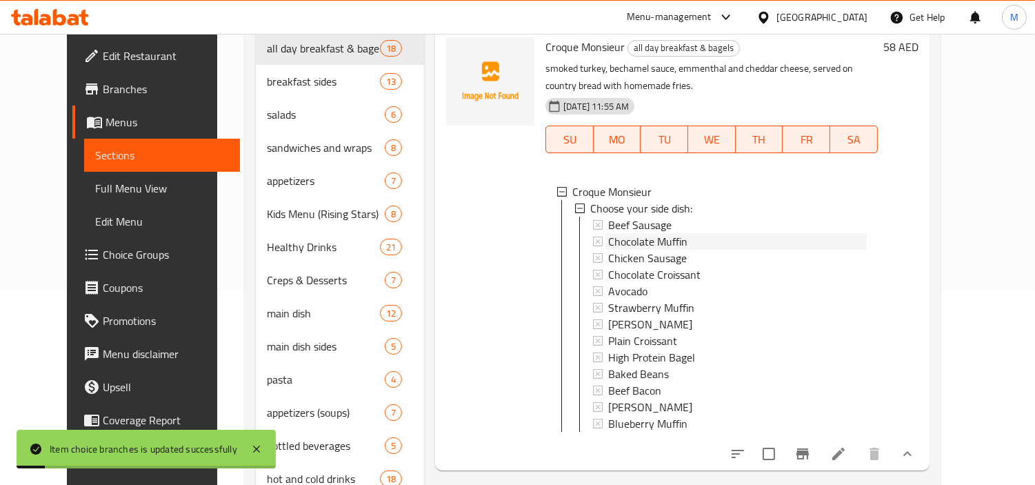
click at [658, 233] on span "Chocolate Muffin" at bounding box center [647, 241] width 79 height 17
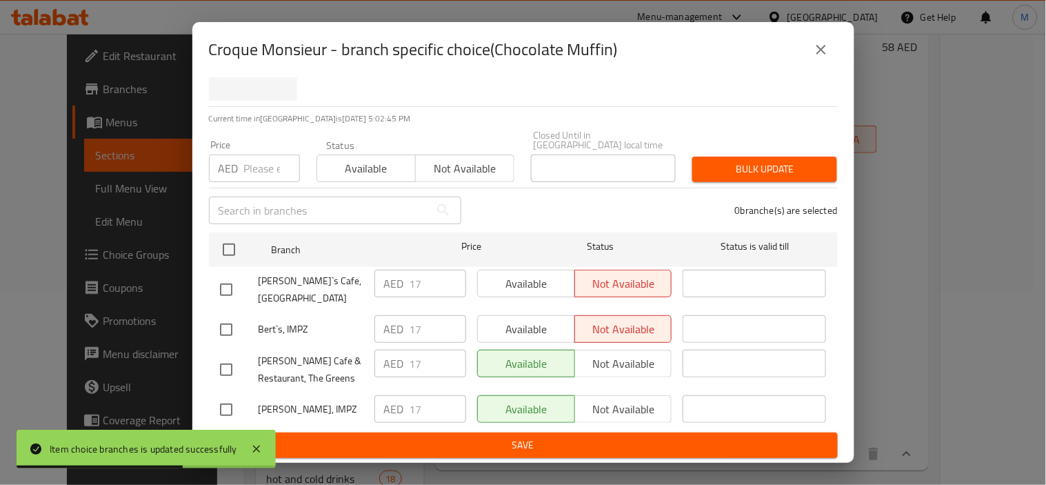
click at [228, 328] on input "checkbox" at bounding box center [226, 329] width 29 height 29
checkbox input "true"
click at [515, 322] on span "Available" at bounding box center [526, 329] width 86 height 20
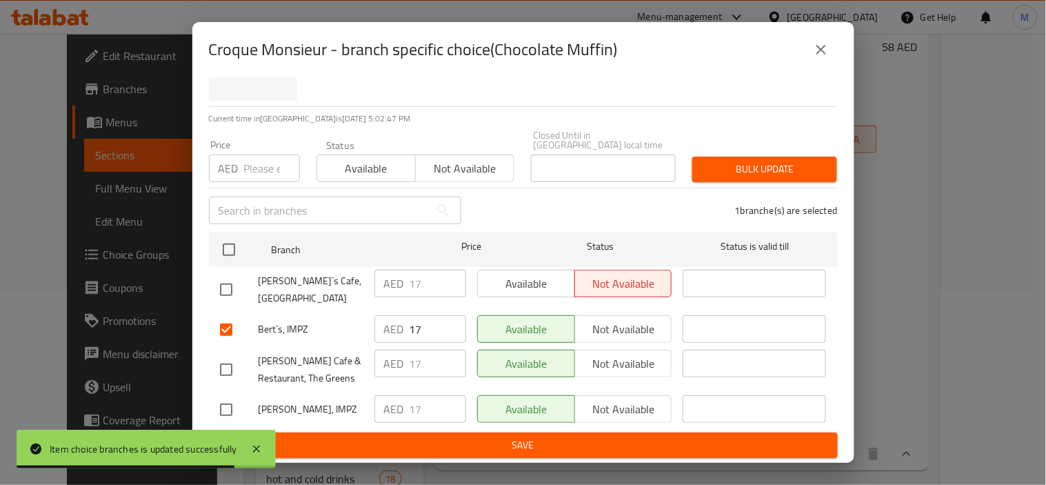
click at [219, 410] on input "checkbox" at bounding box center [226, 409] width 29 height 29
checkbox input "true"
click at [581, 410] on span "Not available" at bounding box center [624, 409] width 86 height 20
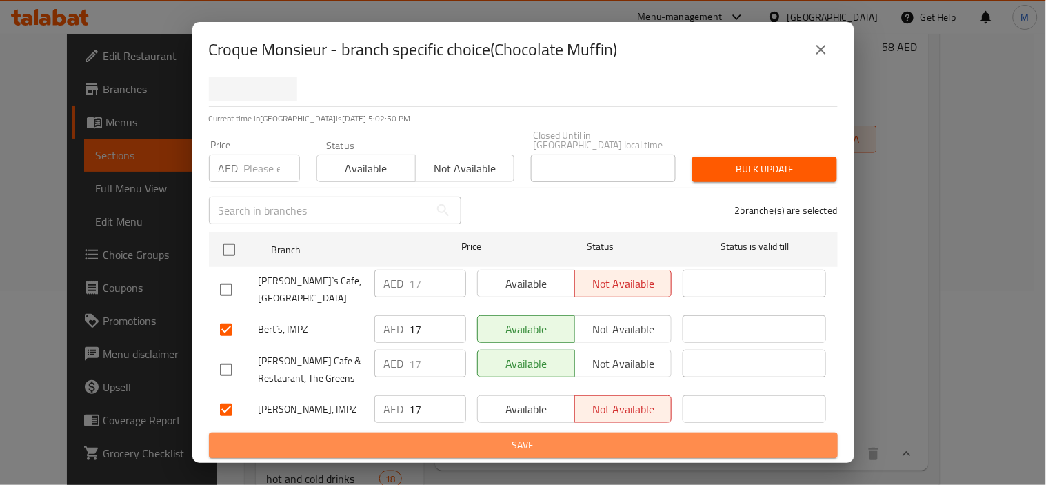
click at [547, 445] on span "Save" at bounding box center [523, 444] width 607 height 17
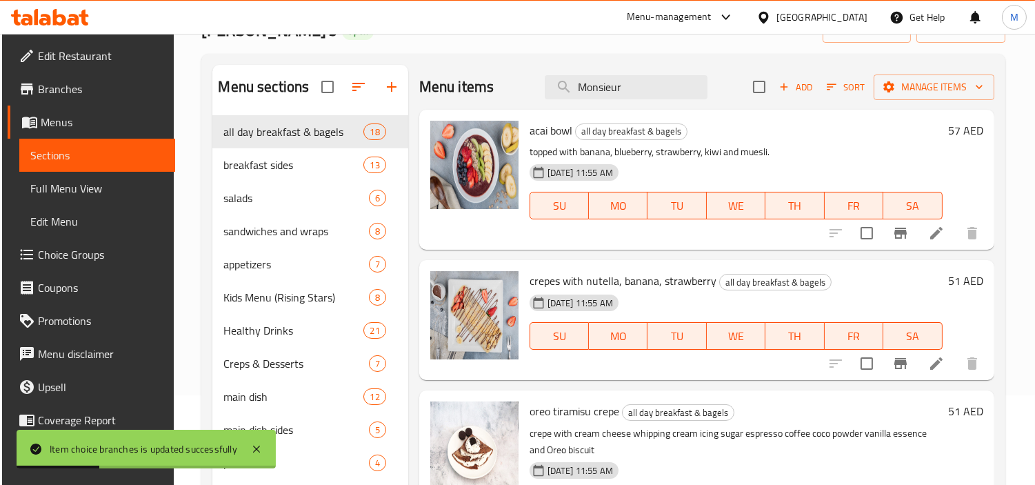
scroll to position [0, 0]
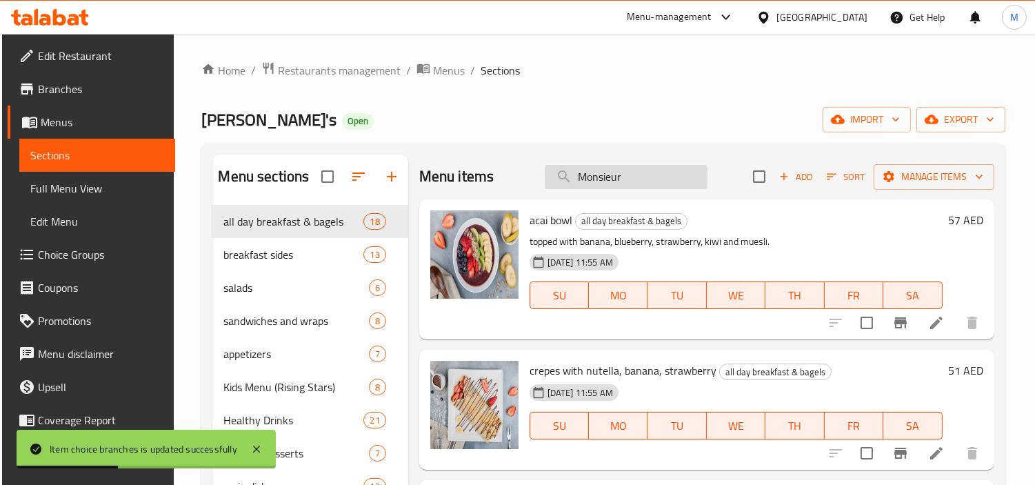
click at [615, 179] on input "Monsieur" at bounding box center [626, 177] width 163 height 24
paste input "Monsieur"
type input "Monsieur"
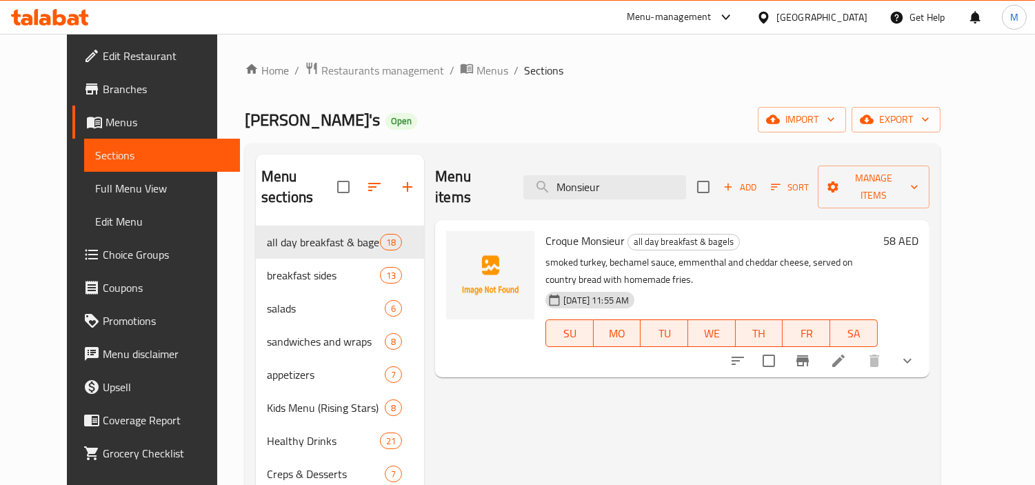
click at [916, 352] on icon "show more" at bounding box center [907, 360] width 17 height 17
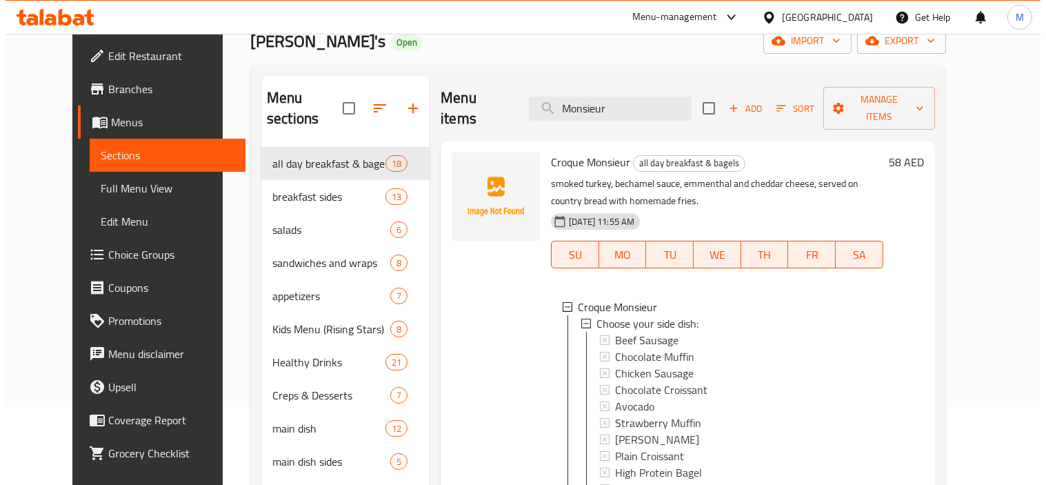
scroll to position [228, 0]
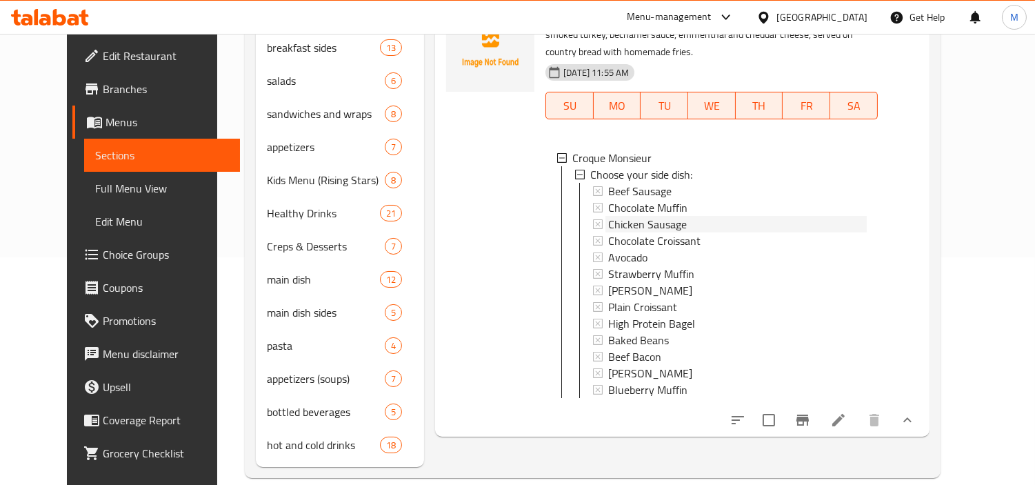
click at [616, 216] on span "Chicken Sausage" at bounding box center [647, 224] width 79 height 17
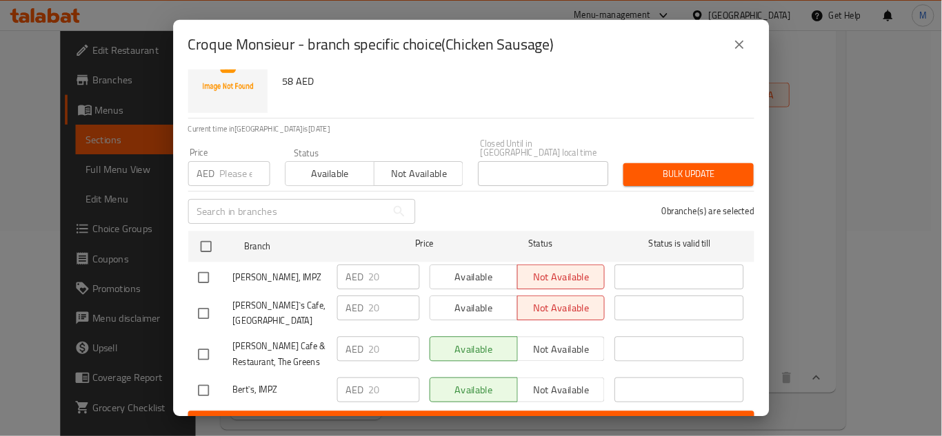
scroll to position [70, 0]
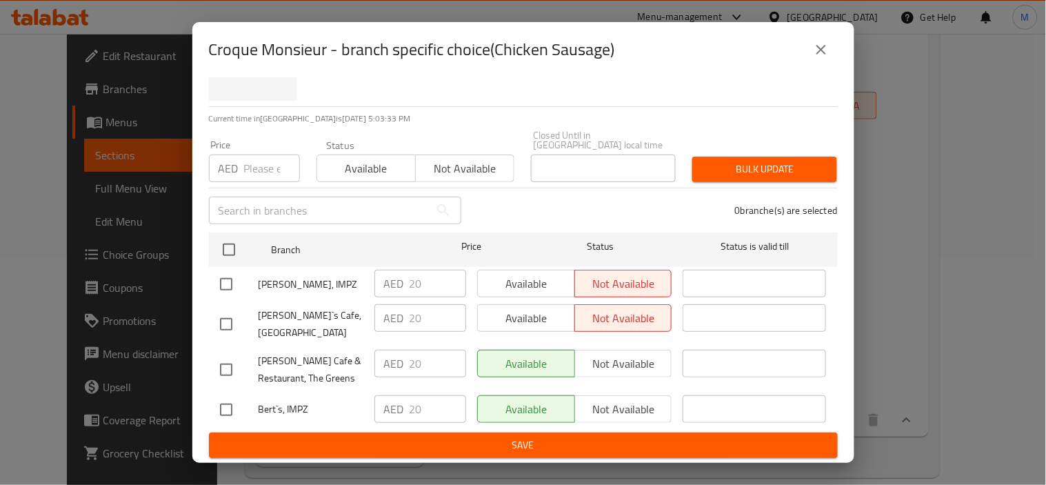
click at [225, 321] on input "checkbox" at bounding box center [226, 324] width 29 height 29
checkbox input "true"
drag, startPoint x: 488, startPoint y: 315, endPoint x: 446, endPoint y: 347, distance: 52.7
click at [490, 315] on span "Available" at bounding box center [526, 318] width 86 height 20
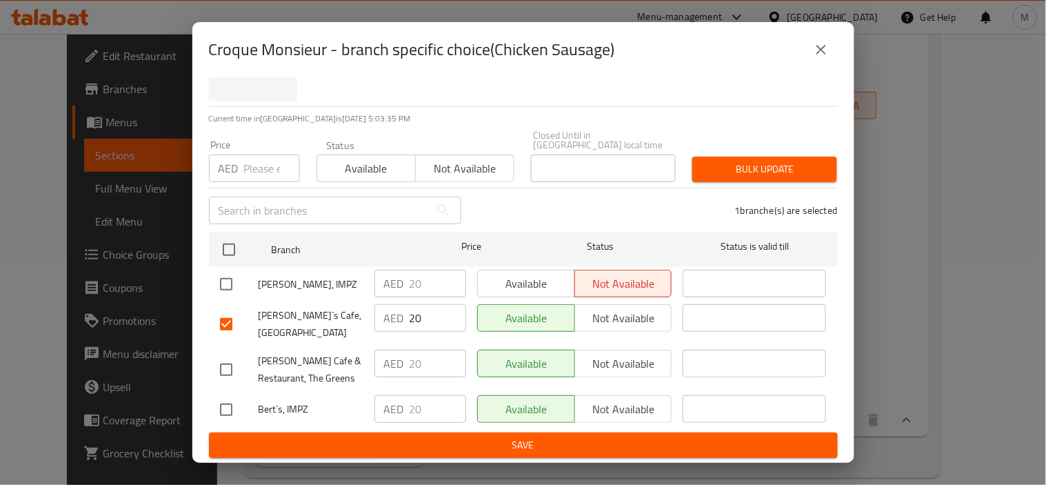
click at [230, 405] on input "checkbox" at bounding box center [226, 409] width 29 height 29
checkbox input "true"
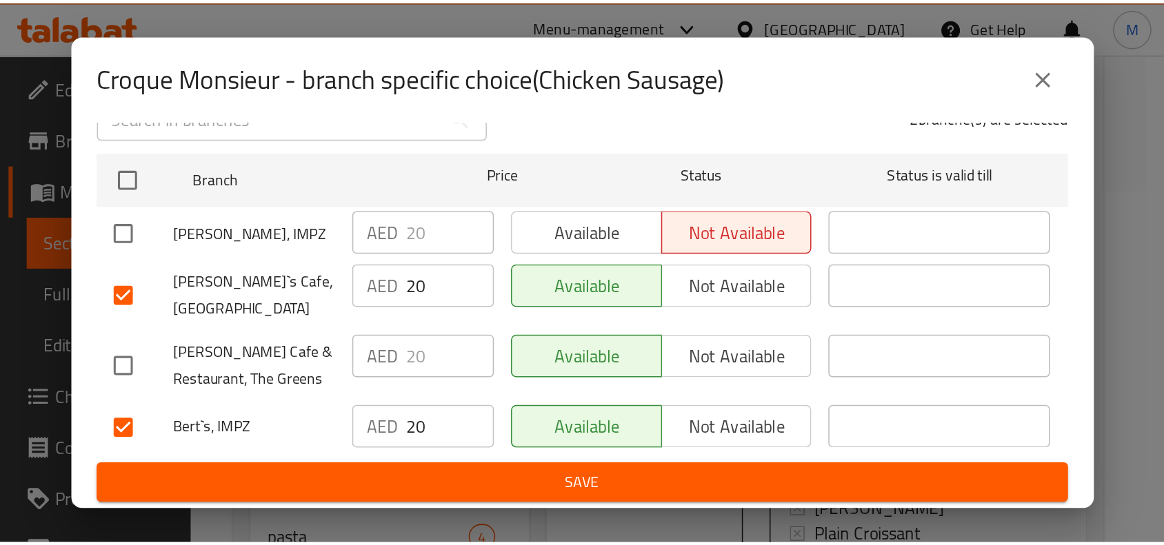
scroll to position [0, 0]
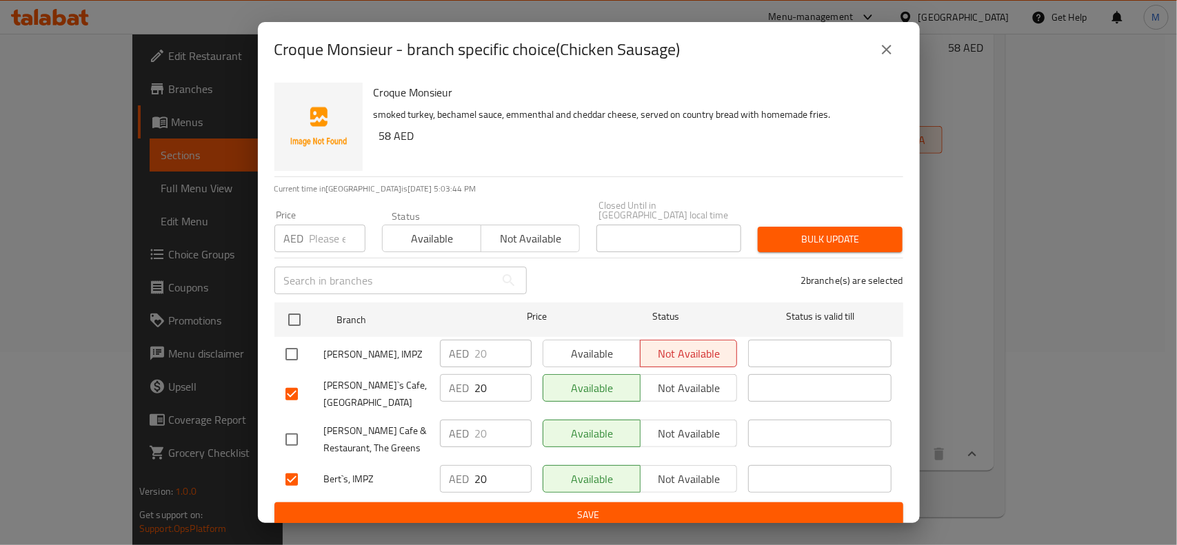
drag, startPoint x: 290, startPoint y: 386, endPoint x: 294, endPoint y: 399, distance: 13.1
click at [290, 386] on input "checkbox" at bounding box center [291, 394] width 29 height 29
checkbox input "false"
click at [295, 465] on input "checkbox" at bounding box center [291, 479] width 29 height 29
checkbox input "false"
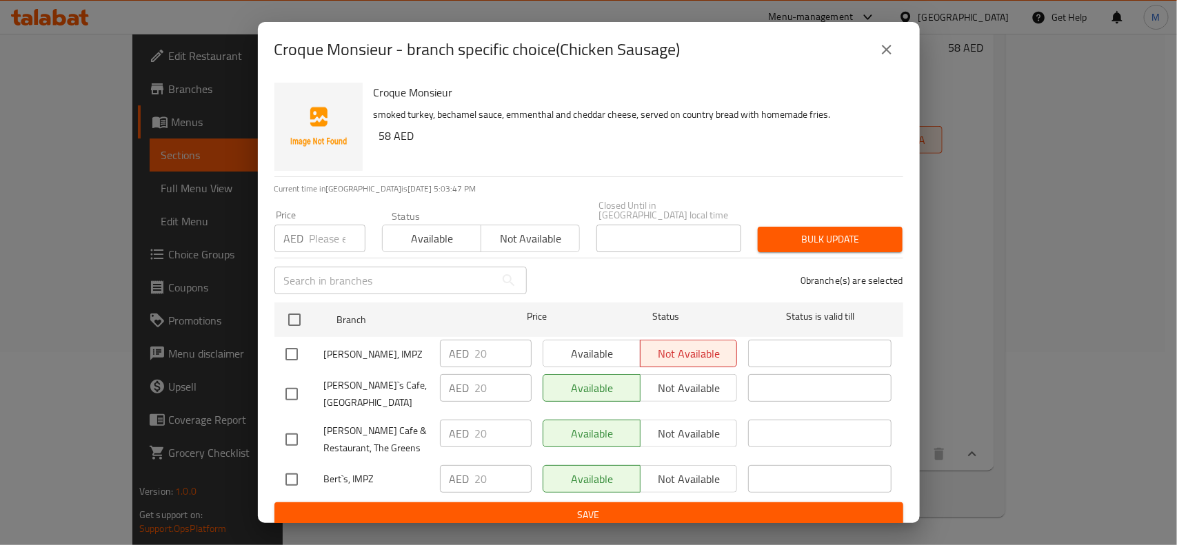
click at [286, 388] on input "checkbox" at bounding box center [291, 394] width 29 height 29
checkbox input "true"
click at [731, 399] on button "Not available" at bounding box center [689, 388] width 98 height 28
click at [694, 484] on span "Save" at bounding box center [588, 515] width 607 height 17
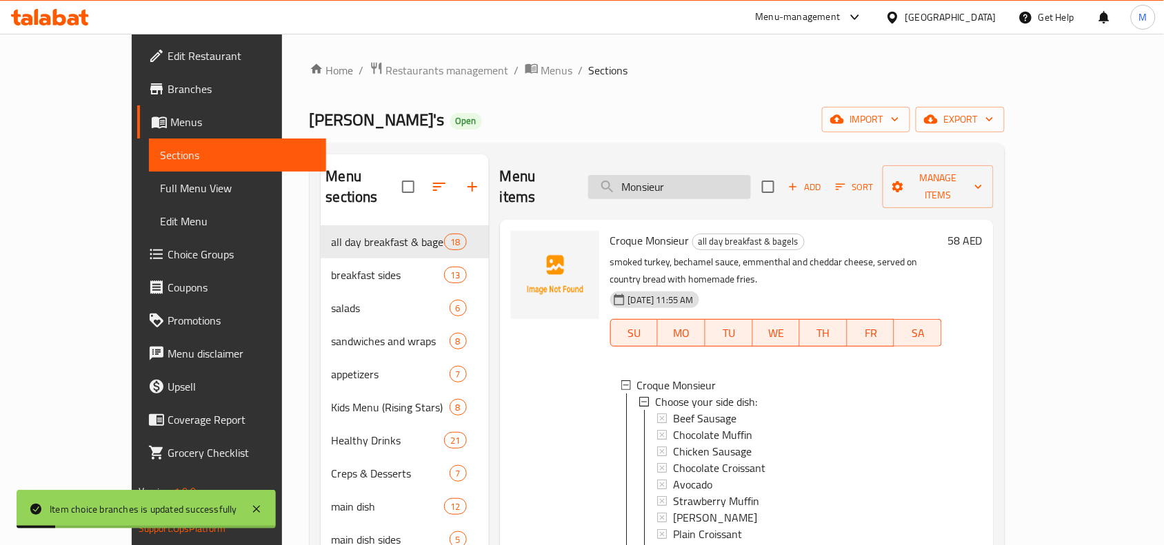
click at [727, 184] on input "Monsieur" at bounding box center [669, 187] width 163 height 24
paste input "Monsieur"
type input "Monsieur"
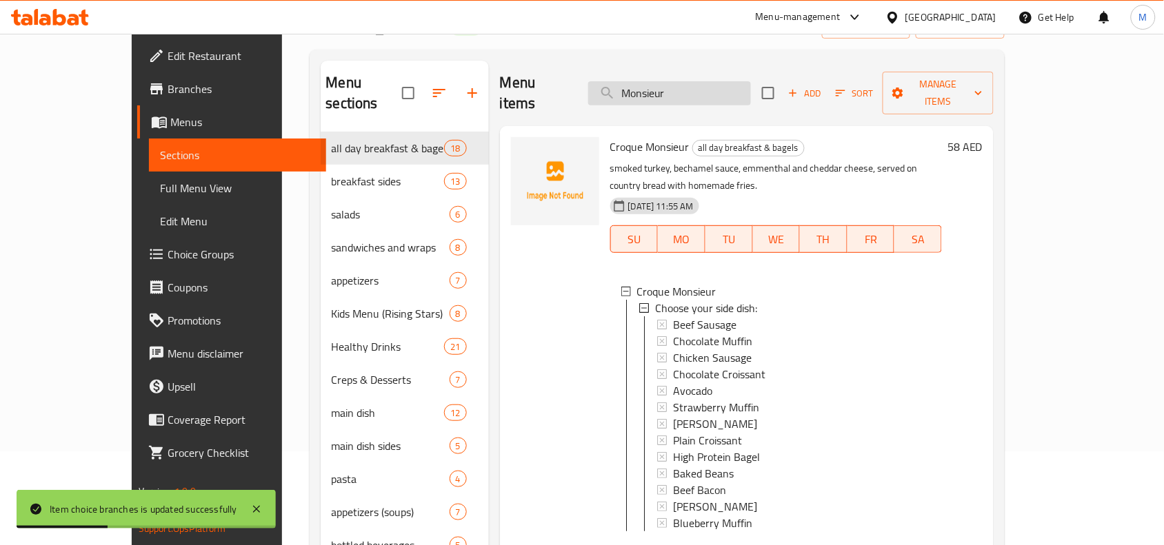
scroll to position [194, 0]
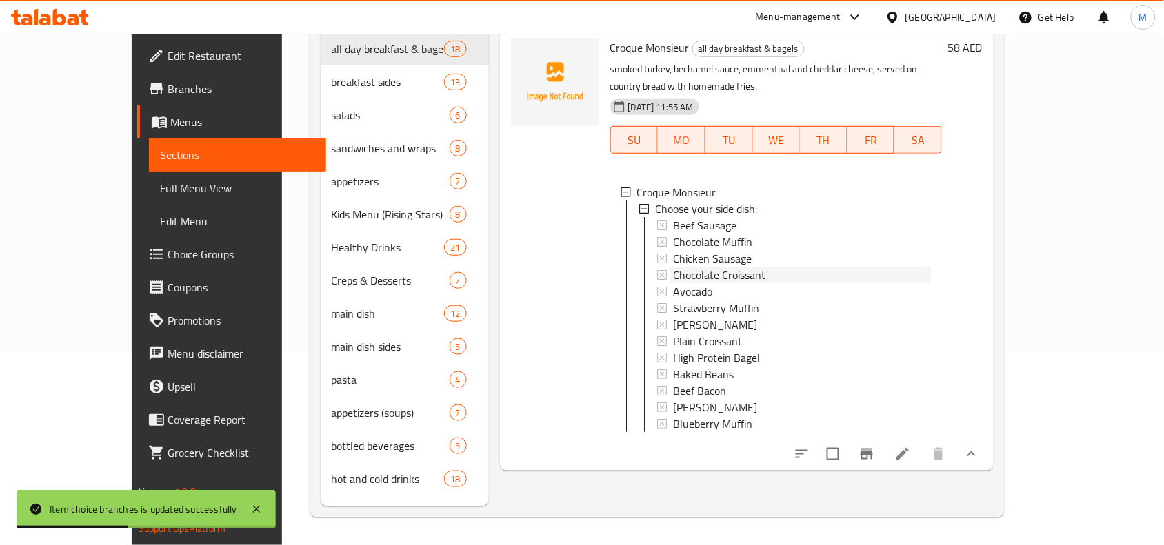
click at [714, 267] on span "Chocolate Croissant" at bounding box center [719, 275] width 92 height 17
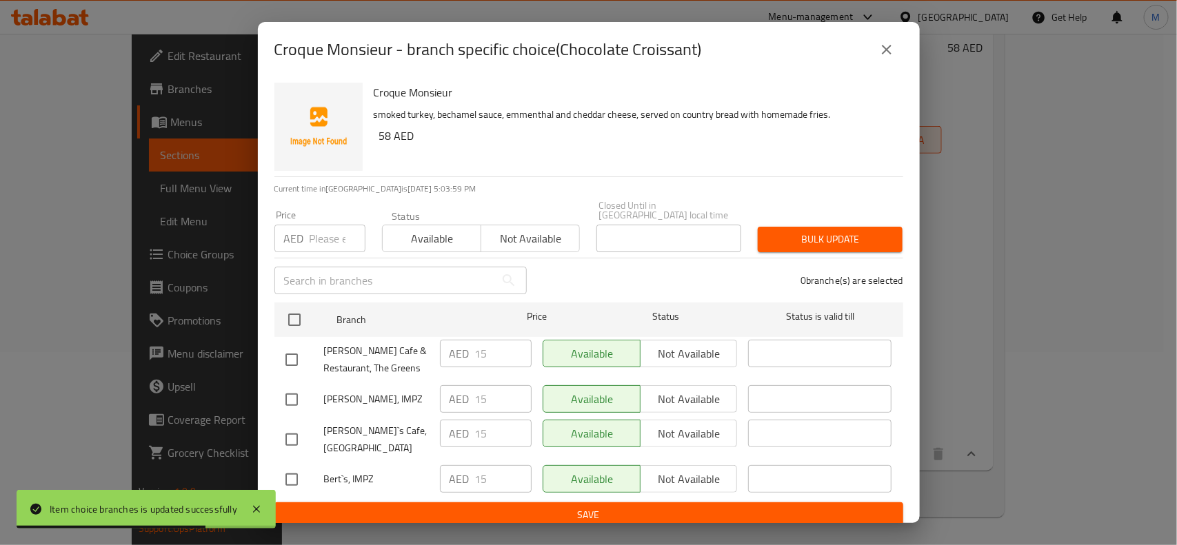
click at [288, 470] on input "checkbox" at bounding box center [291, 479] width 29 height 29
checkbox input "true"
click at [288, 360] on input "checkbox" at bounding box center [291, 359] width 29 height 29
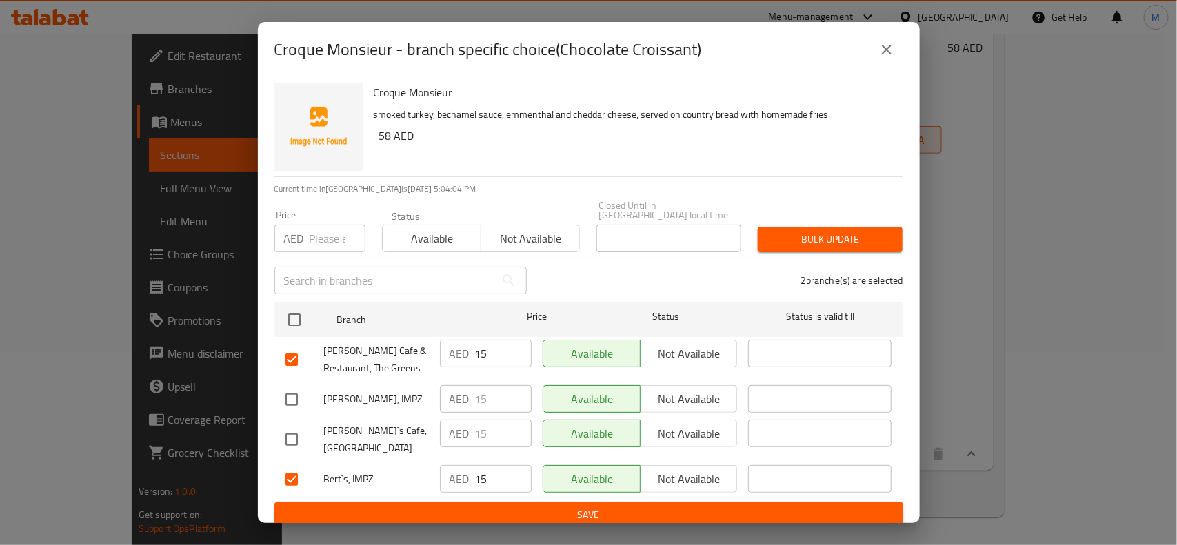
click at [294, 363] on input "checkbox" at bounding box center [291, 359] width 29 height 29
checkbox input "false"
click at [294, 401] on input "checkbox" at bounding box center [291, 399] width 29 height 29
checkbox input "true"
drag, startPoint x: 290, startPoint y: 432, endPoint x: 331, endPoint y: 432, distance: 41.4
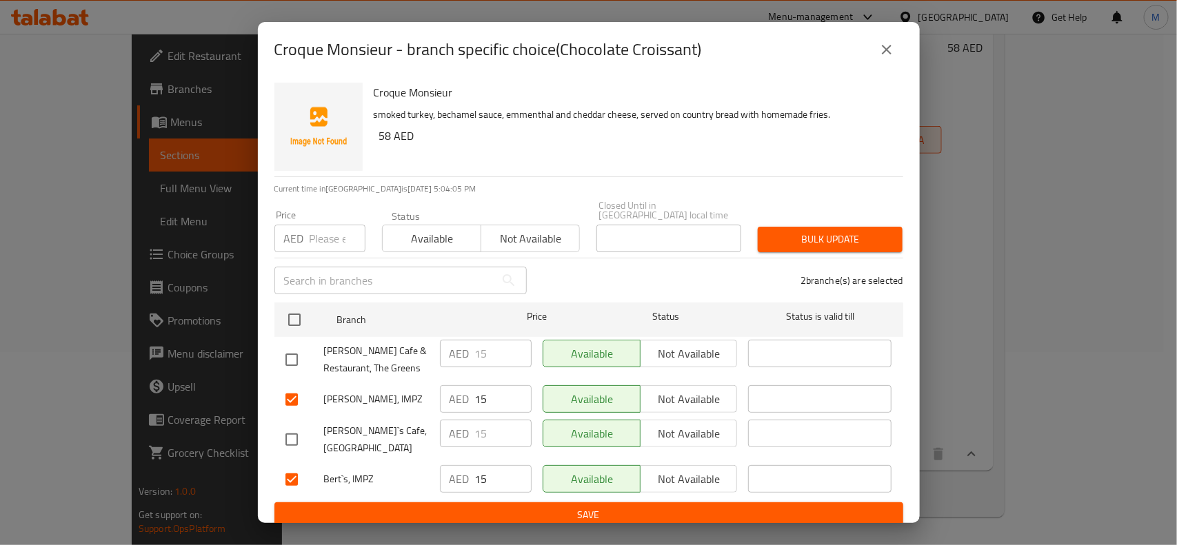
click at [288, 432] on input "checkbox" at bounding box center [291, 439] width 29 height 29
checkbox input "true"
click at [671, 401] on span "Not available" at bounding box center [689, 400] width 86 height 20
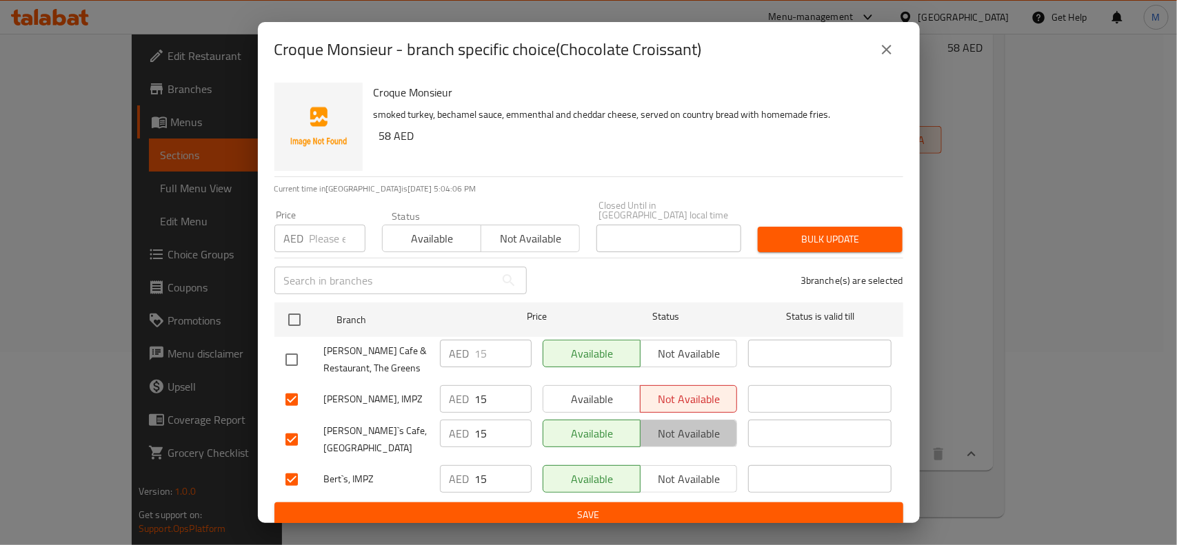
click at [678, 436] on span "Not available" at bounding box center [689, 434] width 86 height 20
click at [286, 470] on input "checkbox" at bounding box center [291, 479] width 29 height 29
checkbox input "false"
click at [423, 484] on span "Save" at bounding box center [588, 515] width 607 height 17
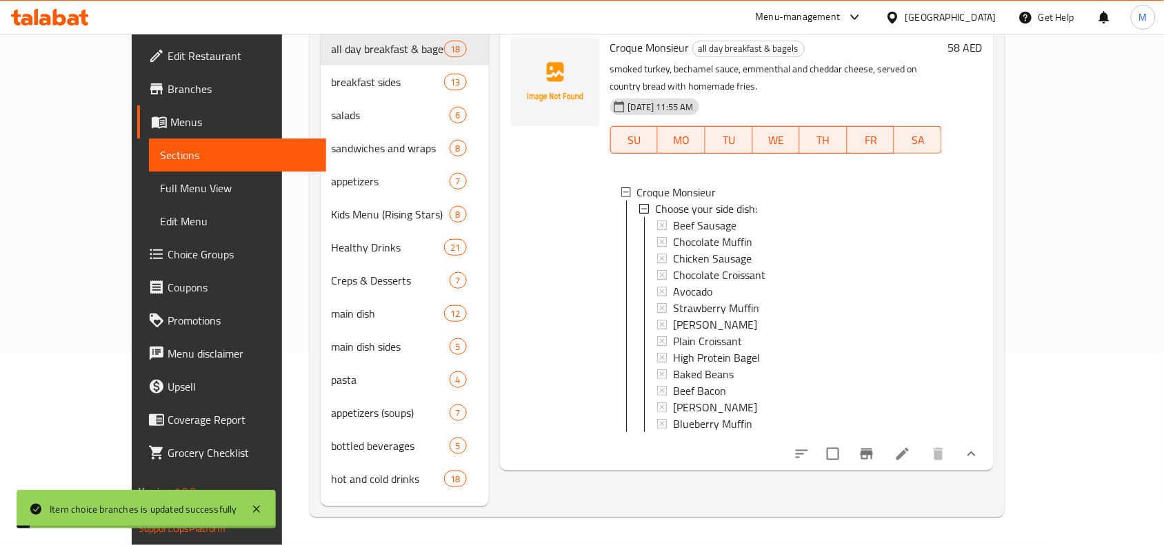
scroll to position [0, 0]
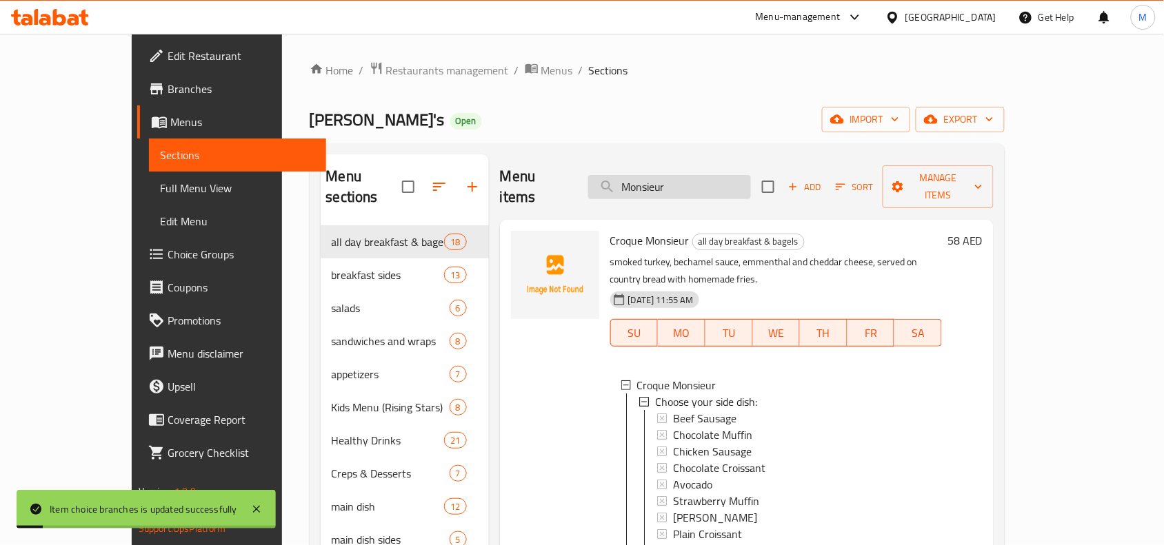
click at [751, 179] on input "Monsieur" at bounding box center [669, 187] width 163 height 24
paste input "Monsieur"
type input "Monsieur"
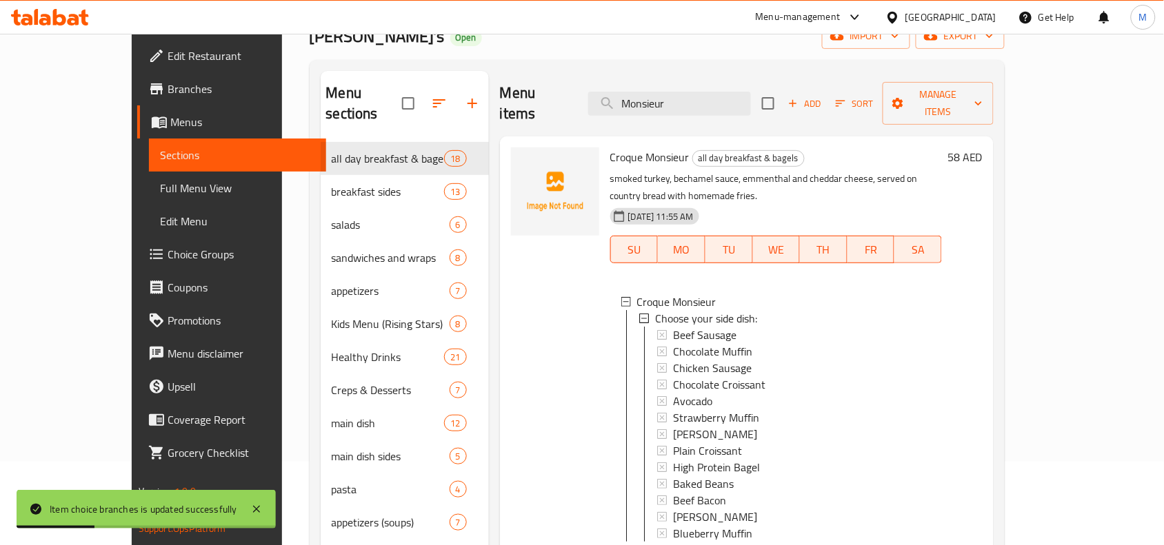
scroll to position [194, 0]
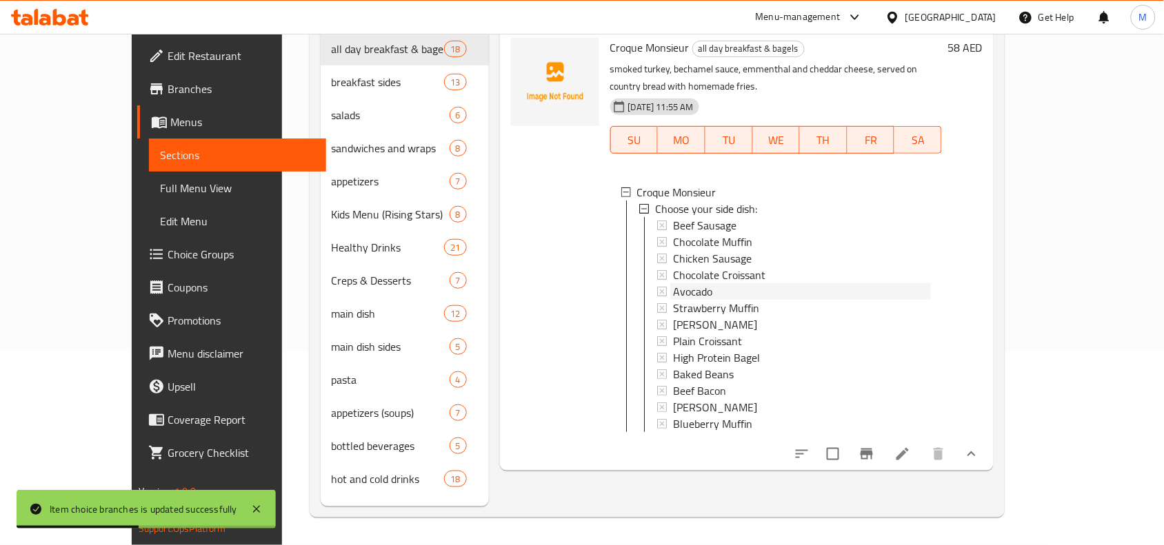
click at [690, 283] on div "Avocado" at bounding box center [802, 291] width 258 height 17
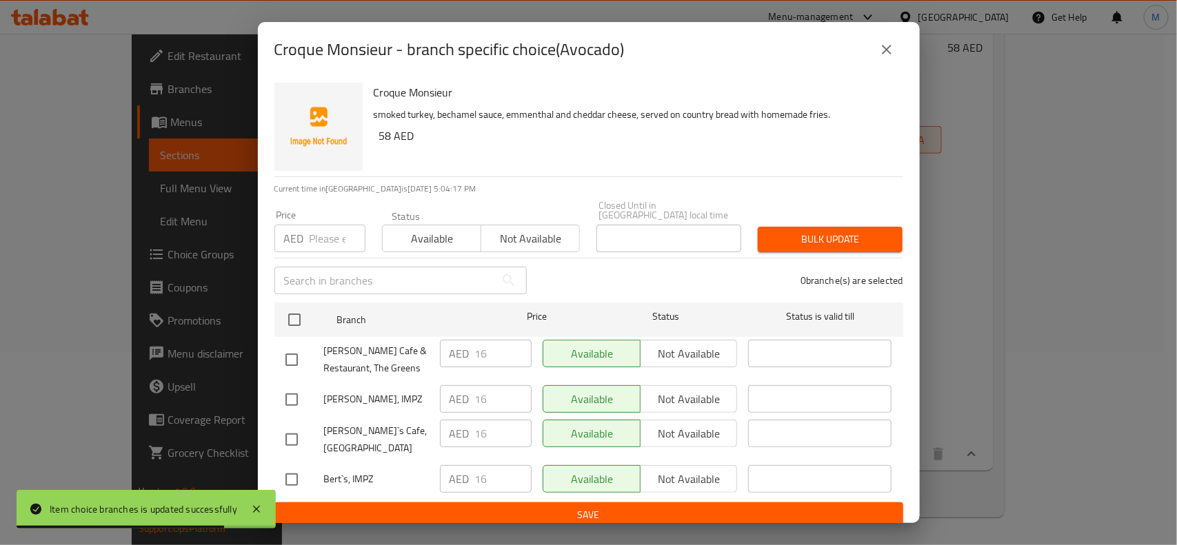
click at [297, 467] on input "checkbox" at bounding box center [291, 479] width 29 height 29
checkbox input "true"
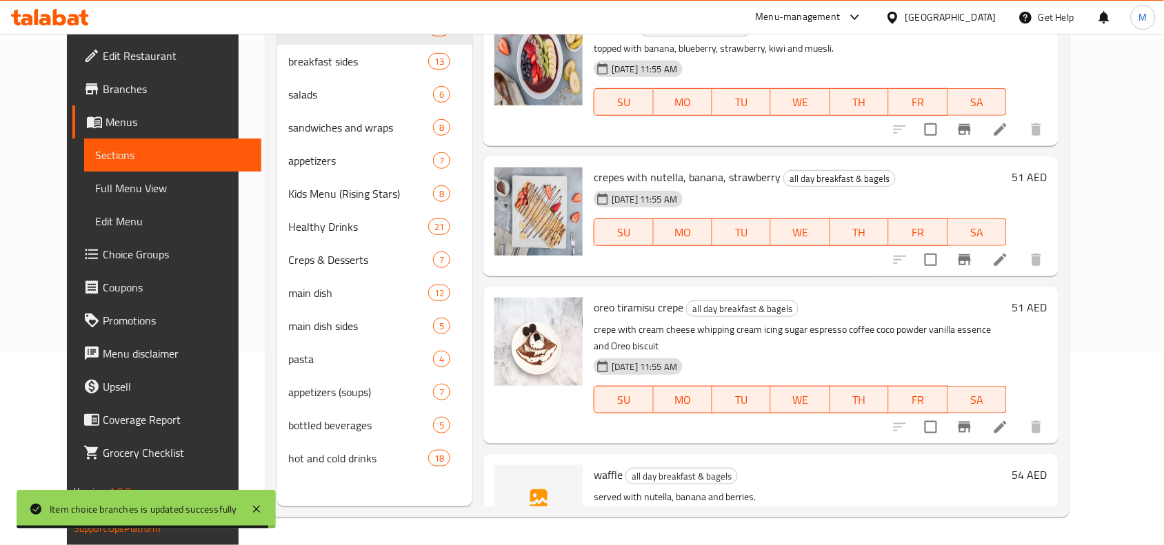
scroll to position [0, 0]
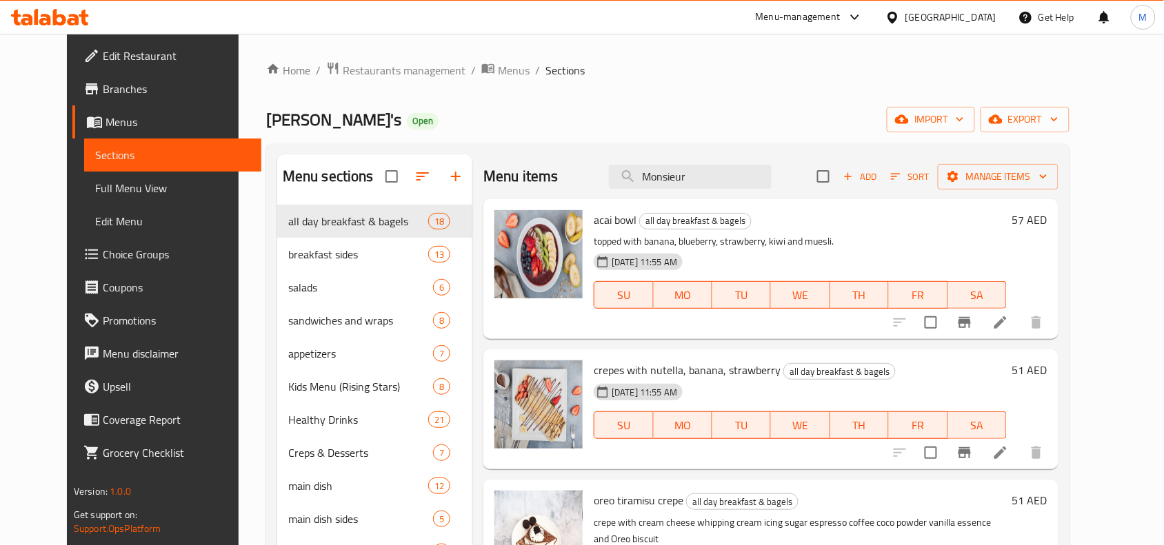
click at [728, 195] on div "Menu items Monsieur Add Sort Manage items" at bounding box center [770, 176] width 575 height 45
click at [732, 179] on input "Monsieur" at bounding box center [690, 177] width 163 height 24
paste input "Monsieur"
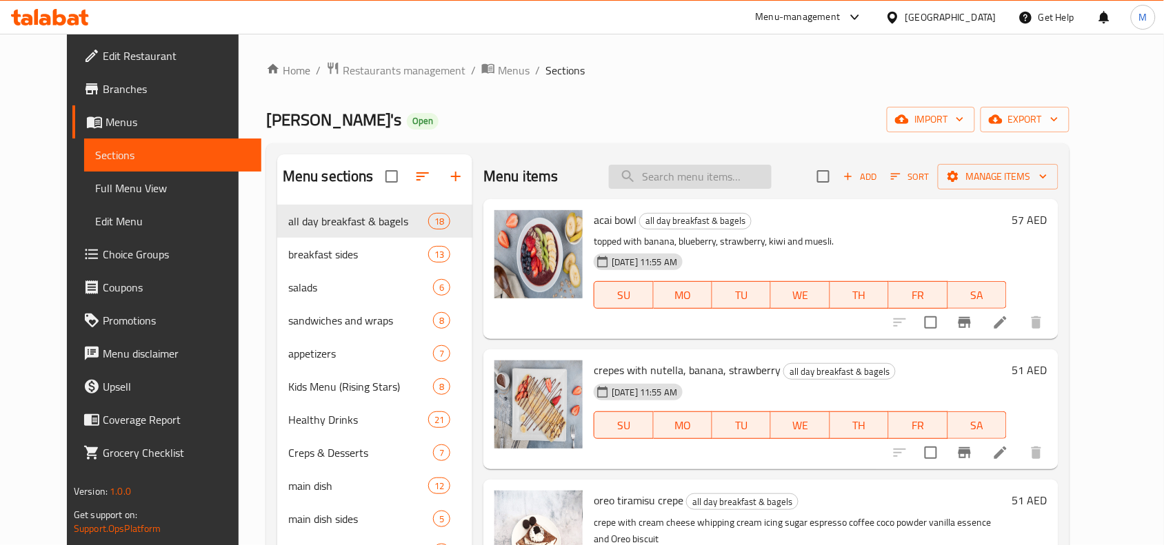
type input "Monsieur"
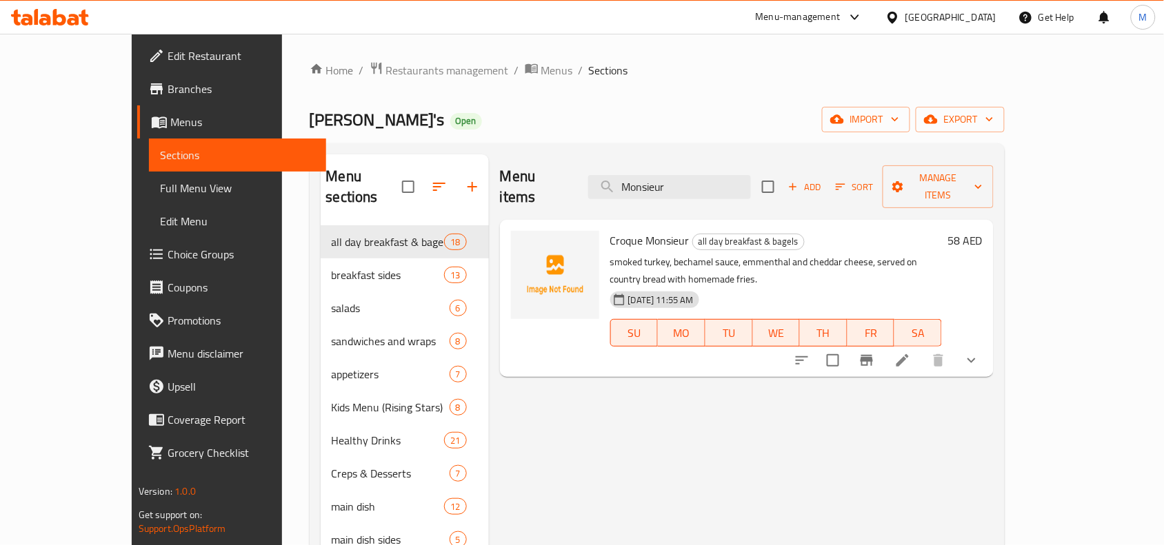
click at [980, 352] on icon "show more" at bounding box center [971, 360] width 17 height 17
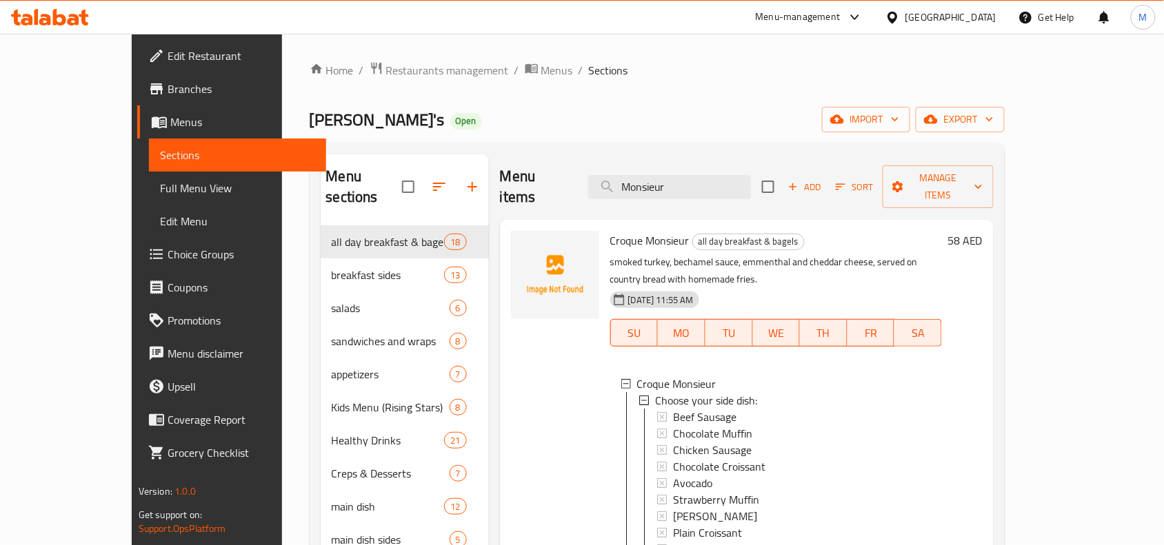
scroll to position [172, 0]
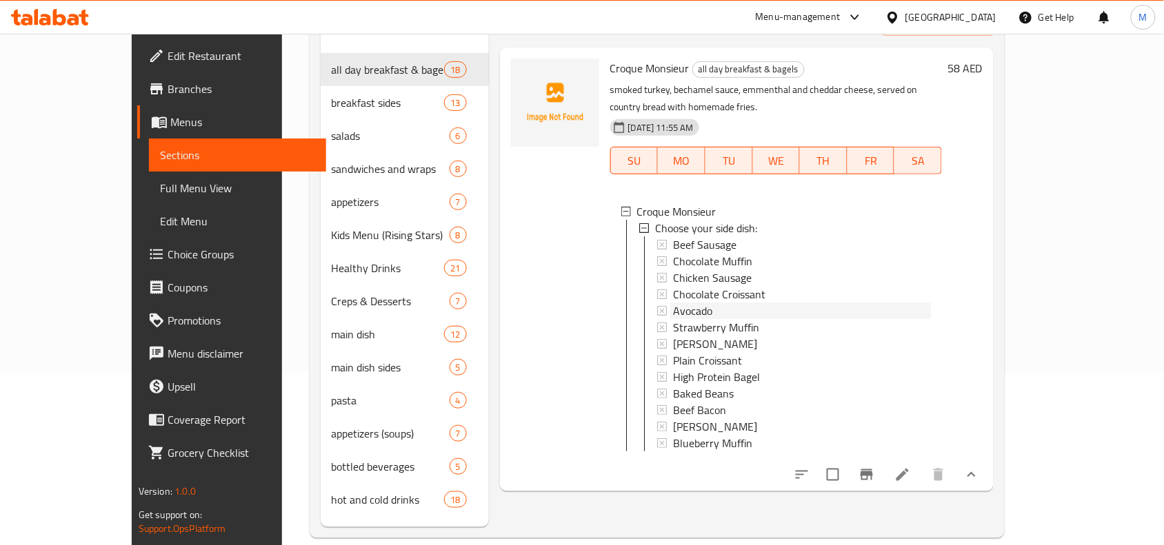
click at [684, 303] on div "Avocado" at bounding box center [802, 311] width 258 height 17
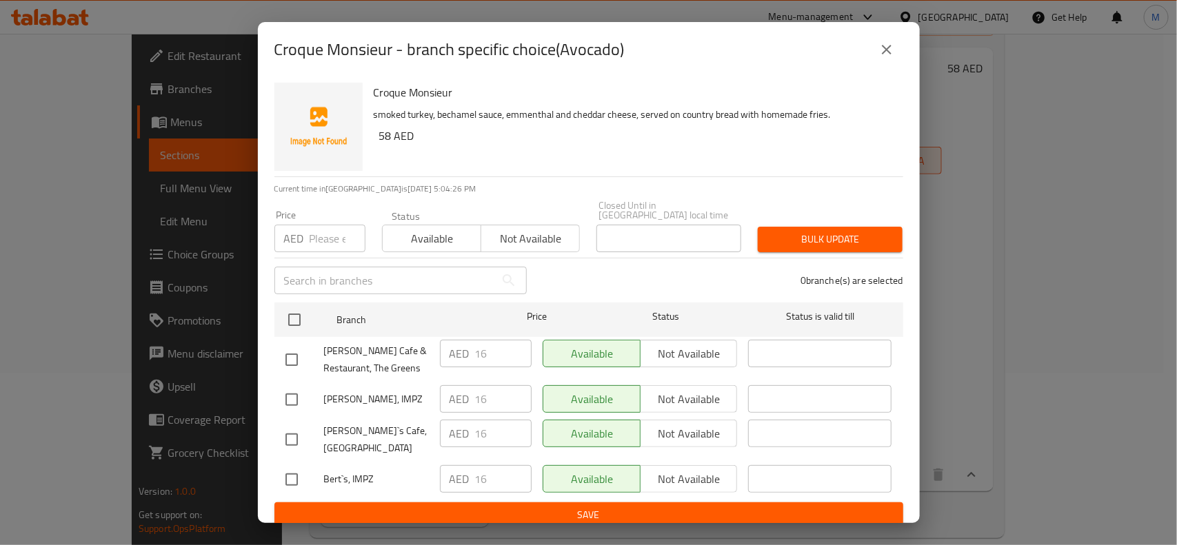
click at [294, 472] on input "checkbox" at bounding box center [291, 479] width 29 height 29
checkbox input "true"
click at [294, 356] on input "checkbox" at bounding box center [291, 359] width 29 height 29
click at [300, 356] on input "checkbox" at bounding box center [291, 359] width 29 height 29
checkbox input "false"
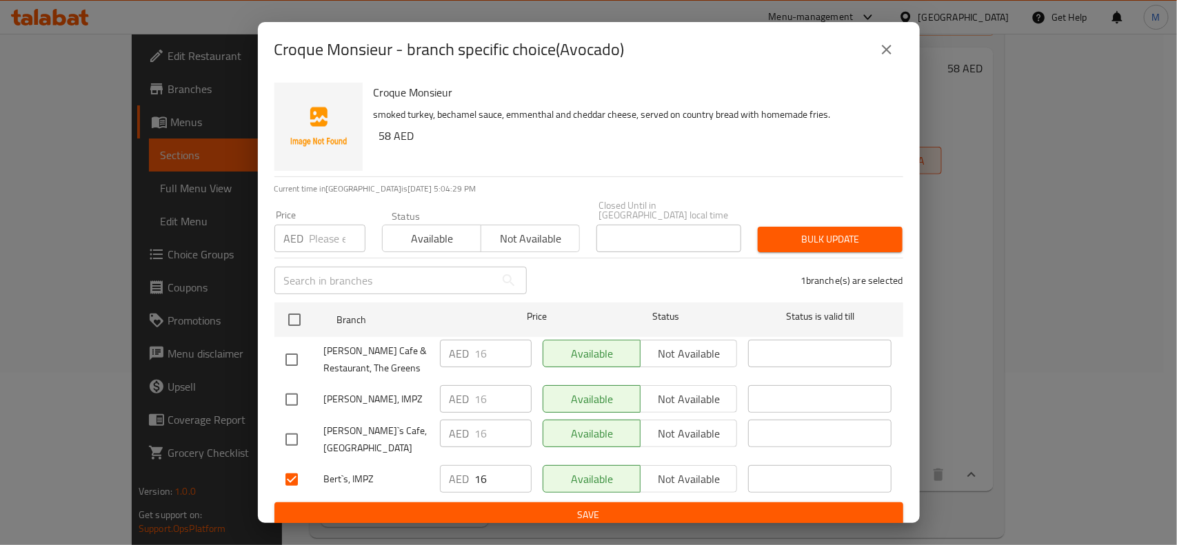
click at [294, 474] on input "checkbox" at bounding box center [291, 479] width 29 height 29
checkbox input "false"
click at [297, 396] on input "checkbox" at bounding box center [291, 399] width 29 height 29
checkbox input "true"
click at [294, 426] on input "checkbox" at bounding box center [291, 439] width 29 height 29
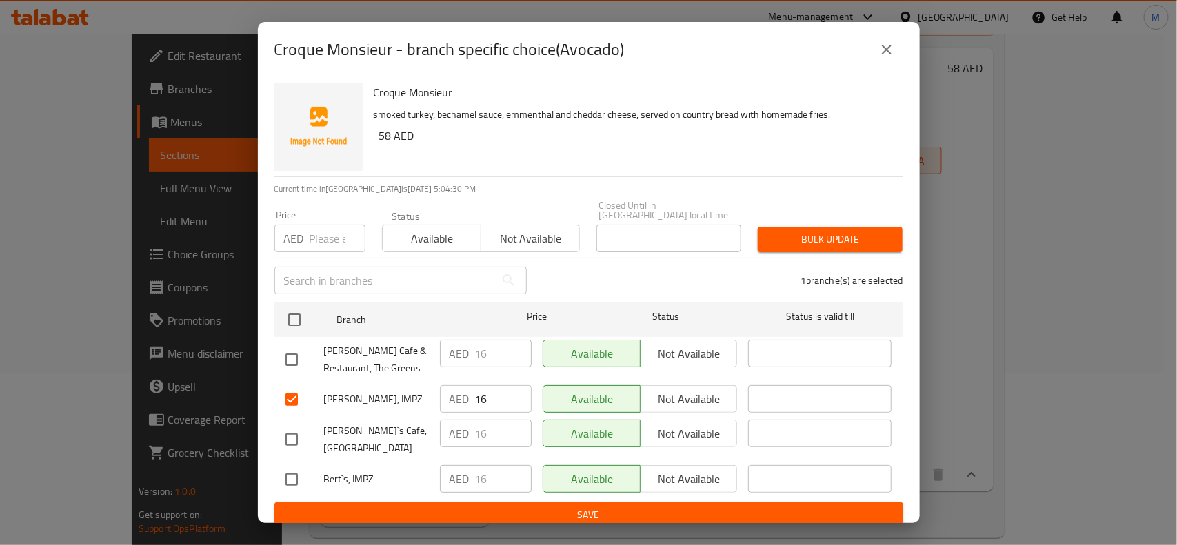
checkbox input "true"
click at [679, 402] on span "Not available" at bounding box center [689, 400] width 86 height 20
click at [676, 424] on span "Not available" at bounding box center [689, 434] width 86 height 20
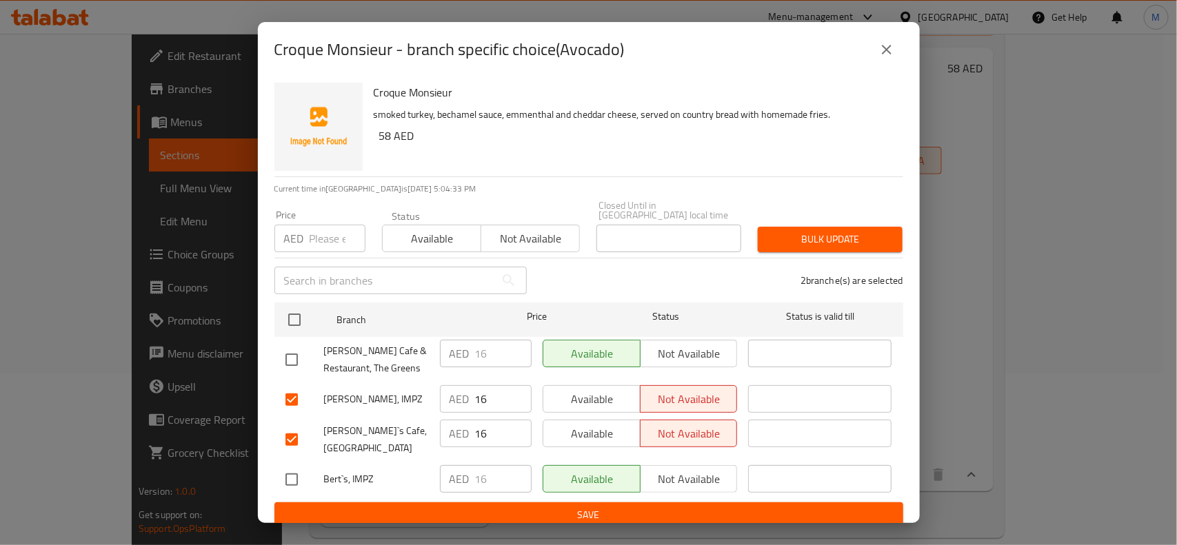
click at [696, 484] on span "Save" at bounding box center [588, 515] width 607 height 17
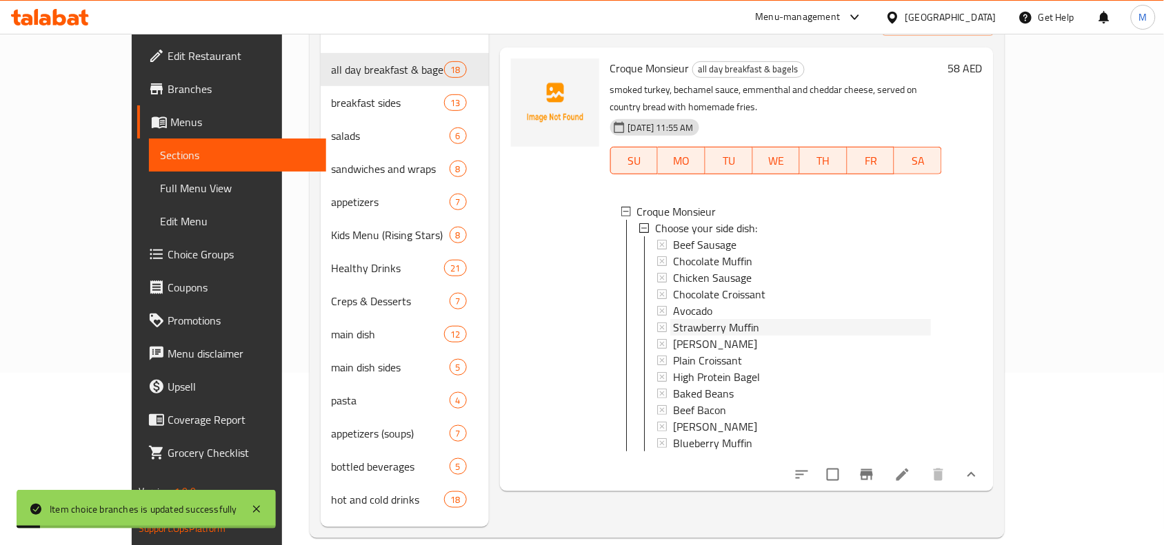
click at [705, 319] on span "Strawberry Muffin" at bounding box center [716, 327] width 86 height 17
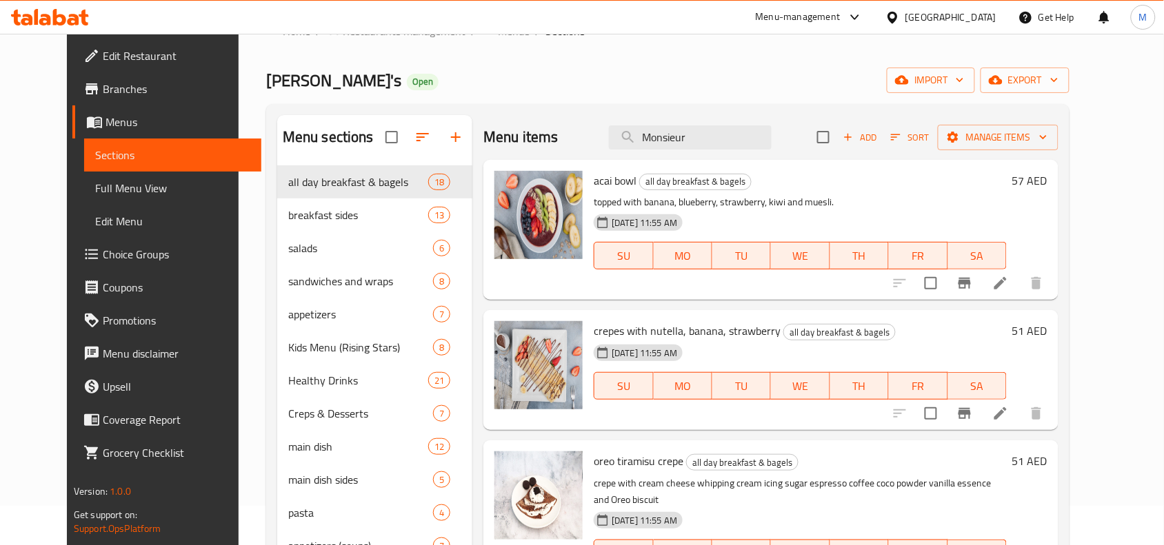
scroll to position [0, 0]
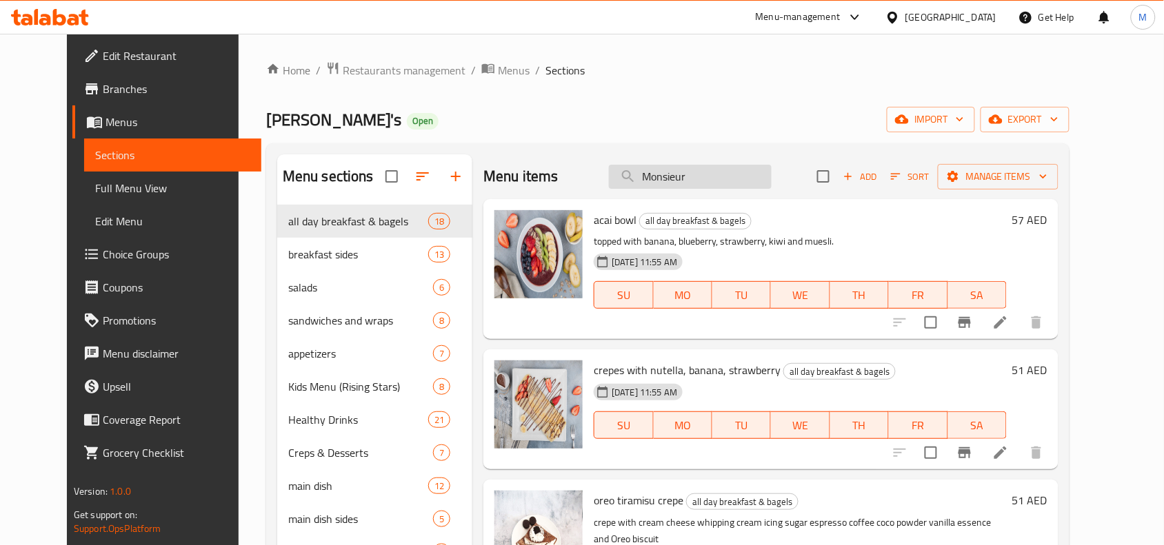
click at [728, 187] on input "Monsieur" at bounding box center [690, 177] width 163 height 24
paste input "Monsieur"
type input "Monsieur"
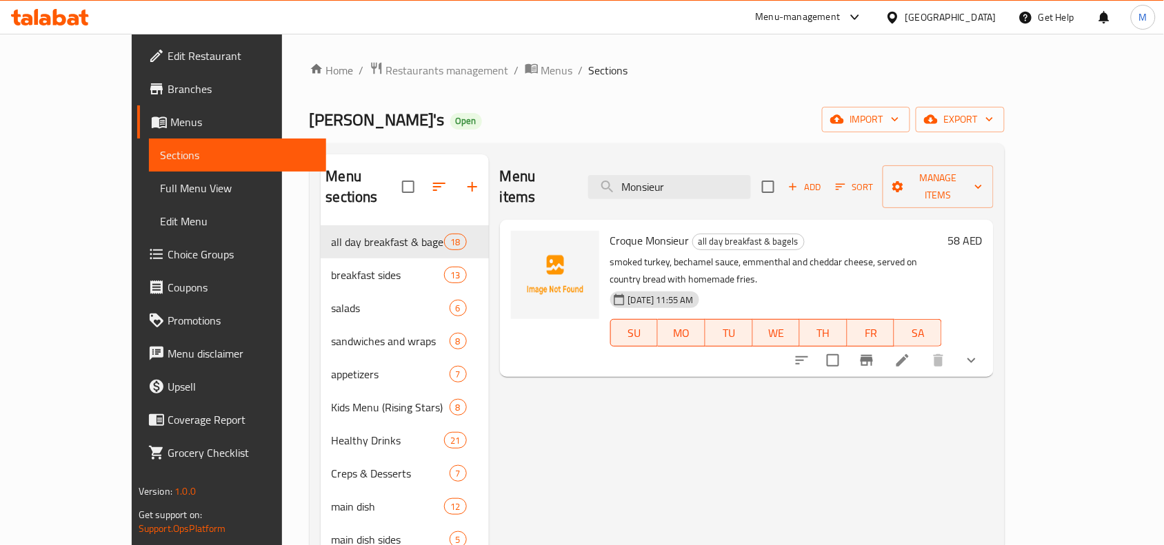
click at [980, 352] on icon "show more" at bounding box center [971, 360] width 17 height 17
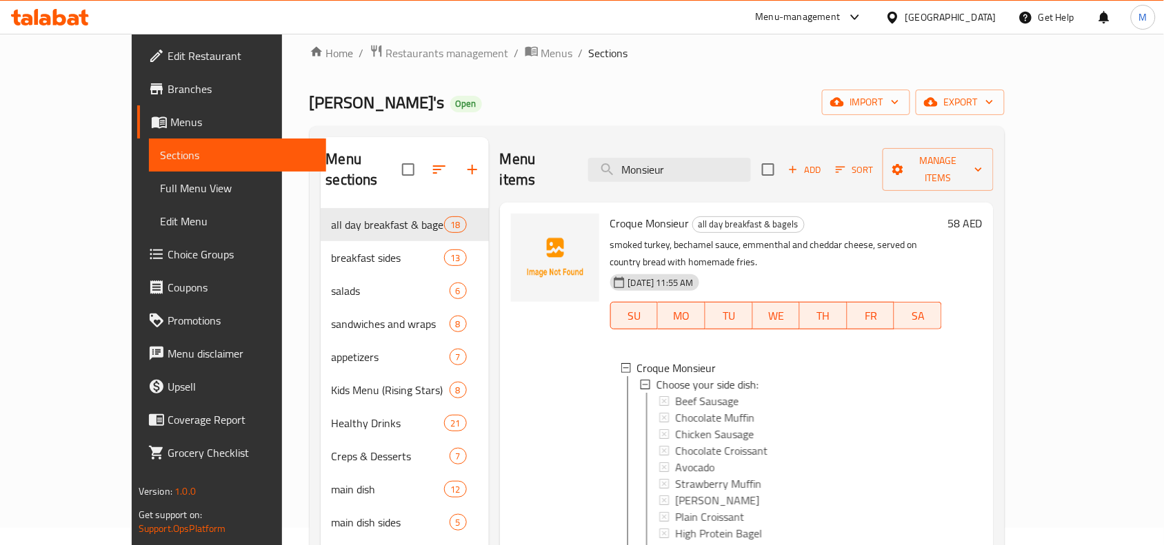
scroll to position [194, 0]
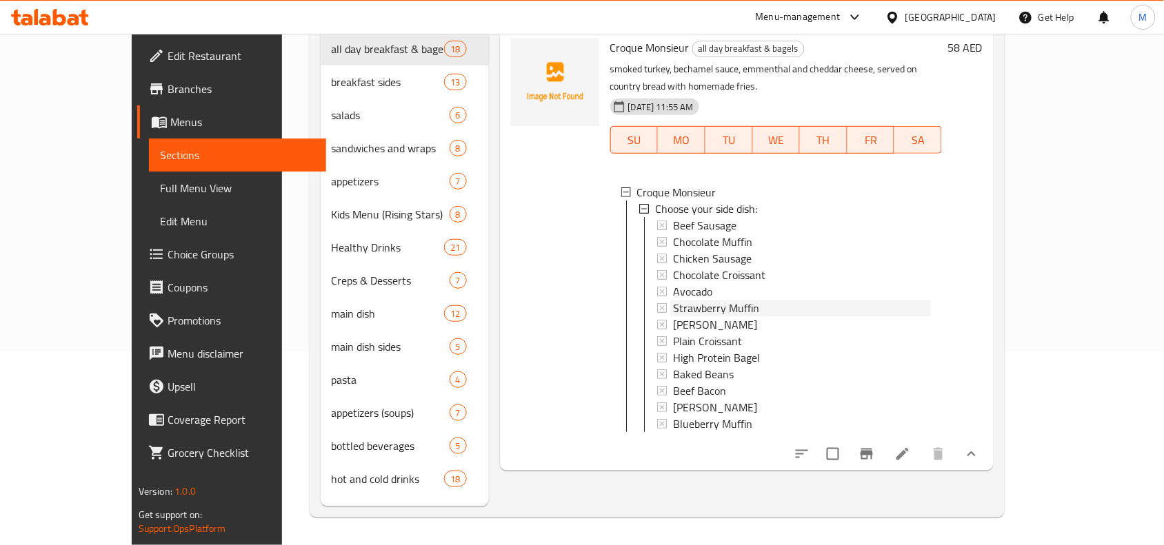
click at [673, 300] on span "Strawberry Muffin" at bounding box center [716, 308] width 86 height 17
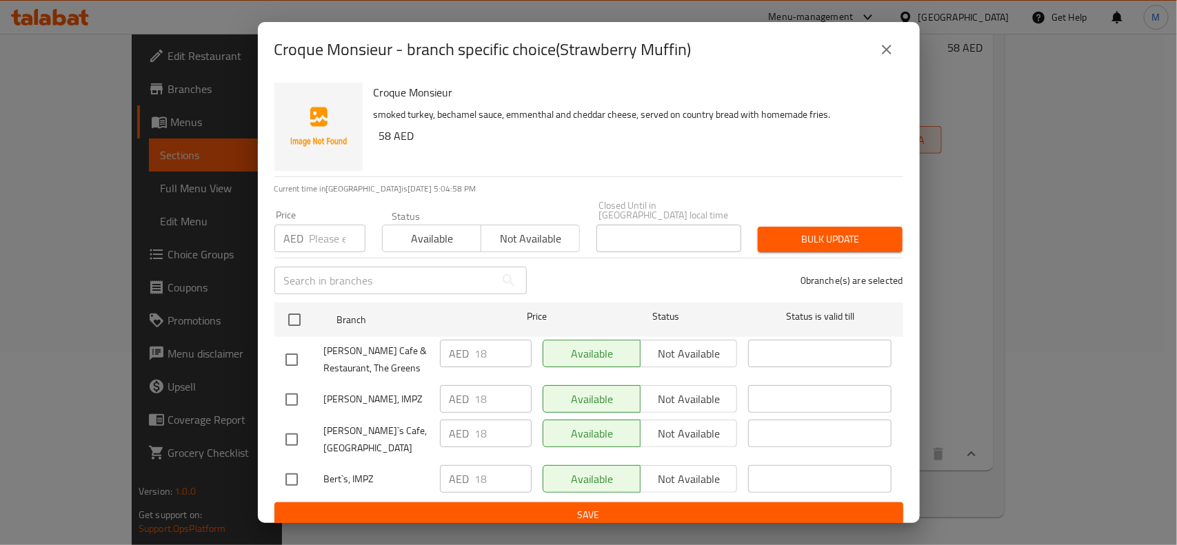
click at [298, 469] on input "checkbox" at bounding box center [291, 479] width 29 height 29
checkbox input "true"
click at [299, 370] on input "checkbox" at bounding box center [291, 359] width 29 height 29
click at [290, 359] on input "checkbox" at bounding box center [291, 359] width 29 height 29
checkbox input "false"
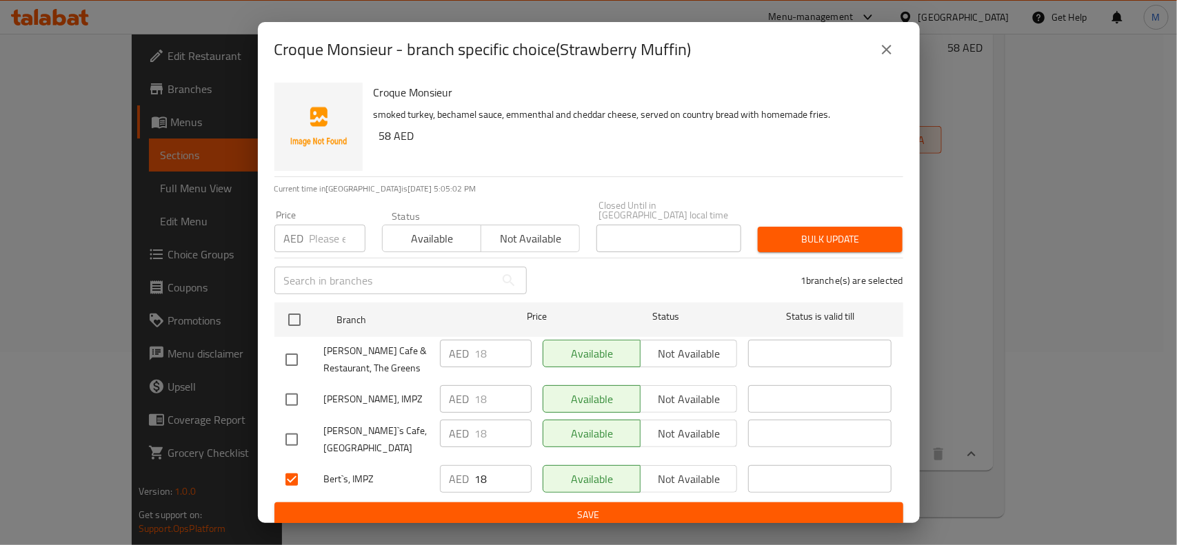
click at [290, 465] on input "checkbox" at bounding box center [291, 479] width 29 height 29
checkbox input "false"
click at [291, 405] on input "checkbox" at bounding box center [291, 399] width 29 height 29
checkbox input "true"
click at [286, 432] on input "checkbox" at bounding box center [291, 439] width 29 height 29
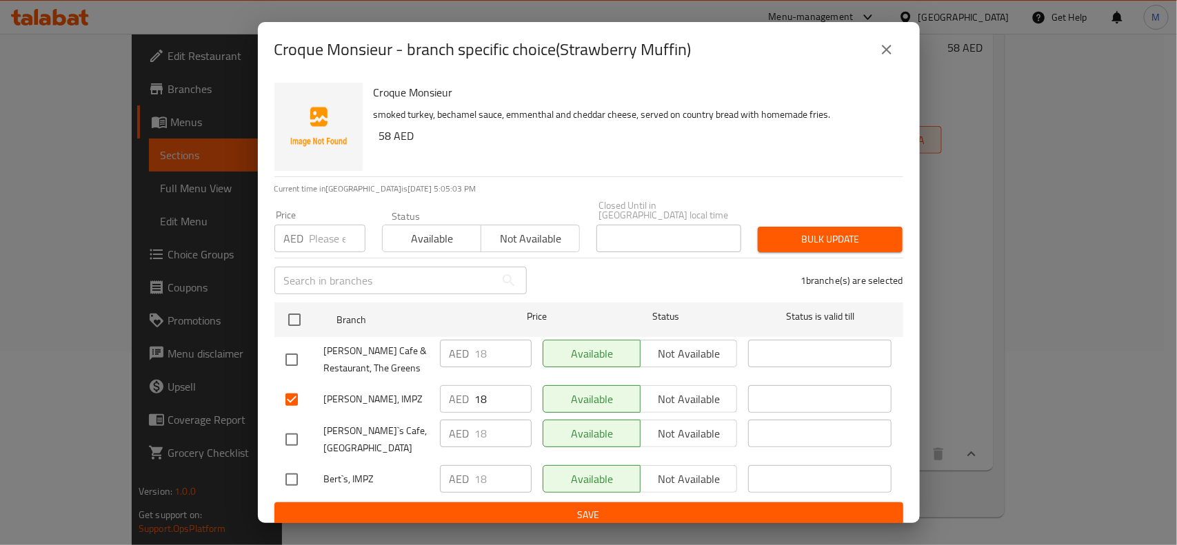
checkbox input "true"
click at [642, 396] on button "Not available" at bounding box center [689, 399] width 98 height 28
click at [662, 422] on button "Not available" at bounding box center [689, 434] width 98 height 28
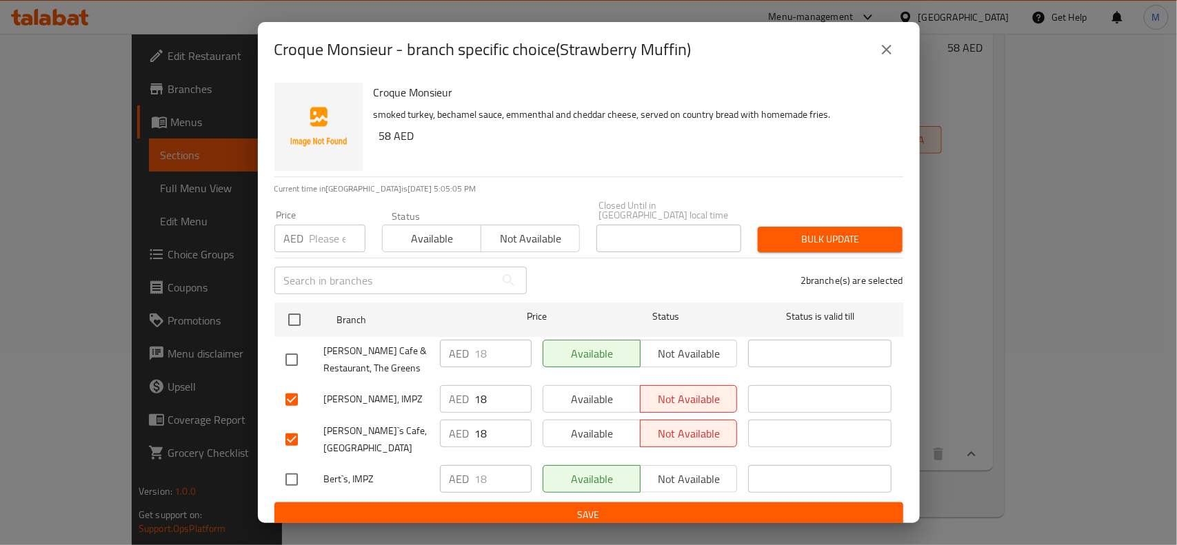
click at [674, 484] on button "Save" at bounding box center [588, 516] width 629 height 26
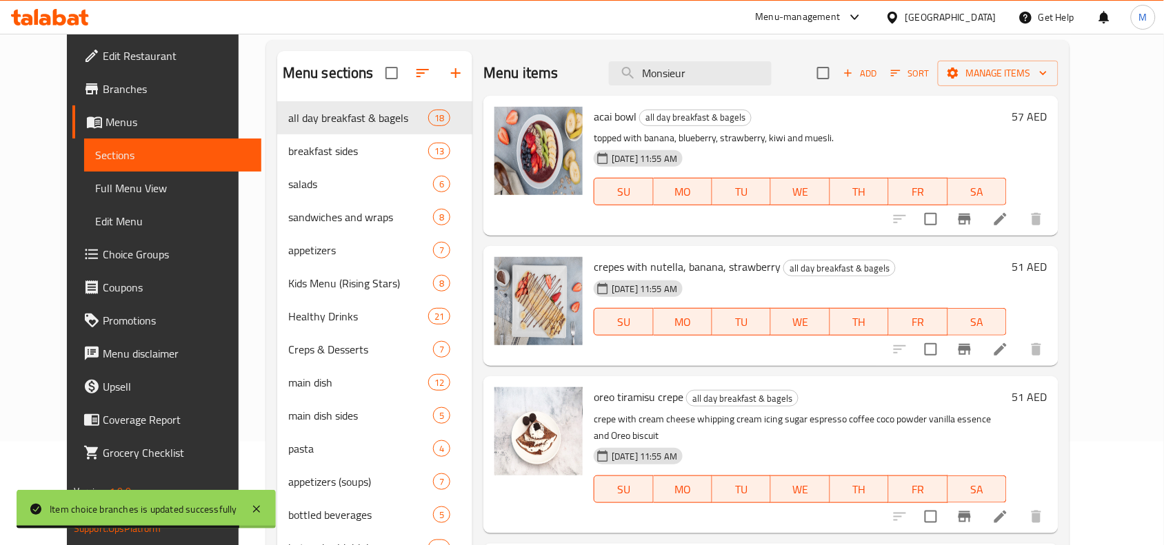
scroll to position [0, 0]
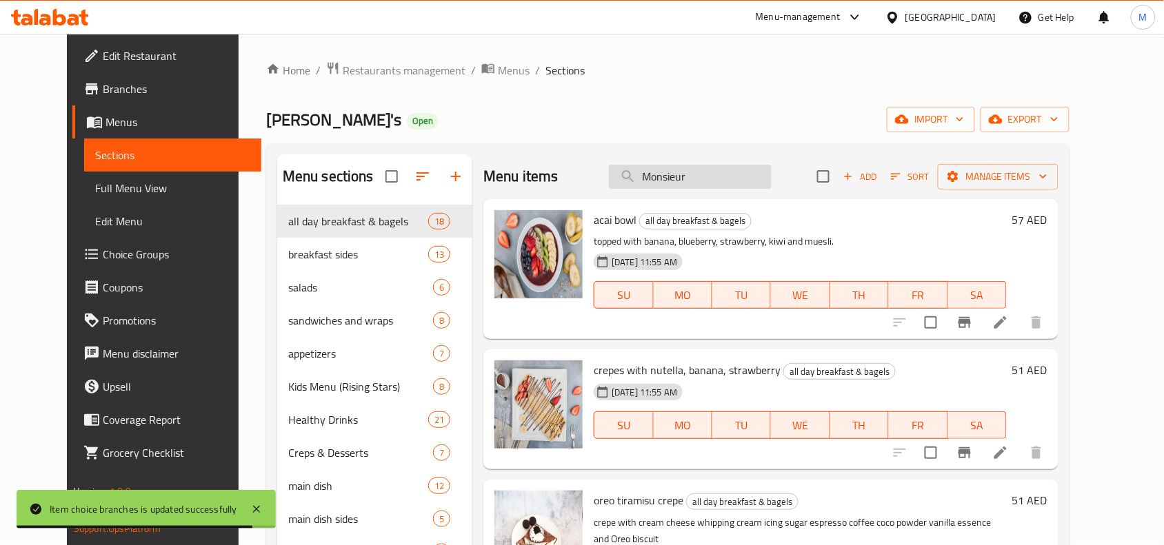
click at [723, 179] on input "Monsieur" at bounding box center [690, 177] width 163 height 24
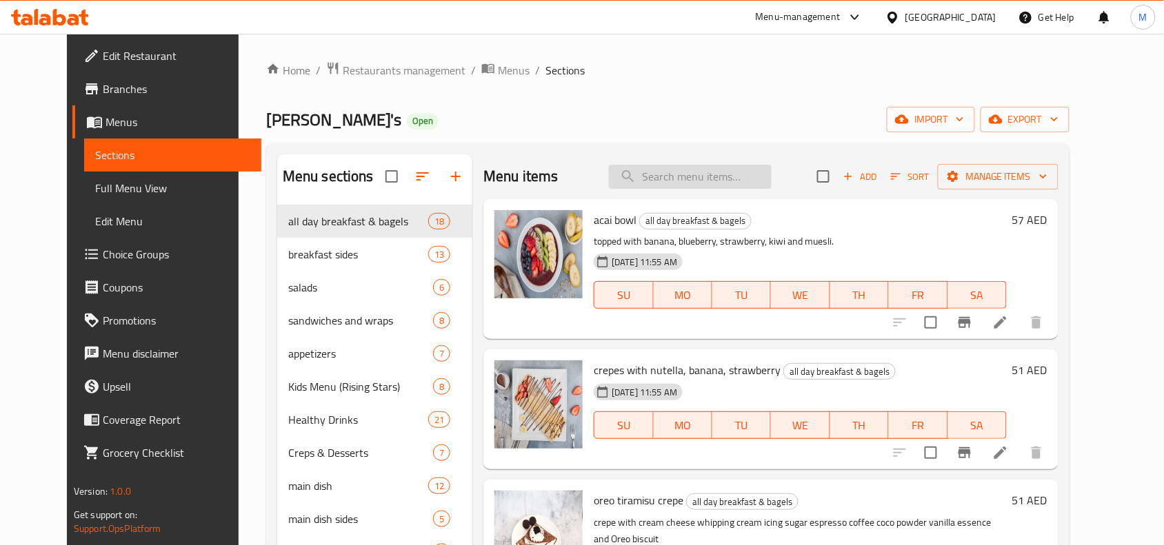
paste input "Monsieur"
type input "Monsieur"
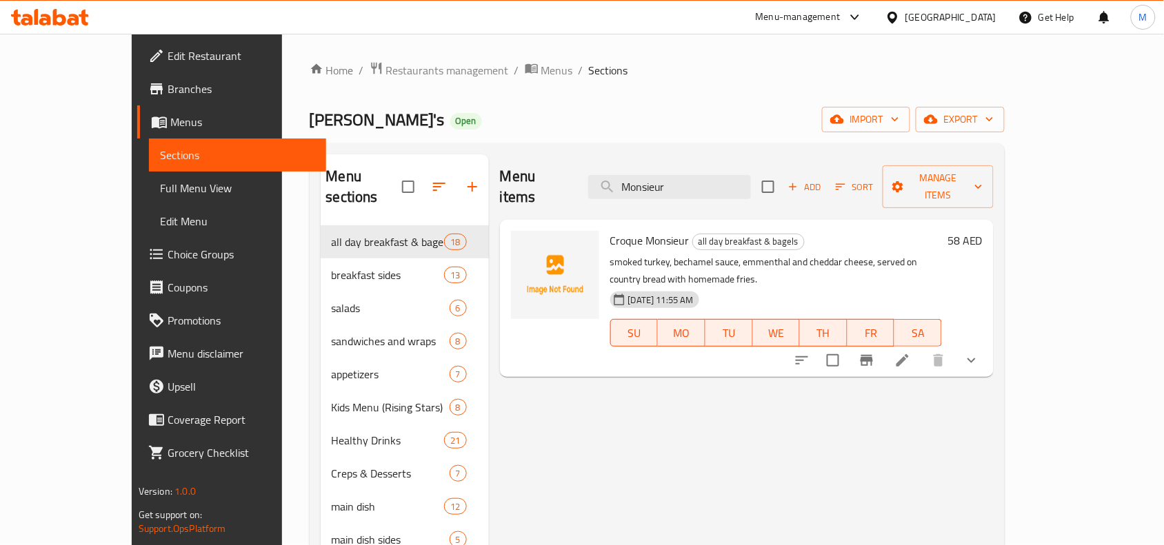
click at [988, 344] on button "show more" at bounding box center [971, 360] width 33 height 33
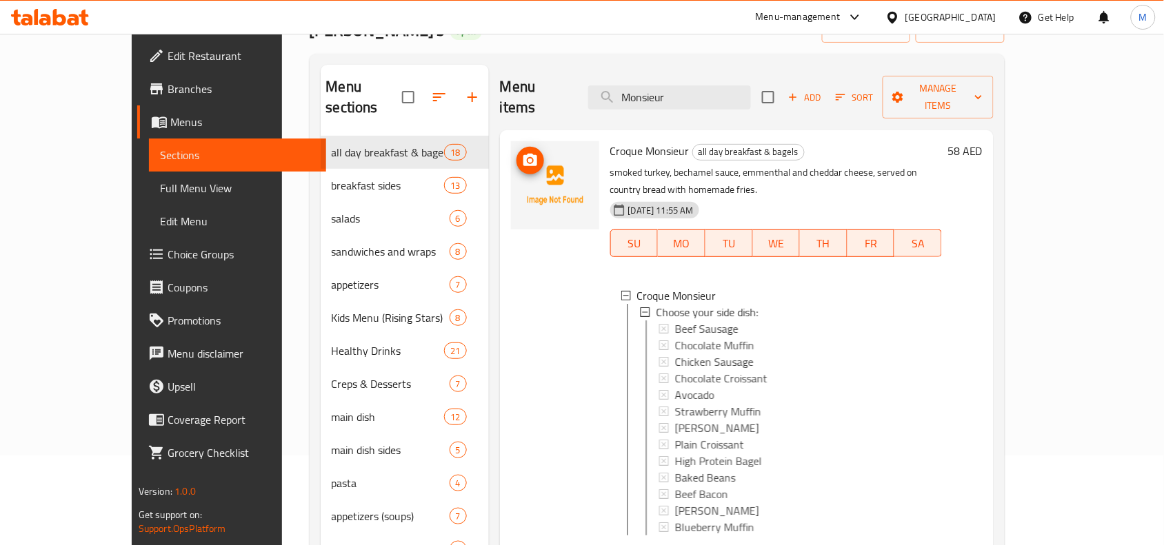
scroll to position [194, 0]
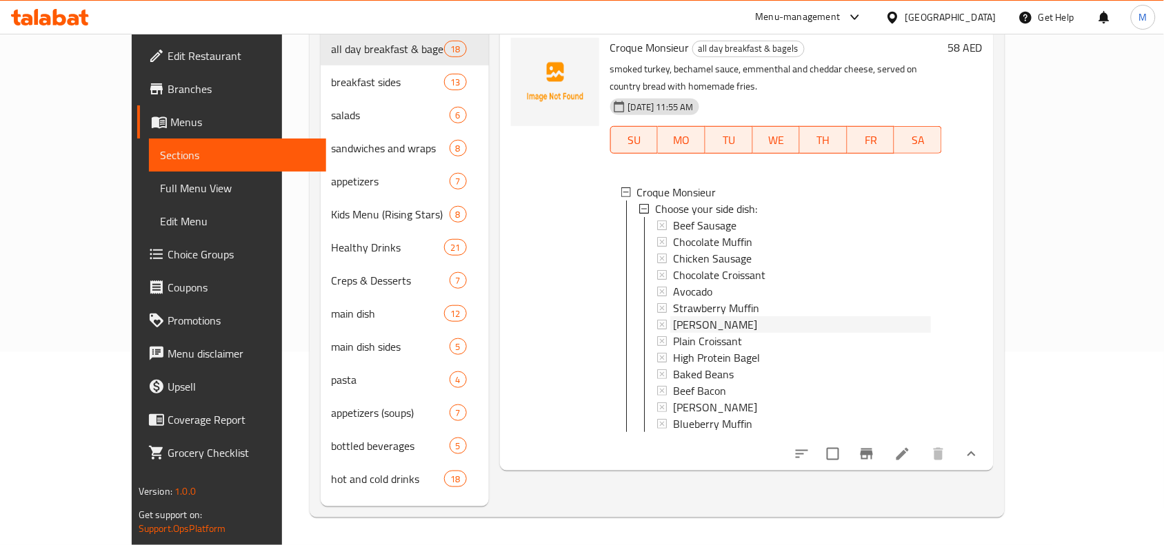
click at [673, 316] on span "[PERSON_NAME]" at bounding box center [715, 324] width 84 height 17
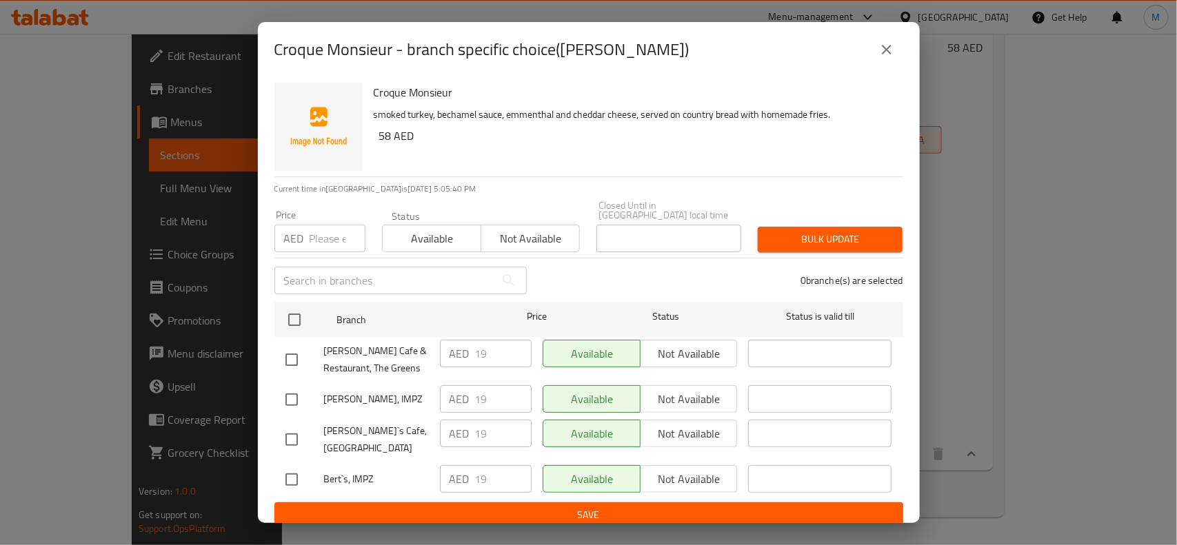
click at [294, 470] on input "checkbox" at bounding box center [291, 479] width 29 height 29
checkbox input "true"
click at [305, 362] on div at bounding box center [304, 359] width 39 height 29
click at [298, 359] on input "checkbox" at bounding box center [291, 359] width 29 height 29
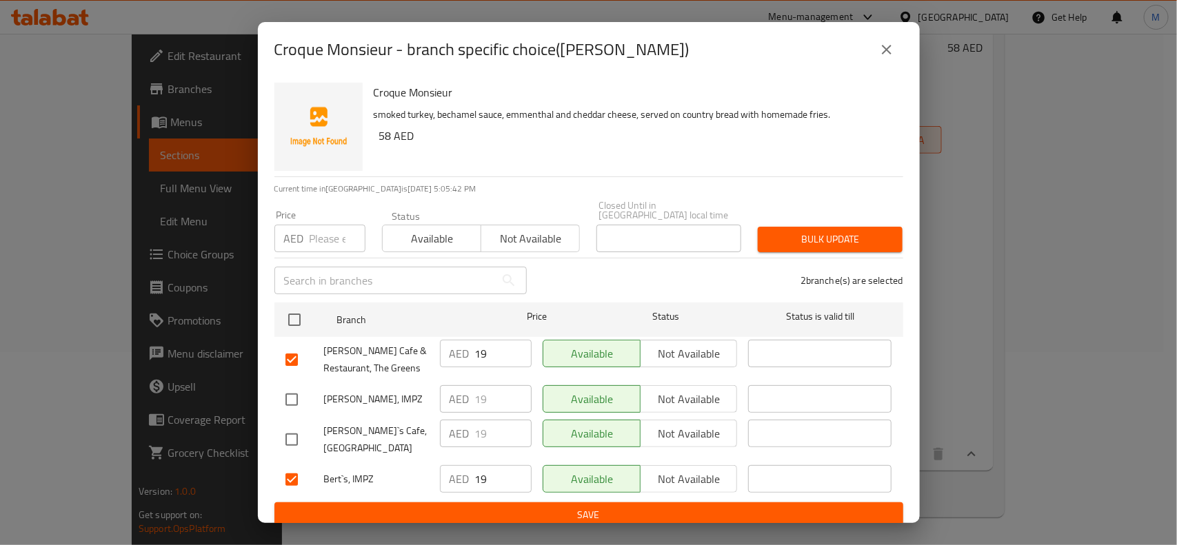
checkbox input "false"
click at [294, 465] on input "checkbox" at bounding box center [291, 479] width 29 height 29
checkbox input "false"
click at [296, 435] on input "checkbox" at bounding box center [291, 439] width 29 height 29
checkbox input "true"
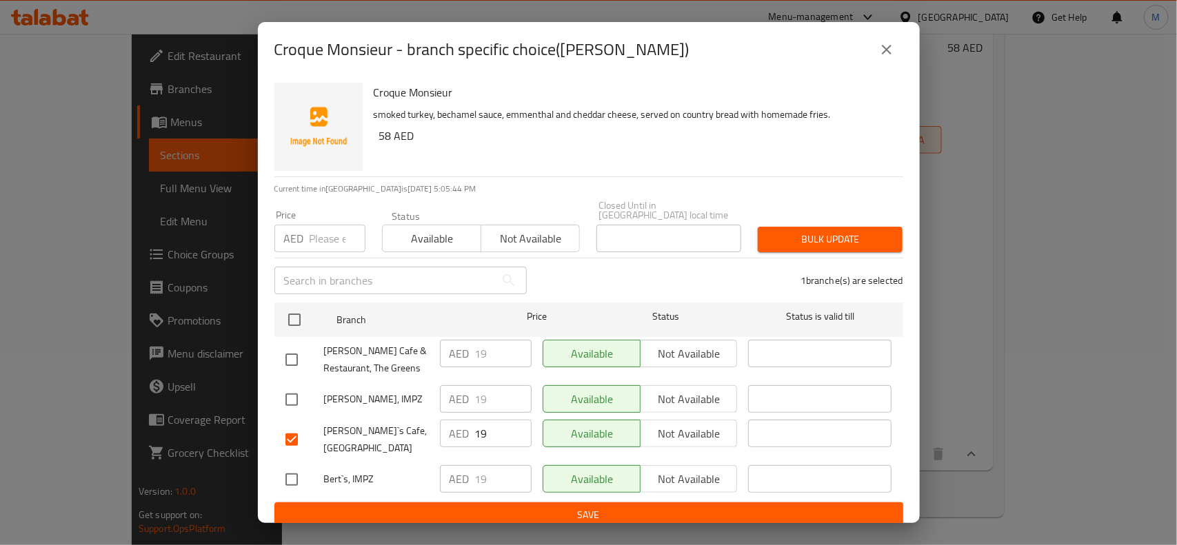
click at [292, 395] on input "checkbox" at bounding box center [291, 399] width 29 height 29
checkbox input "true"
click at [724, 394] on span "Not available" at bounding box center [689, 400] width 86 height 20
click at [701, 431] on span "Not available" at bounding box center [689, 434] width 86 height 20
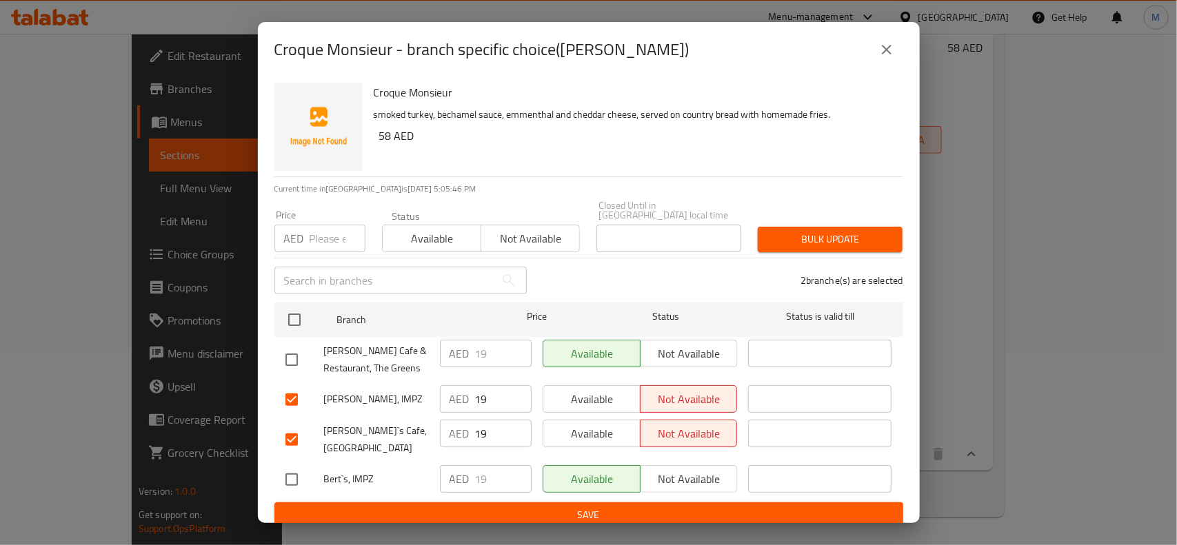
click at [718, 484] on span "Save" at bounding box center [588, 515] width 607 height 17
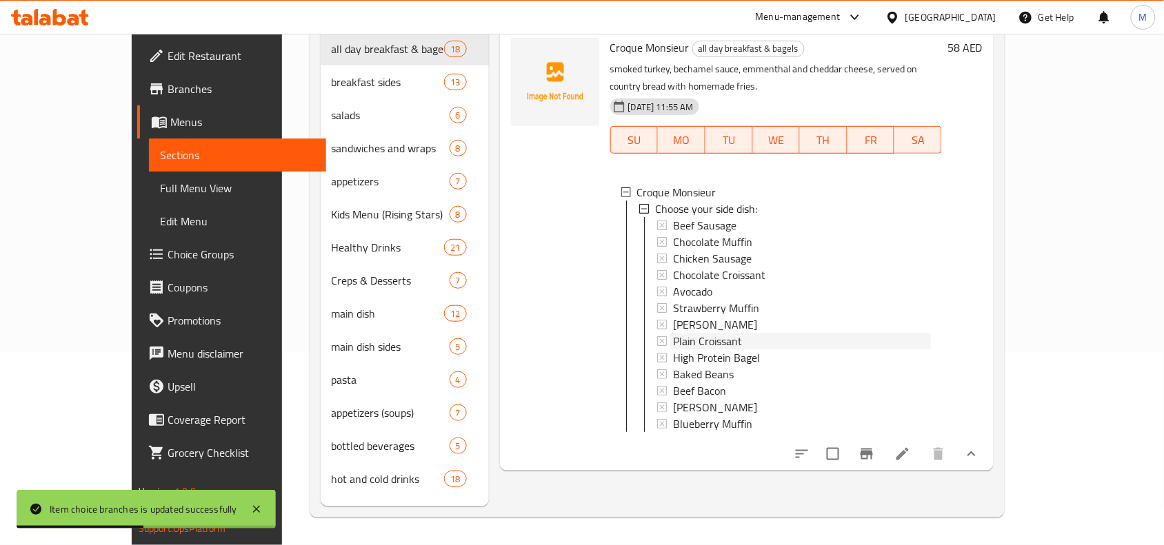
click at [696, 333] on span "Plain Croissant" at bounding box center [707, 341] width 69 height 17
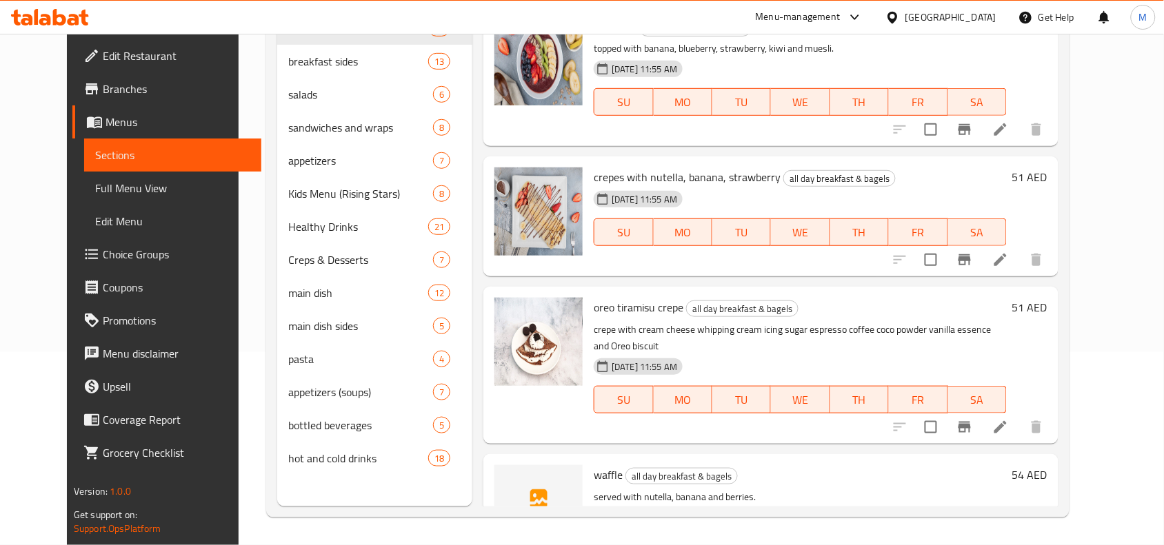
scroll to position [0, 0]
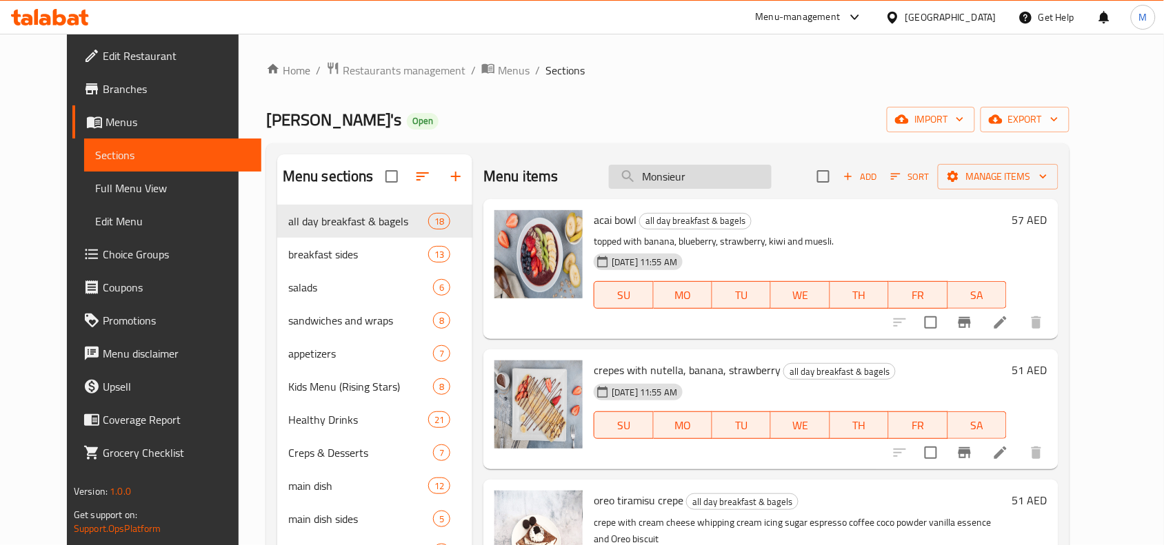
click at [759, 170] on input "Monsieur" at bounding box center [690, 177] width 163 height 24
paste input "Monsieur"
type input "Monsieur"
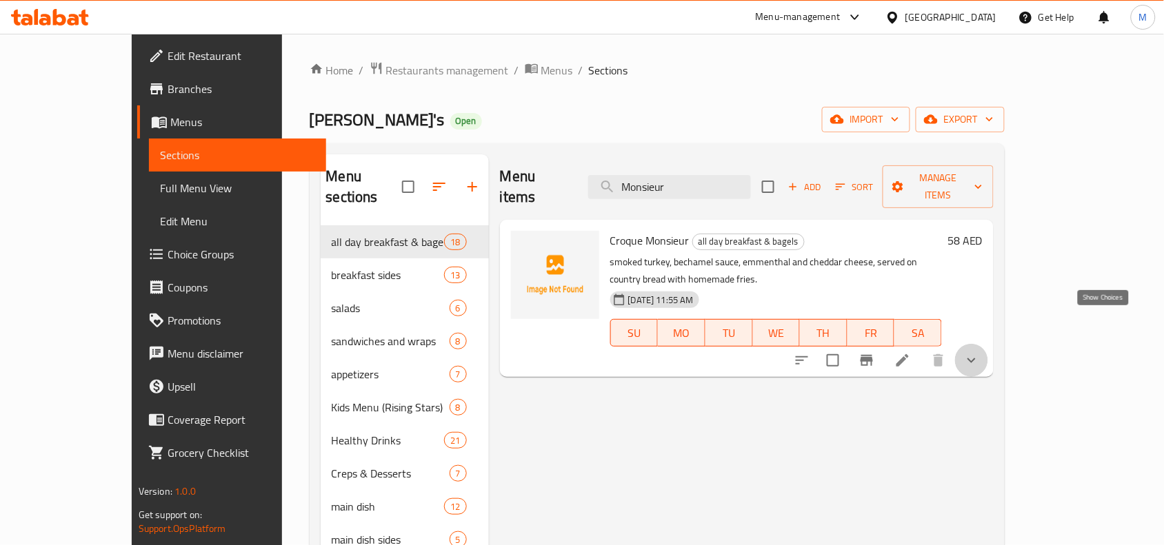
click at [980, 352] on icon "show more" at bounding box center [971, 360] width 17 height 17
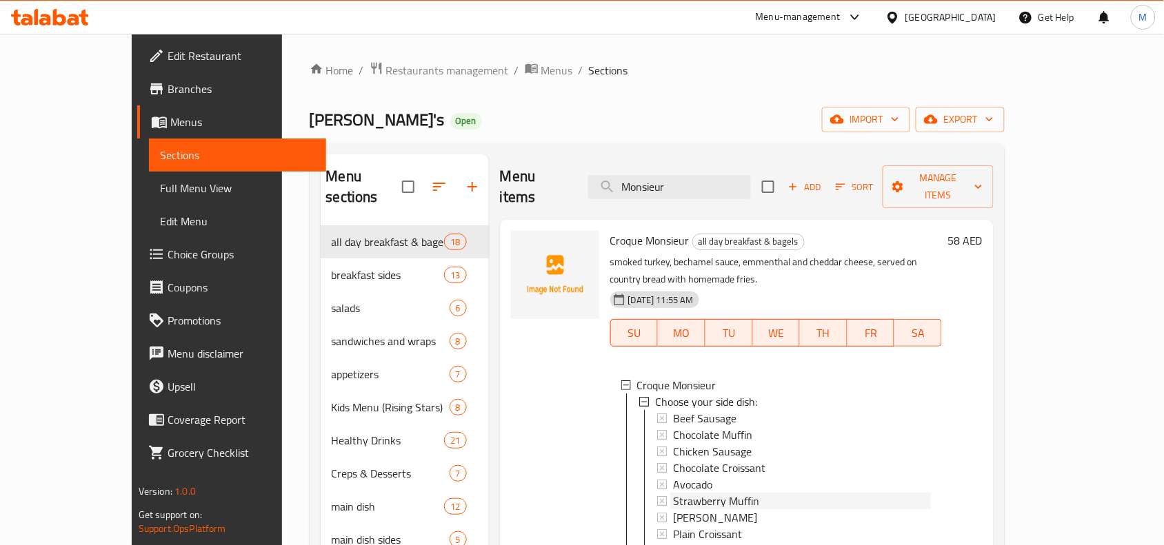
click at [740, 484] on div "Strawberry Muffin" at bounding box center [802, 501] width 258 height 17
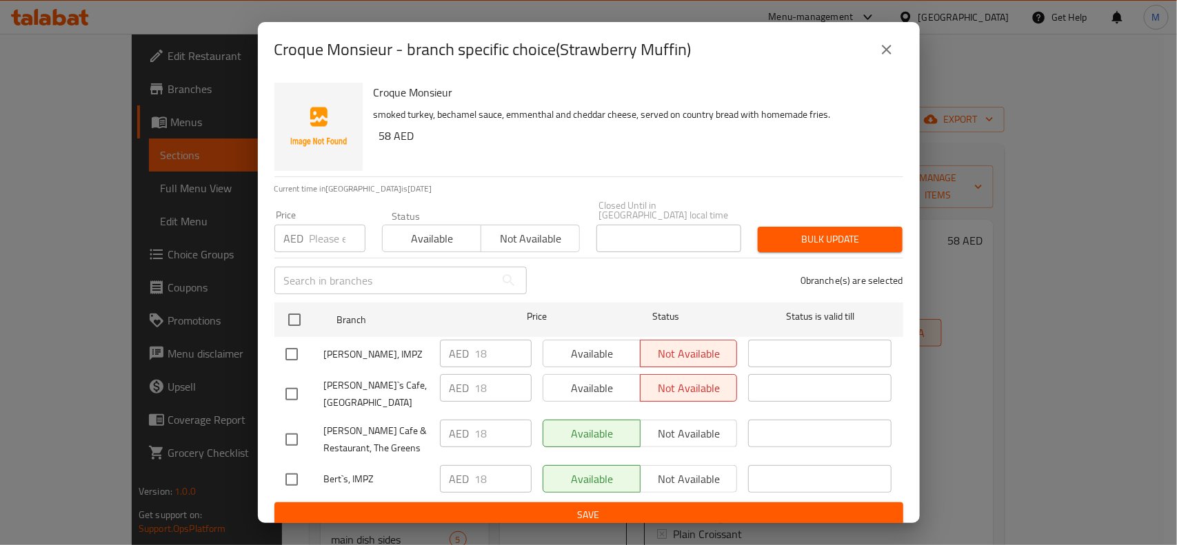
click at [878, 59] on button "close" at bounding box center [886, 49] width 33 height 33
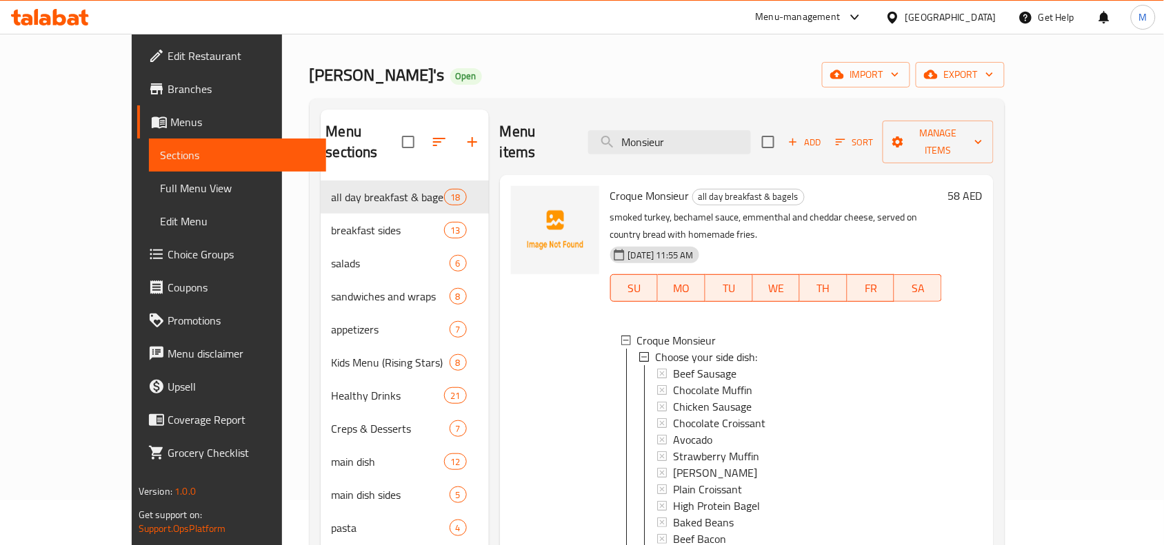
scroll to position [86, 0]
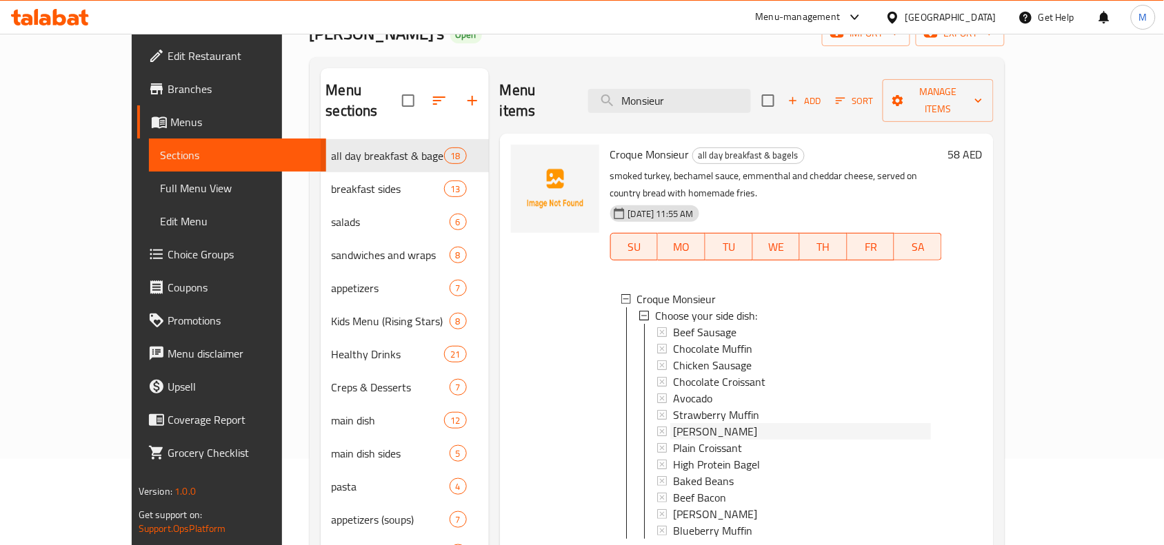
click at [780, 423] on div "[PERSON_NAME]" at bounding box center [802, 431] width 258 height 17
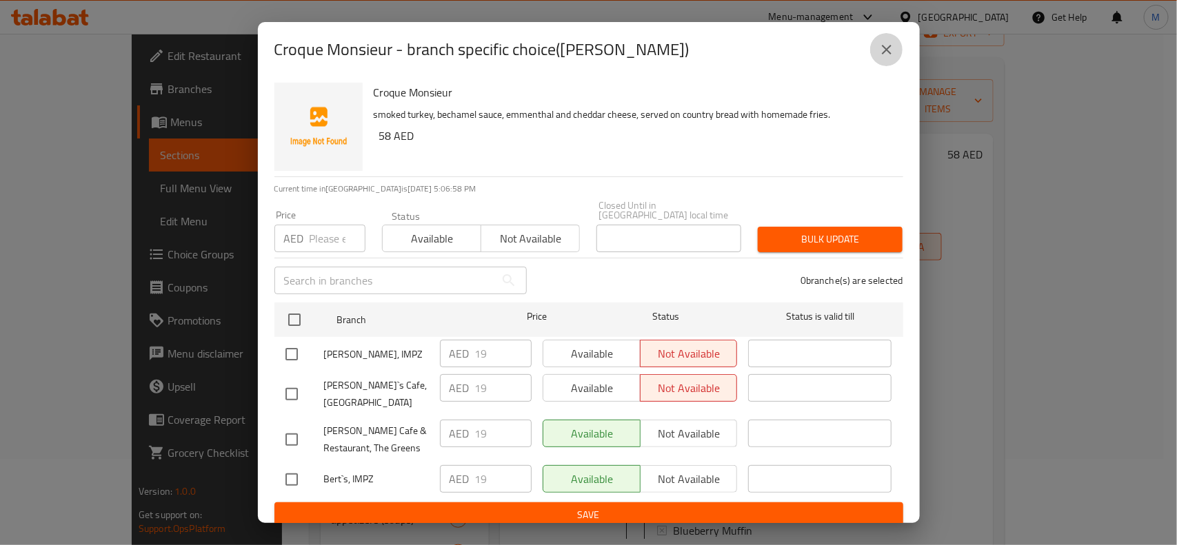
click at [883, 63] on button "close" at bounding box center [886, 49] width 33 height 33
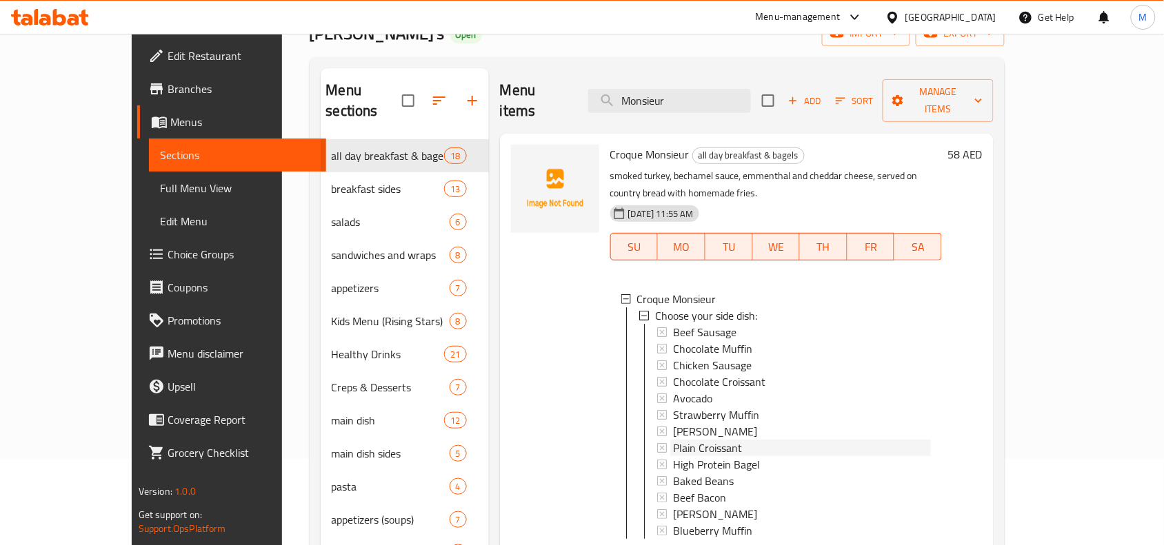
click at [747, 440] on div "Plain Croissant" at bounding box center [802, 448] width 258 height 17
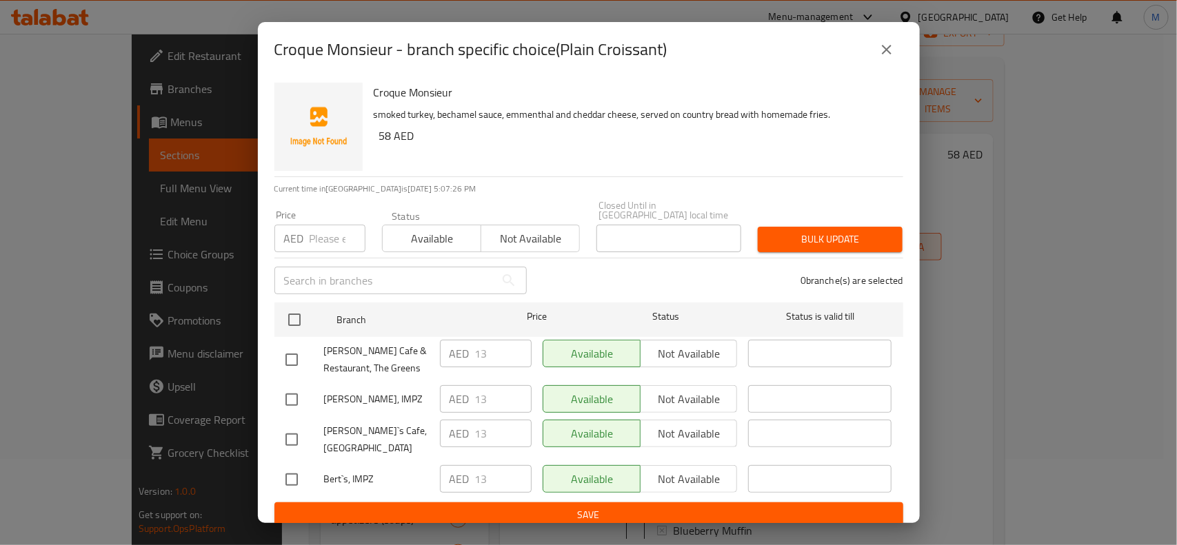
click at [292, 465] on input "checkbox" at bounding box center [291, 479] width 29 height 29
checkbox input "true"
click at [295, 365] on input "checkbox" at bounding box center [291, 359] width 29 height 29
click at [301, 356] on input "checkbox" at bounding box center [291, 359] width 29 height 29
checkbox input "false"
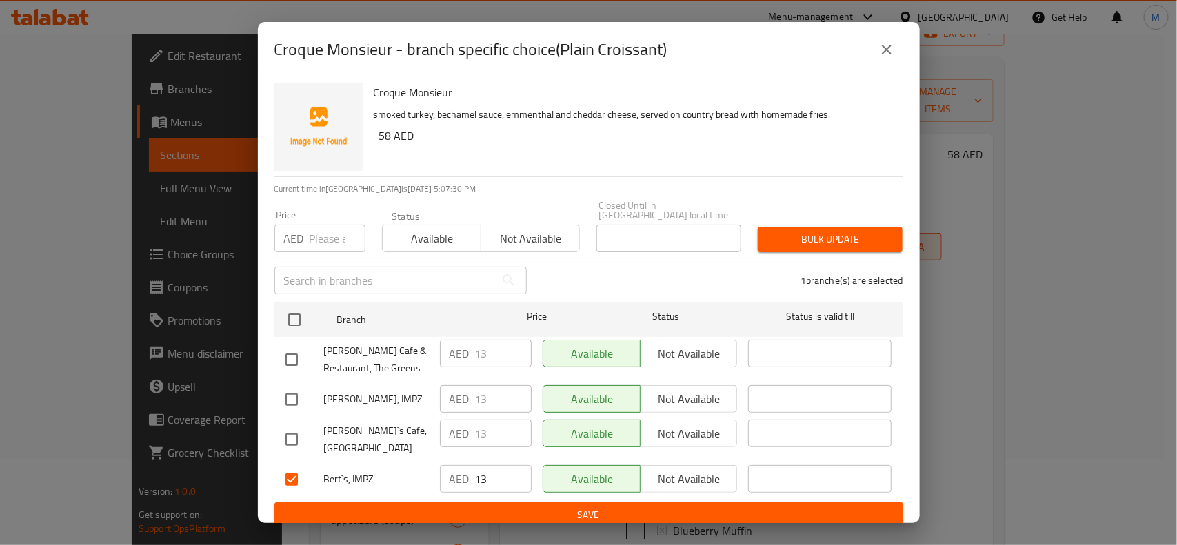
click at [296, 465] on input "checkbox" at bounding box center [291, 479] width 29 height 29
checkbox input "false"
click at [288, 407] on input "checkbox" at bounding box center [291, 399] width 29 height 29
checkbox input "true"
click at [290, 428] on input "checkbox" at bounding box center [291, 439] width 29 height 29
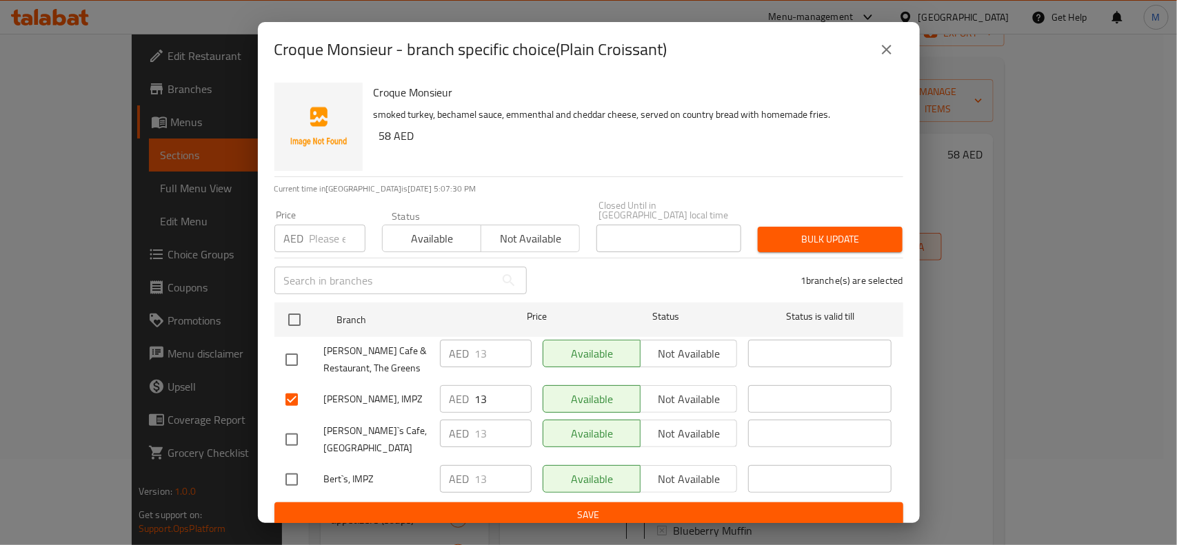
checkbox input "true"
click at [725, 400] on span "Not available" at bounding box center [689, 400] width 86 height 20
click at [703, 439] on span "Not available" at bounding box center [689, 434] width 86 height 20
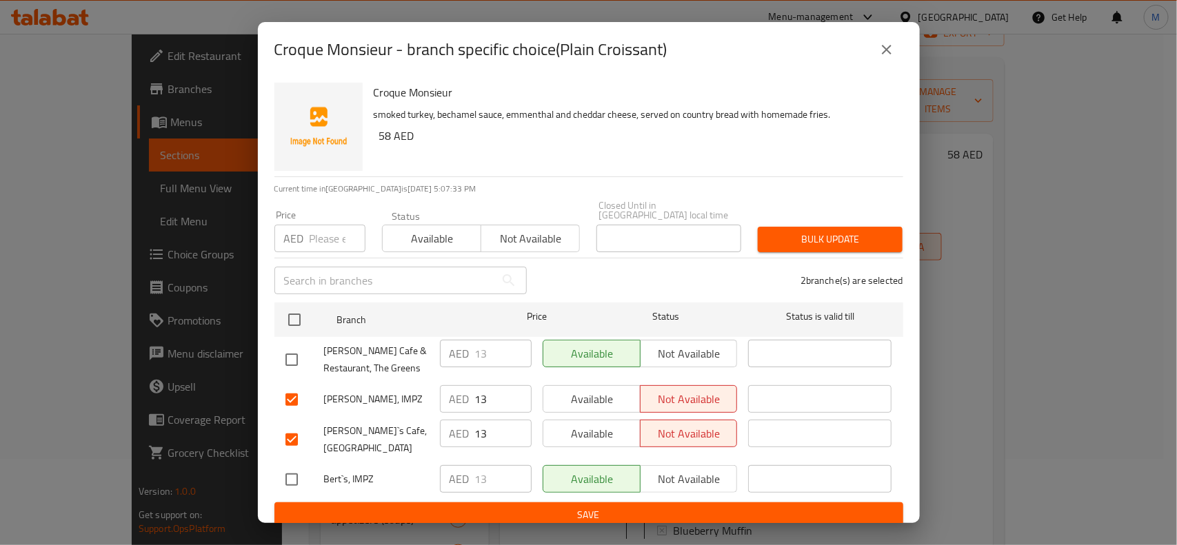
click at [807, 484] on button "Save" at bounding box center [588, 516] width 629 height 26
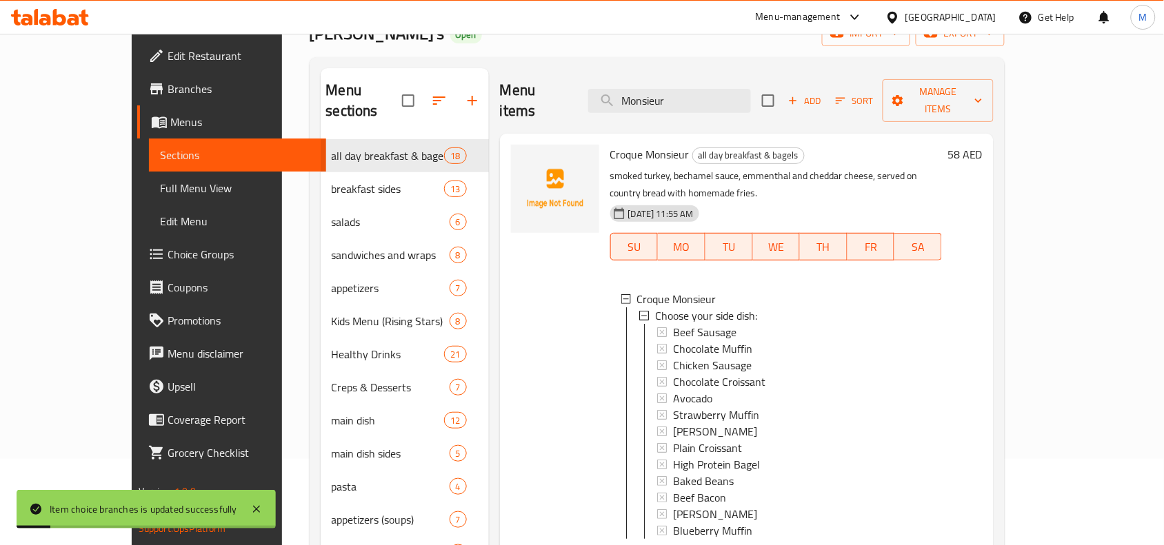
scroll to position [1, 0]
click at [723, 455] on span "High Protein Bagel" at bounding box center [716, 463] width 87 height 17
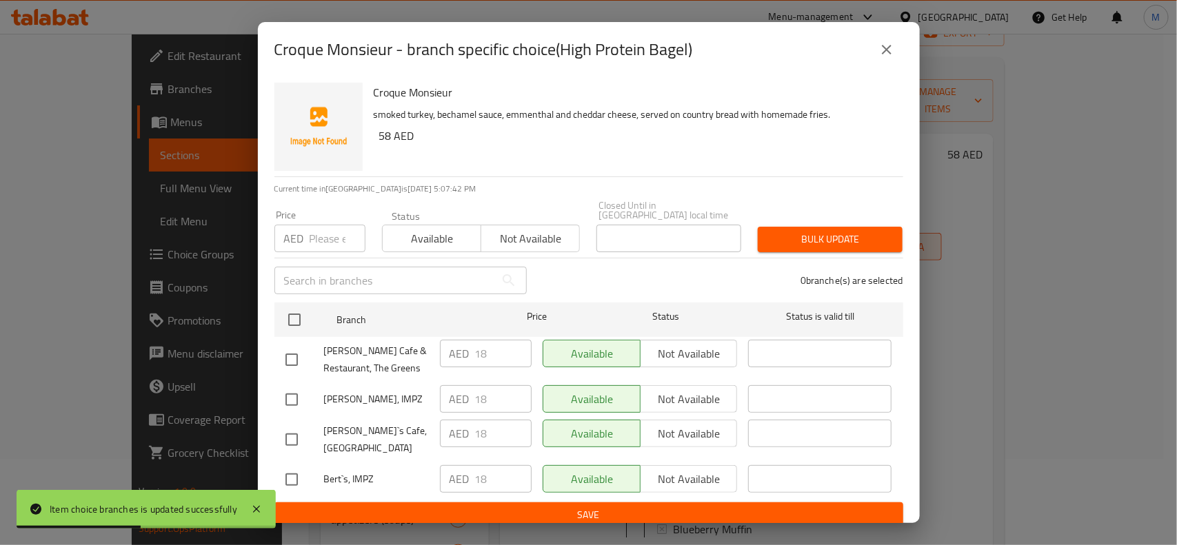
click at [291, 394] on input "checkbox" at bounding box center [291, 399] width 29 height 29
checkbox input "true"
click at [286, 435] on input "checkbox" at bounding box center [291, 439] width 29 height 29
checkbox input "true"
click at [698, 391] on span "Not available" at bounding box center [689, 400] width 86 height 20
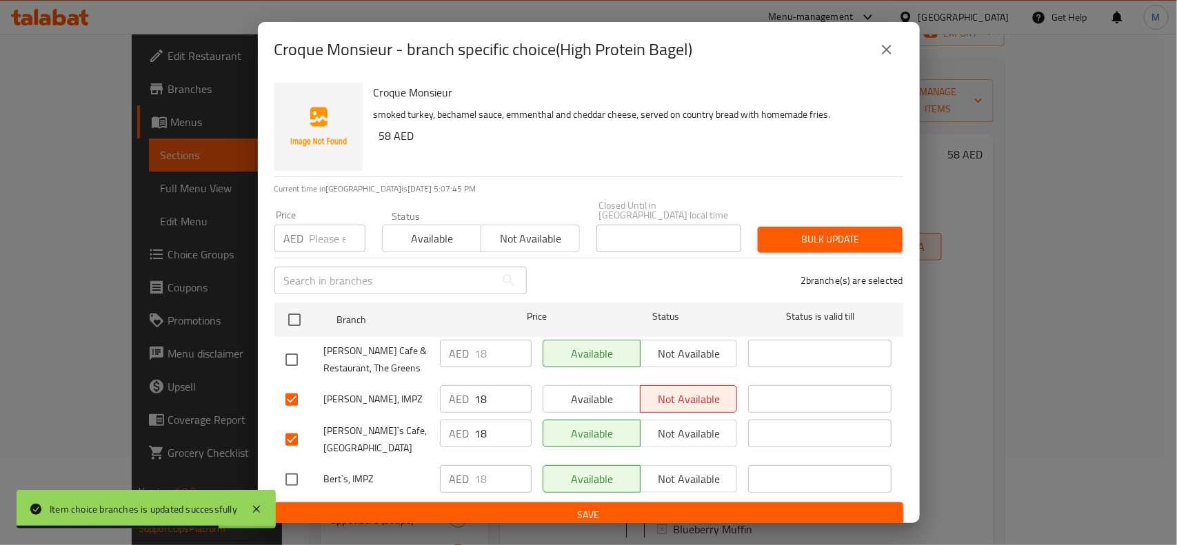
click at [701, 428] on span "Not available" at bounding box center [689, 434] width 86 height 20
click at [676, 484] on span "Save" at bounding box center [588, 515] width 607 height 17
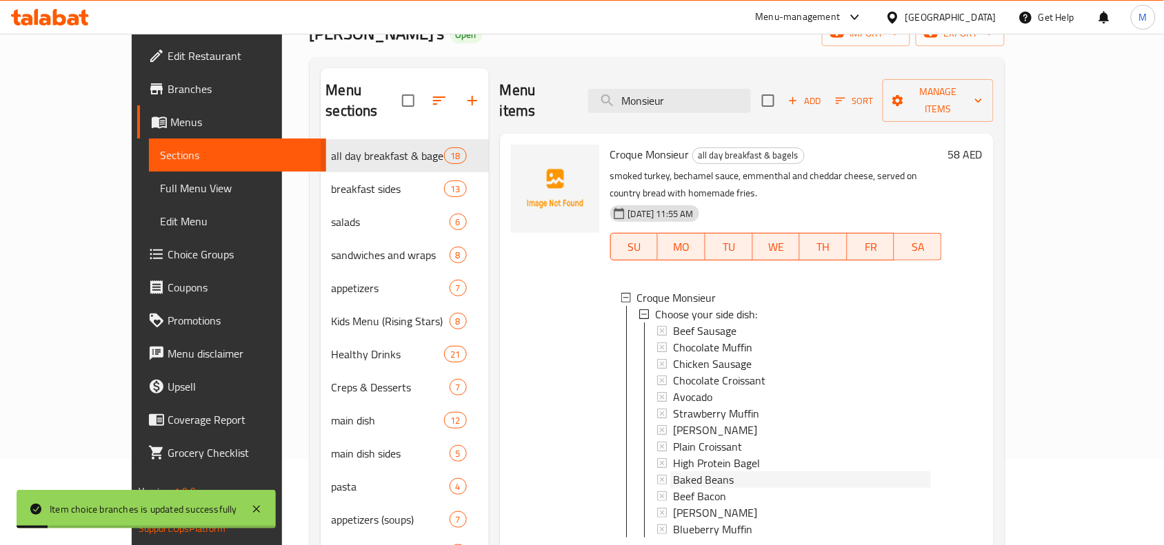
click at [733, 472] on div "Baked Beans" at bounding box center [802, 480] width 258 height 17
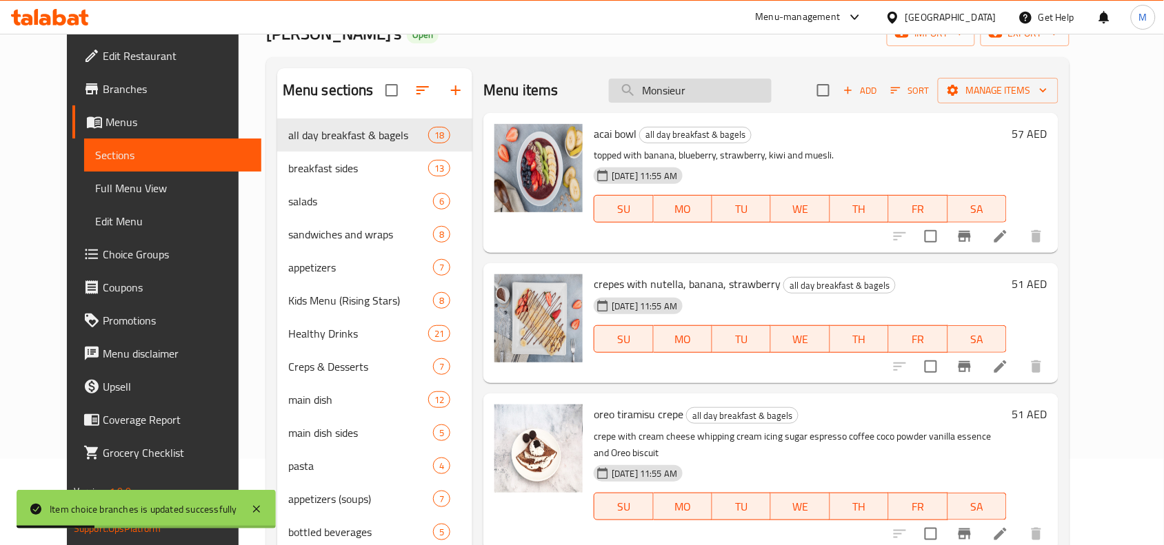
click at [709, 87] on input "Monsieur" at bounding box center [690, 91] width 163 height 24
paste input "Monsieur"
type input "Monsieur"
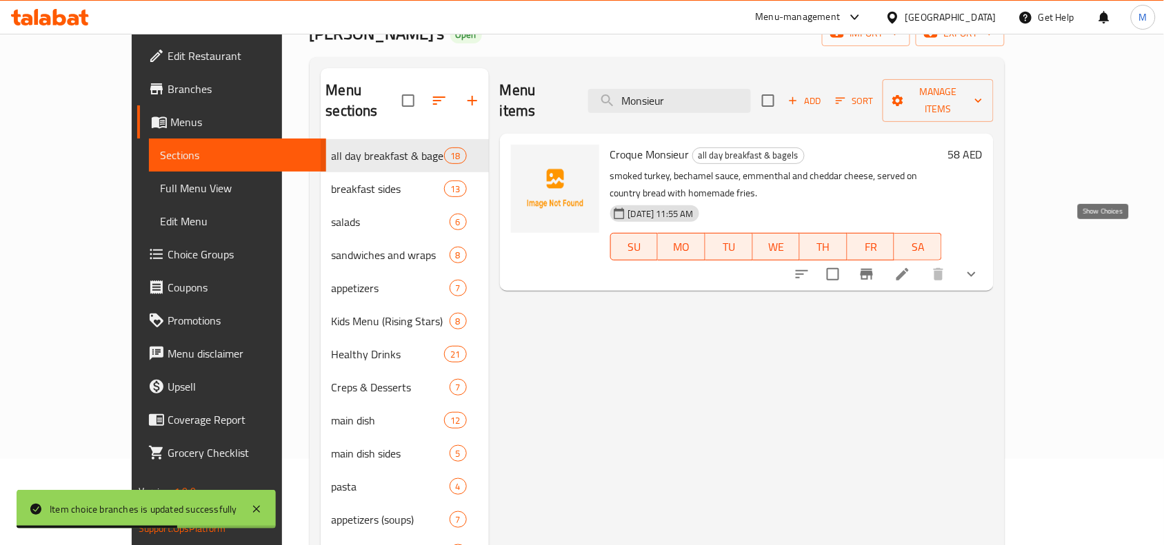
click at [980, 266] on icon "show more" at bounding box center [971, 274] width 17 height 17
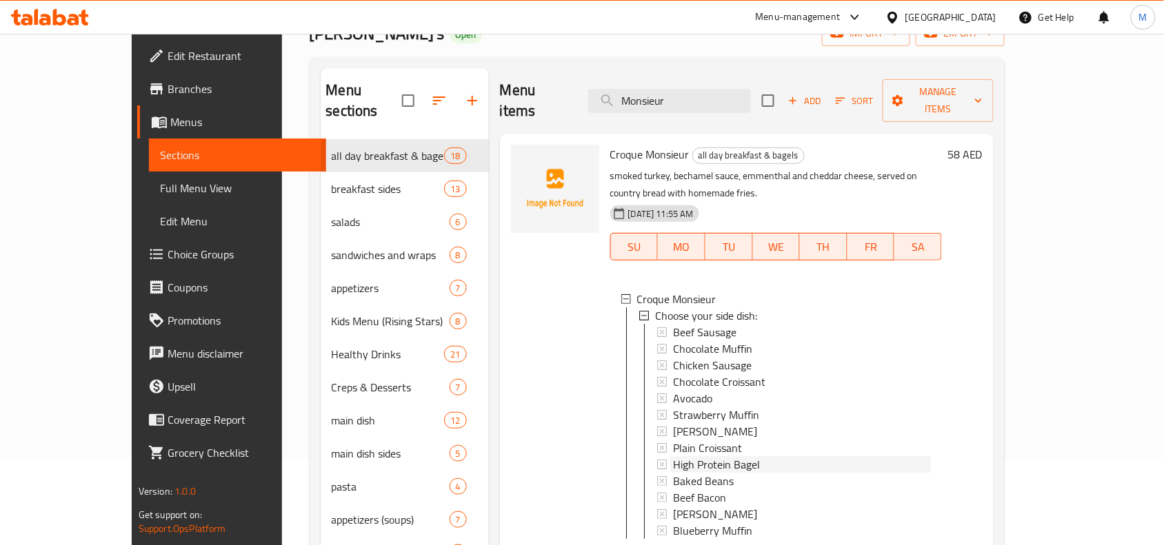
click at [715, 456] on span "High Protein Bagel" at bounding box center [716, 464] width 87 height 17
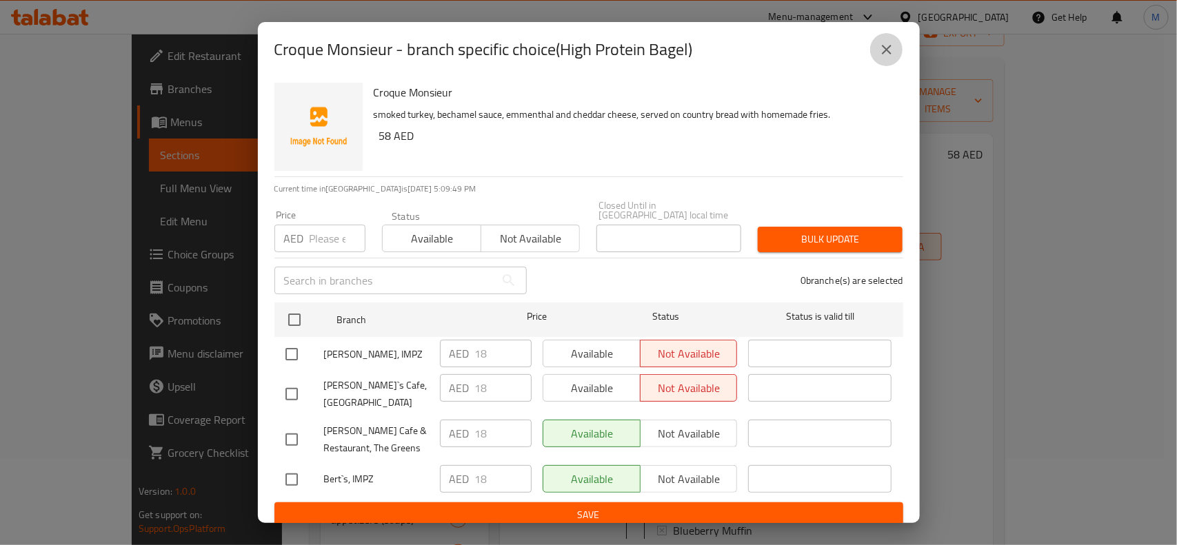
click at [880, 59] on button "close" at bounding box center [886, 49] width 33 height 33
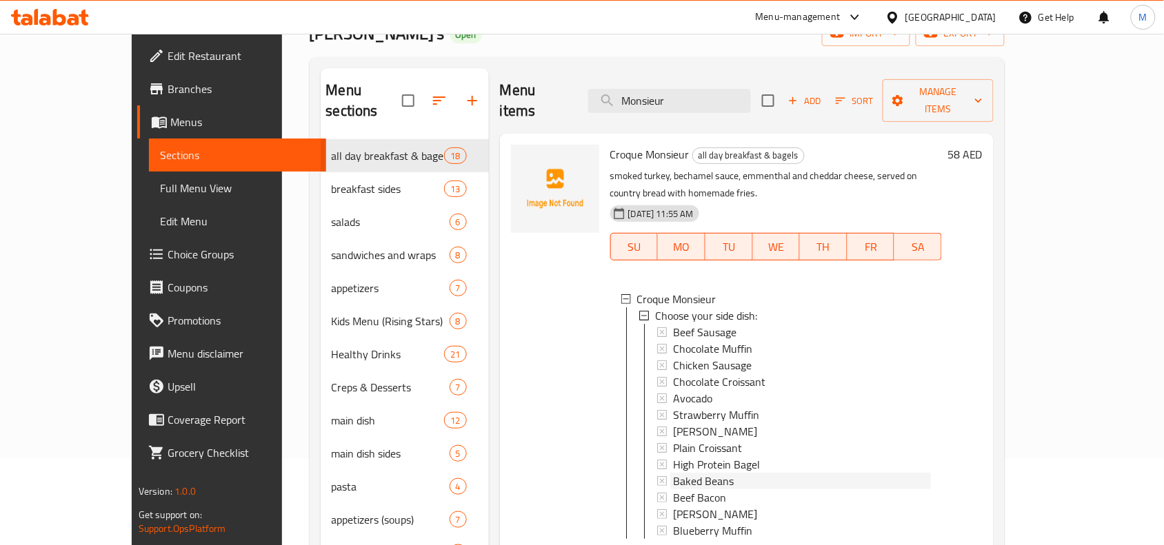
click at [673, 473] on span "Baked Beans" at bounding box center [703, 481] width 61 height 17
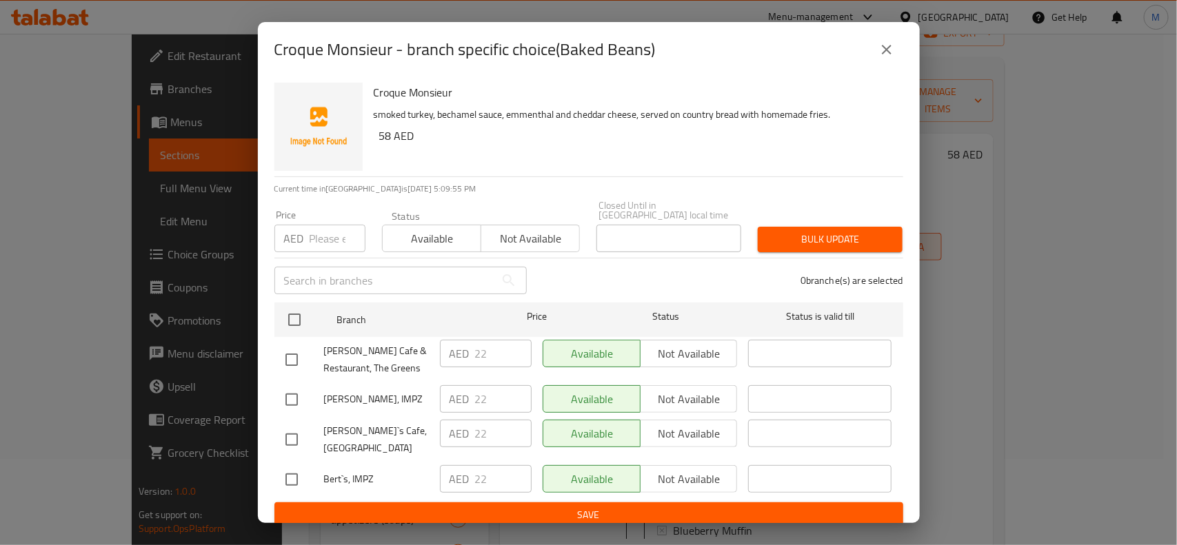
click at [293, 436] on input "checkbox" at bounding box center [291, 439] width 29 height 29
checkbox input "true"
click at [305, 398] on div at bounding box center [304, 399] width 39 height 29
click at [277, 399] on input "checkbox" at bounding box center [291, 399] width 29 height 29
checkbox input "true"
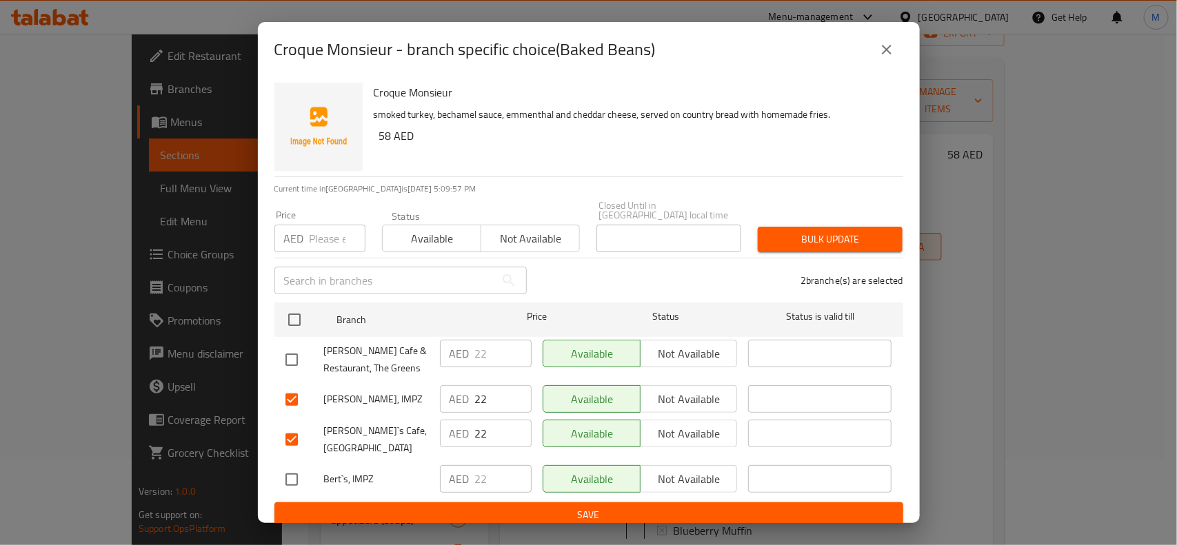
click at [729, 390] on span "Not available" at bounding box center [689, 400] width 86 height 20
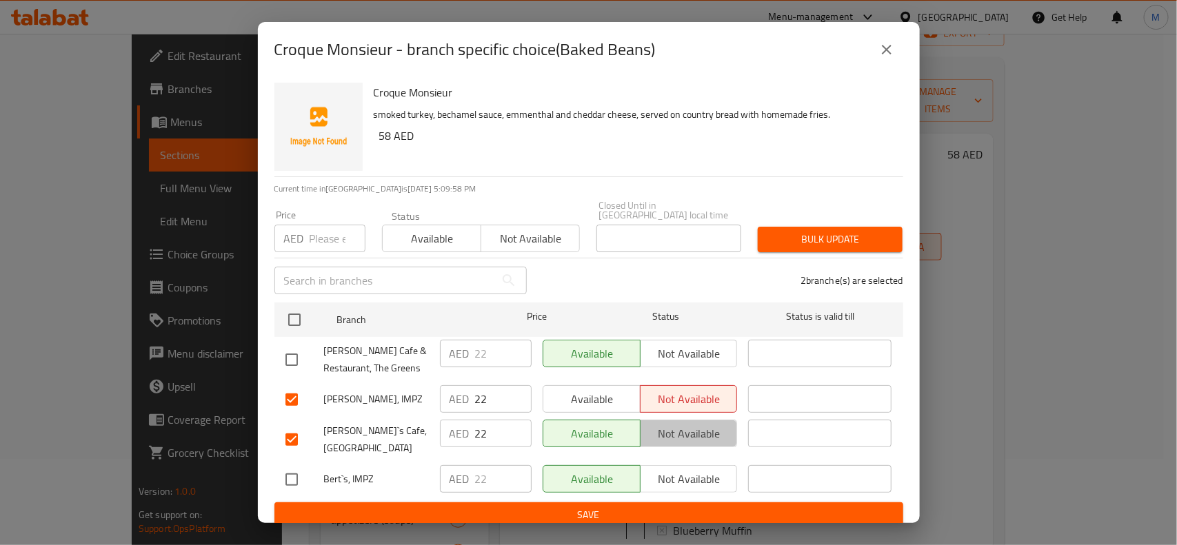
click at [701, 424] on span "Not available" at bounding box center [689, 434] width 86 height 20
click at [707, 484] on span "Save" at bounding box center [588, 515] width 607 height 17
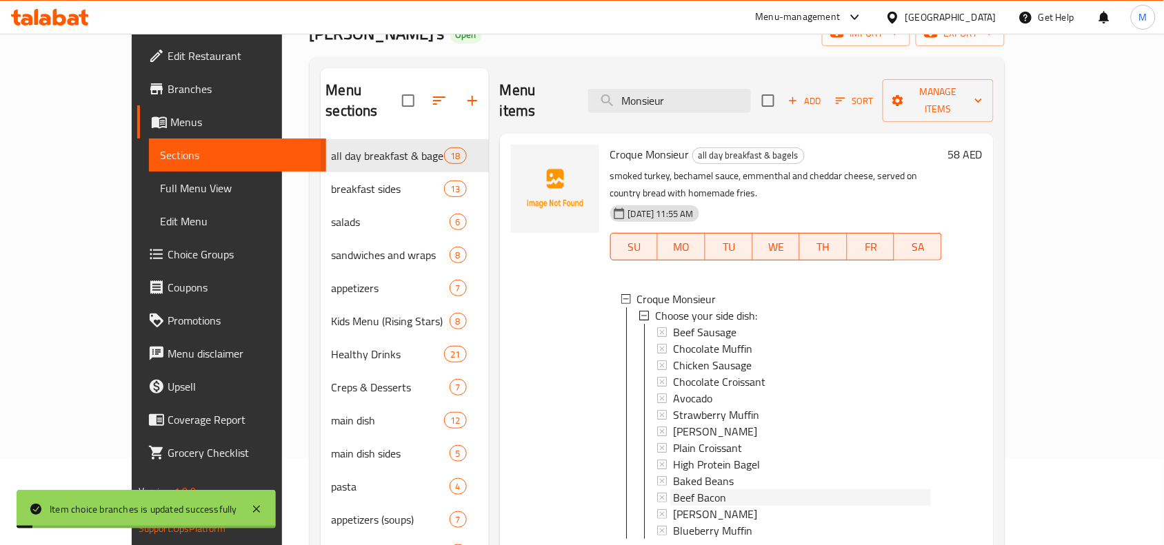
click at [691, 484] on span "Beef Bacon" at bounding box center [699, 498] width 53 height 17
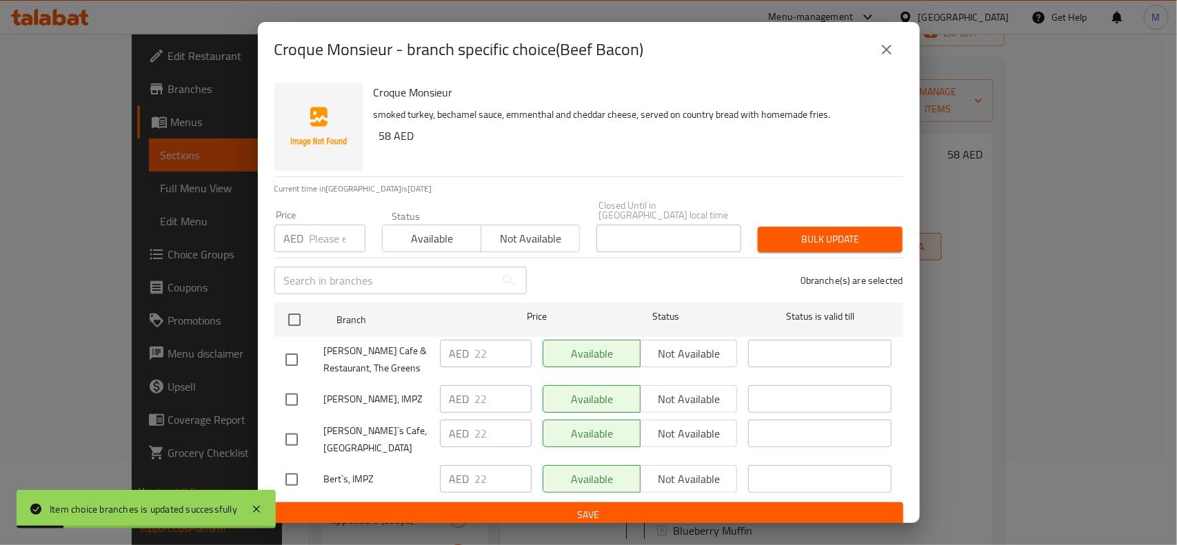
click at [301, 401] on input "checkbox" at bounding box center [291, 399] width 29 height 29
checkbox input "true"
click at [294, 433] on input "checkbox" at bounding box center [291, 439] width 29 height 29
checkbox input "true"
click at [707, 414] on ul "Branch Price Status Status is valid till Bert's Cafe & Restaurant, The Greens A…" at bounding box center [588, 399] width 629 height 205
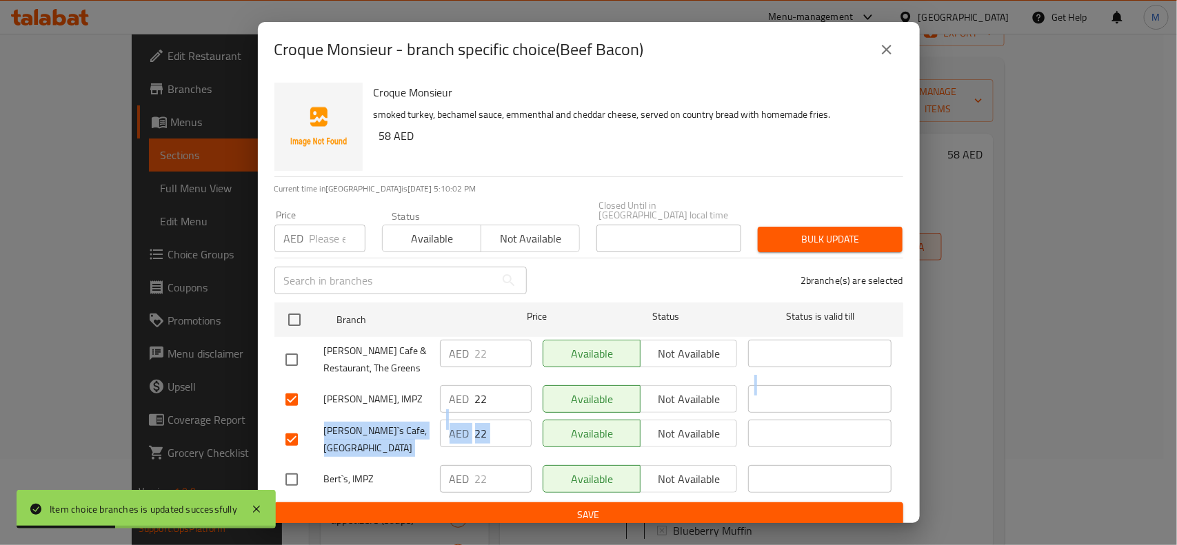
click at [719, 401] on span "Not available" at bounding box center [689, 400] width 86 height 20
click at [700, 424] on span "Not available" at bounding box center [689, 434] width 86 height 20
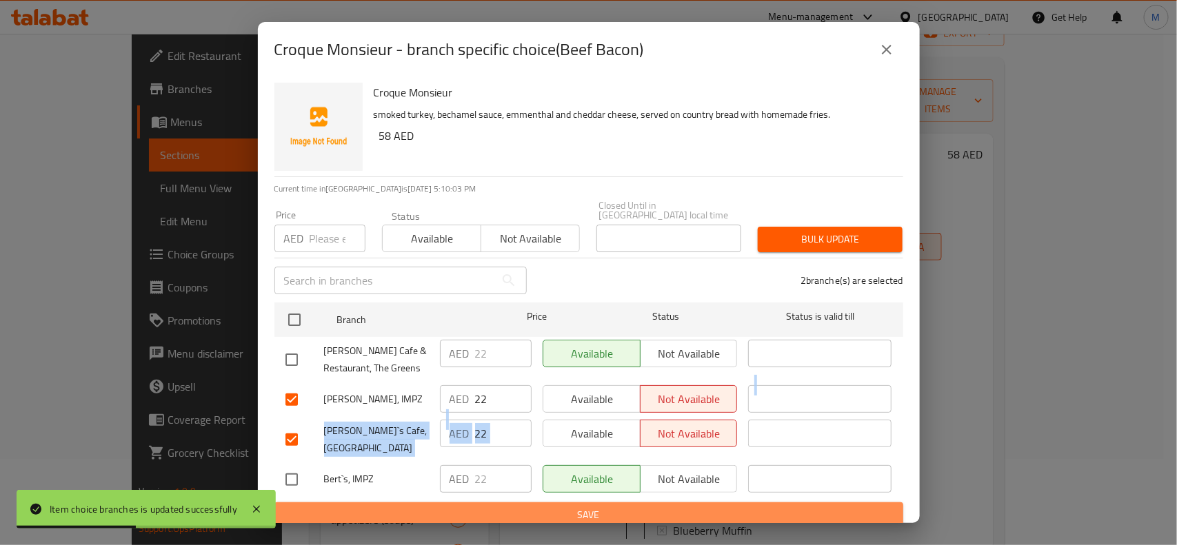
click at [700, 484] on span "Save" at bounding box center [588, 515] width 607 height 17
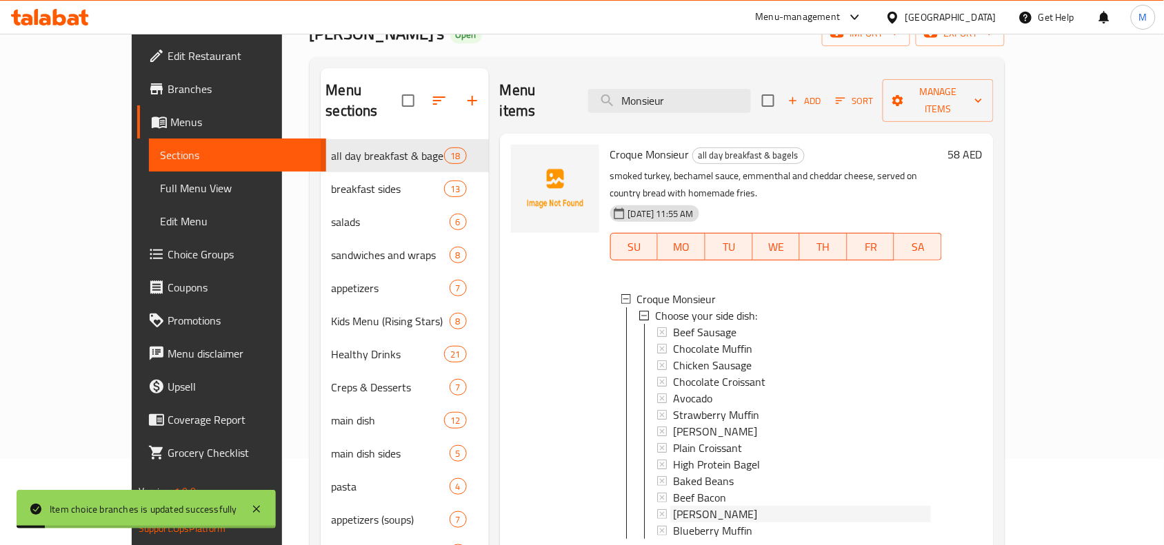
click at [753, 484] on div "[PERSON_NAME]" at bounding box center [802, 514] width 258 height 17
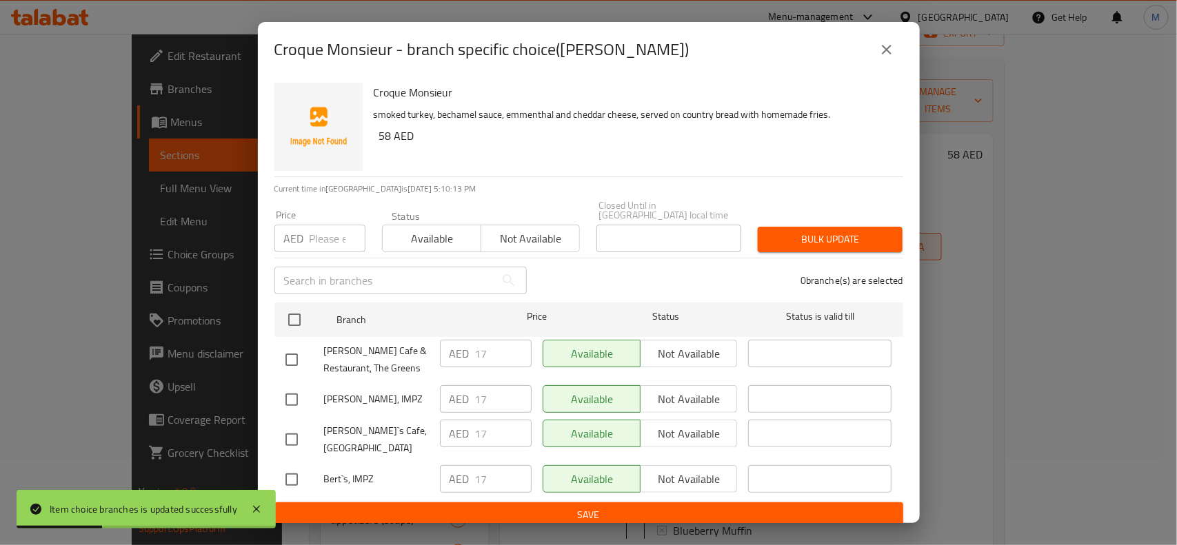
click at [298, 401] on input "checkbox" at bounding box center [291, 399] width 29 height 29
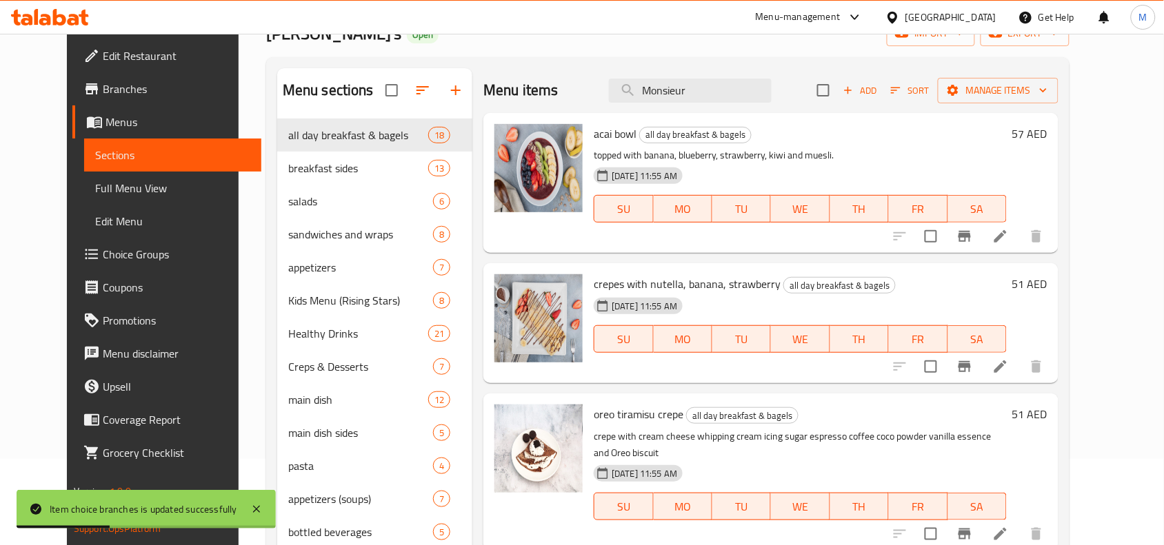
click at [277, 442] on div "main dish sides 5" at bounding box center [374, 432] width 195 height 33
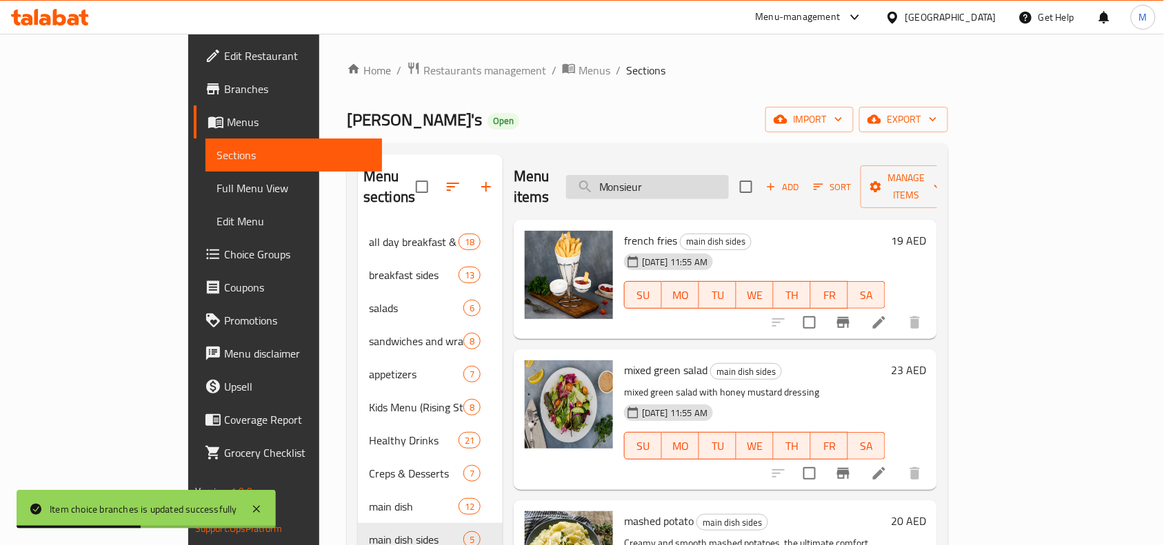
click at [721, 179] on input "Monsieur" at bounding box center [647, 187] width 163 height 24
paste input "Monsieur"
type input "Monsieur"
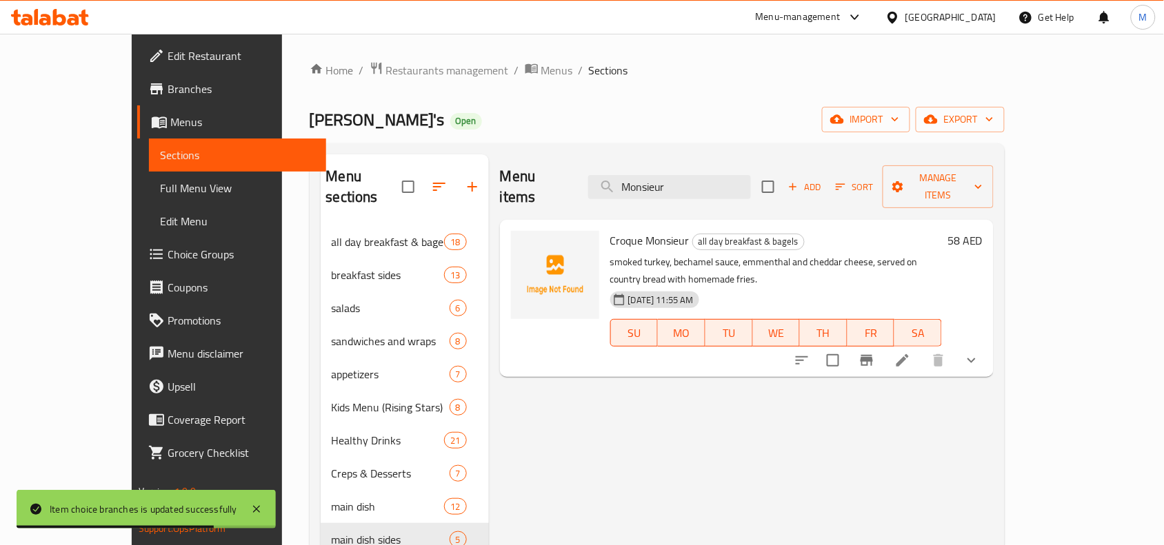
click at [980, 352] on icon "show more" at bounding box center [971, 360] width 17 height 17
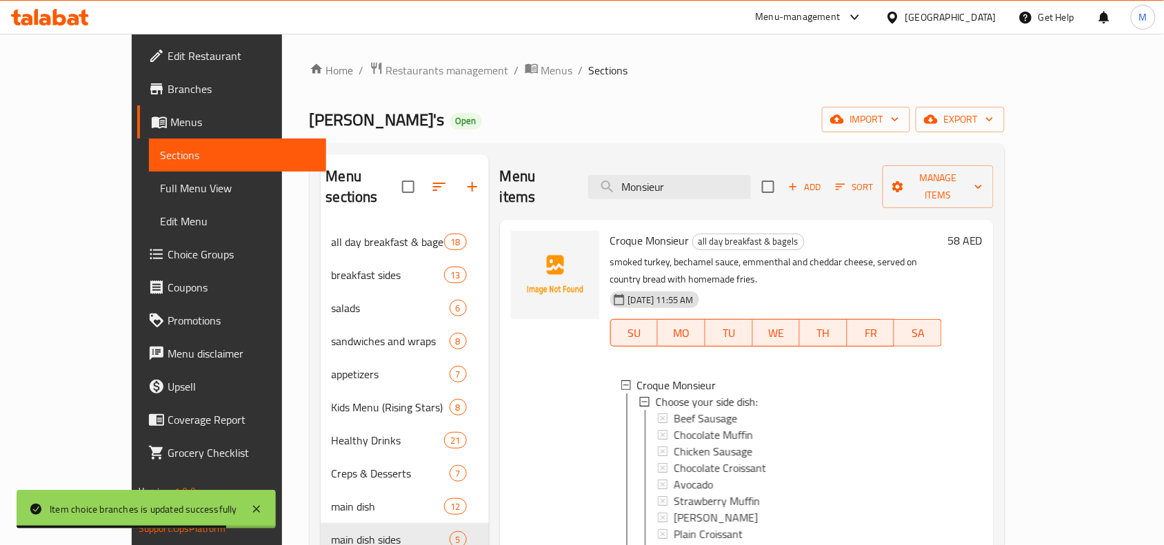
scroll to position [194, 0]
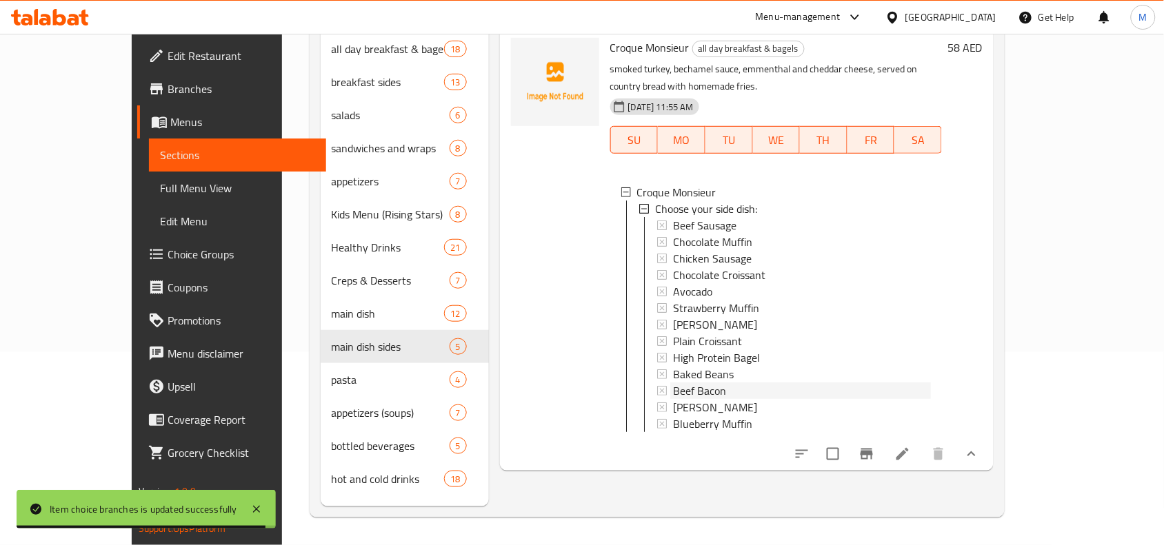
click at [700, 383] on div "Beef Bacon" at bounding box center [802, 391] width 258 height 17
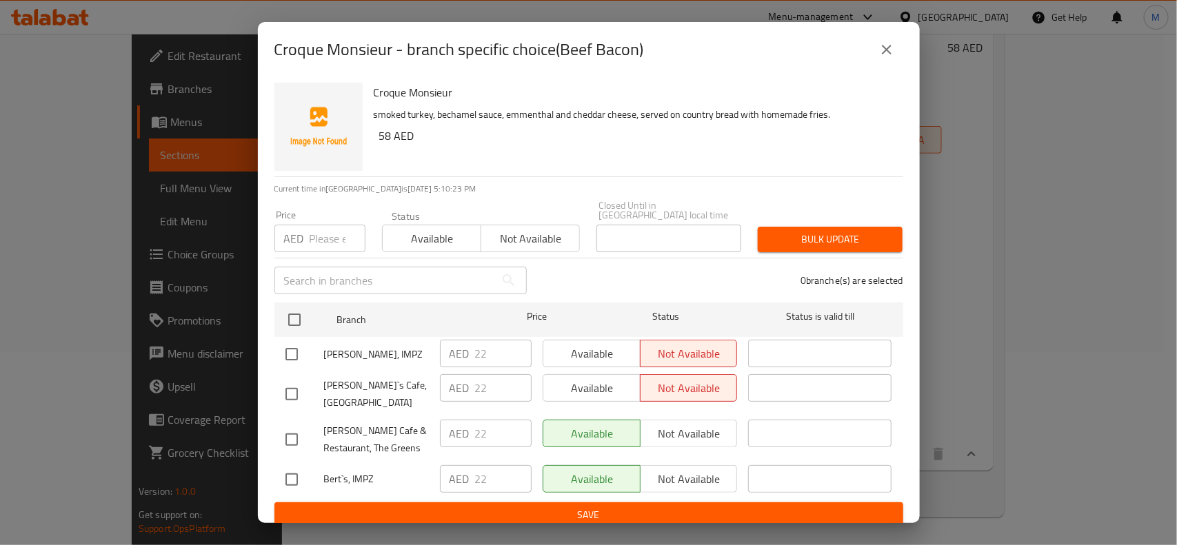
click at [900, 42] on button "close" at bounding box center [886, 49] width 33 height 33
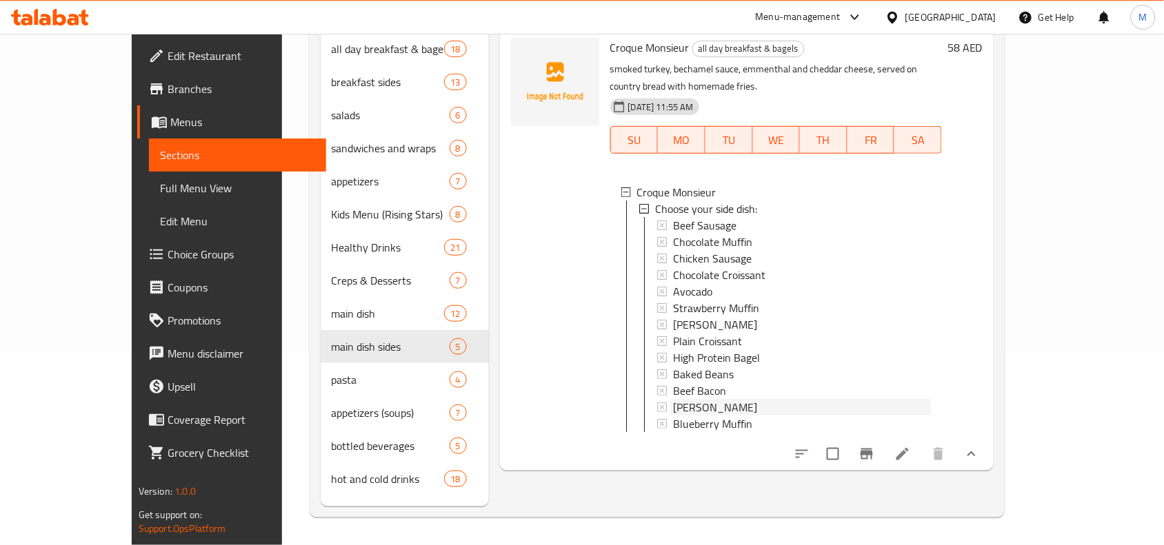
click at [726, 399] on div "[PERSON_NAME]" at bounding box center [802, 407] width 258 height 17
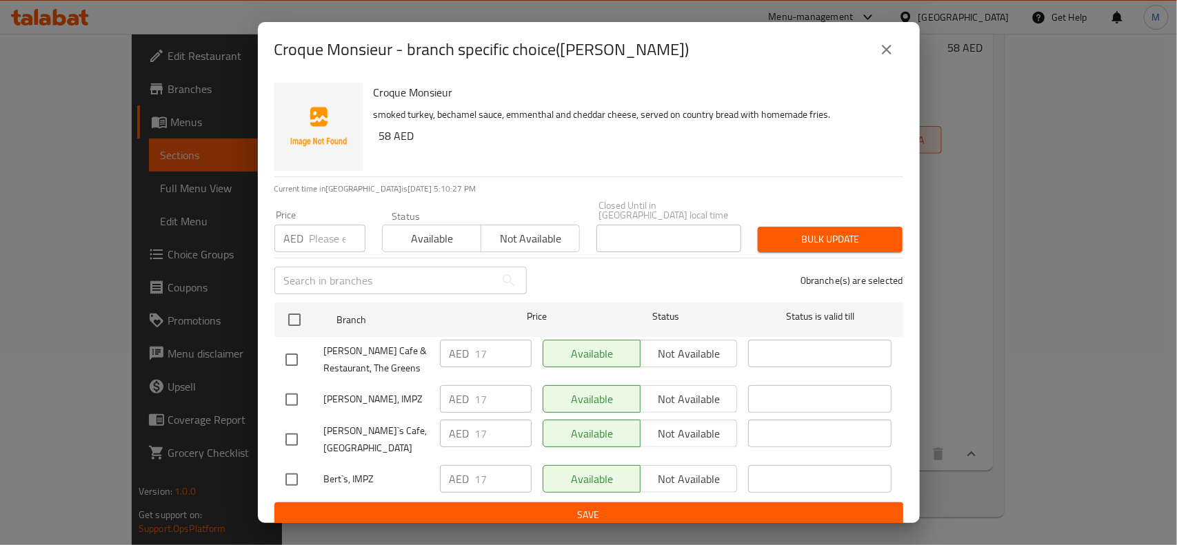
click at [294, 404] on input "checkbox" at bounding box center [291, 399] width 29 height 29
checkbox input "true"
click at [292, 425] on input "checkbox" at bounding box center [291, 439] width 29 height 29
checkbox input "true"
click at [676, 397] on span "Not available" at bounding box center [689, 400] width 86 height 20
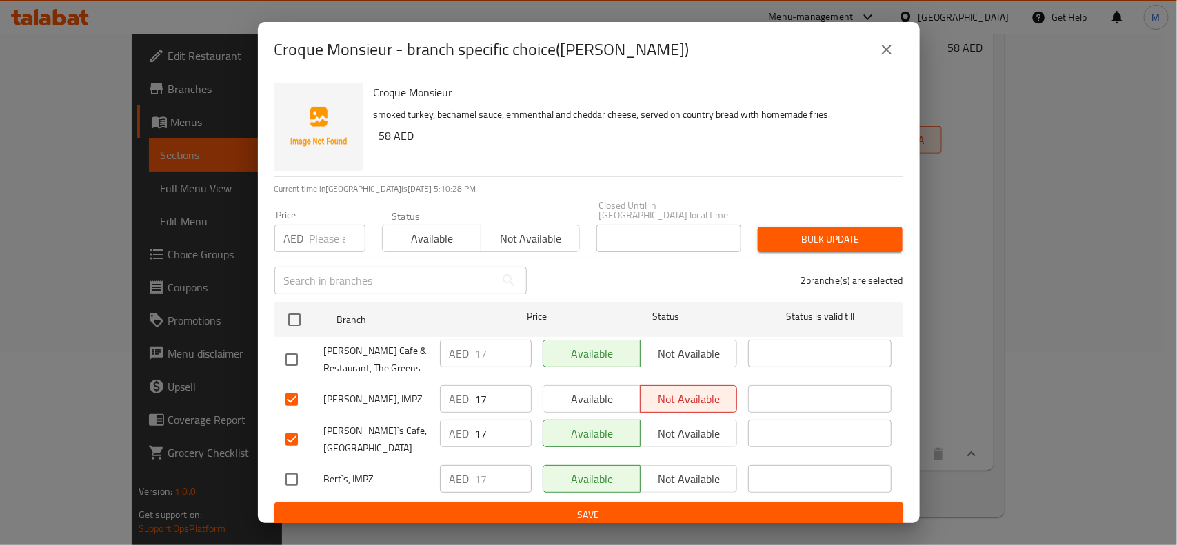
click at [676, 430] on span "Not available" at bounding box center [689, 434] width 86 height 20
click at [670, 484] on span "Save" at bounding box center [588, 515] width 607 height 17
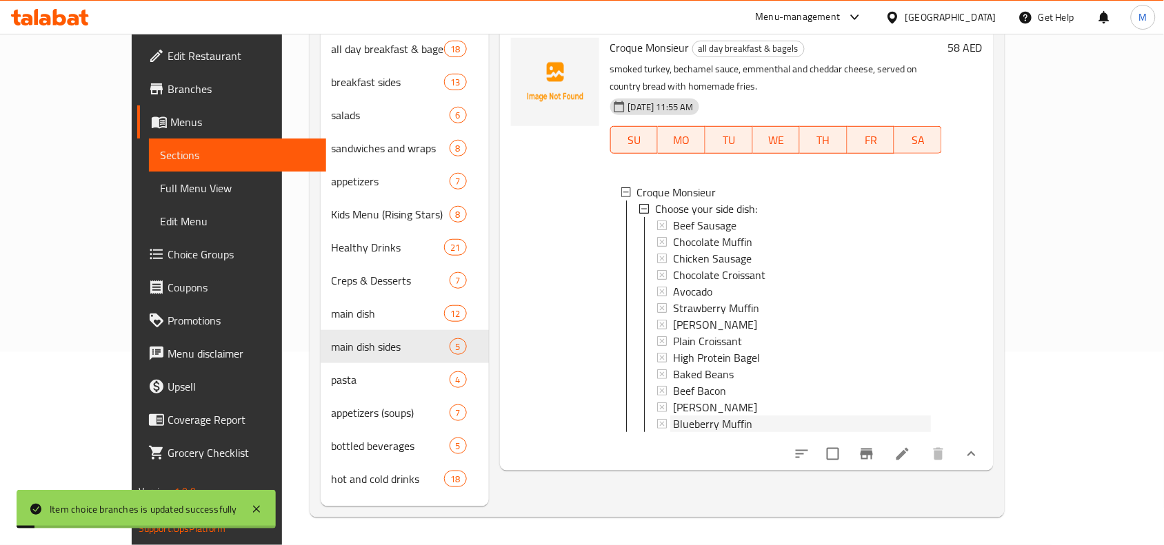
click at [766, 416] on div "Blueberry Muffin" at bounding box center [802, 424] width 258 height 17
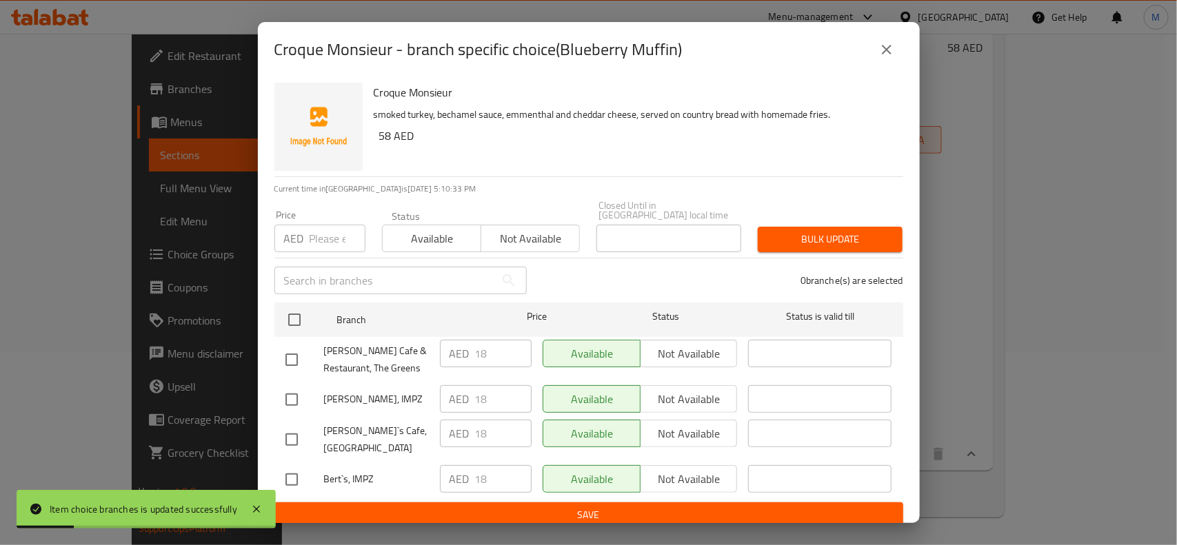
click at [296, 400] on input "checkbox" at bounding box center [291, 399] width 29 height 29
checkbox input "true"
click at [280, 439] on input "checkbox" at bounding box center [291, 439] width 29 height 29
checkbox input "true"
click at [678, 403] on span "Not available" at bounding box center [689, 400] width 86 height 20
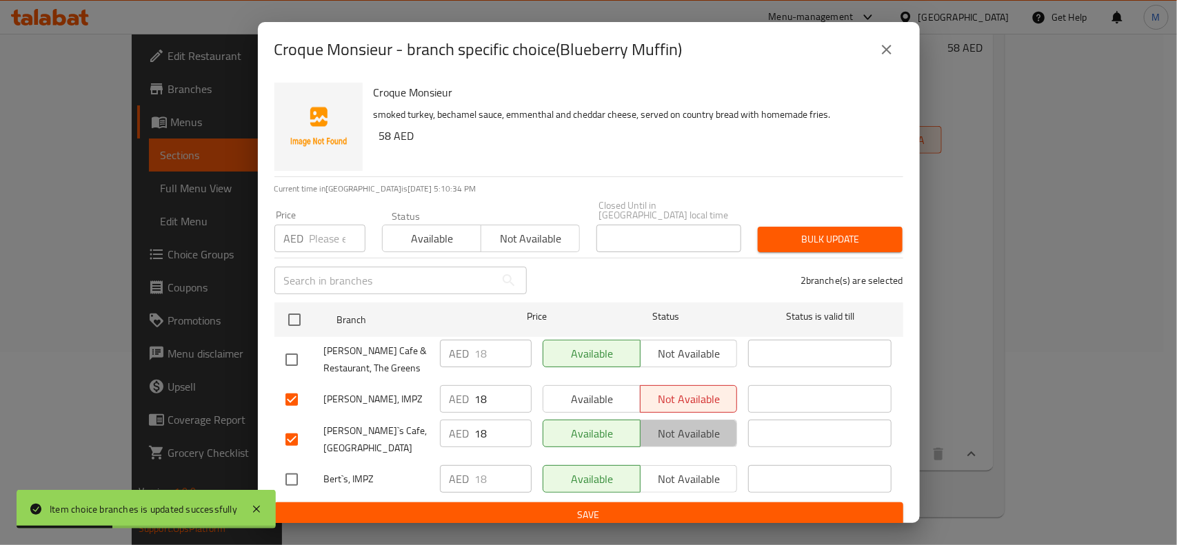
click at [679, 420] on button "Not available" at bounding box center [689, 434] width 98 height 28
click at [664, 484] on span "Save" at bounding box center [588, 515] width 607 height 17
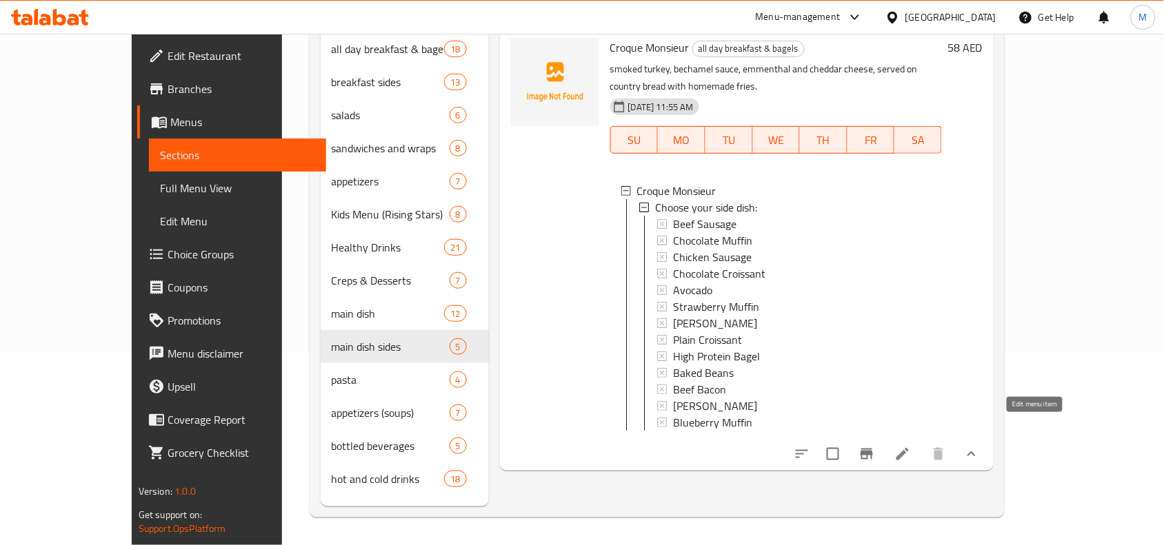
click at [911, 446] on icon at bounding box center [902, 454] width 17 height 17
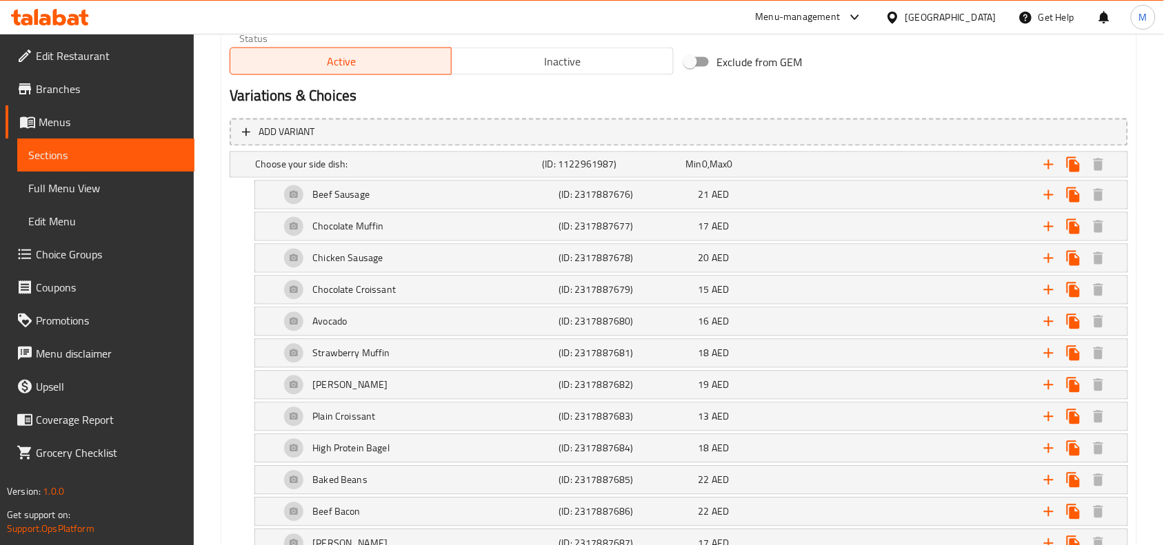
scroll to position [570, 0]
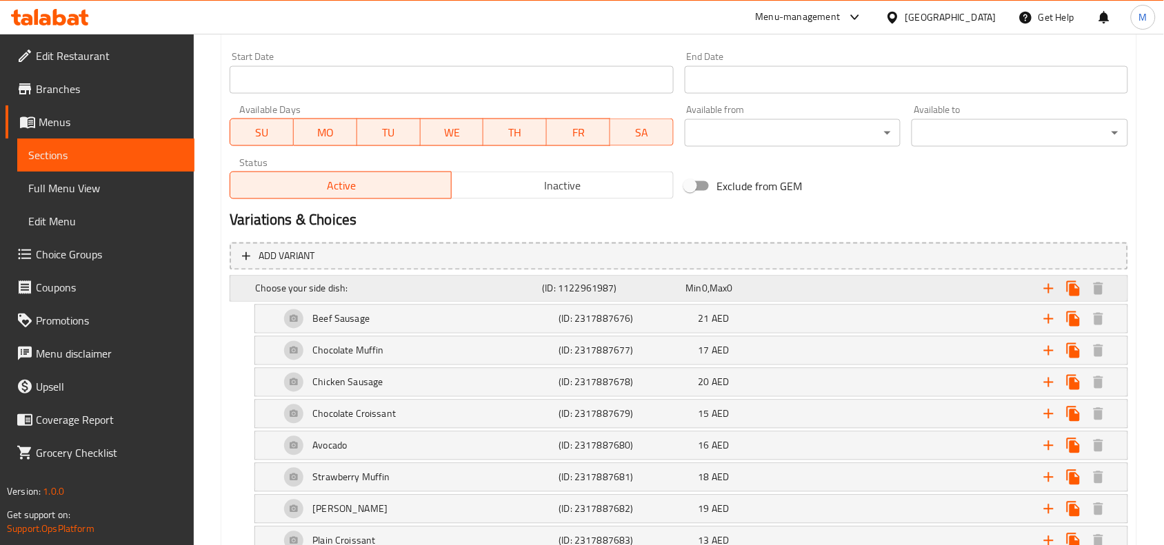
click at [883, 286] on div "Expand" at bounding box center [970, 289] width 287 height 30
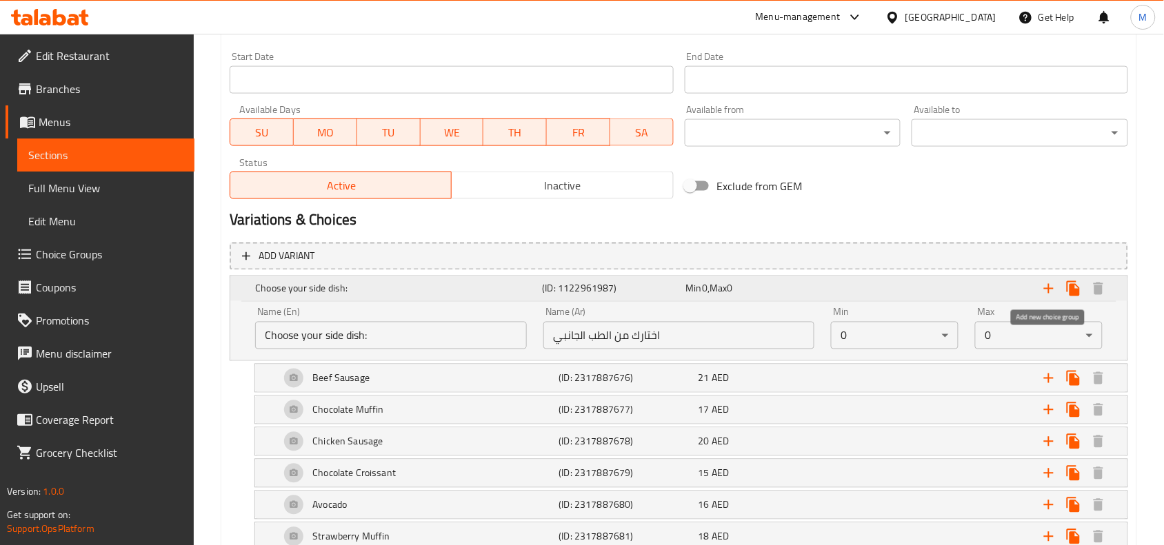
click at [1045, 283] on icon "Expand" at bounding box center [1048, 289] width 17 height 17
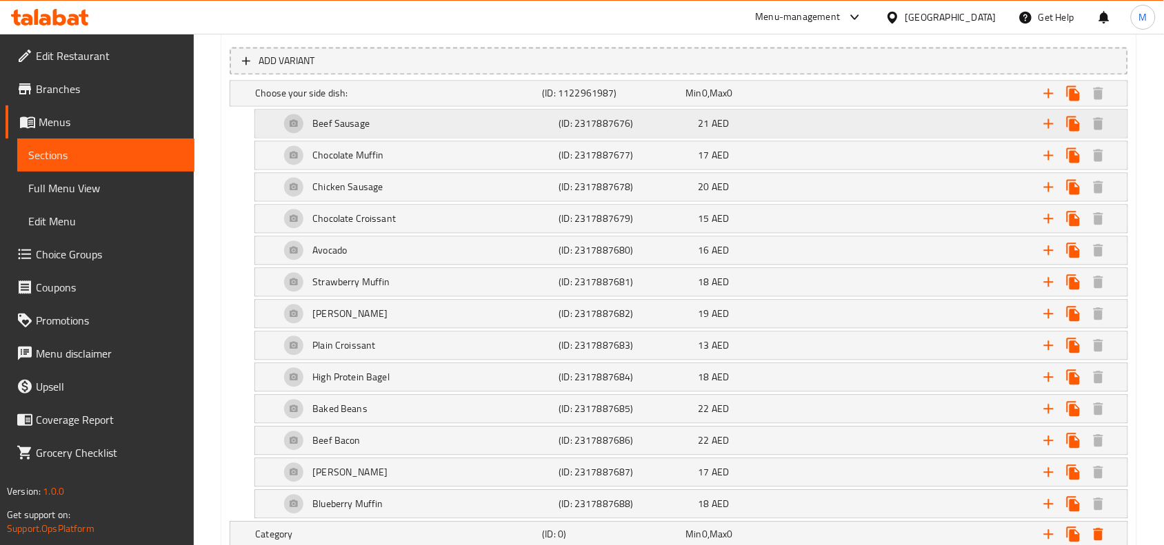
scroll to position [890, 0]
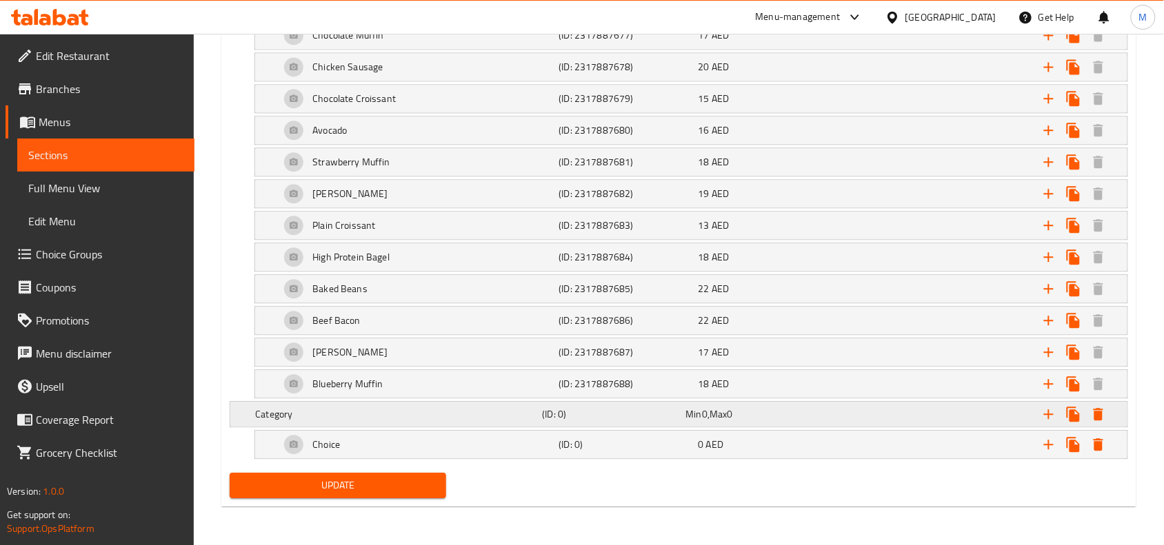
click at [730, 423] on div "Min 0 , Max 0" at bounding box center [754, 414] width 143 height 19
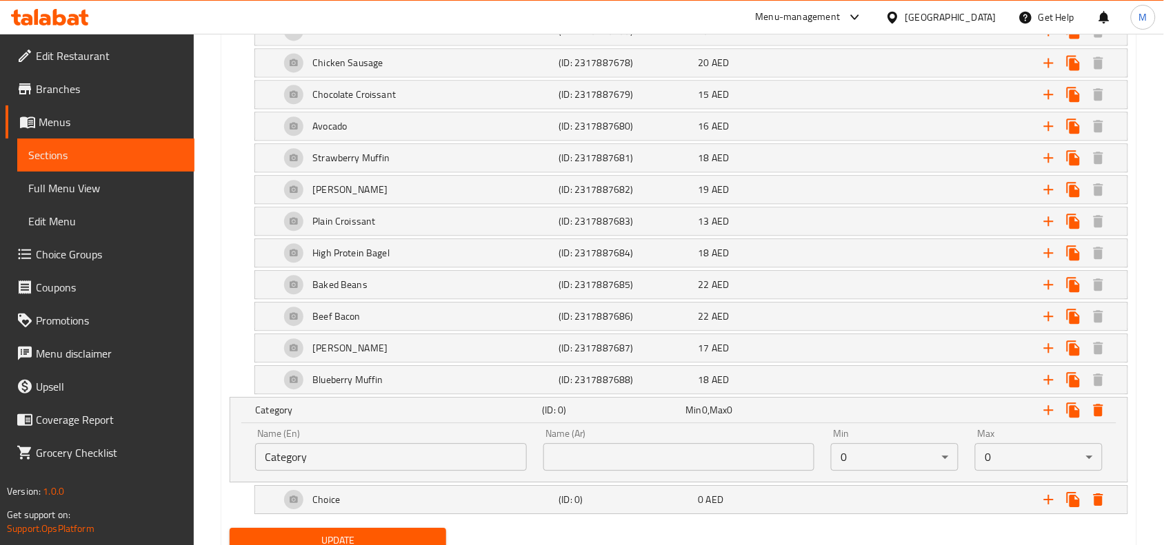
click at [442, 463] on input "Category" at bounding box center [391, 457] width 272 height 28
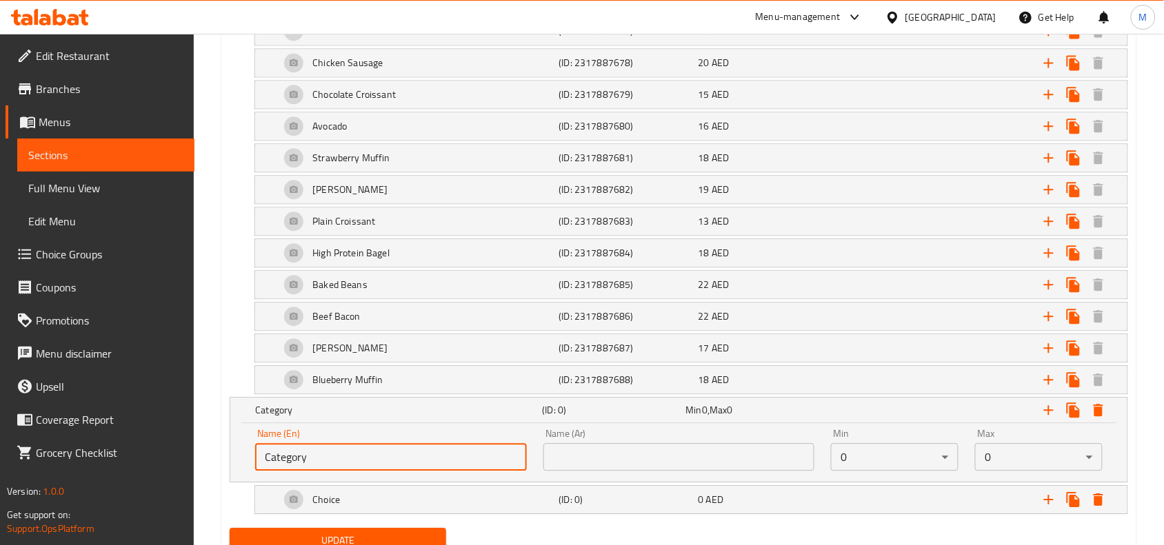
click at [442, 463] on input "Category" at bounding box center [391, 457] width 272 height 28
paste input "hoose your healthy drink:"
type input "Choose your healthy drink:"
click at [633, 457] on input "text" at bounding box center [679, 457] width 272 height 28
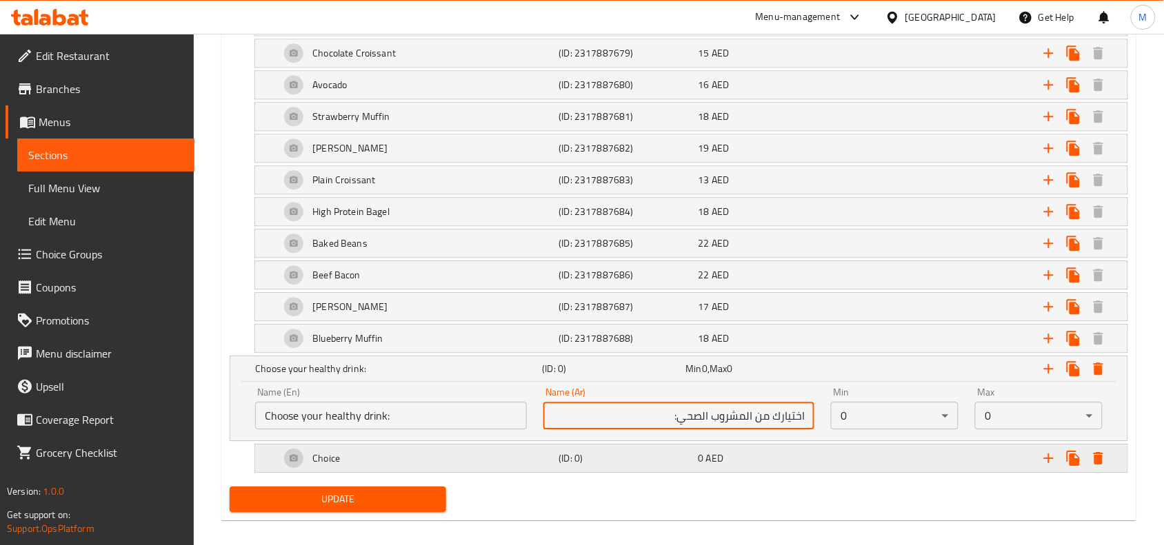
scroll to position [949, 0]
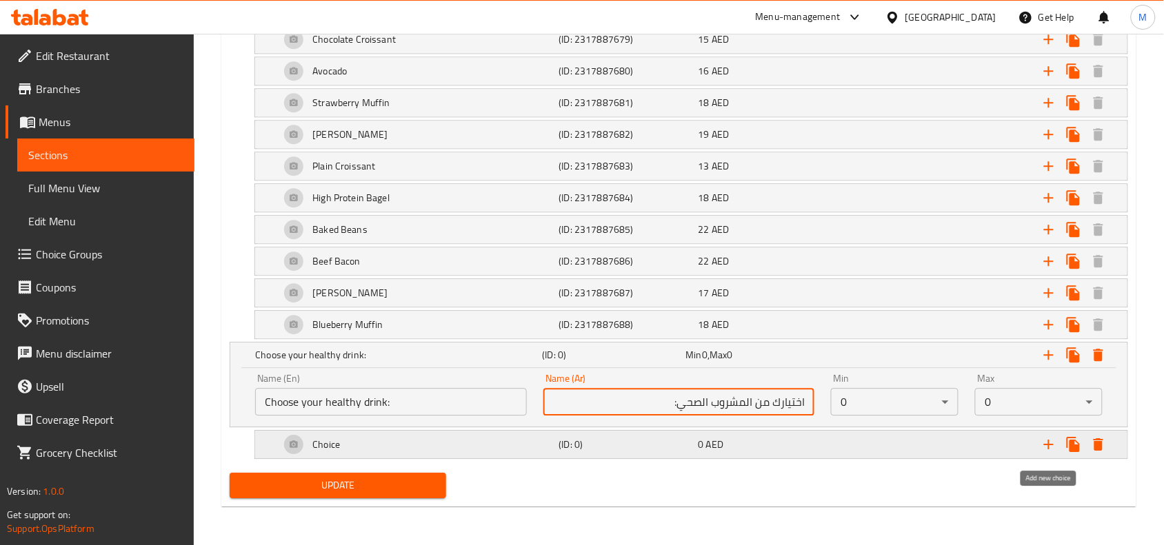
type input "اختيارك من المشروب الصحي:"
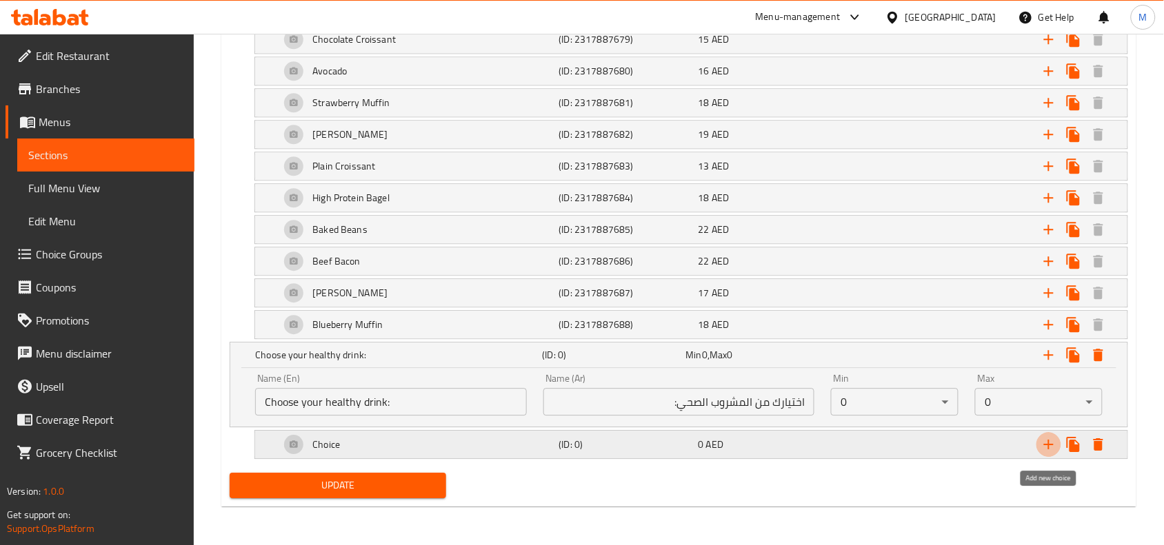
click at [1045, 449] on icon "Expand" at bounding box center [1048, 444] width 17 height 17
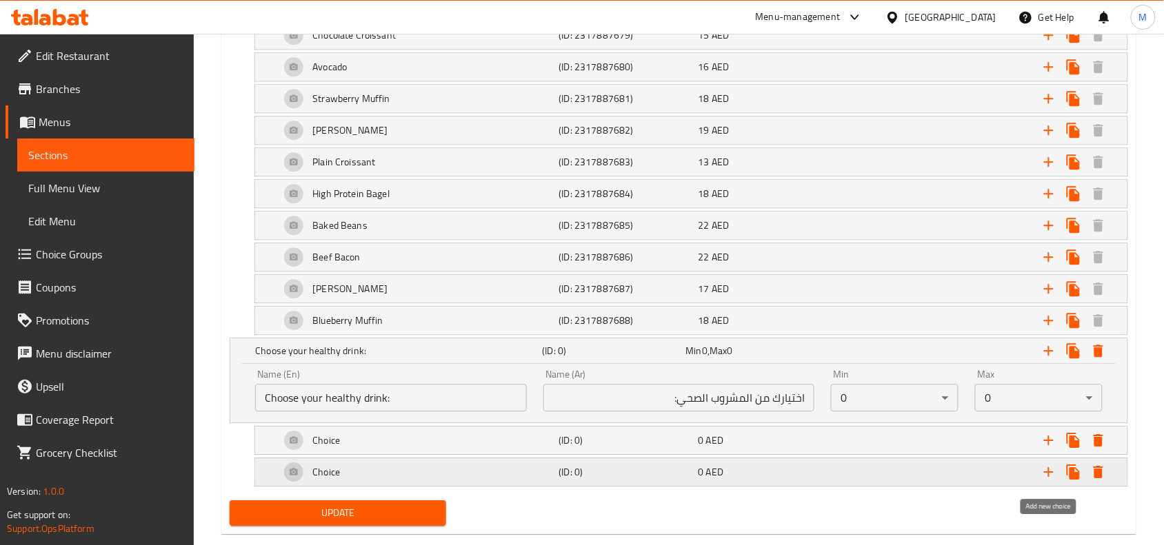
click at [1045, 470] on icon "Expand" at bounding box center [1048, 472] width 17 height 17
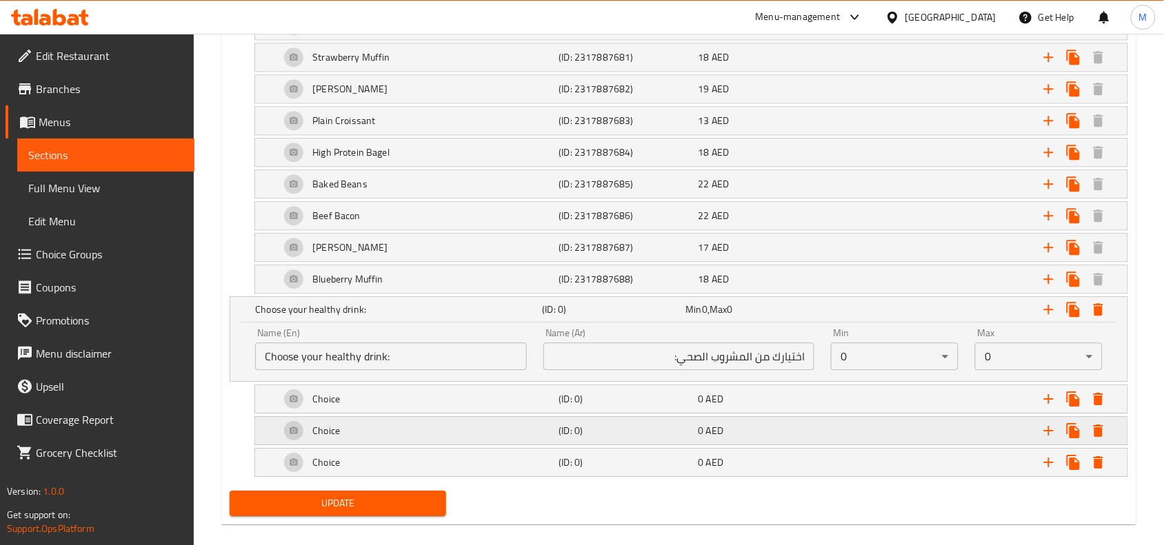
scroll to position [1014, 0]
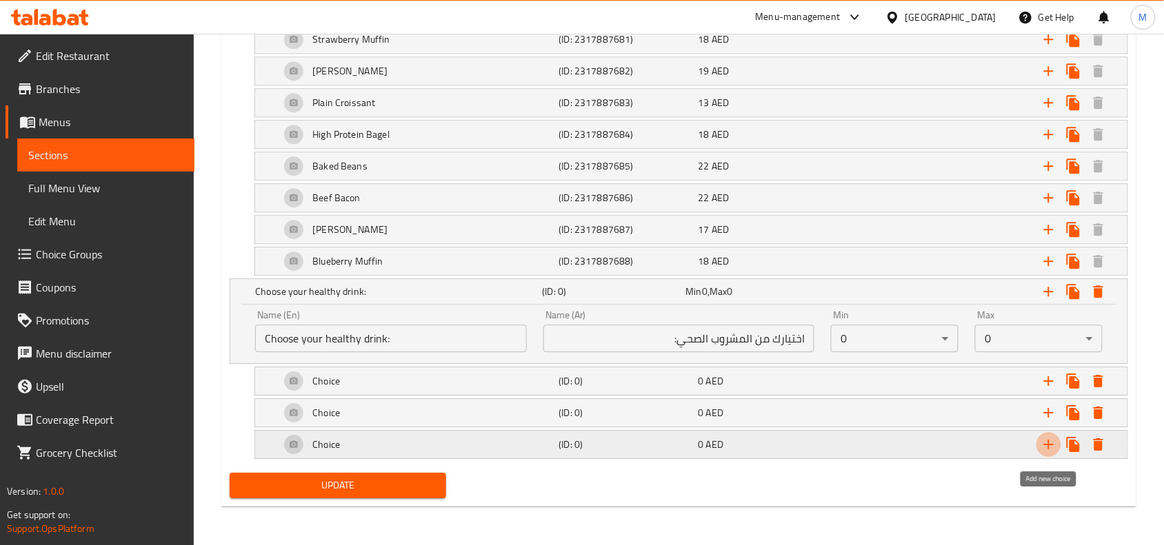
click at [1045, 443] on icon "Expand" at bounding box center [1048, 444] width 17 height 17
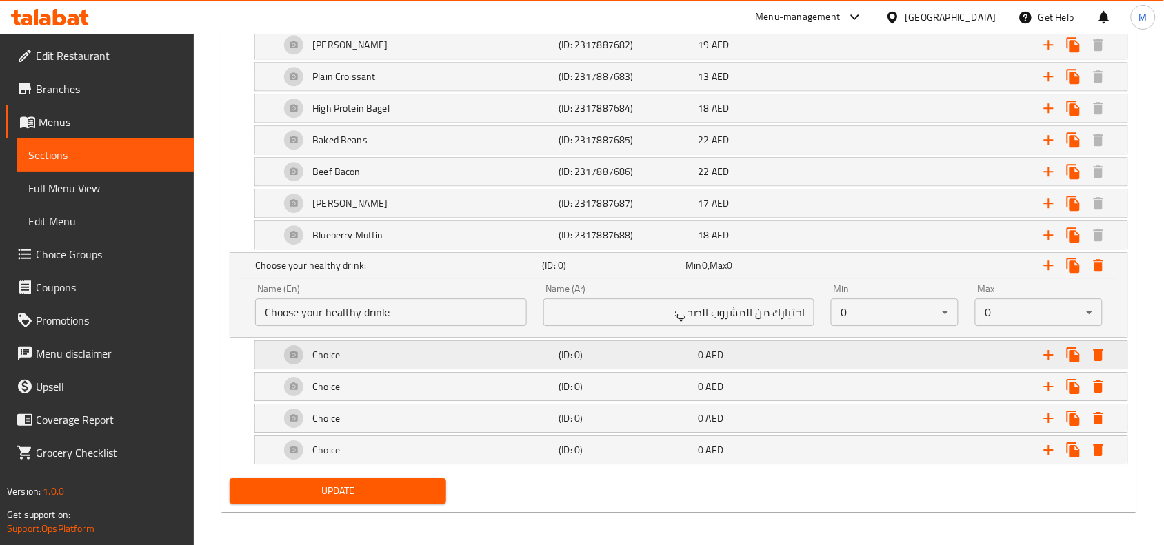
scroll to position [1045, 0]
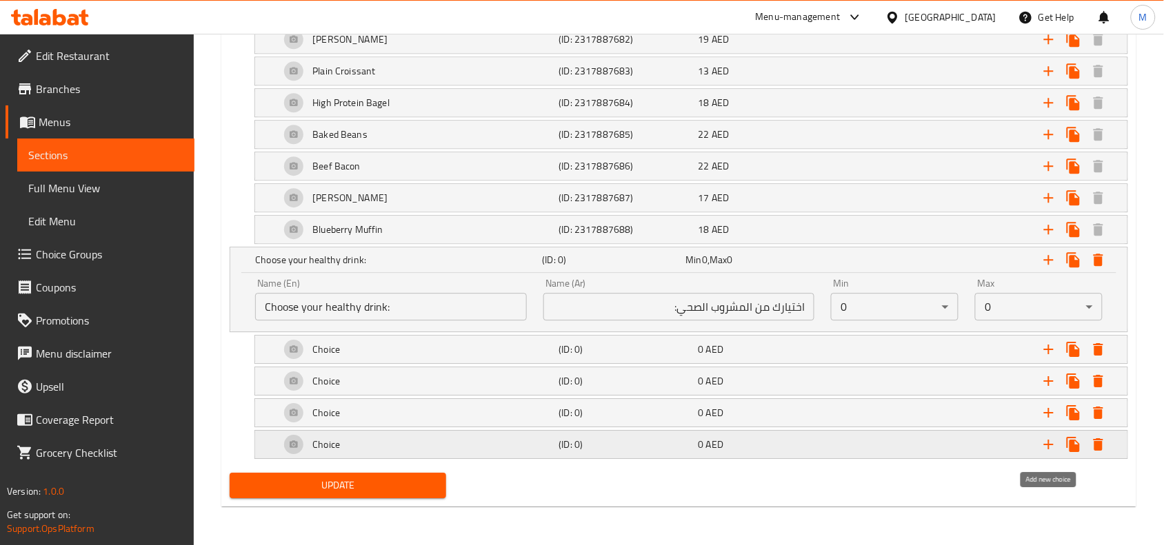
click at [1045, 445] on icon "Expand" at bounding box center [1048, 444] width 17 height 17
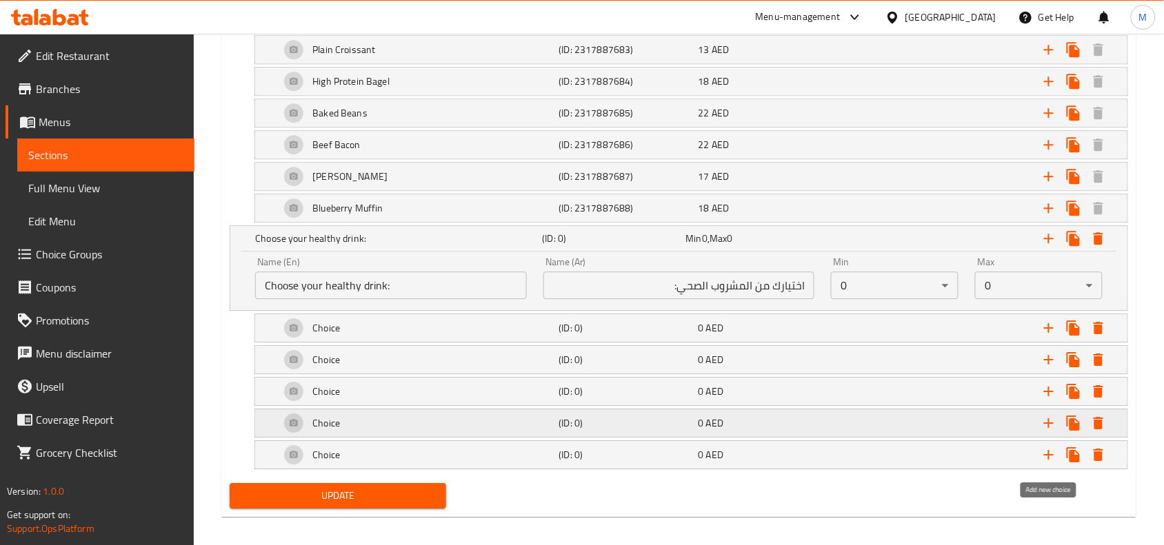
scroll to position [1078, 0]
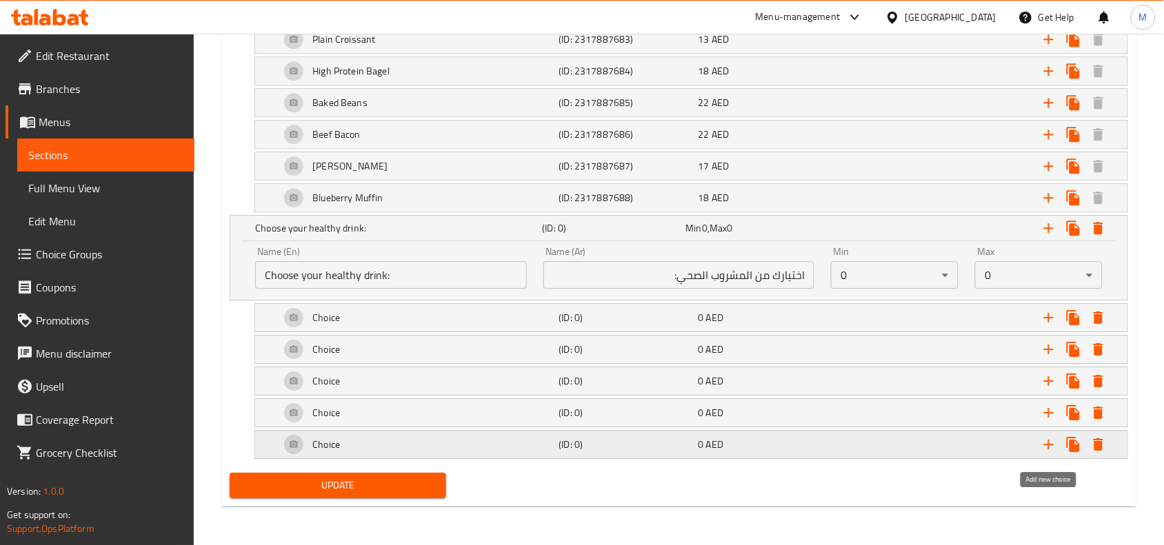
click at [1043, 445] on icon "Expand" at bounding box center [1048, 444] width 17 height 17
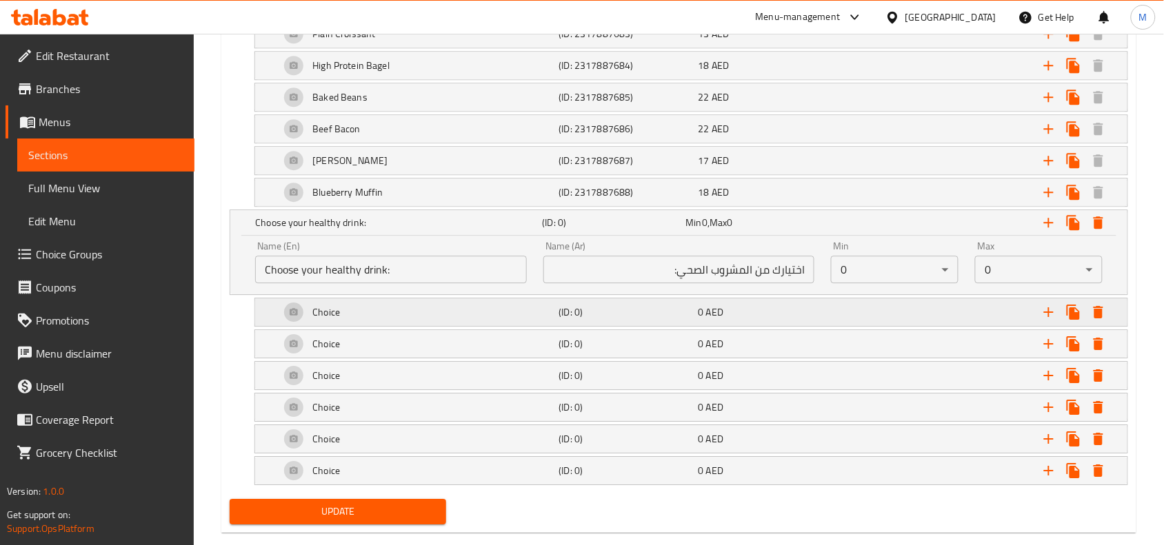
click at [545, 314] on div "Choice" at bounding box center [416, 312] width 279 height 33
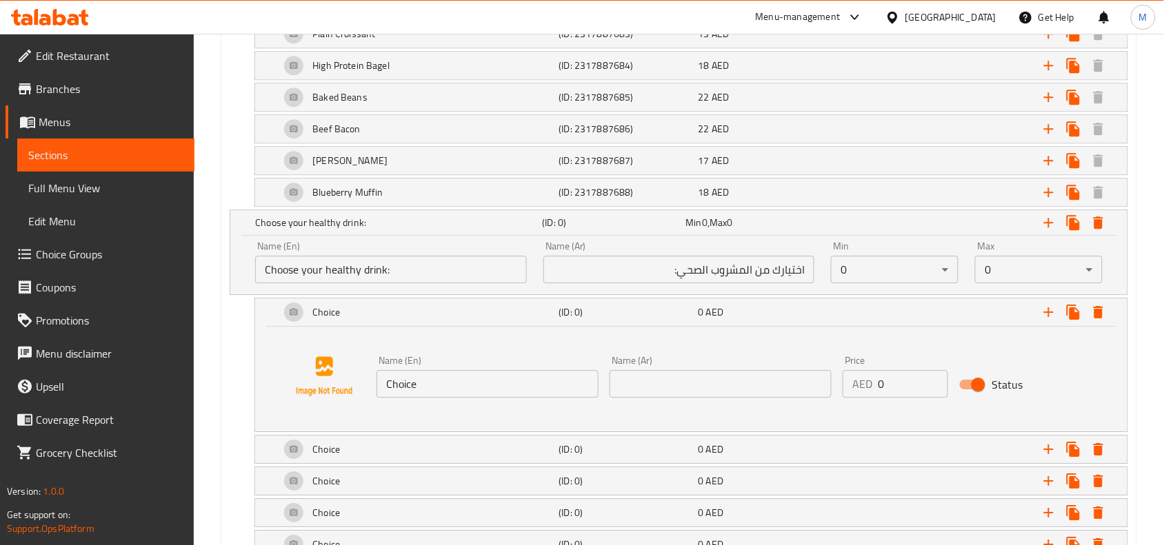
click at [476, 385] on input "Choice" at bounding box center [487, 384] width 222 height 28
paste input "Passion Fruit Mojito"
type input "Passion Fruit Mojito"
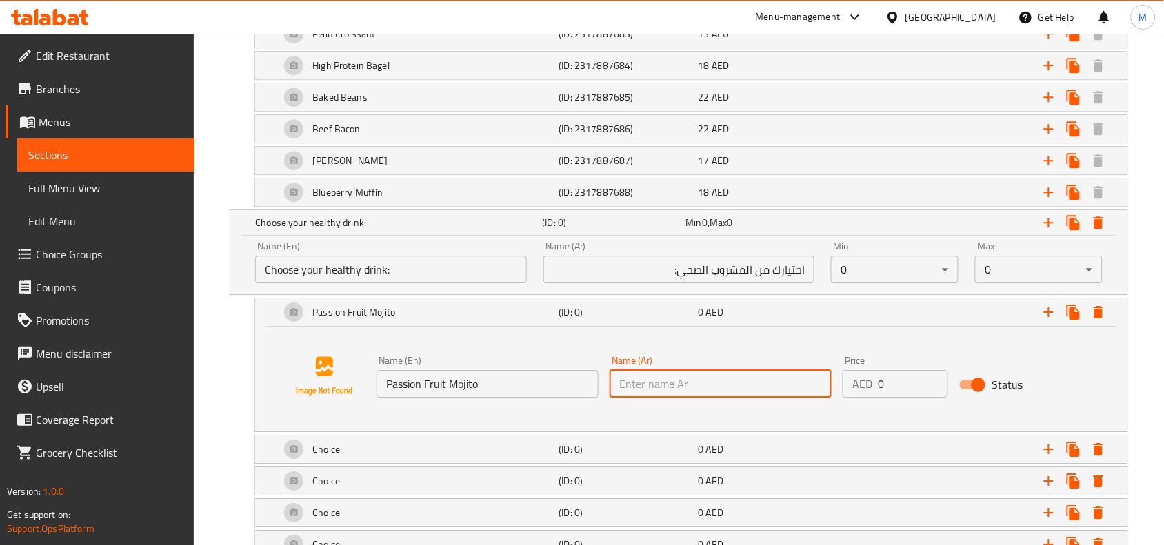
click at [731, 394] on input "text" at bounding box center [721, 384] width 222 height 28
type input "l"
type input "موخيتو باشن فروت"
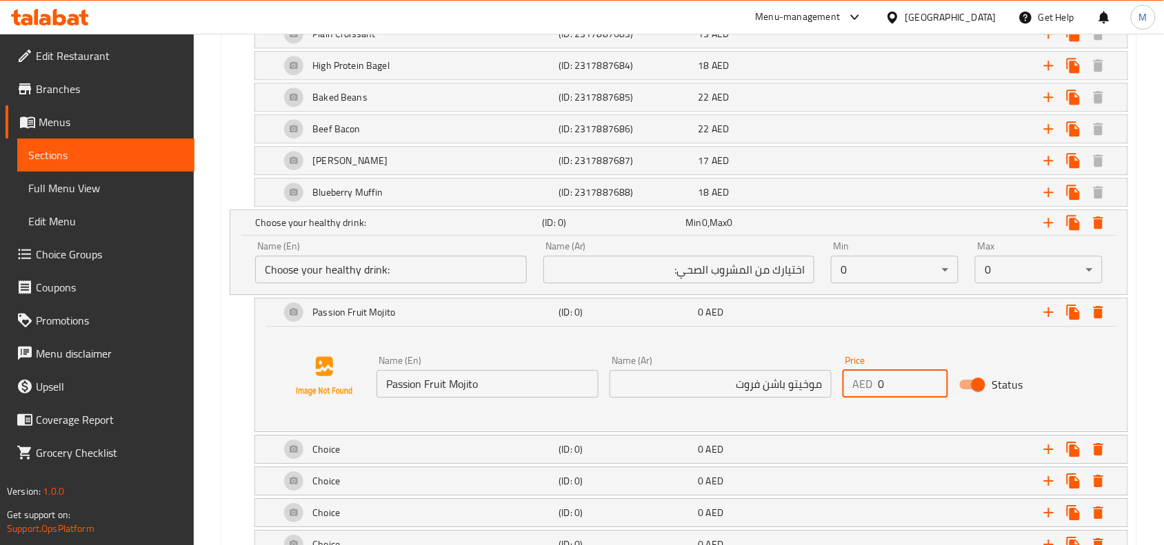
drag, startPoint x: 891, startPoint y: 383, endPoint x: 863, endPoint y: 383, distance: 27.6
click at [863, 383] on div "AED 0 Price" at bounding box center [895, 384] width 105 height 28
type input "31"
click at [884, 316] on div "Expand" at bounding box center [974, 312] width 279 height 30
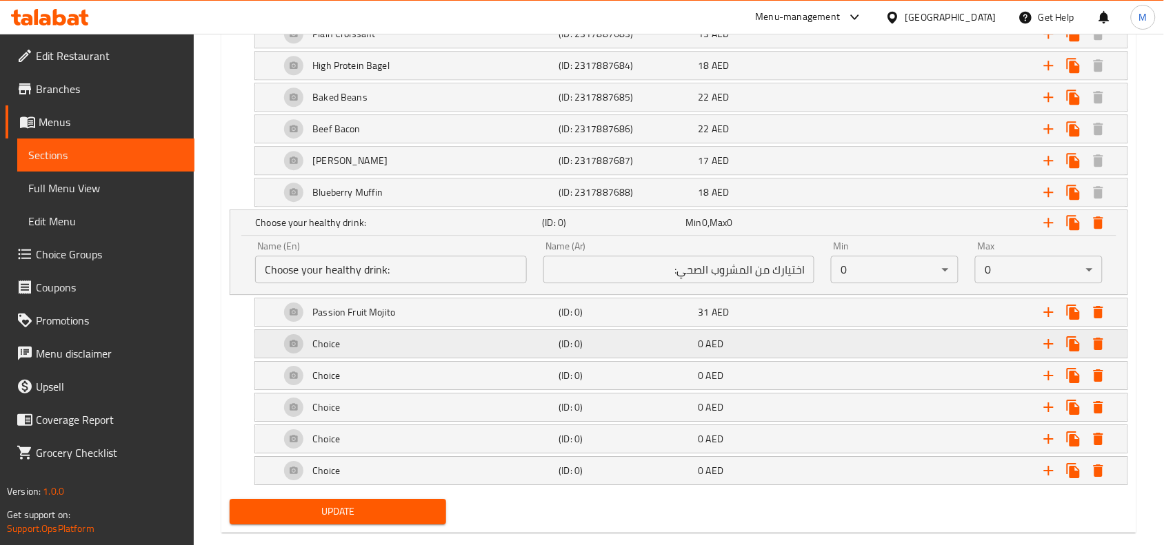
click at [838, 349] on div "Expand" at bounding box center [974, 344] width 279 height 30
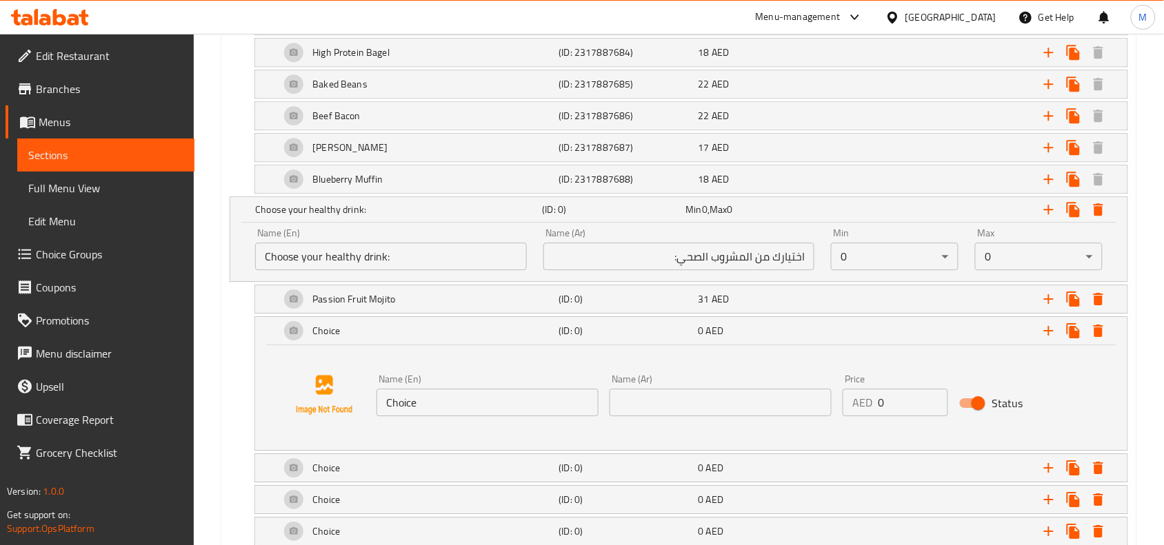
scroll to position [1215, 0]
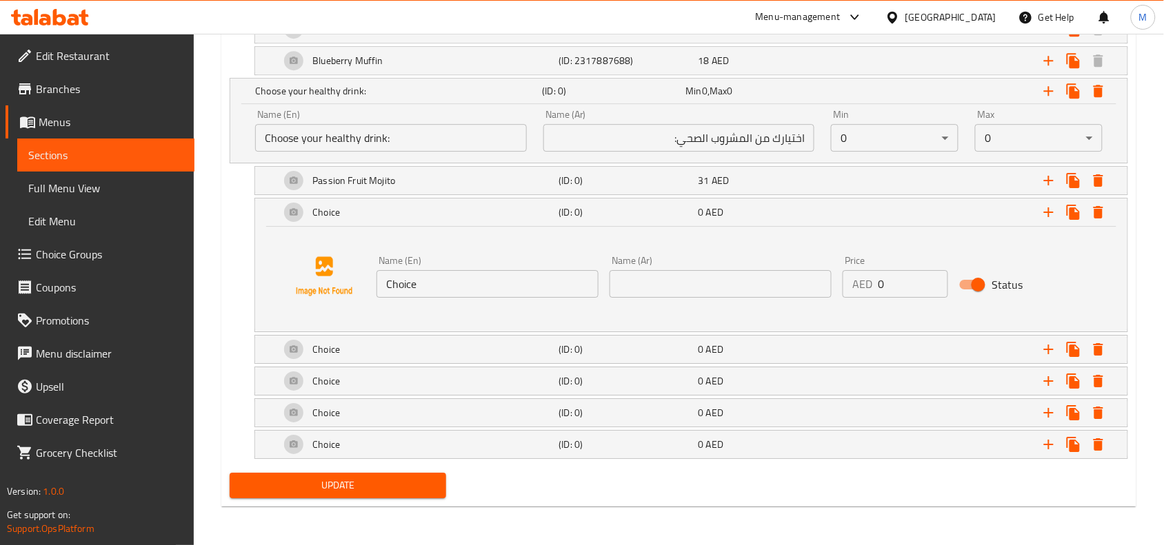
click at [517, 278] on input "Choice" at bounding box center [487, 284] width 222 height 28
paste input "Avocado Smoothi"
type input "Avocado Smoothie"
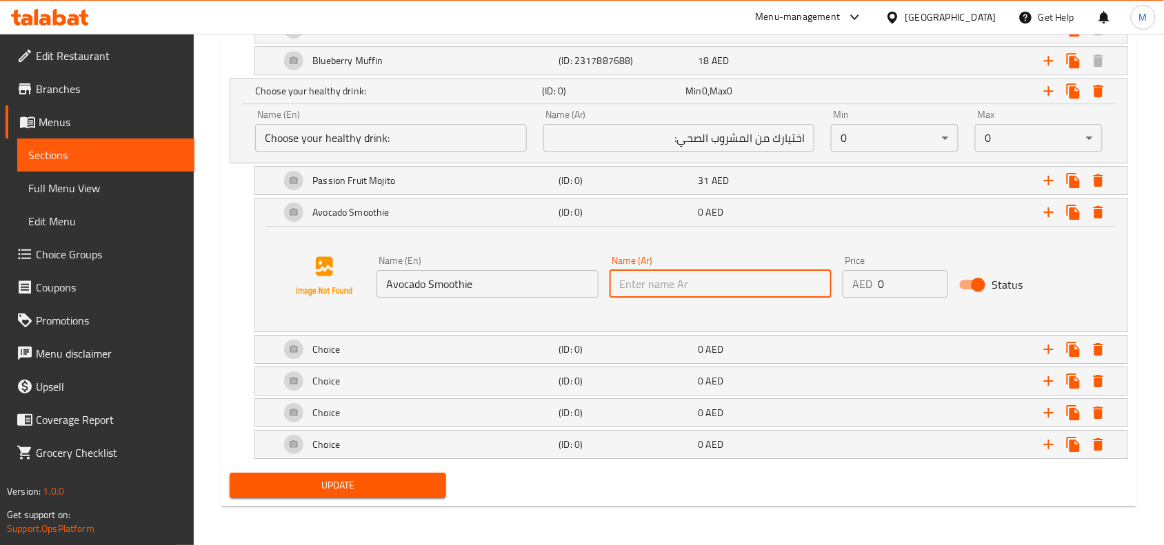
click at [777, 285] on input "text" at bounding box center [721, 284] width 222 height 28
type input "s"
type input "[PERSON_NAME]"
drag, startPoint x: 894, startPoint y: 283, endPoint x: 825, endPoint y: 283, distance: 69.0
click at [837, 285] on div "Price AED 0 Price" at bounding box center [895, 276] width 117 height 53
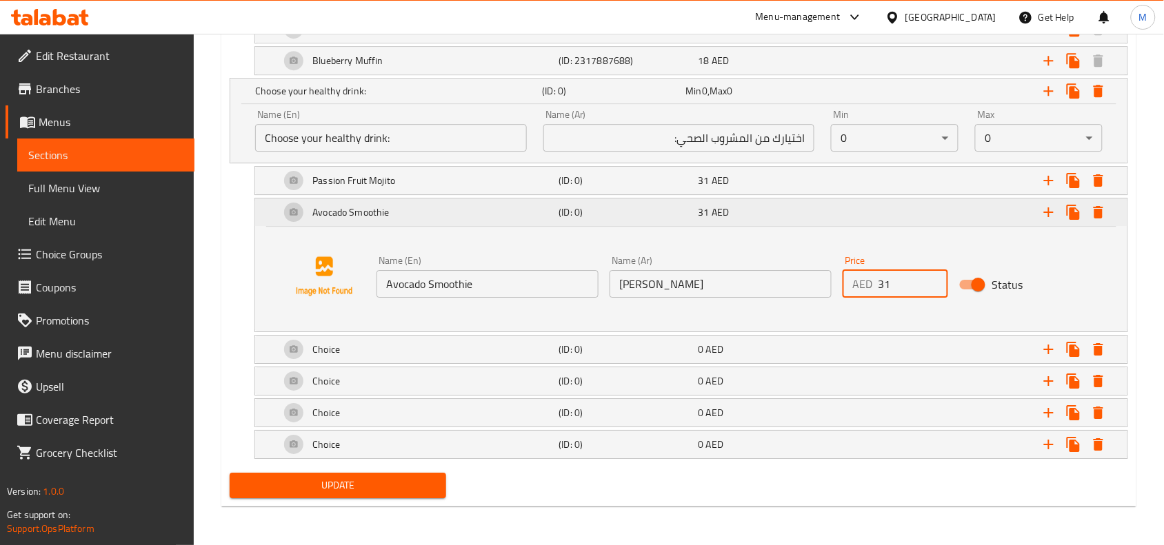
type input "31"
click at [842, 209] on div "Expand" at bounding box center [974, 212] width 279 height 30
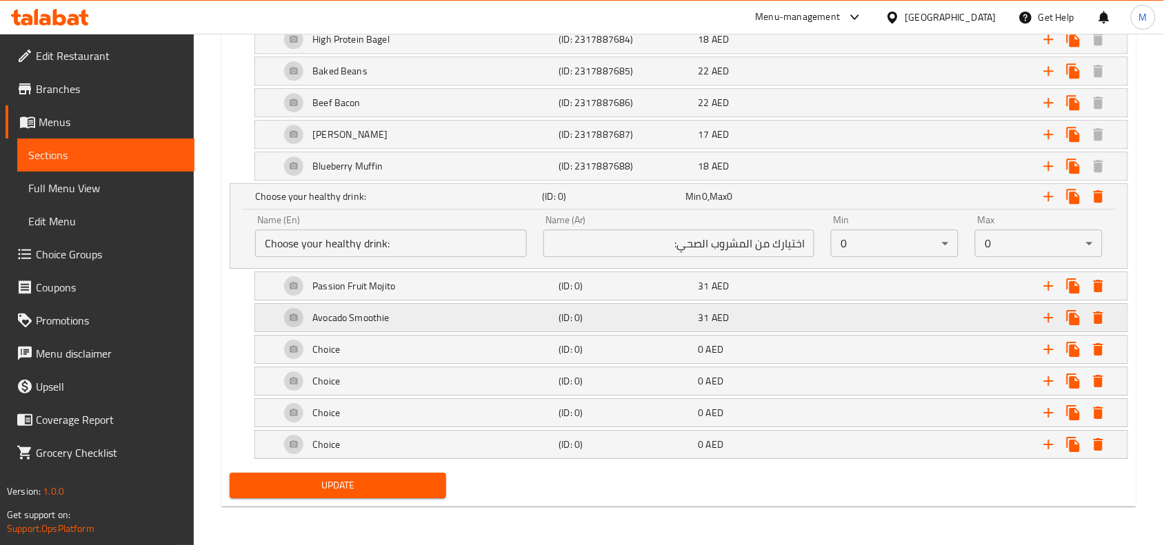
scroll to position [1110, 0]
click at [716, 365] on div "Choice (ID: 0) 0 AED" at bounding box center [695, 381] width 836 height 33
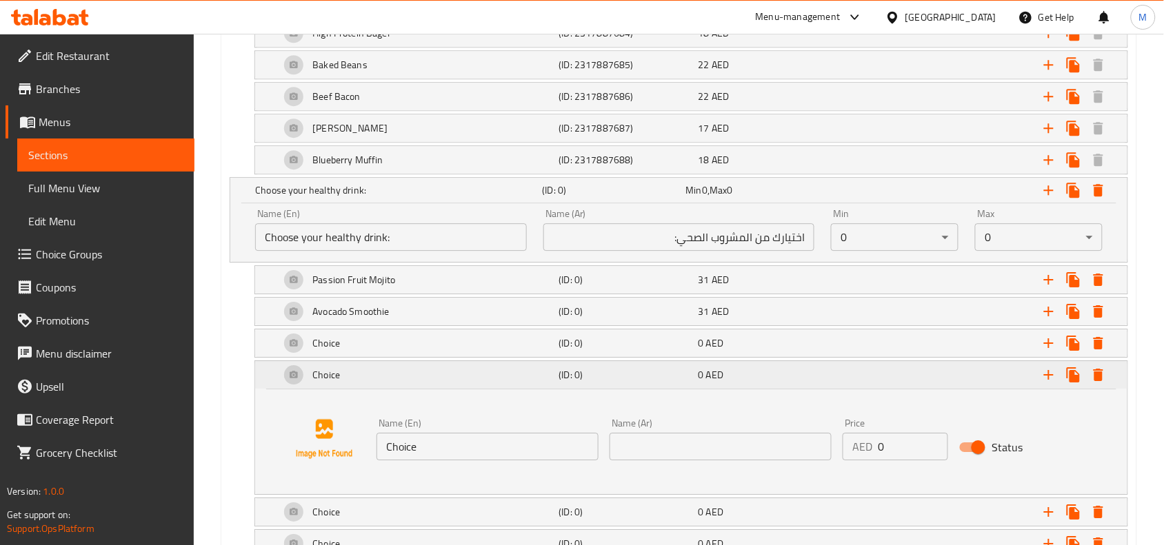
click at [667, 371] on div "(ID: 0)" at bounding box center [625, 374] width 139 height 19
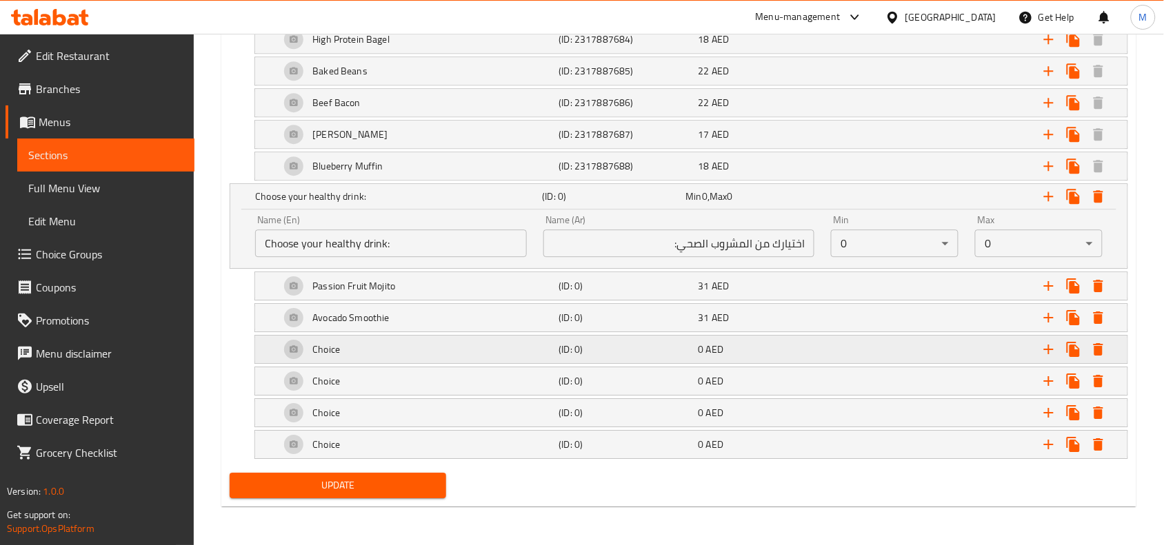
click at [658, 343] on h5 "(ID: 0)" at bounding box center [626, 350] width 134 height 14
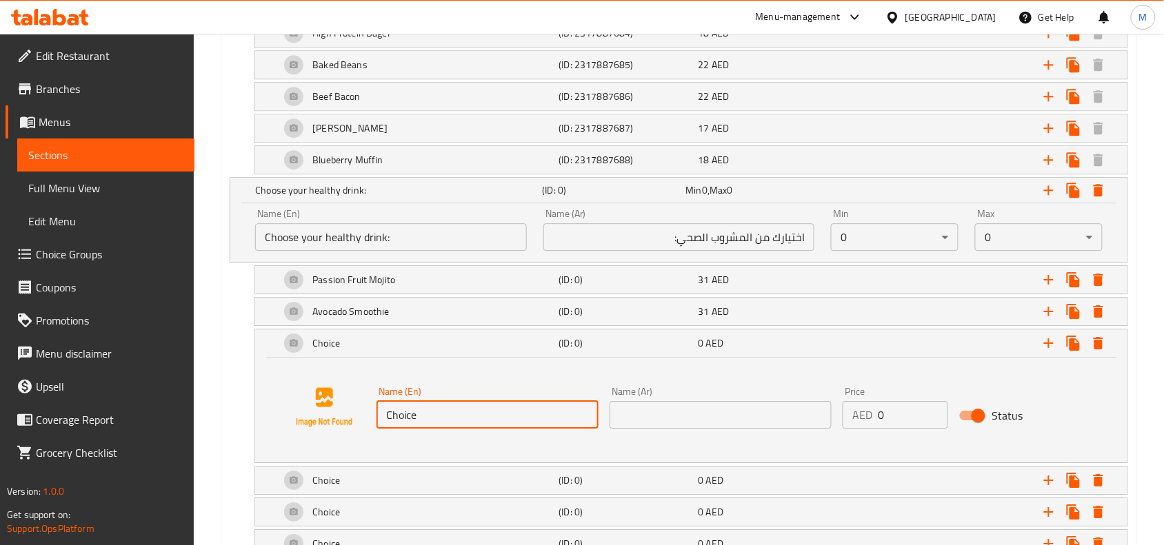
click at [500, 421] on input "Choice" at bounding box center [487, 415] width 222 height 28
paste input "Lemonade Ju"
type input "Lemonade Juice"
click at [733, 410] on input "text" at bounding box center [721, 415] width 222 height 28
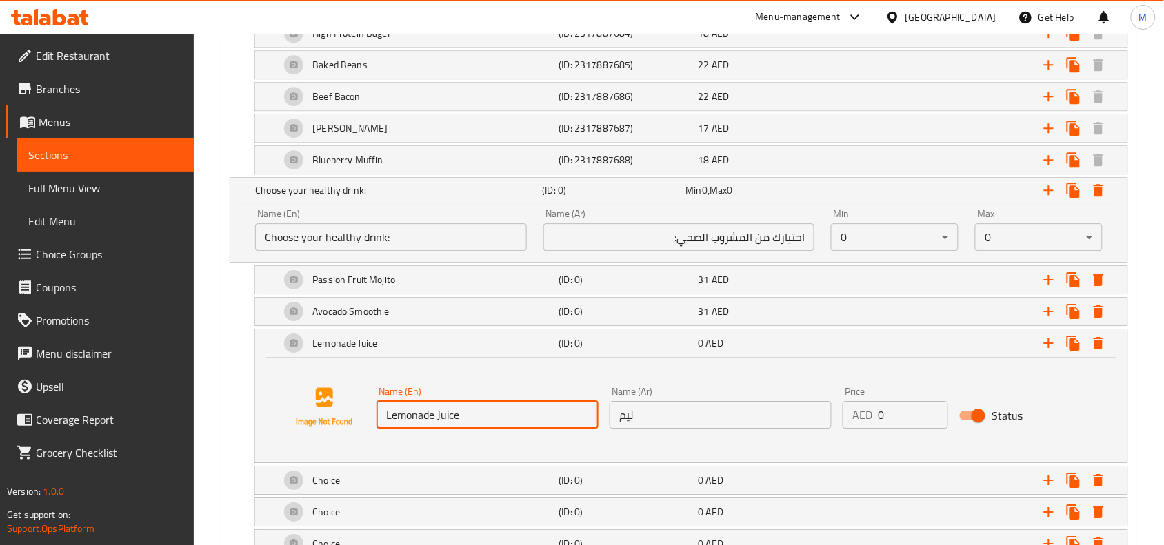
click at [405, 421] on input "Lemonade Juice" at bounding box center [487, 415] width 222 height 28
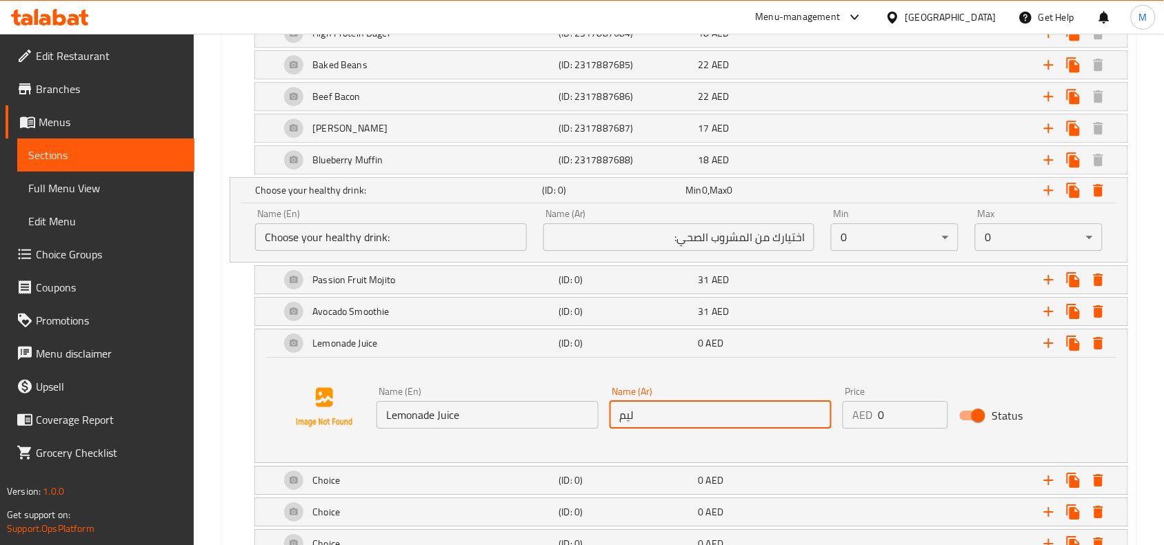
drag, startPoint x: 672, startPoint y: 422, endPoint x: 621, endPoint y: 418, distance: 51.2
click at [621, 418] on input "ليم" at bounding box center [721, 415] width 222 height 28
click at [693, 417] on input "ليم" at bounding box center [721, 415] width 222 height 28
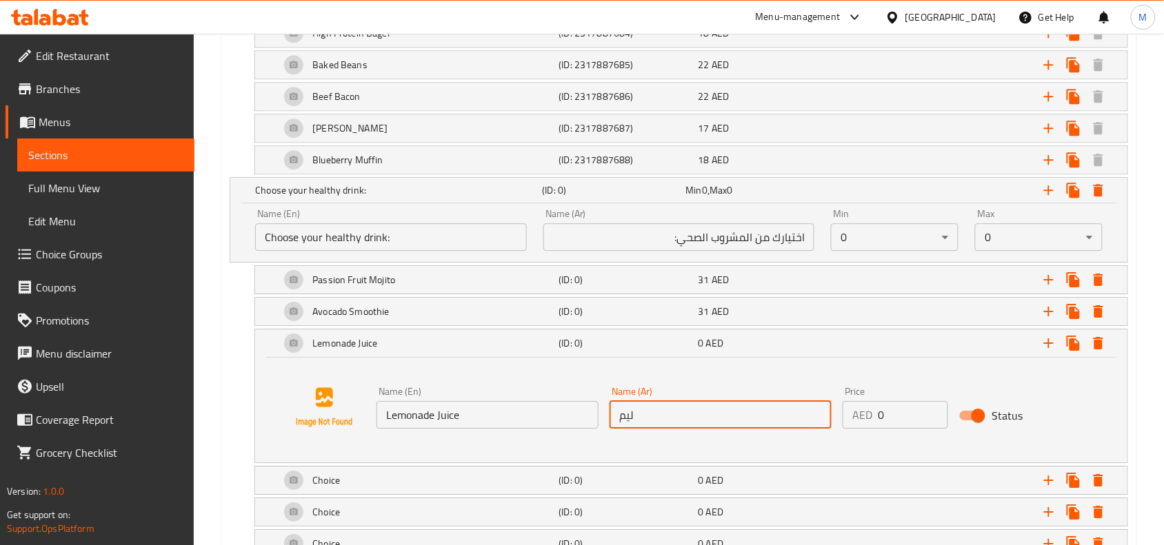
paste input "عصير ليمونادة"
type input "عصير ليمونادة"
drag, startPoint x: 903, startPoint y: 421, endPoint x: 801, endPoint y: 396, distance: 105.0
click at [818, 412] on div "Name (En) Lemonade Juice Name (En) Name (Ar) عصير ليمونادة Name (Ar) Price AED …" at bounding box center [720, 407] width 699 height 53
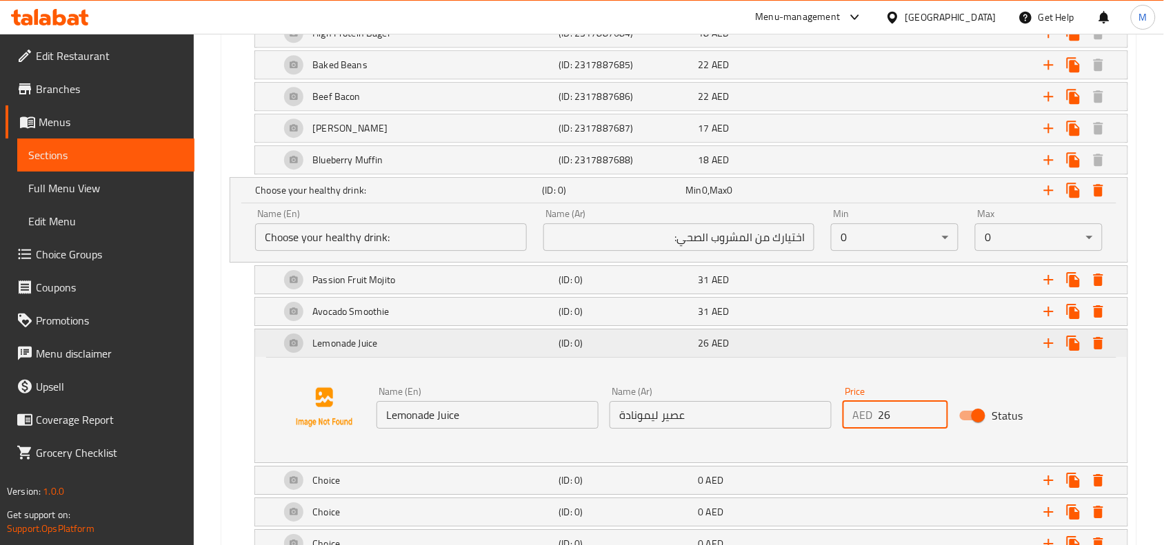
type input "26"
click at [703, 346] on span "26" at bounding box center [703, 343] width 11 height 18
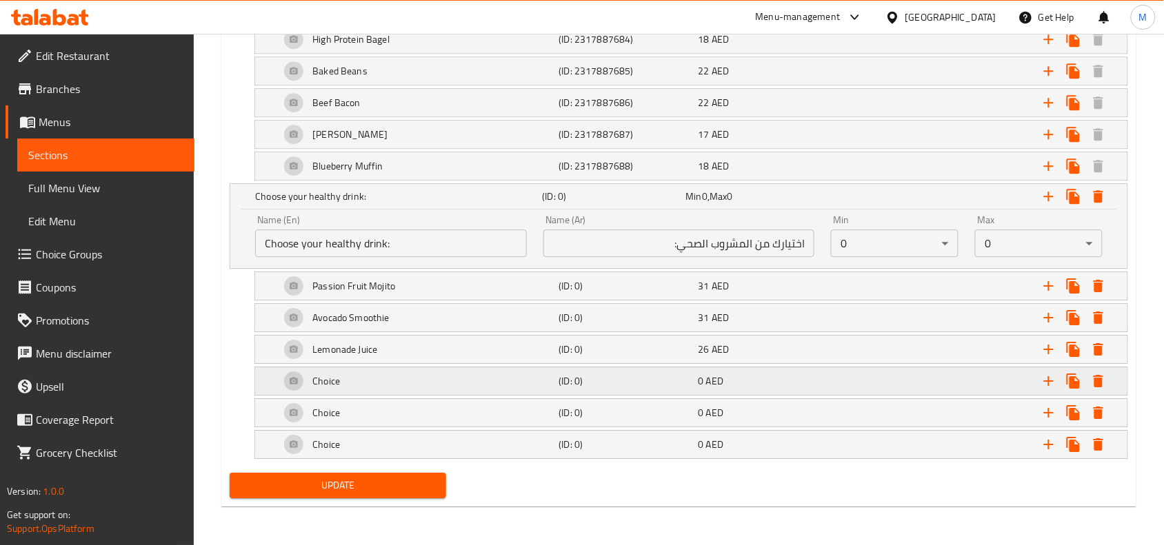
click at [650, 372] on div "(ID: 0)" at bounding box center [625, 381] width 139 height 19
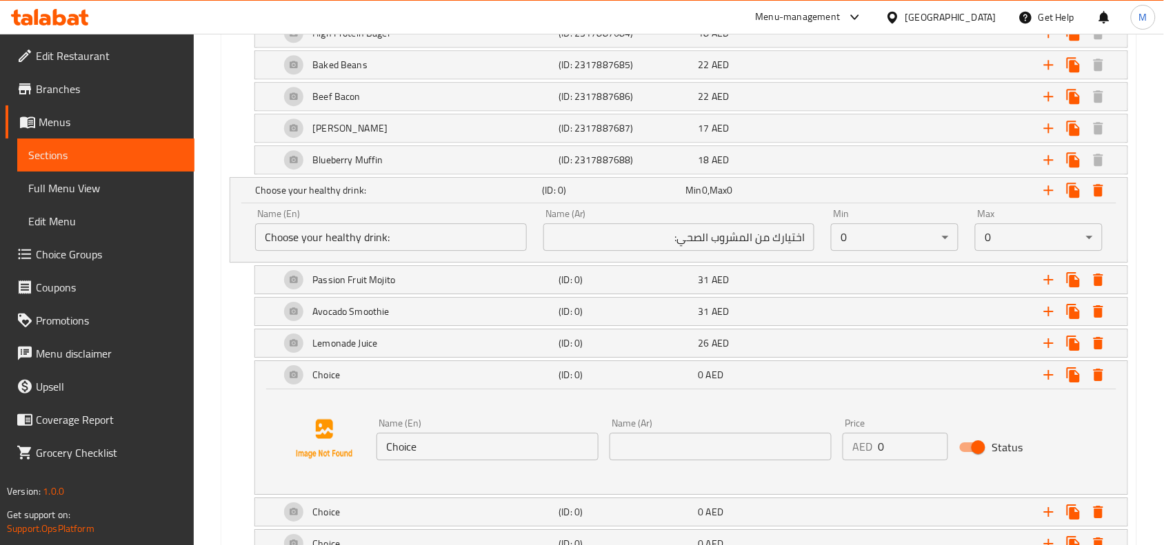
click at [430, 449] on input "Choice" at bounding box center [487, 447] width 222 height 28
paste input "Energizer"
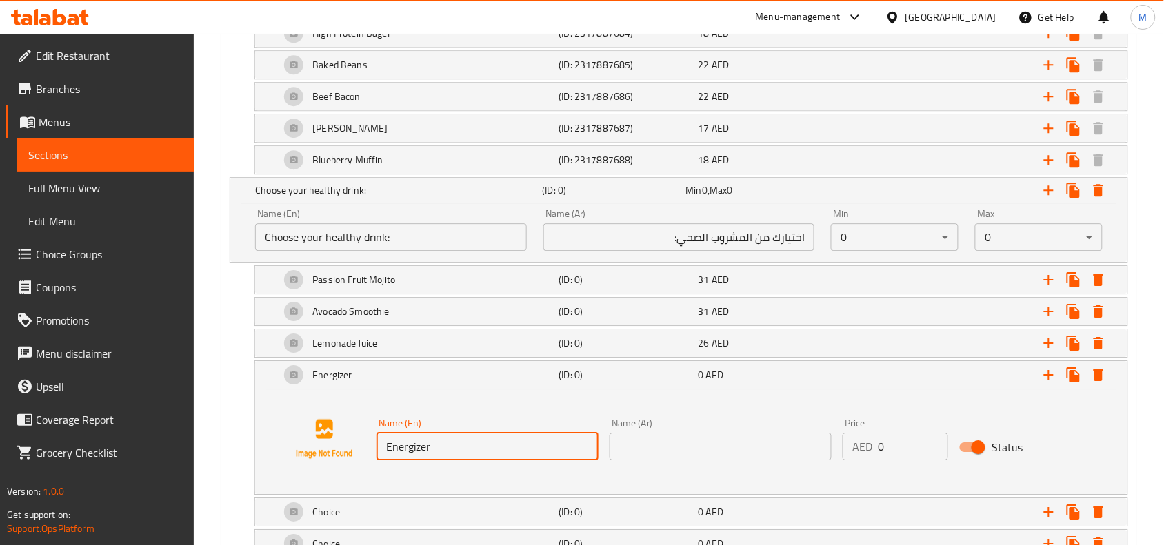
type input "Energizer"
click at [733, 455] on input "text" at bounding box center [721, 447] width 222 height 28
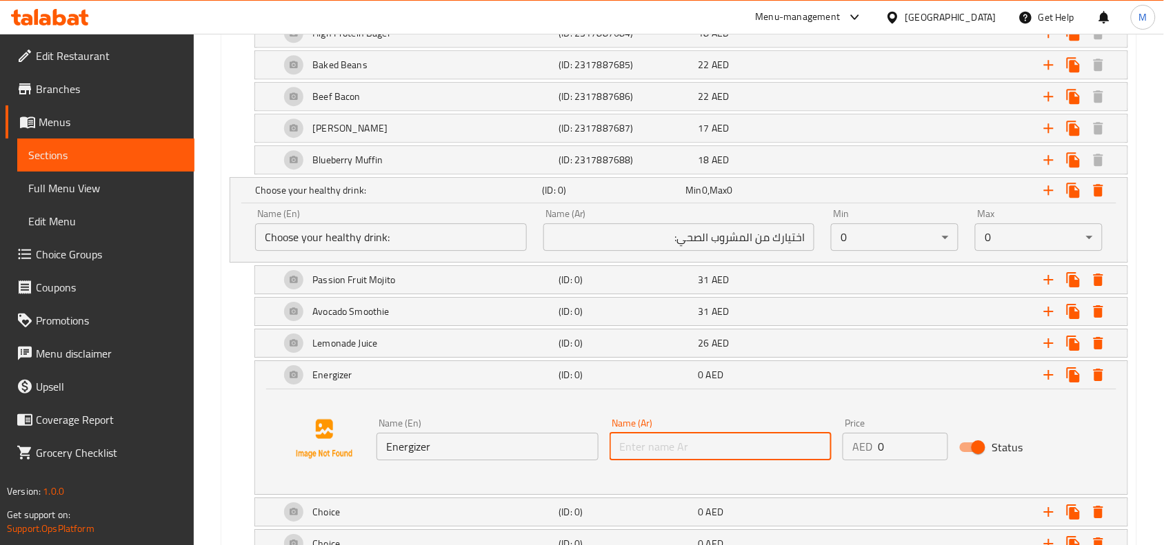
type input "h"
type input "ا"
type input "ت"
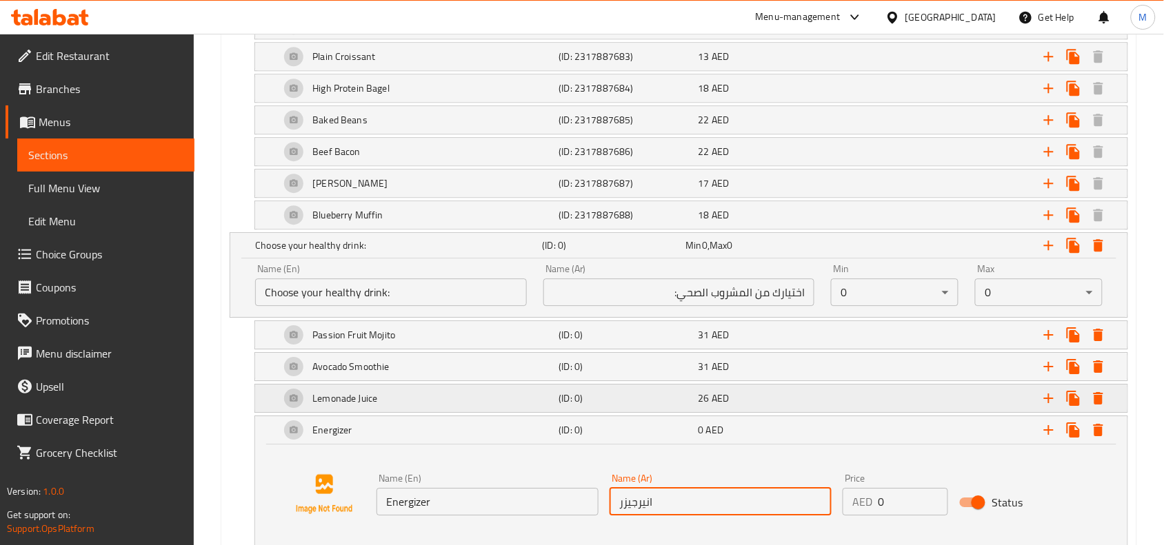
scroll to position [1024, 0]
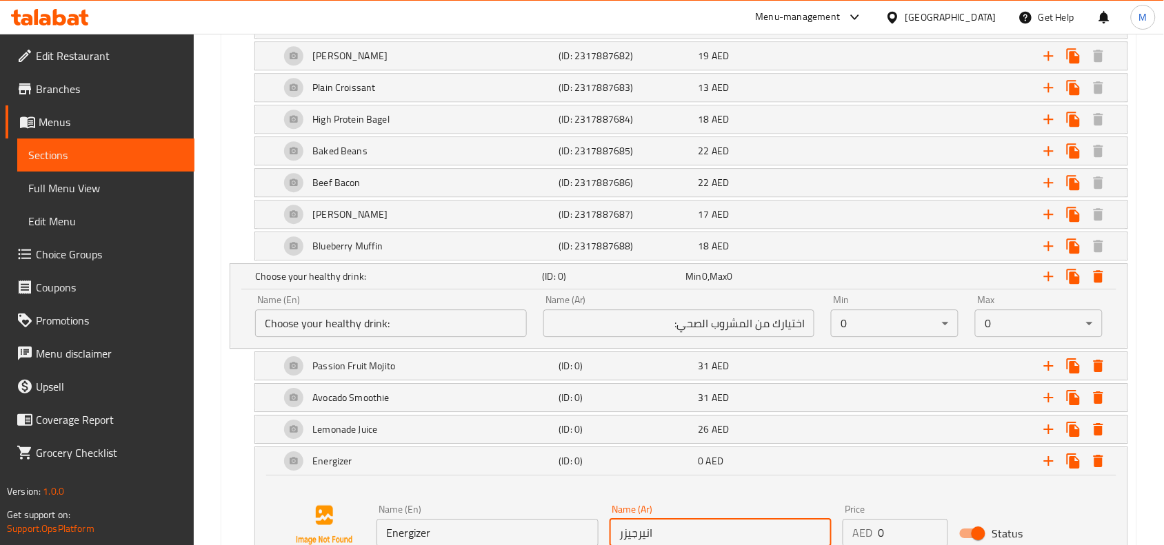
type input "انيرجيزر"
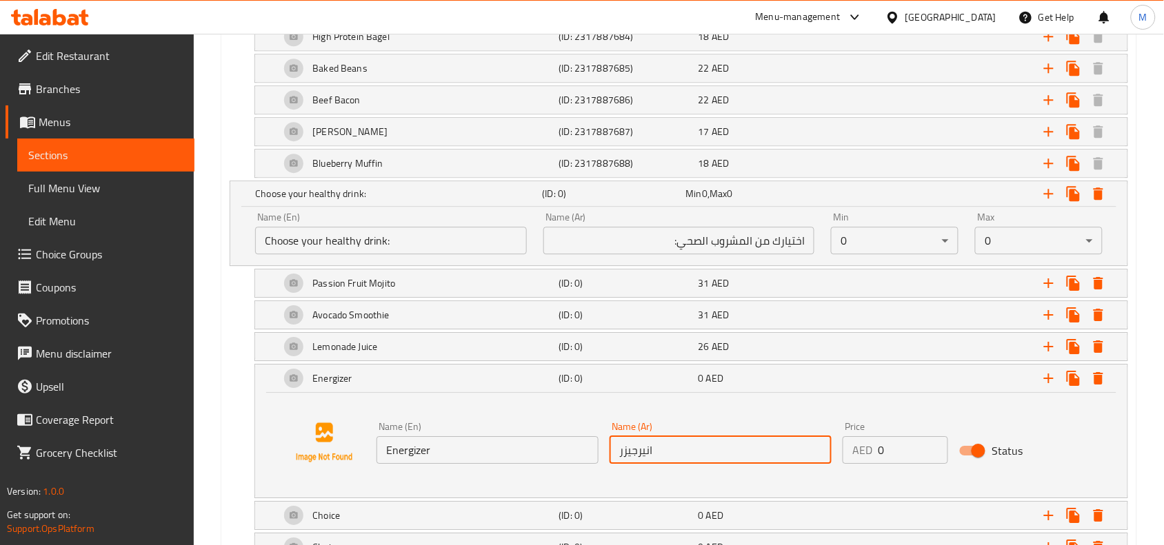
scroll to position [1196, 0]
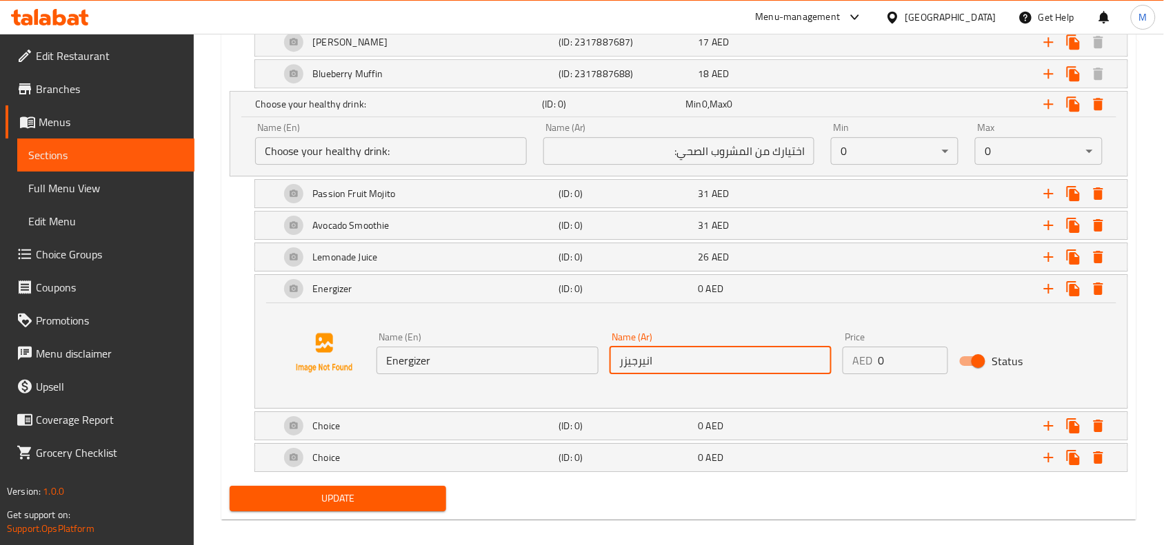
click at [869, 366] on div "AED 0 Price" at bounding box center [895, 361] width 105 height 28
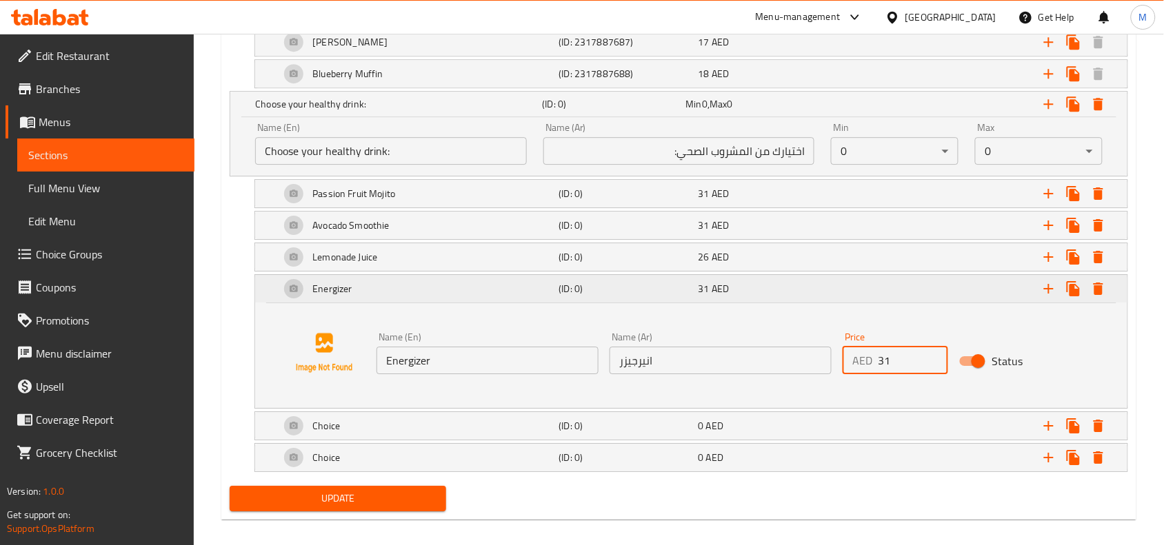
type input "31"
click at [938, 304] on div "Expand" at bounding box center [974, 289] width 279 height 30
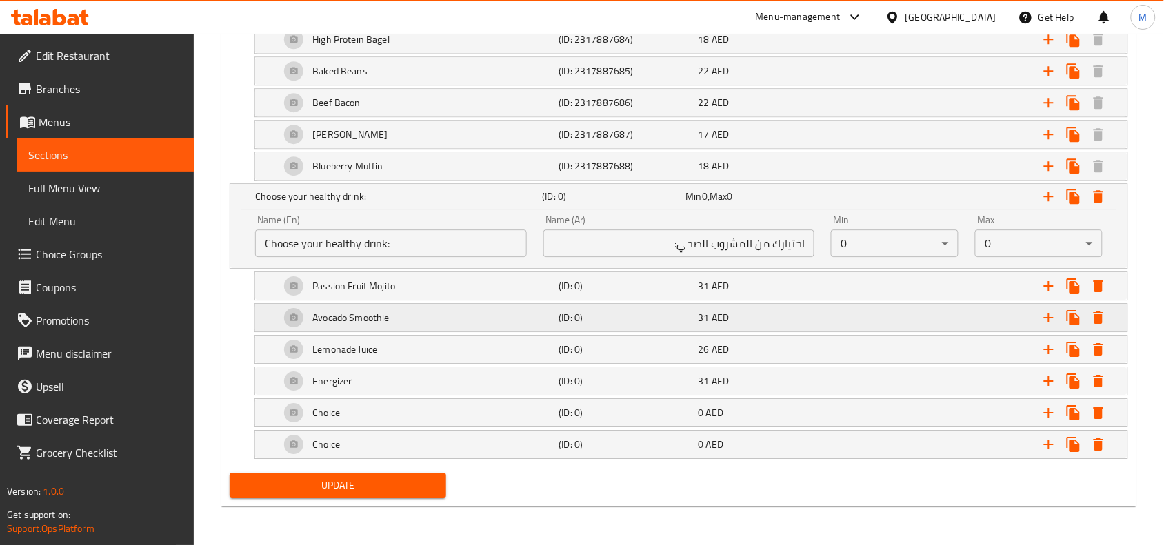
scroll to position [1110, 0]
click at [861, 412] on div "Expand" at bounding box center [974, 413] width 279 height 30
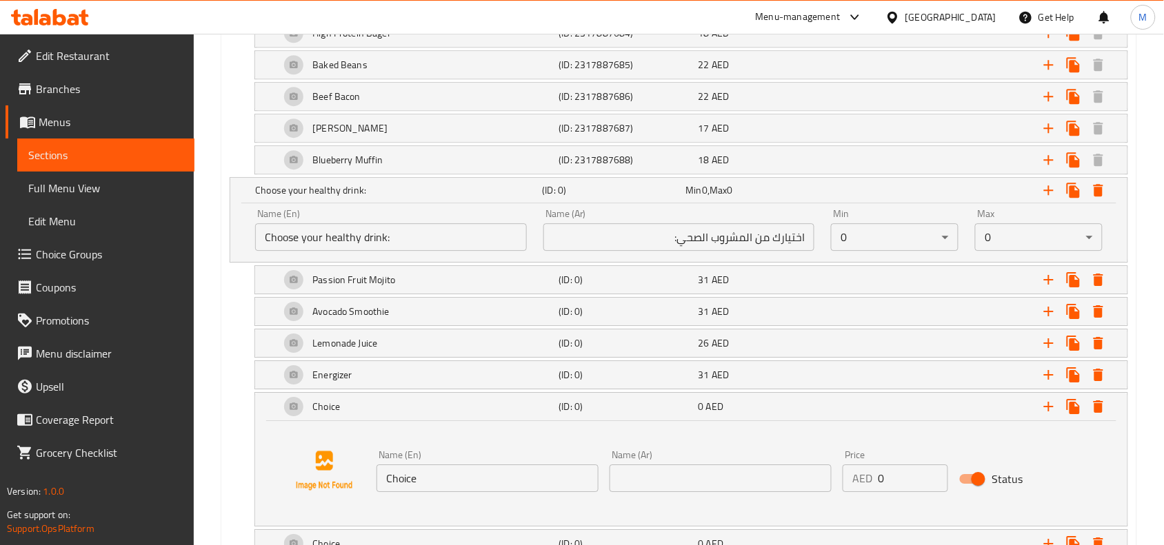
scroll to position [1215, 0]
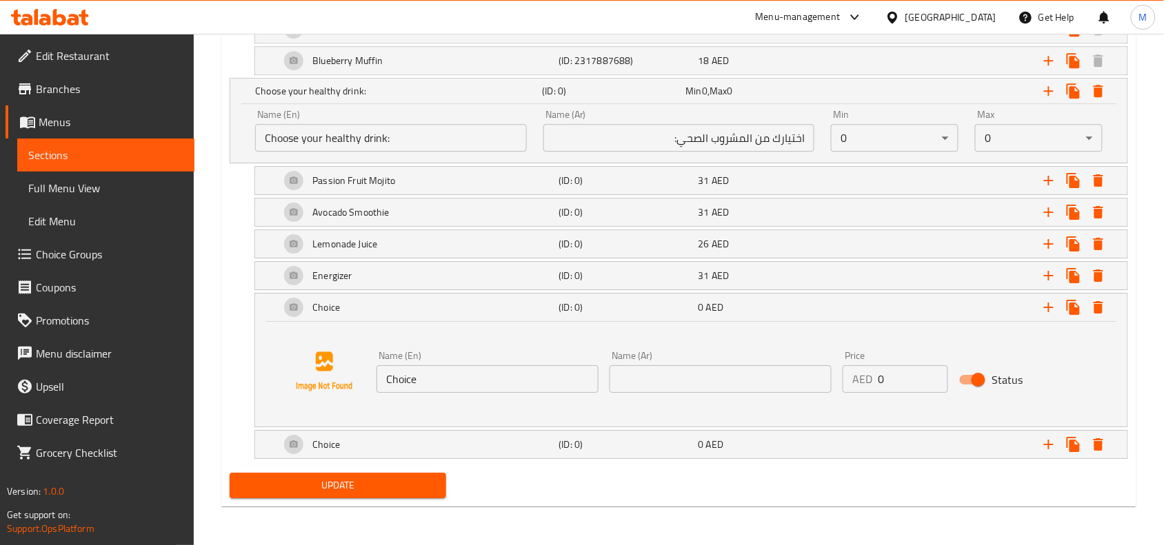
click at [517, 376] on input "Choice" at bounding box center [487, 379] width 222 height 28
paste input "Matcha Smoothi"
type input "Matcha Smoothie"
click at [673, 373] on input "text" at bounding box center [721, 379] width 222 height 28
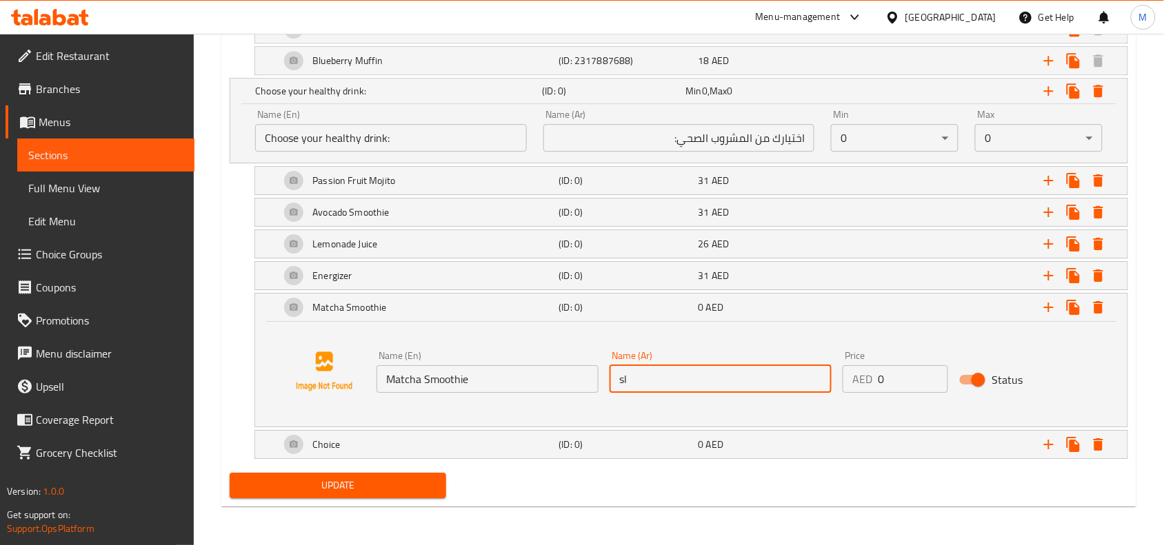
type input "s"
type input "[PERSON_NAME]"
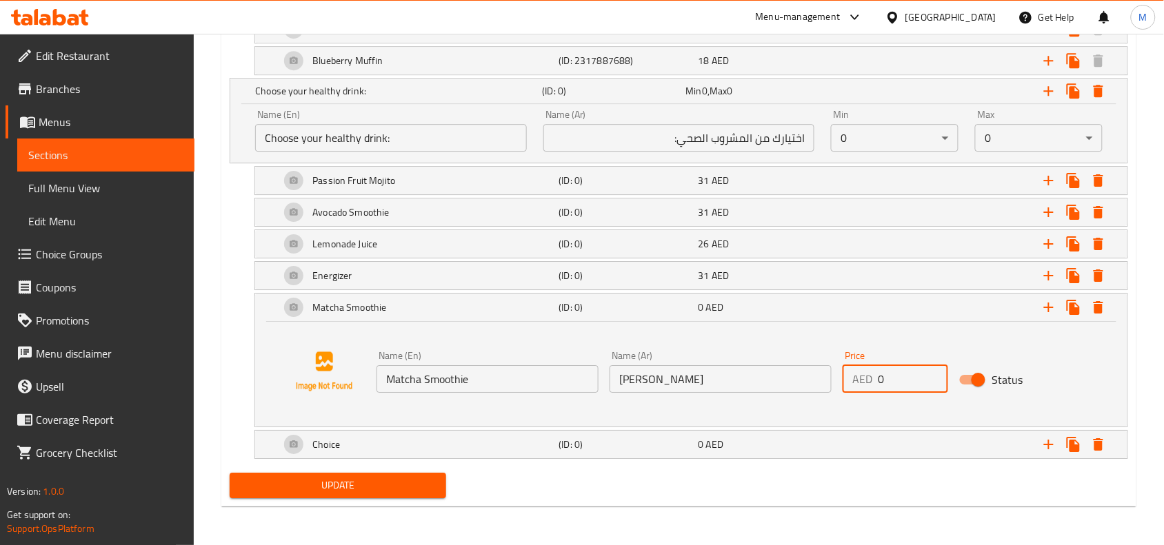
drag, startPoint x: 903, startPoint y: 386, endPoint x: 860, endPoint y: 373, distance: 45.4
click at [860, 374] on div "AED 0 Price" at bounding box center [895, 379] width 105 height 28
type input "26"
click at [894, 319] on div "Expand" at bounding box center [974, 307] width 279 height 30
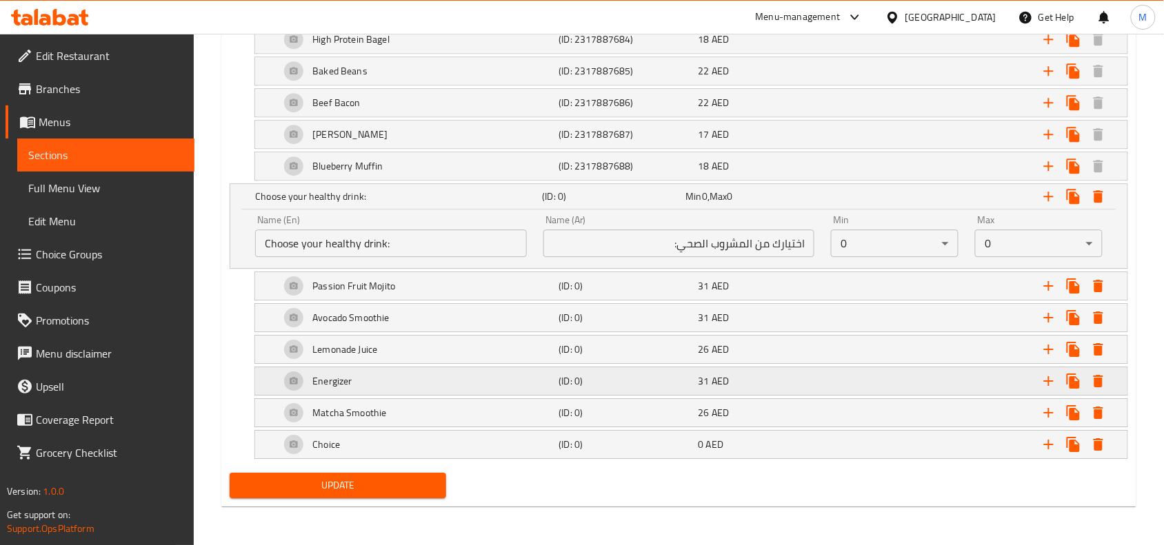
scroll to position [1110, 0]
click at [872, 450] on div "Expand" at bounding box center [974, 445] width 279 height 30
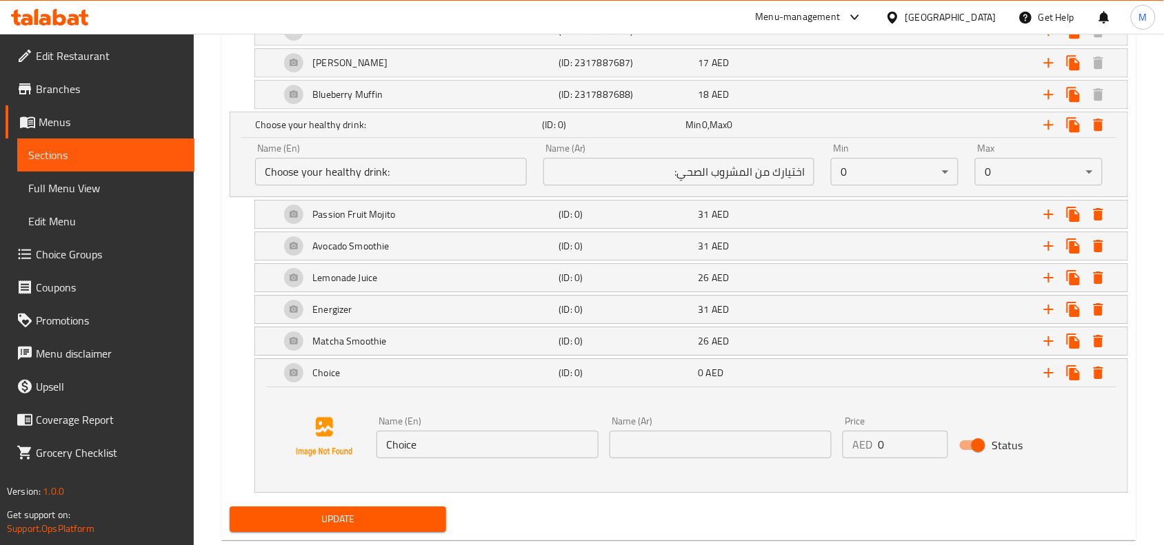
scroll to position [1215, 0]
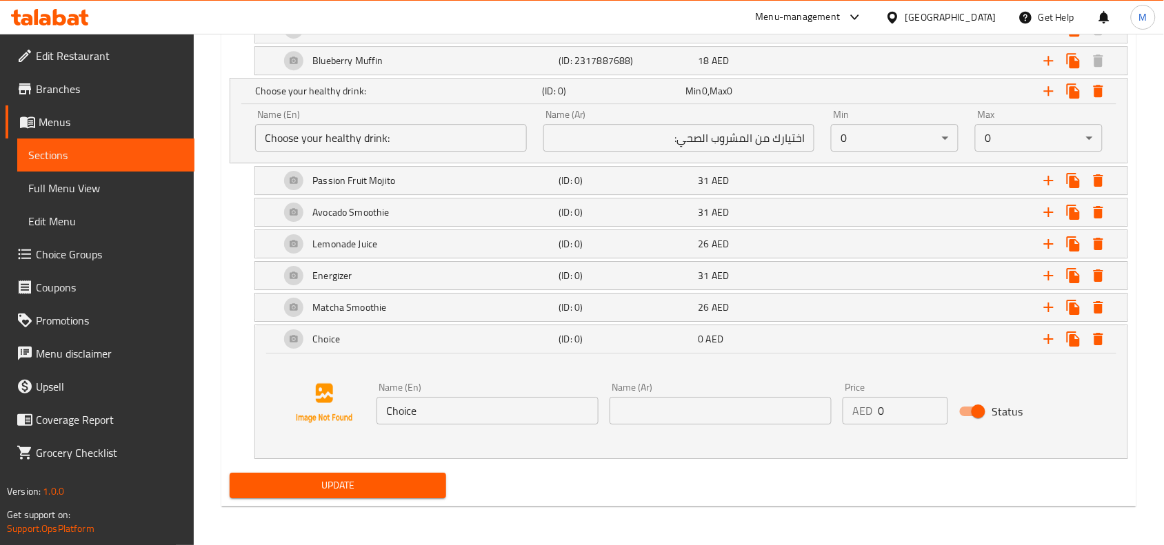
click at [515, 410] on input "Choice" at bounding box center [487, 411] width 222 height 28
paste input "Fresh Watermelon Ju"
type input "Fresh Watermelon Juice"
click at [809, 435] on div "Name (En) Fresh Watermelon Juice Name (En) Name (Ar) Name (Ar) Price AED 0 Pric…" at bounding box center [691, 403] width 839 height 105
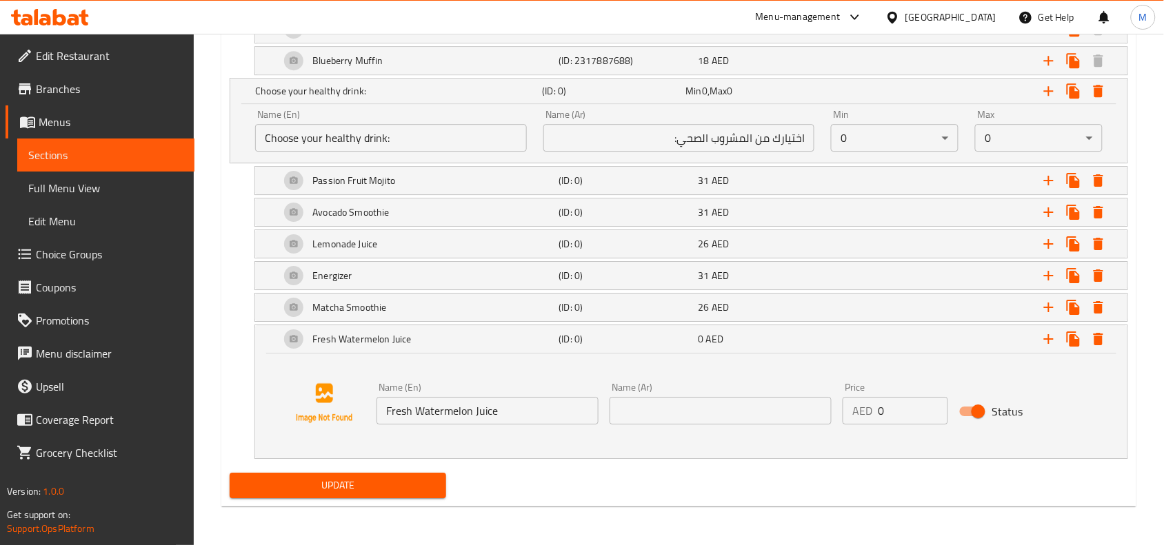
click at [781, 414] on input "text" at bounding box center [721, 411] width 222 height 28
type input "u"
type input "عصير بطيخ فريش"
drag, startPoint x: 887, startPoint y: 409, endPoint x: 852, endPoint y: 396, distance: 37.9
click at [852, 397] on div "AED 0 Price" at bounding box center [895, 411] width 105 height 28
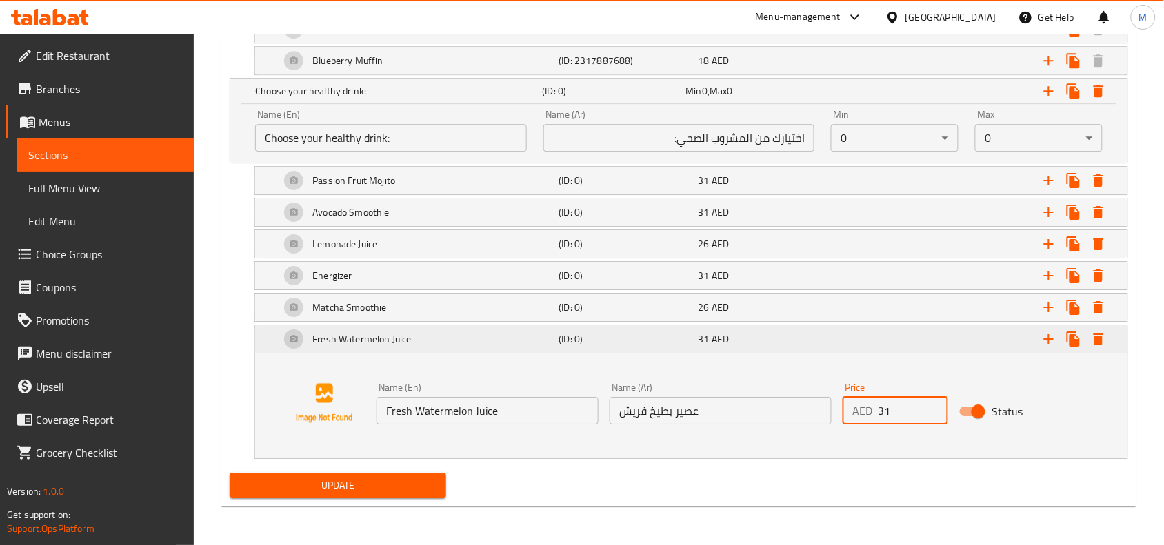
type input "31"
click at [936, 339] on div "Expand" at bounding box center [974, 339] width 279 height 30
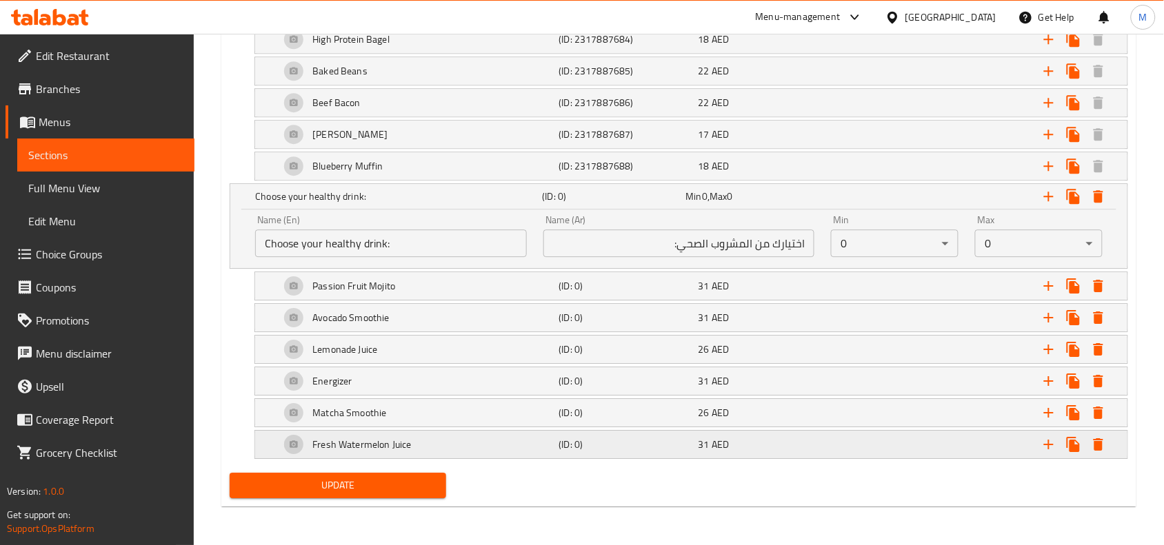
click at [1045, 449] on icon "Expand" at bounding box center [1048, 444] width 17 height 17
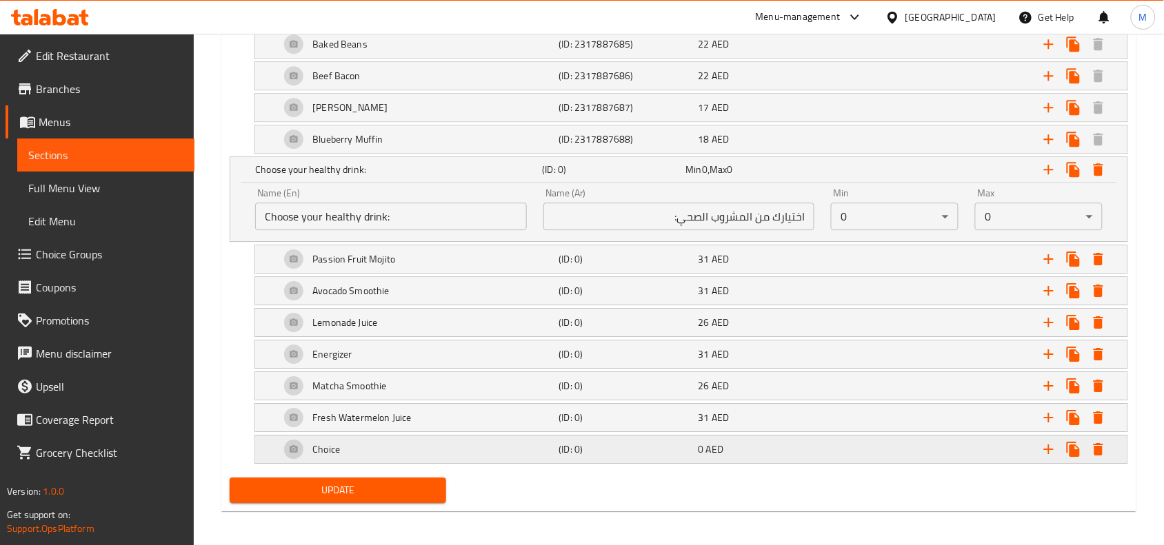
scroll to position [1142, 0]
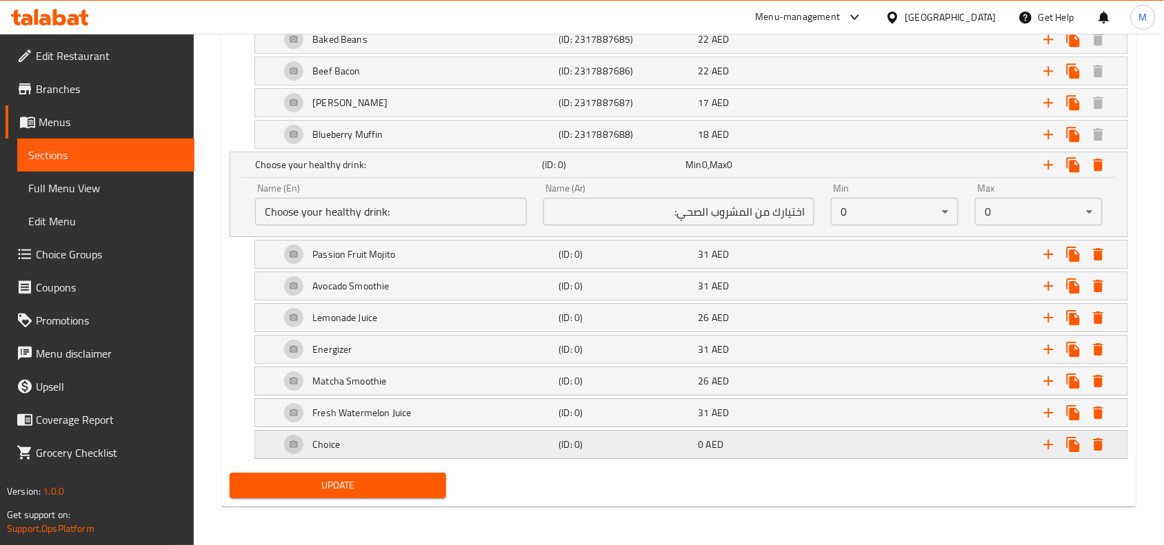
click at [408, 438] on div "Choice" at bounding box center [416, 444] width 279 height 33
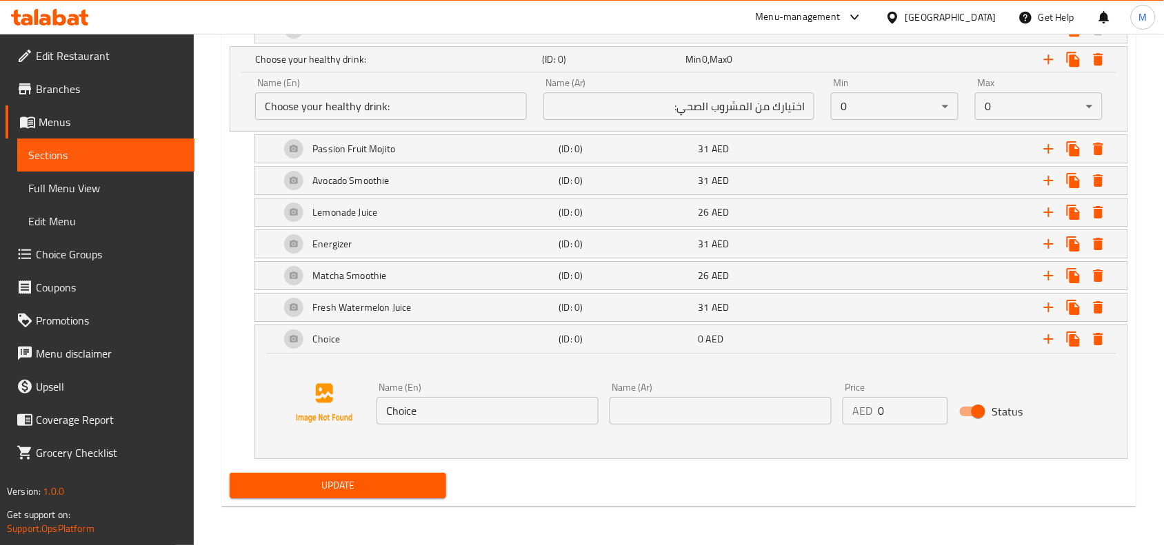
scroll to position [1247, 0]
click at [445, 408] on input "Choice" at bounding box center [487, 411] width 222 height 28
paste input "Fresh Carrot Ju"
type input "Fresh Carrot Juice"
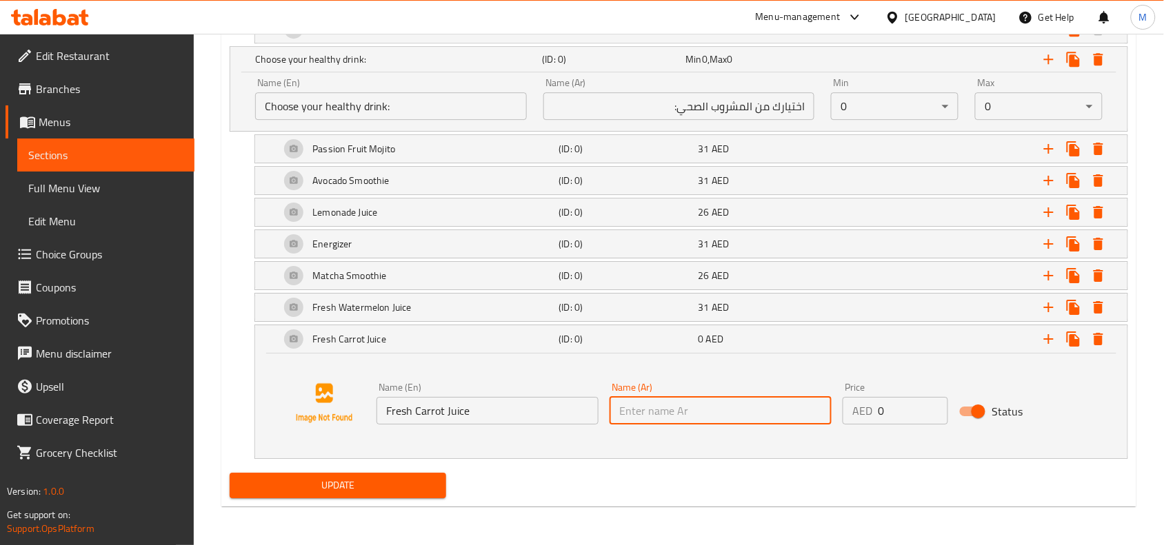
click at [646, 414] on input "text" at bounding box center [721, 411] width 222 height 28
type input "uwdv [.v tvda"
drag, startPoint x: 698, startPoint y: 416, endPoint x: 604, endPoint y: 405, distance: 94.3
click at [604, 405] on div "Name (Ar) uwdv [.v tvda Name (Ar)" at bounding box center [720, 403] width 233 height 53
type input "عصير [GEOGRAPHIC_DATA]"
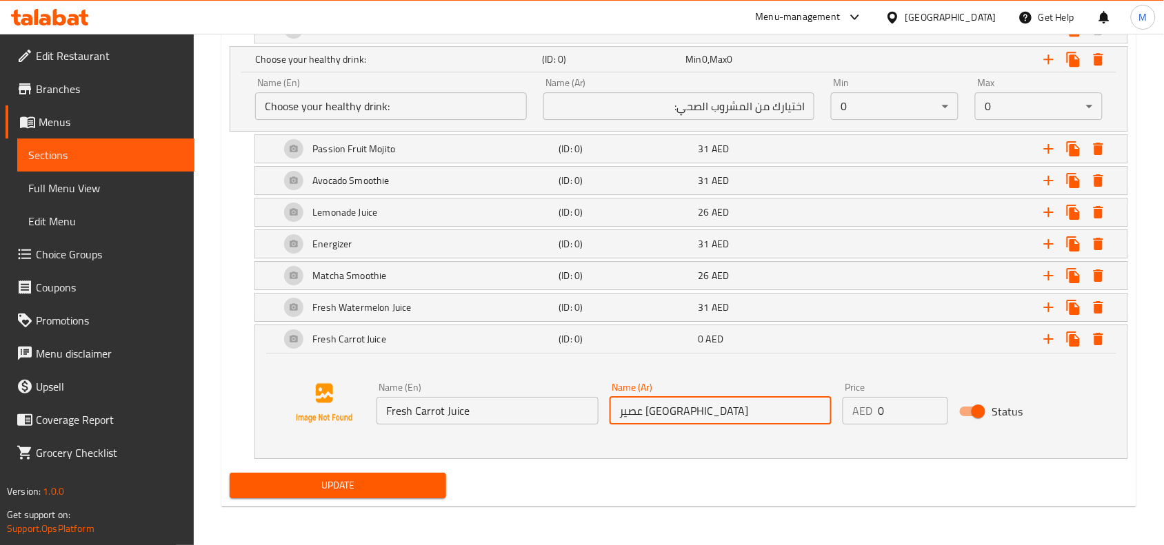
drag, startPoint x: 887, startPoint y: 411, endPoint x: 878, endPoint y: 409, distance: 9.9
click at [878, 409] on input "0" at bounding box center [913, 411] width 70 height 28
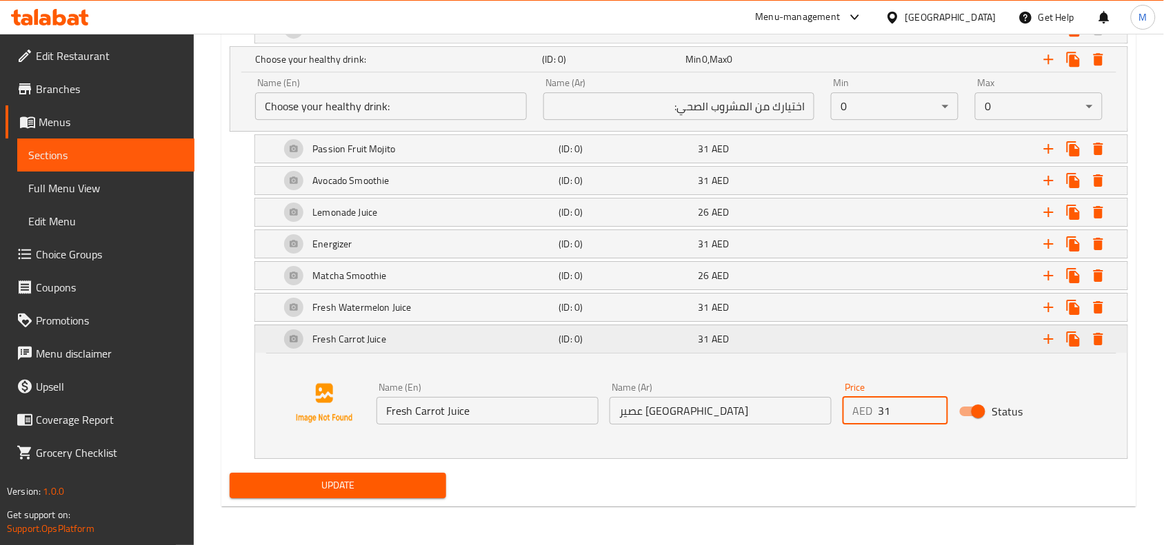
type input "31"
click at [900, 346] on div "Expand" at bounding box center [974, 339] width 279 height 30
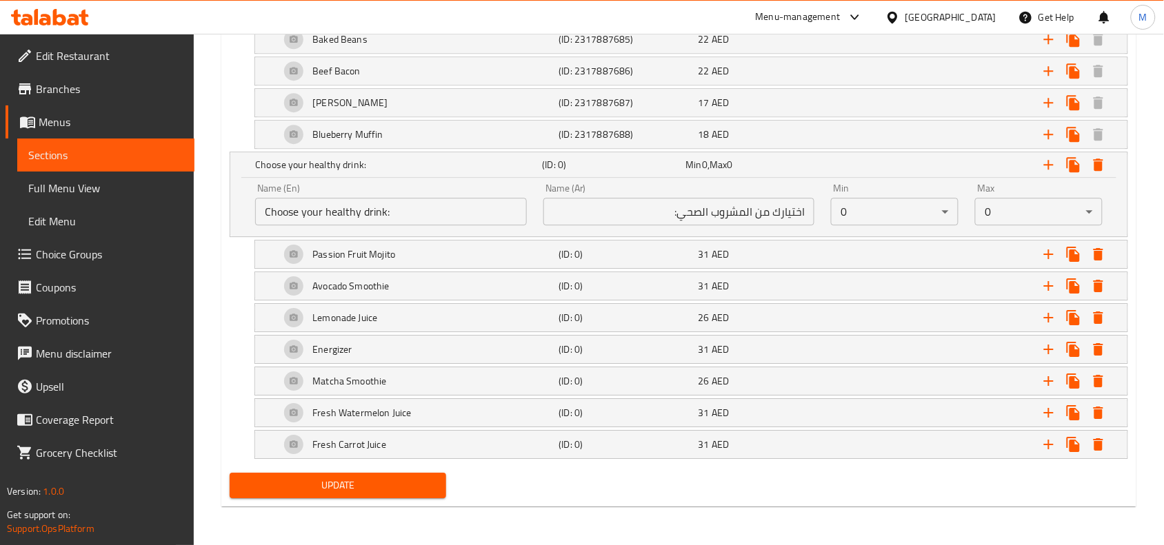
scroll to position [1142, 0]
click at [1043, 440] on icon "Expand" at bounding box center [1048, 444] width 17 height 17
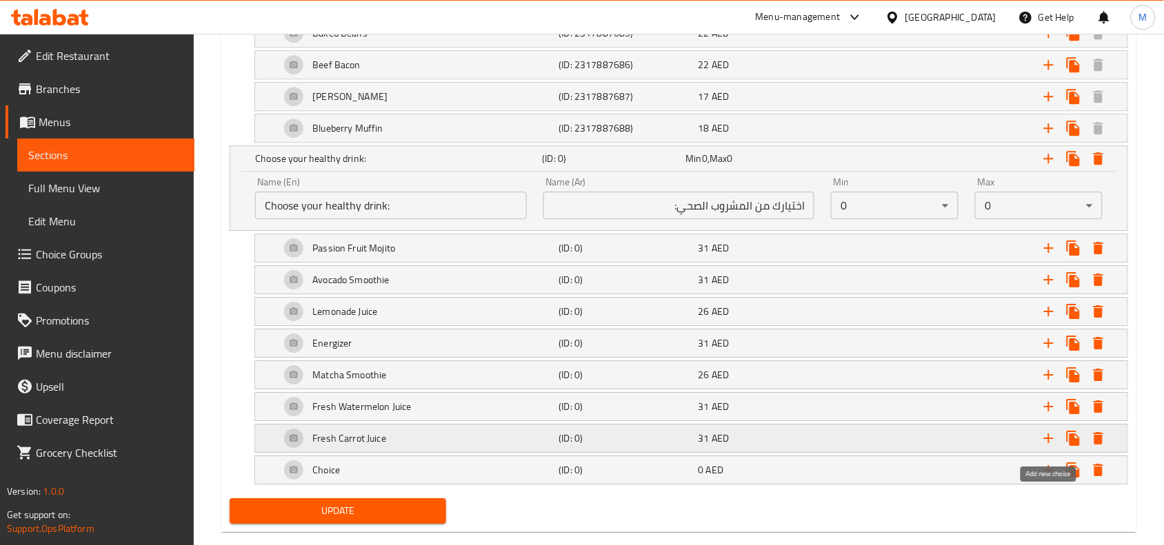
click at [1043, 440] on icon "Expand" at bounding box center [1048, 438] width 17 height 17
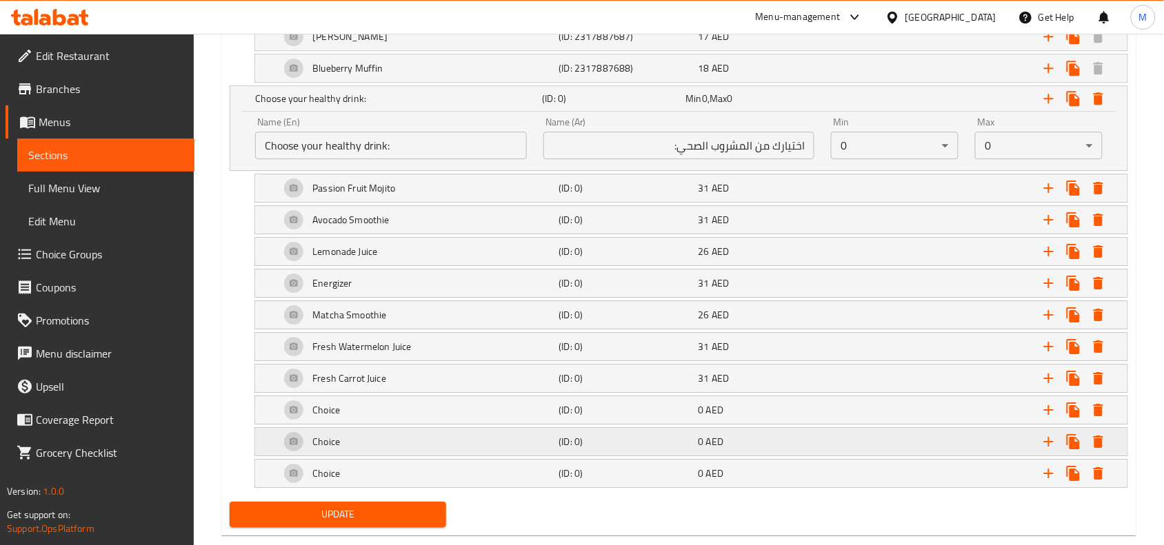
scroll to position [1238, 0]
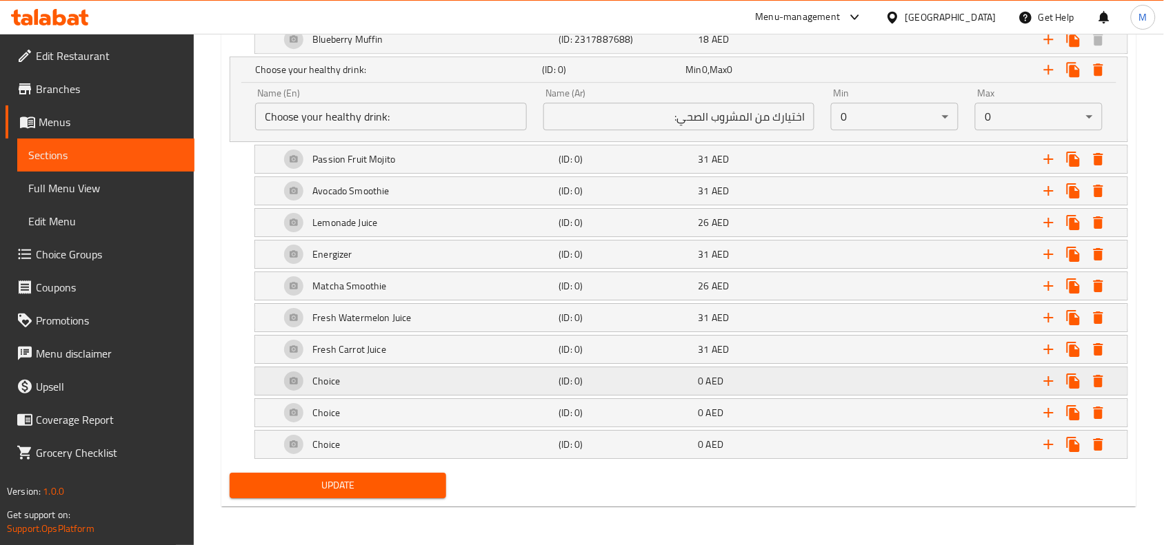
click at [542, 384] on div "Choice" at bounding box center [416, 381] width 279 height 33
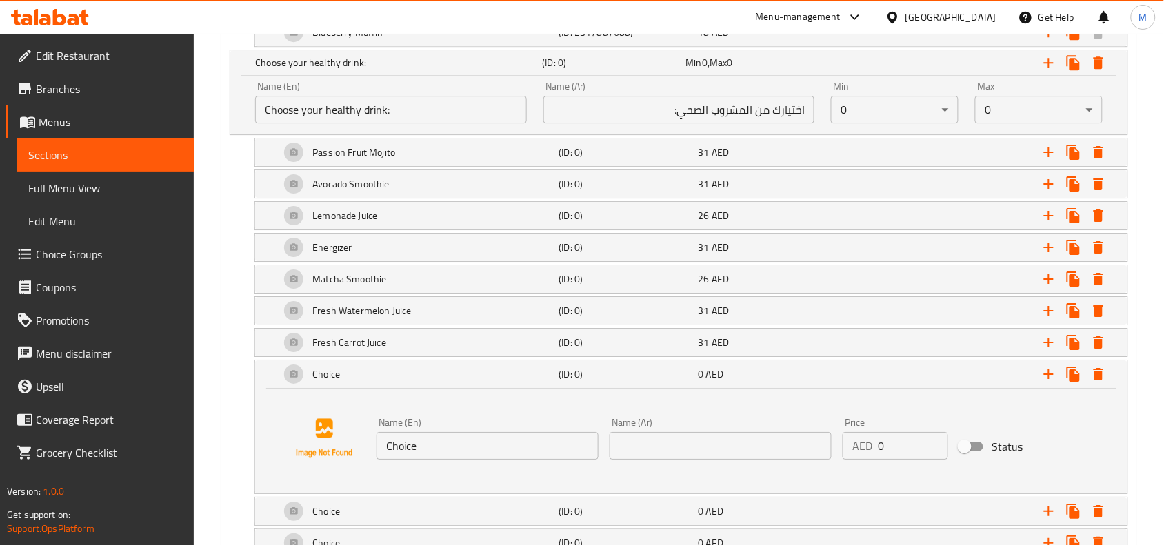
click at [490, 443] on input "Choice" at bounding box center [487, 446] width 222 height 28
paste input "Good Morning Smoothi"
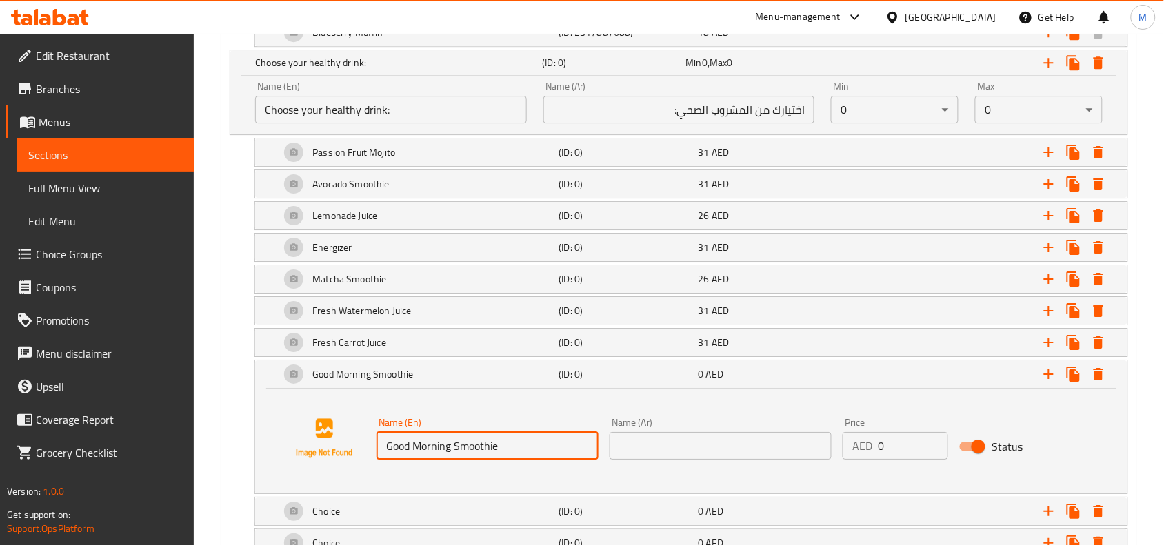
type input "Good Morning Smoothie"
click at [690, 445] on input "text" at bounding box center [721, 446] width 222 height 28
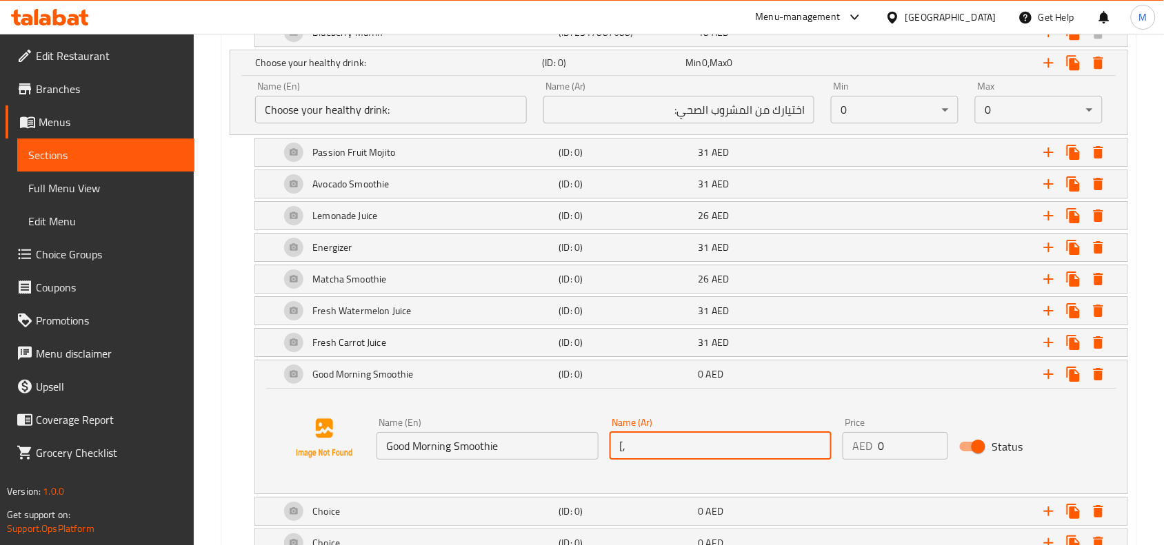
type input "["
type input "[PERSON_NAME]"
drag, startPoint x: 901, startPoint y: 454, endPoint x: 828, endPoint y: 459, distance: 72.6
click at [828, 459] on div "Name (En) Good Morning Smoothie Name (En) Name (Ar) [PERSON_NAME] Name (Ar) Pri…" at bounding box center [720, 438] width 699 height 53
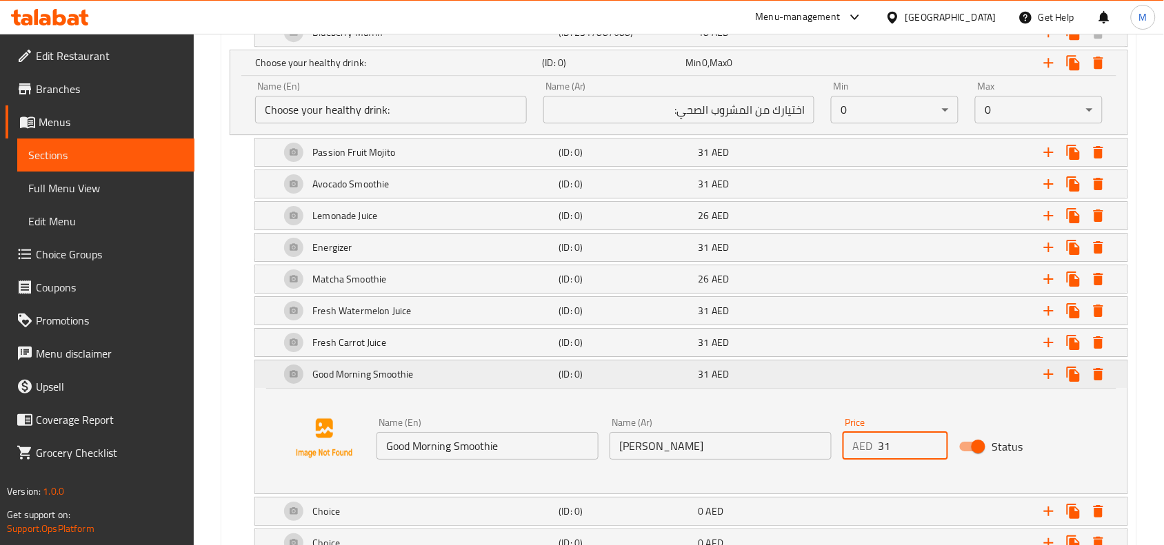
type input "31"
click at [886, 379] on div "Expand" at bounding box center [974, 374] width 279 height 30
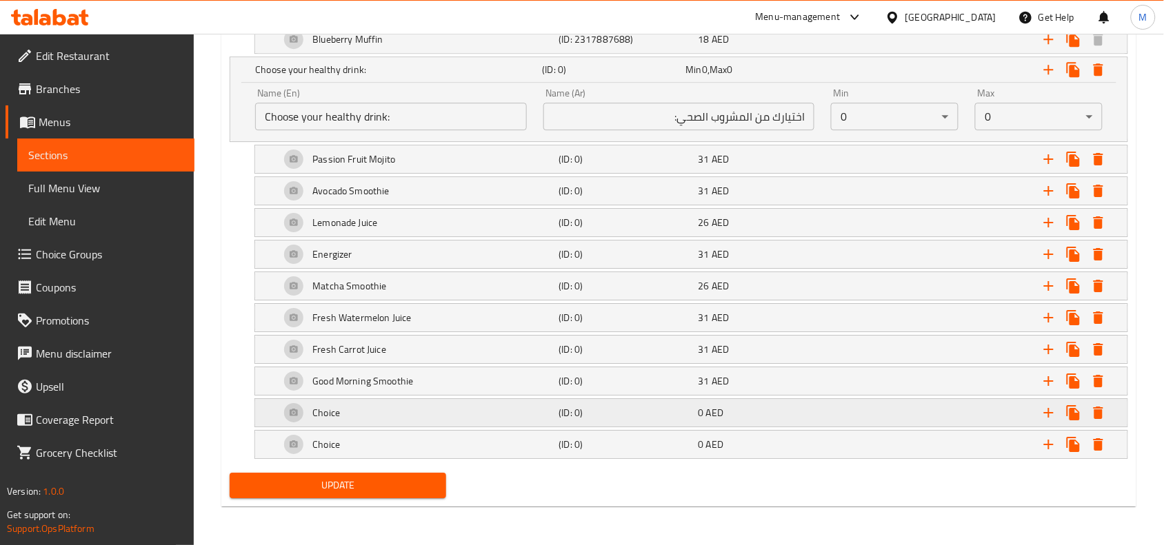
click at [829, 405] on div "0 AED" at bounding box center [765, 412] width 139 height 19
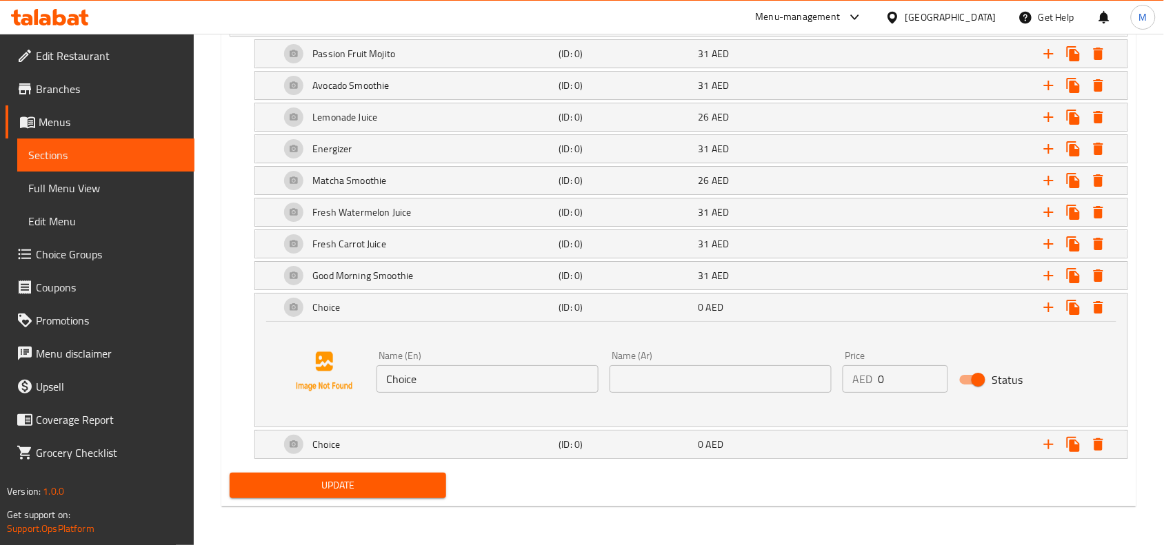
scroll to position [1343, 0]
drag, startPoint x: 497, startPoint y: 381, endPoint x: 394, endPoint y: 381, distance: 102.7
click at [398, 381] on input "Choice" at bounding box center [487, 379] width 222 height 28
click at [426, 377] on input "Choice" at bounding box center [487, 379] width 222 height 28
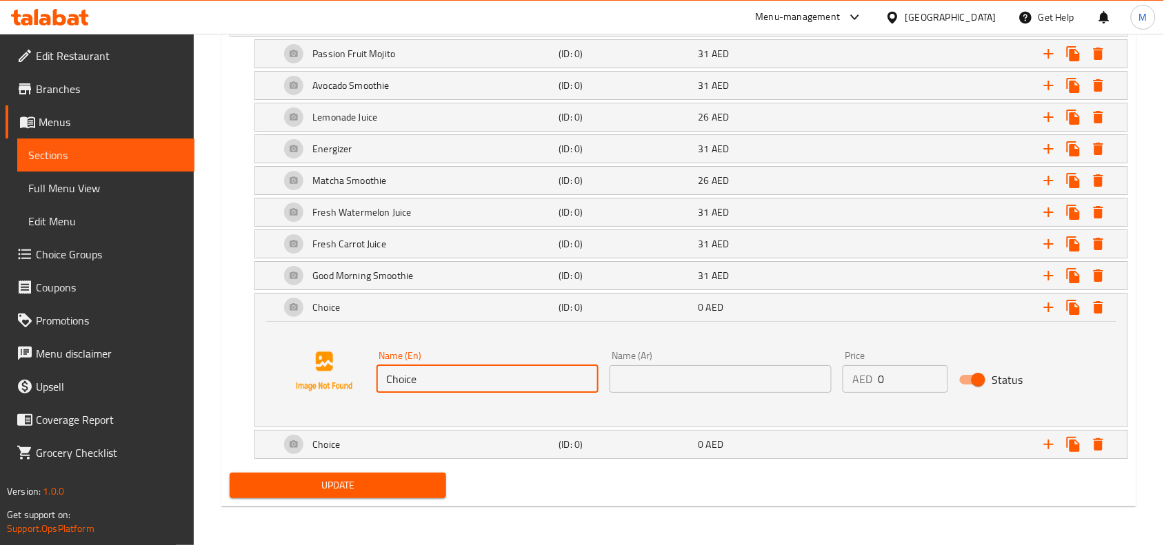
click at [426, 377] on input "Choice" at bounding box center [487, 379] width 222 height 28
paste input "Green Machine Smoothi"
type input "Green Machine Smoothie"
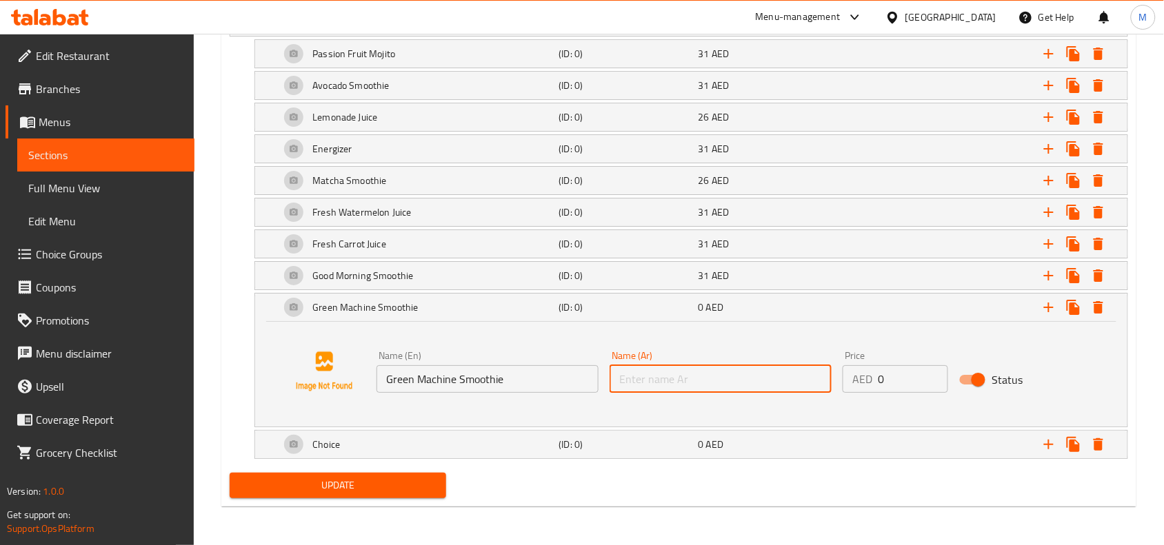
click at [722, 381] on input "text" at bounding box center [721, 379] width 222 height 28
type input "["
type input "[PERSON_NAME]"
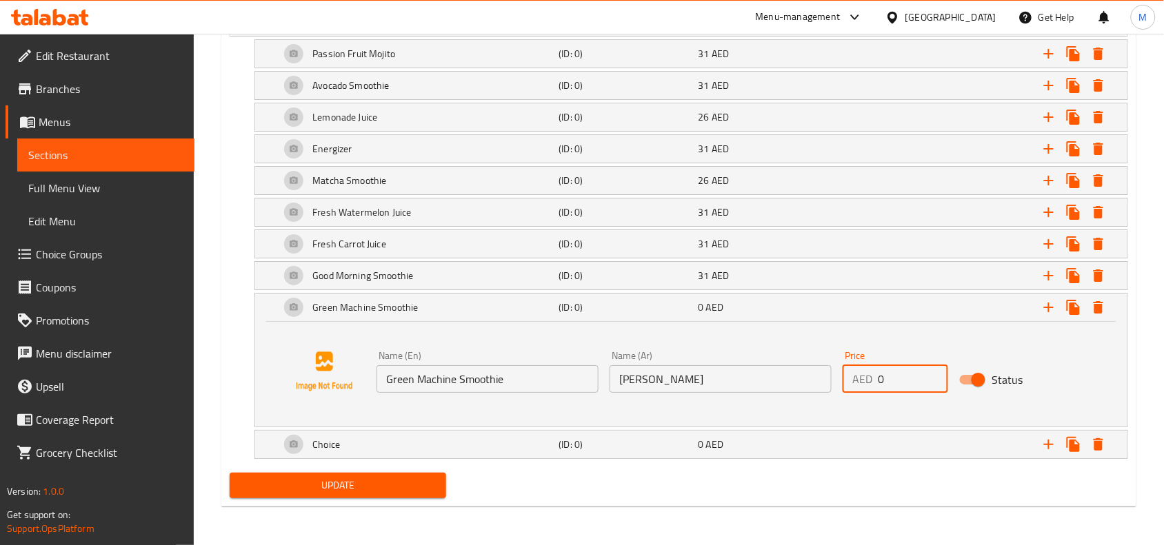
drag, startPoint x: 915, startPoint y: 372, endPoint x: 838, endPoint y: 377, distance: 76.7
click at [838, 377] on div "Price AED 0 Price" at bounding box center [895, 371] width 117 height 53
type input "31"
click at [863, 310] on div "Expand" at bounding box center [974, 307] width 279 height 30
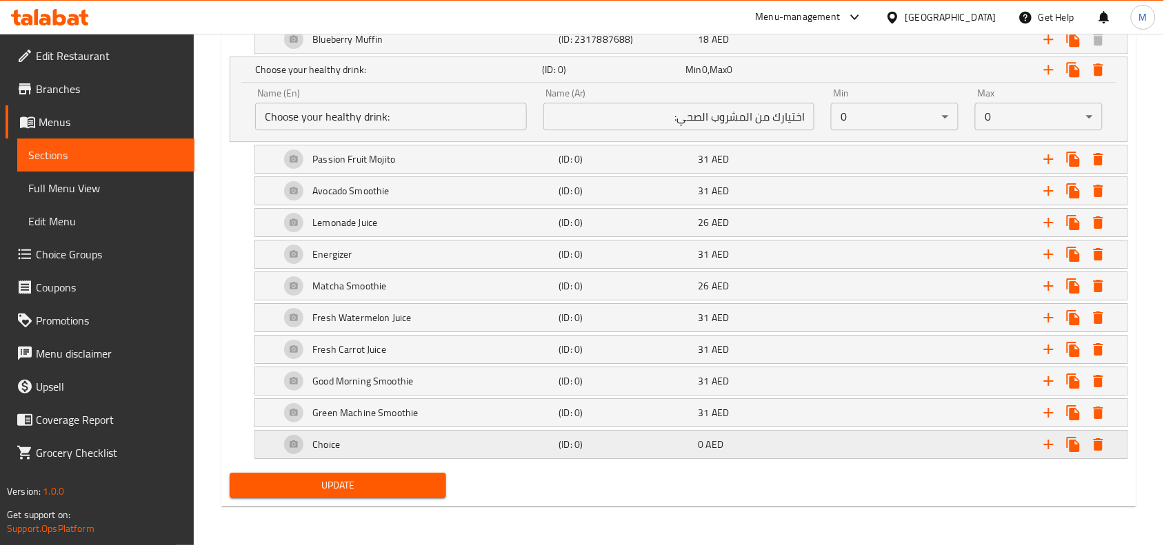
click at [791, 443] on div "0 AED" at bounding box center [765, 445] width 134 height 14
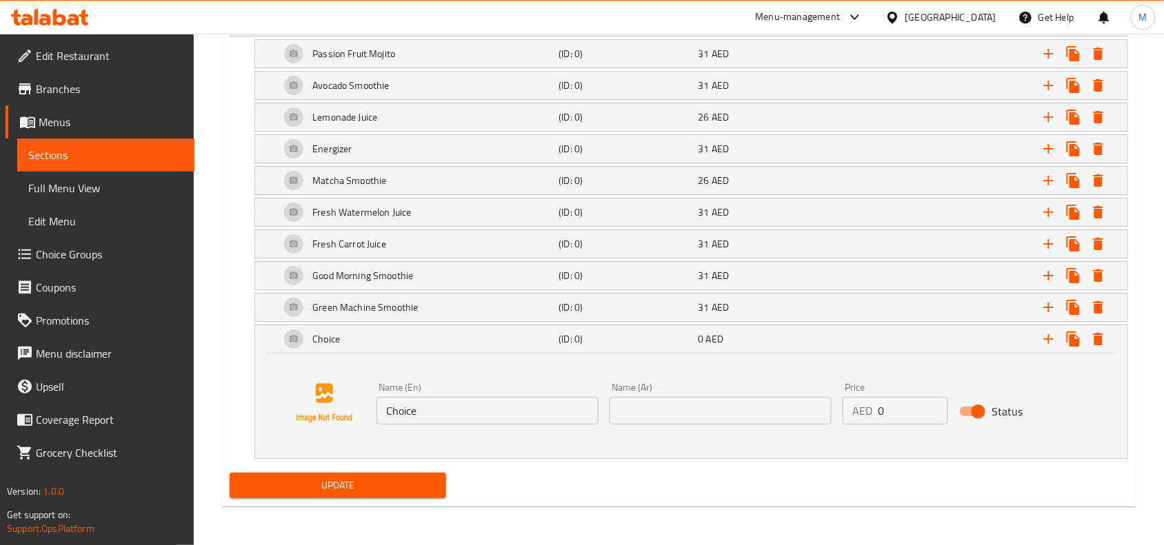
click at [507, 403] on input "Choice" at bounding box center [487, 411] width 222 height 28
paste input "Fresh Carrot & Orange Ju"
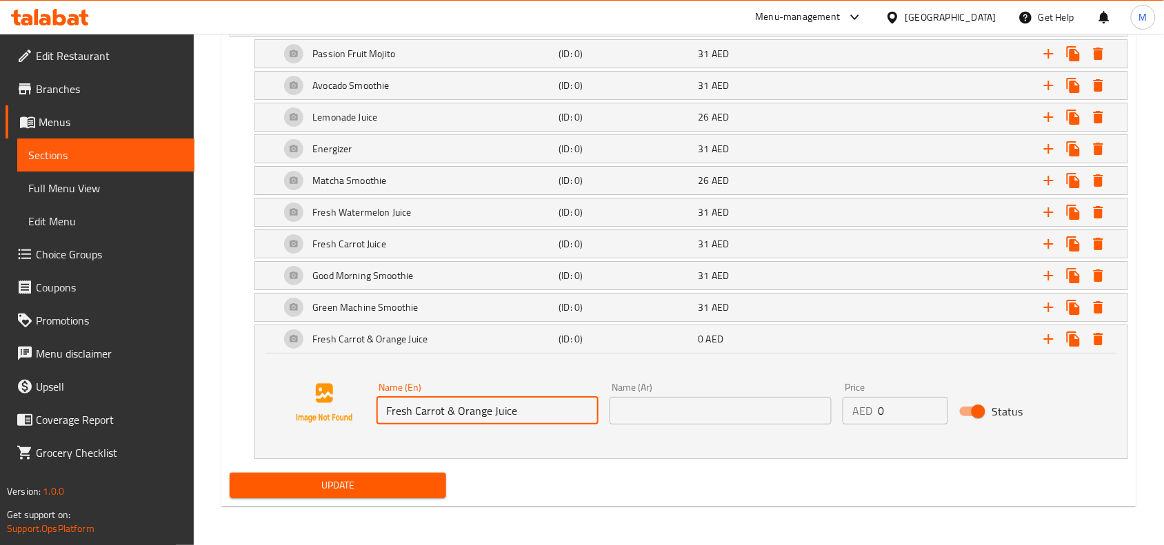
drag, startPoint x: 455, startPoint y: 412, endPoint x: 447, endPoint y: 412, distance: 8.3
click at [447, 412] on input "Fresh Carrot & Orange Juice" at bounding box center [487, 411] width 222 height 28
type input "Fresh Carrot and Orange Juice"
click at [660, 400] on input "text" at bounding box center [721, 411] width 222 height 28
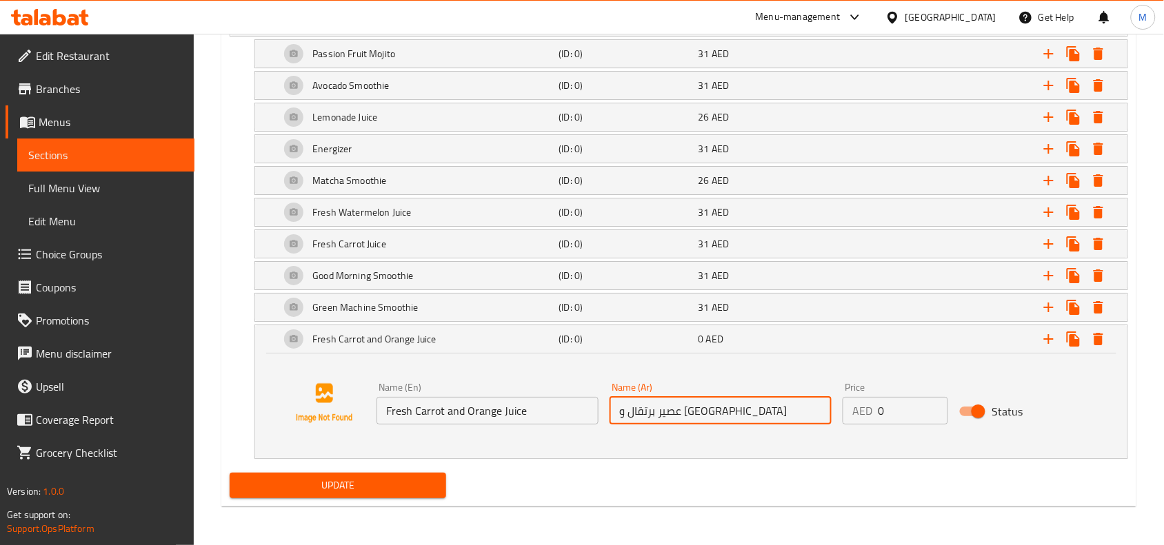
type input "عصير برتقال و [GEOGRAPHIC_DATA]"
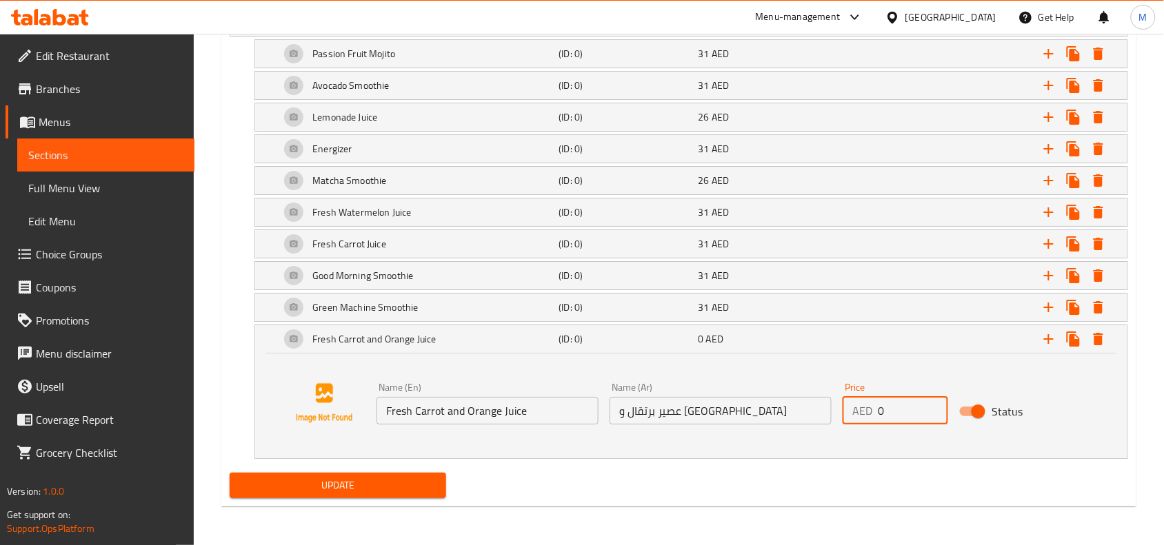
drag, startPoint x: 895, startPoint y: 415, endPoint x: 816, endPoint y: 407, distance: 79.7
click at [817, 408] on div "Name (En) Fresh Carrot and Orange Juice Name (En) Name (Ar) عصير برتقال و [GEOG…" at bounding box center [720, 403] width 699 height 53
type input "31"
click at [852, 345] on div "Expand" at bounding box center [974, 339] width 279 height 30
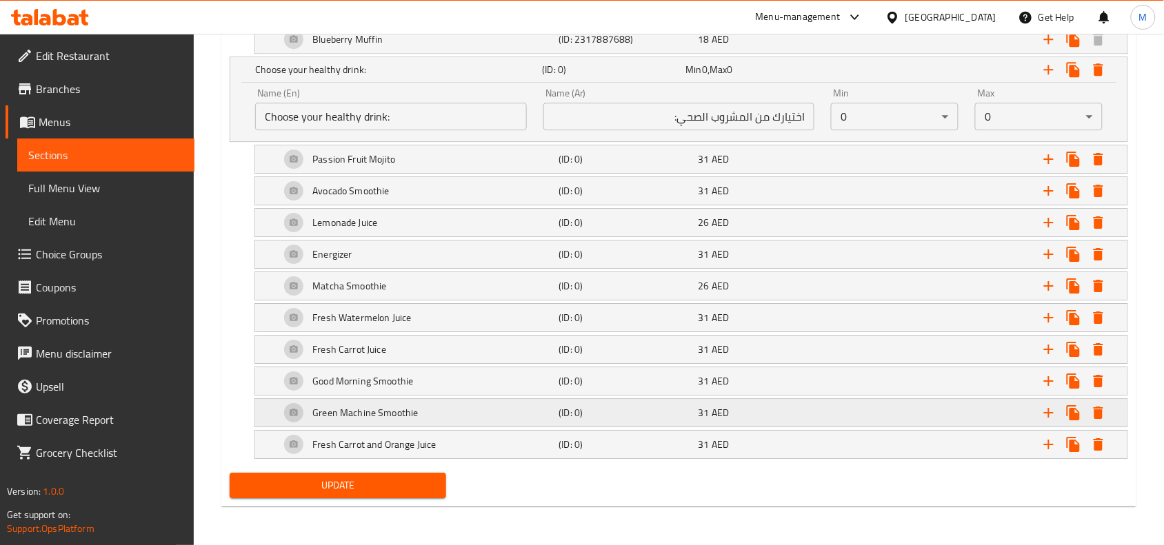
scroll to position [1238, 0]
click at [1045, 445] on icon "Expand" at bounding box center [1049, 445] width 10 height 10
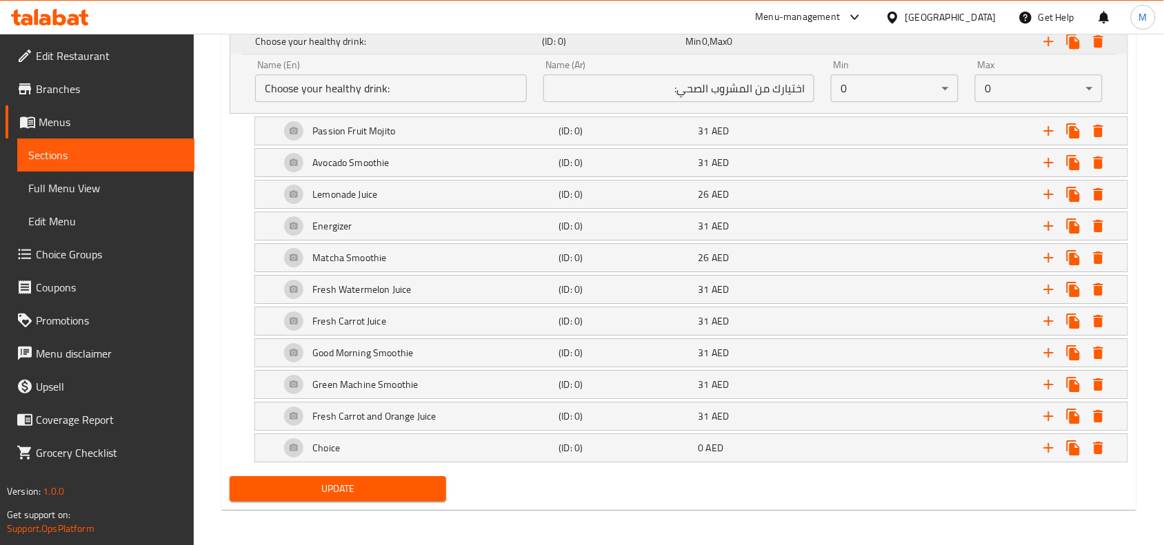
scroll to position [1270, 0]
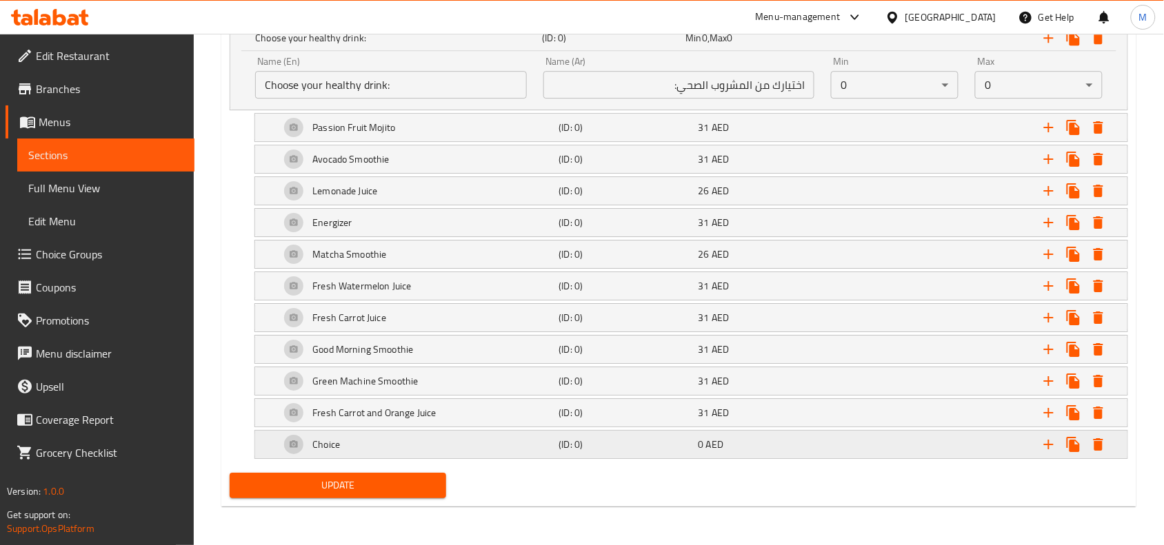
click at [456, 454] on div "Choice" at bounding box center [416, 444] width 279 height 33
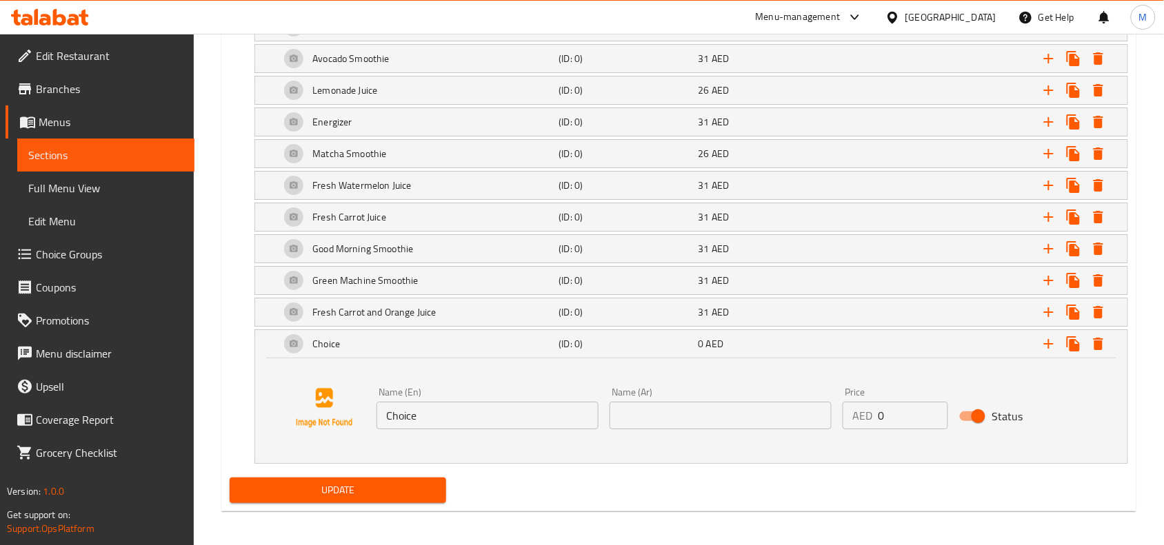
scroll to position [1376, 0]
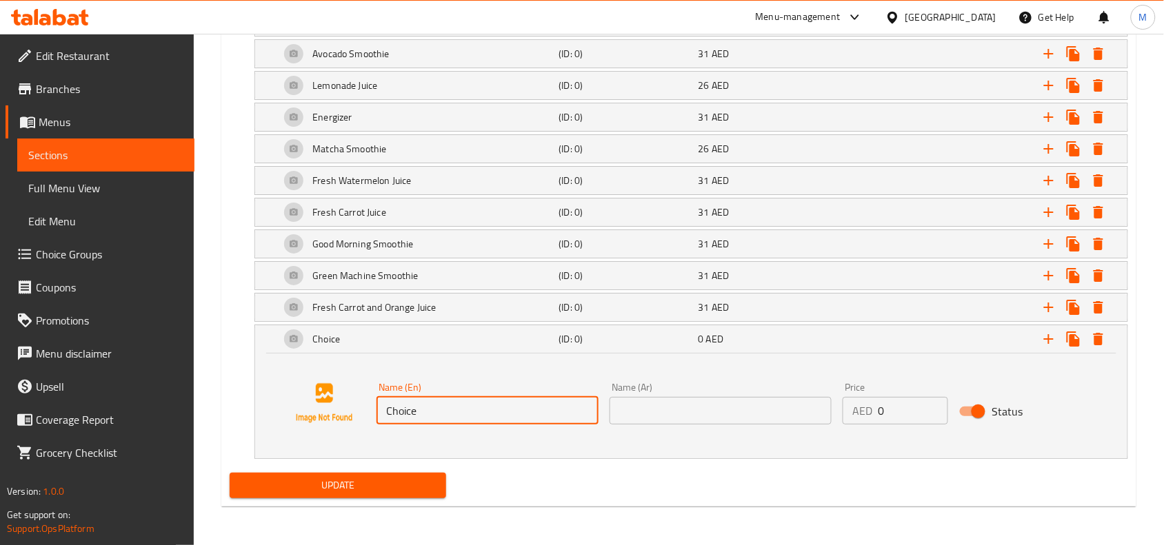
click at [470, 414] on input "Choice" at bounding box center [487, 411] width 222 height 28
paste input "Fresh Carrot & Orange Ju"
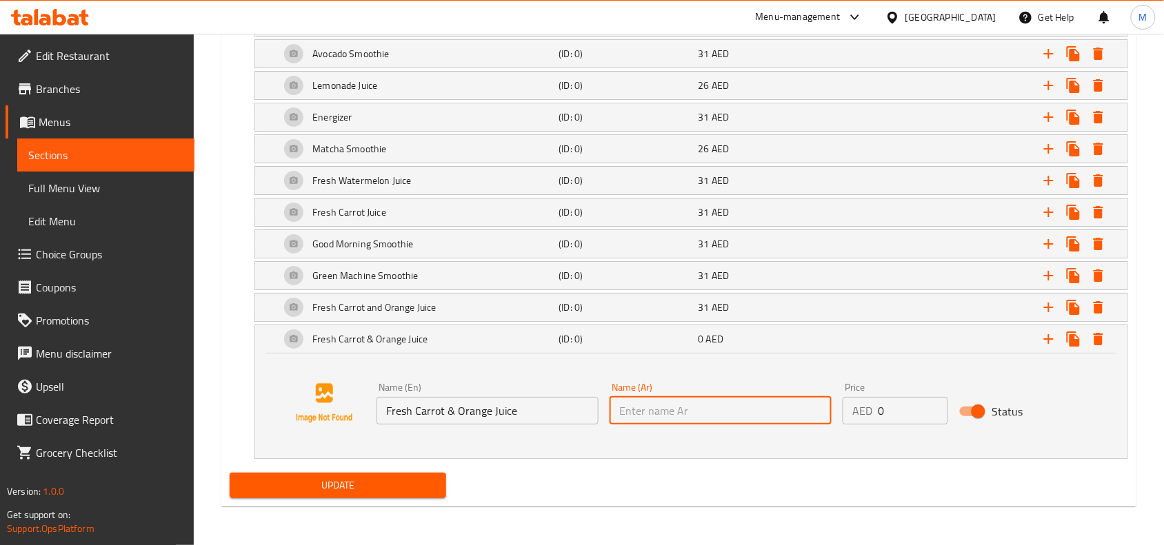
click at [734, 397] on input "text" at bounding box center [721, 411] width 222 height 28
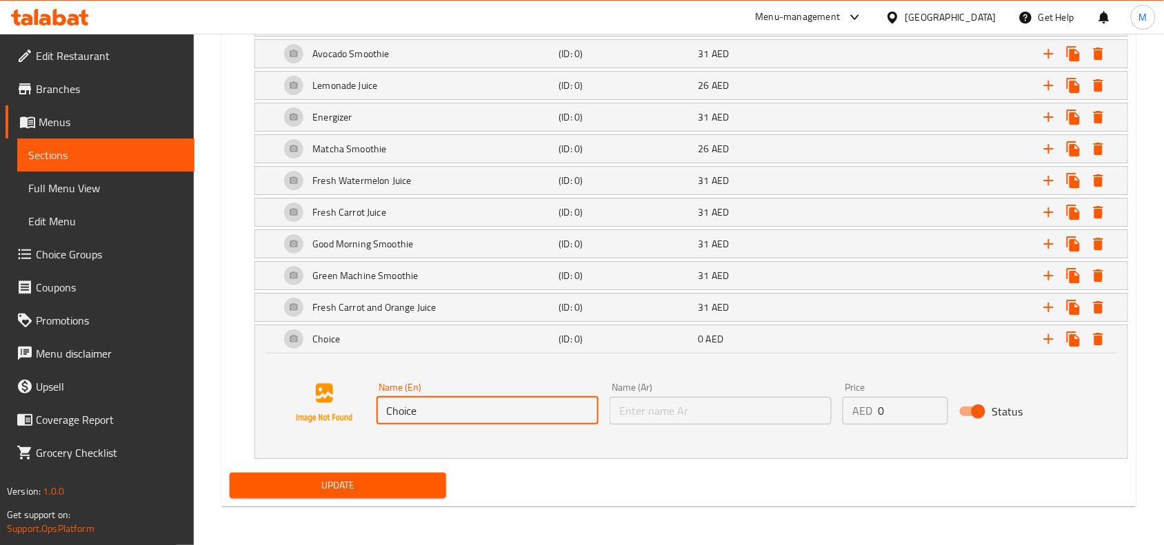
type input "ٍ"
type input "Sunrise Smoothie"
click at [767, 402] on input "text" at bounding box center [721, 411] width 222 height 28
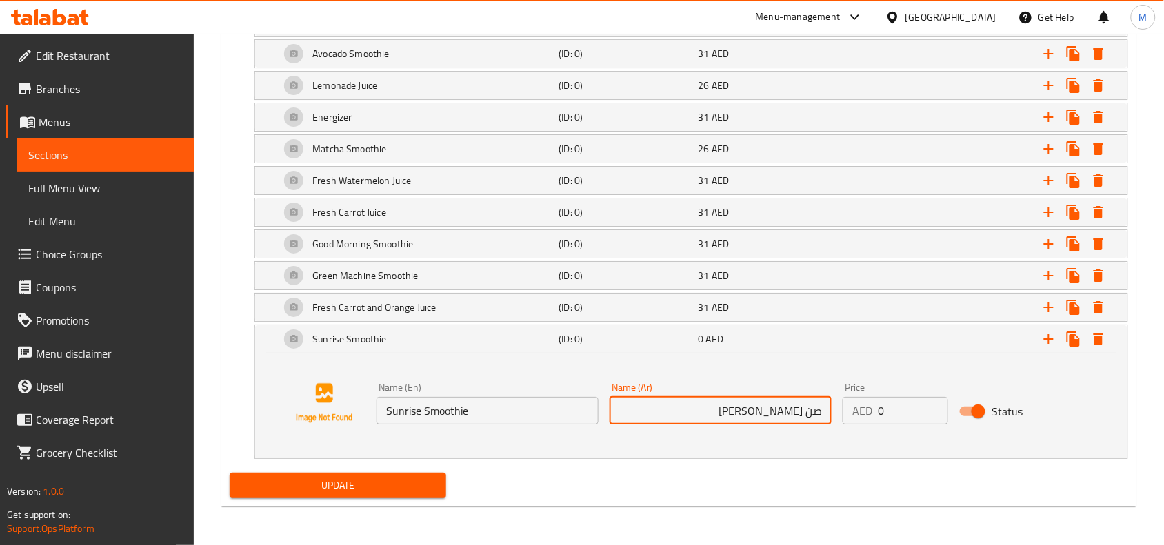
type input "صن [PERSON_NAME]"
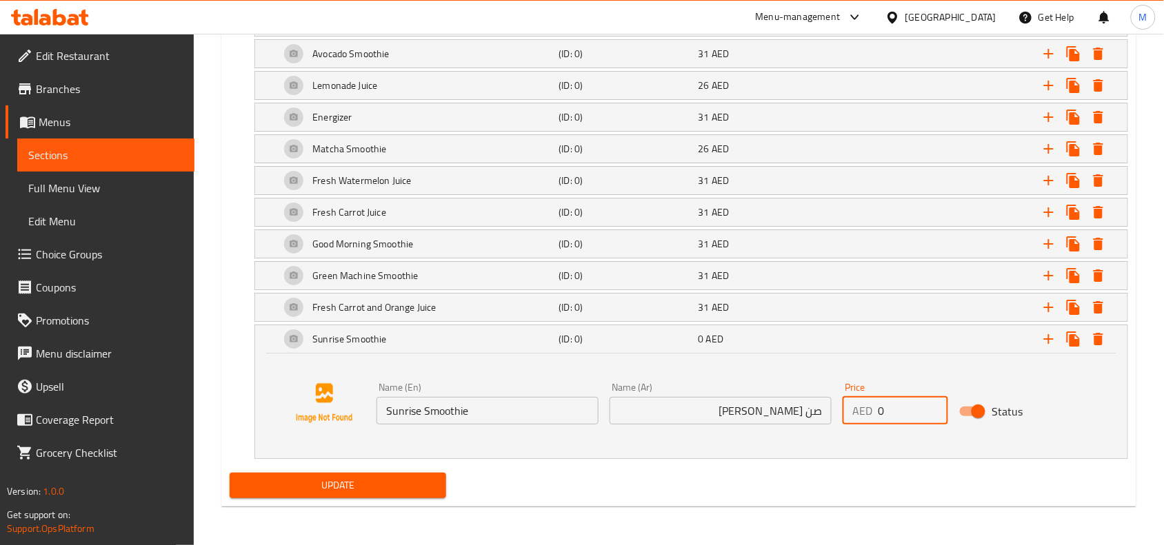
drag, startPoint x: 901, startPoint y: 414, endPoint x: 842, endPoint y: 418, distance: 58.8
click at [842, 418] on div "Price AED 0 Price" at bounding box center [895, 403] width 117 height 53
type input "31"
click at [886, 350] on div "Expand" at bounding box center [974, 339] width 279 height 30
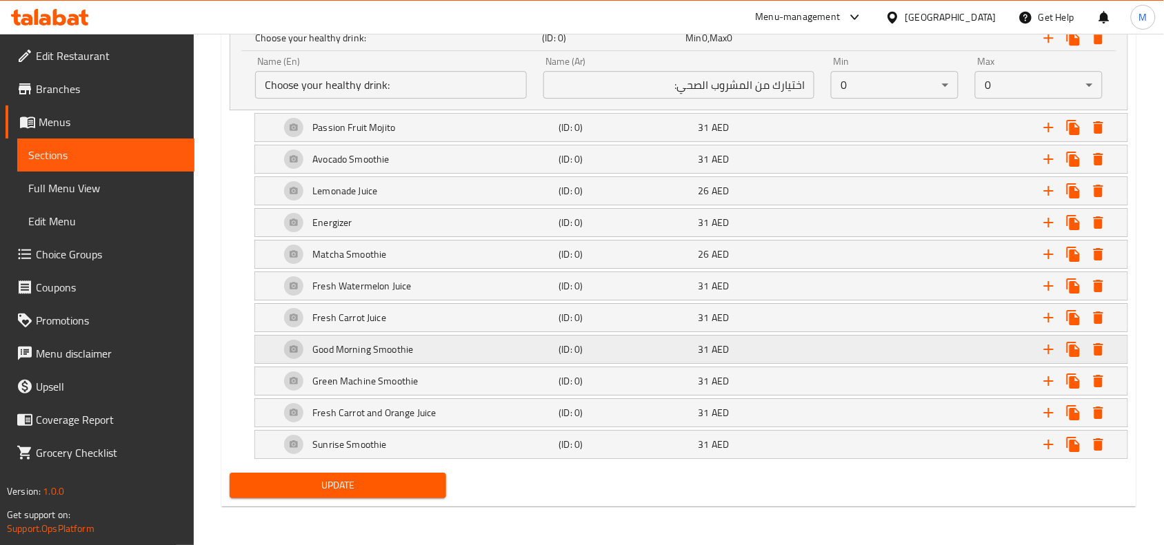
scroll to position [1271, 0]
click at [894, 345] on div "Expand" at bounding box center [974, 349] width 279 height 30
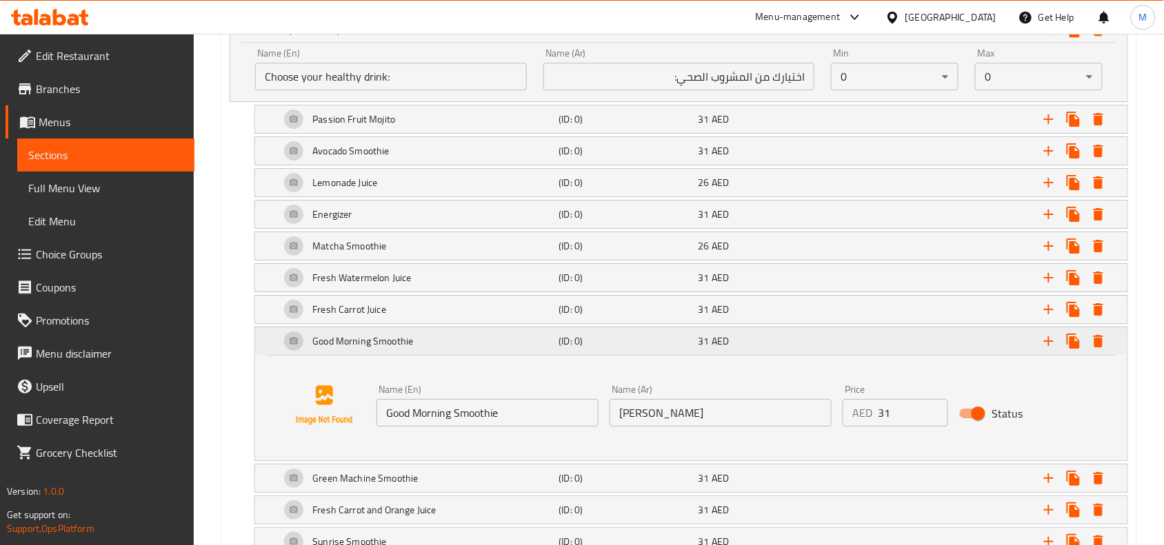
click at [933, 352] on div "Expand" at bounding box center [974, 341] width 279 height 30
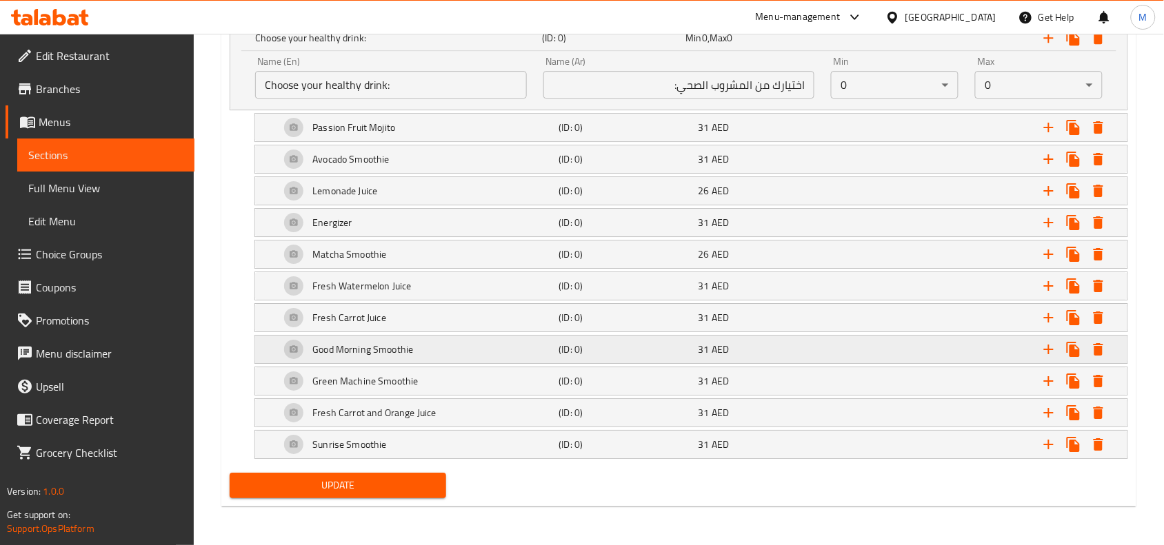
scroll to position [1270, 0]
click at [1045, 443] on icon "Expand" at bounding box center [1048, 444] width 17 height 17
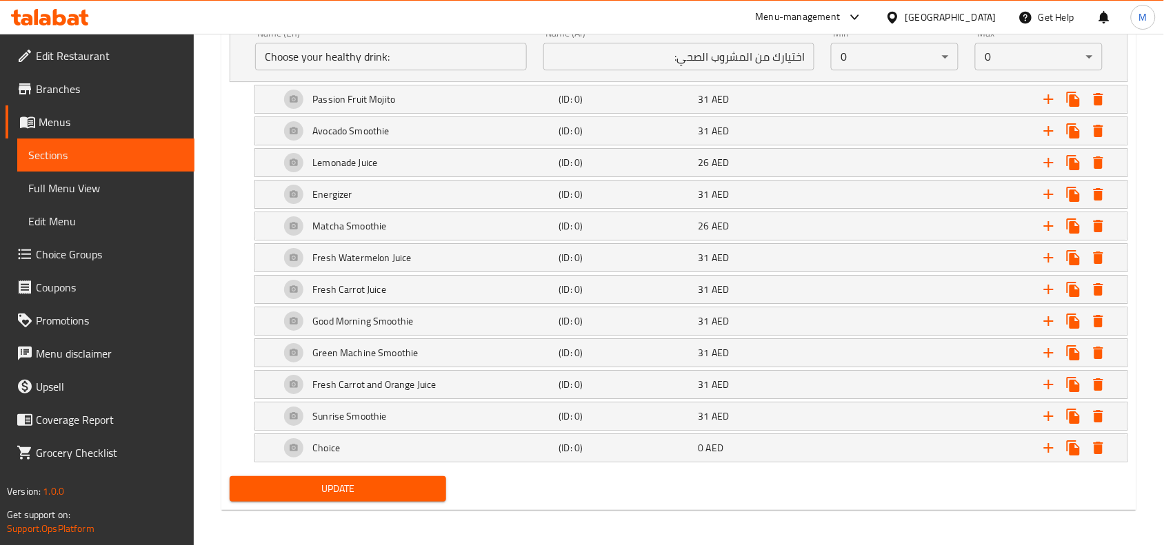
scroll to position [1302, 0]
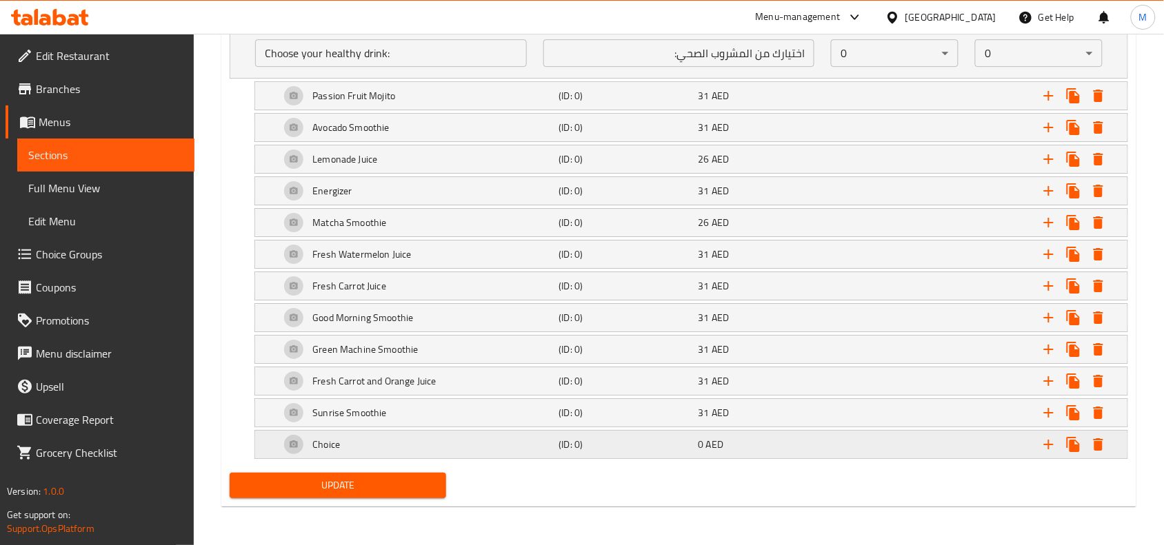
click at [664, 455] on div "Choice (ID: 0) 0 AED" at bounding box center [695, 444] width 836 height 33
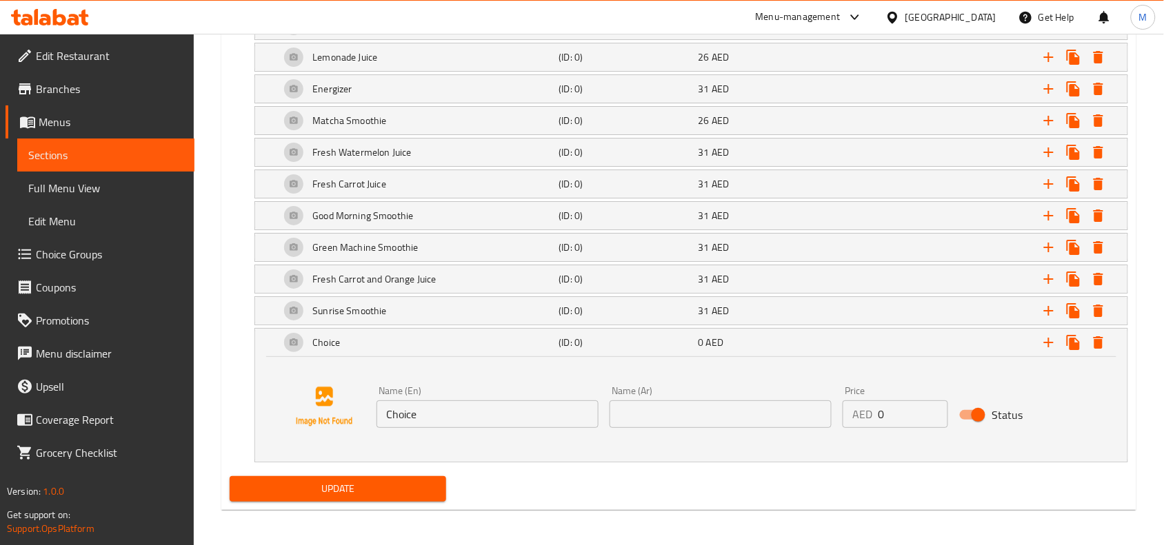
scroll to position [1405, 0]
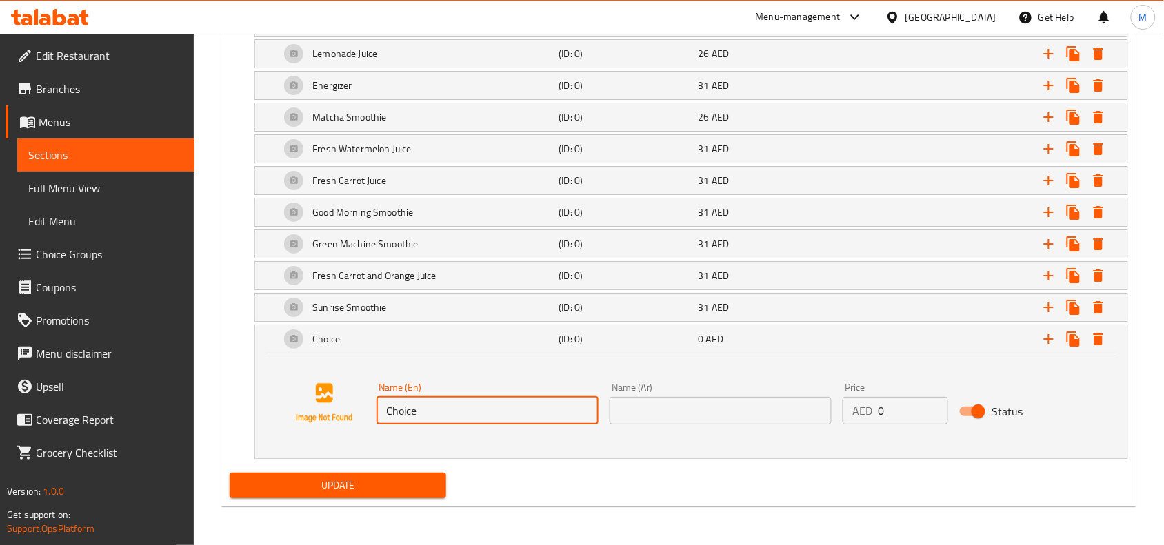
click at [503, 414] on input "Choice" at bounding box center [487, 411] width 222 height 28
paste input "Mango & Lychee Smoothi"
click at [423, 411] on input "Mango & Lychee Smoothie" at bounding box center [487, 411] width 222 height 28
type input "Mango and Lychee Smoothie"
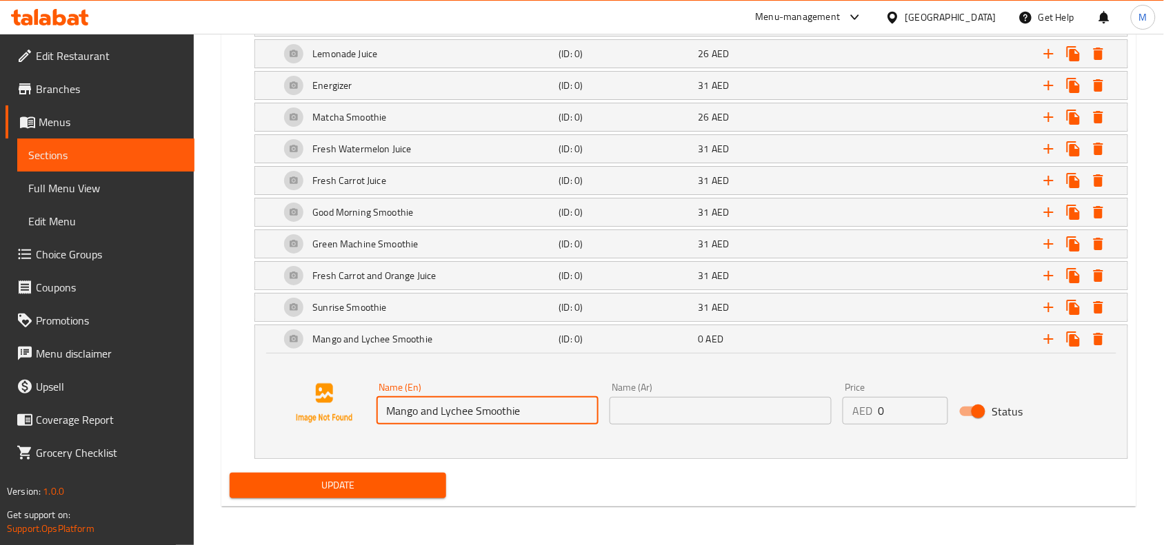
click at [690, 414] on input "text" at bounding box center [721, 411] width 222 height 28
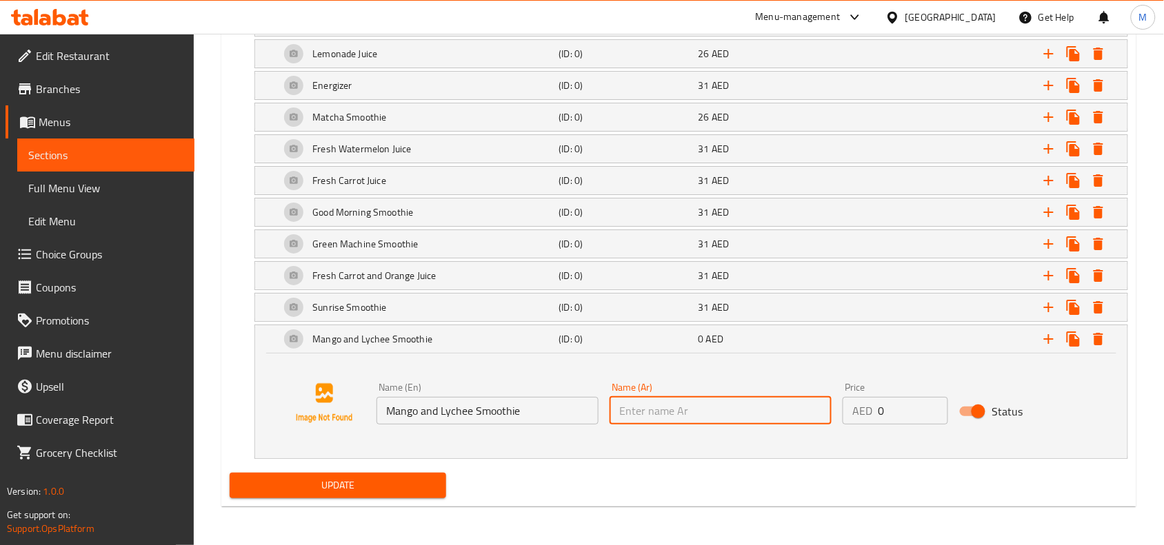
click at [707, 407] on input "text" at bounding box center [721, 411] width 222 height 28
type input "مانجو و [PERSON_NAME]"
drag, startPoint x: 912, startPoint y: 405, endPoint x: 816, endPoint y: 402, distance: 95.9
click at [819, 401] on div "Name (En) Mango and Lychee Smoothie Name (En) Name (Ar) [PERSON_NAME] Name (Ar)…" at bounding box center [720, 403] width 699 height 53
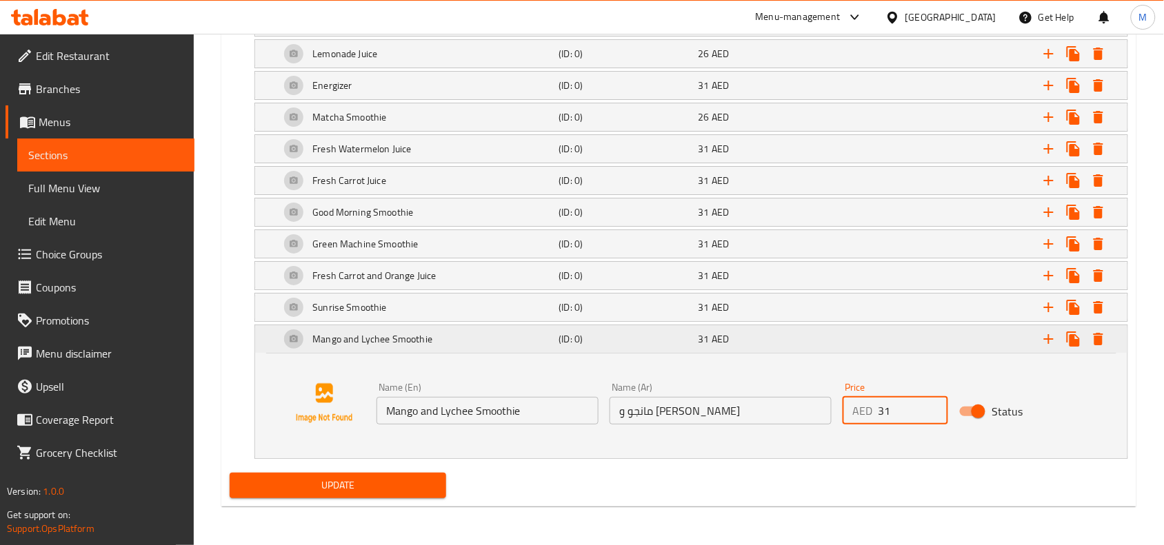
type input "31"
click at [788, 346] on div "31 AED" at bounding box center [765, 339] width 134 height 14
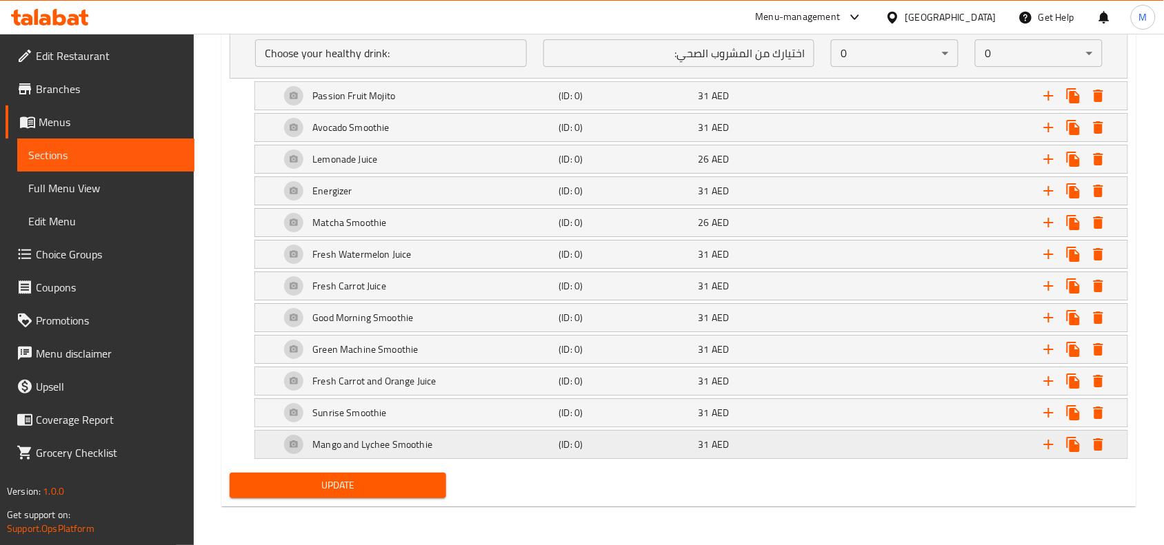
scroll to position [1302, 0]
click at [1040, 443] on icon "Expand" at bounding box center [1048, 444] width 17 height 17
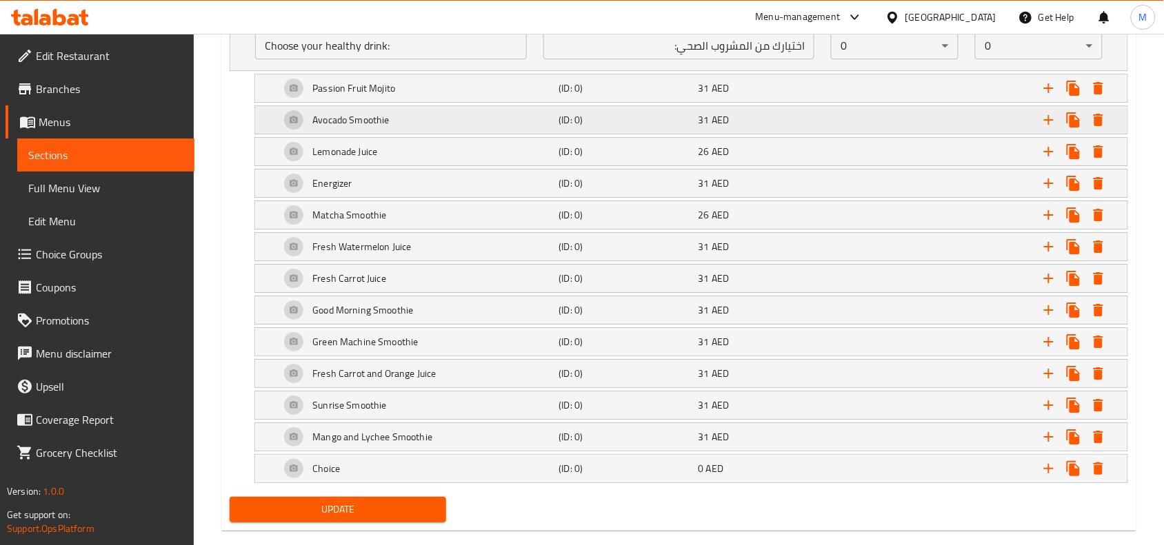
scroll to position [1334, 0]
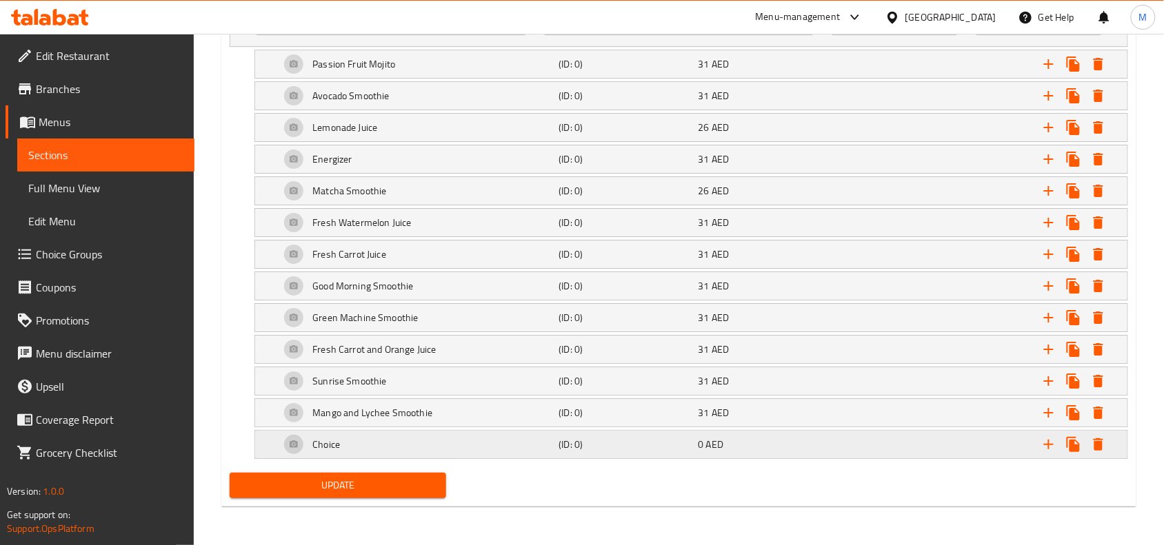
click at [480, 436] on div "Choice" at bounding box center [416, 444] width 279 height 33
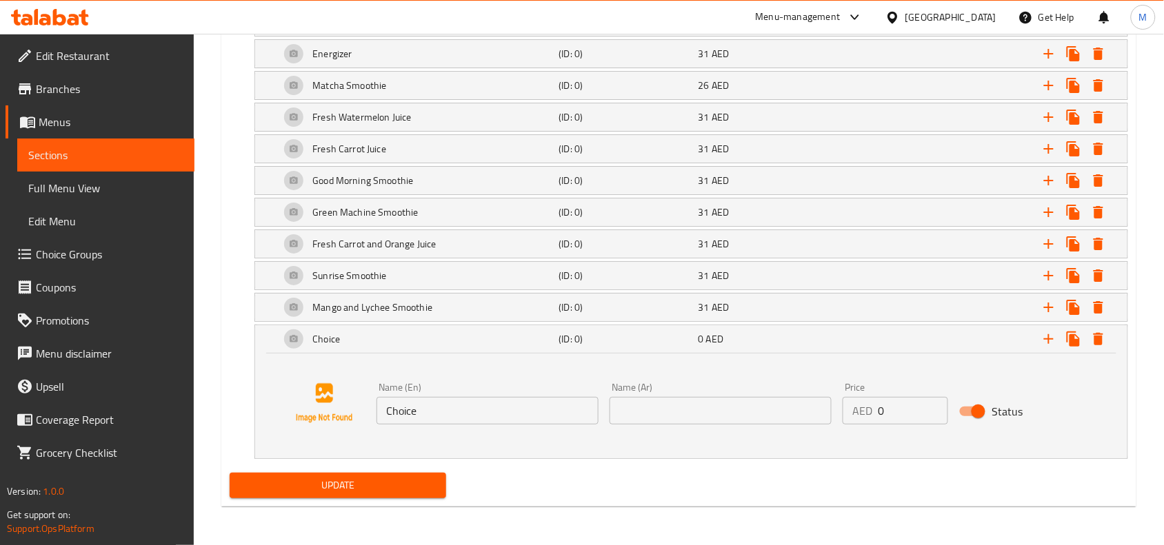
scroll to position [1436, 0]
click at [464, 421] on input "Choice" at bounding box center [487, 411] width 222 height 28
paste input "Banana & Dates Smoothi"
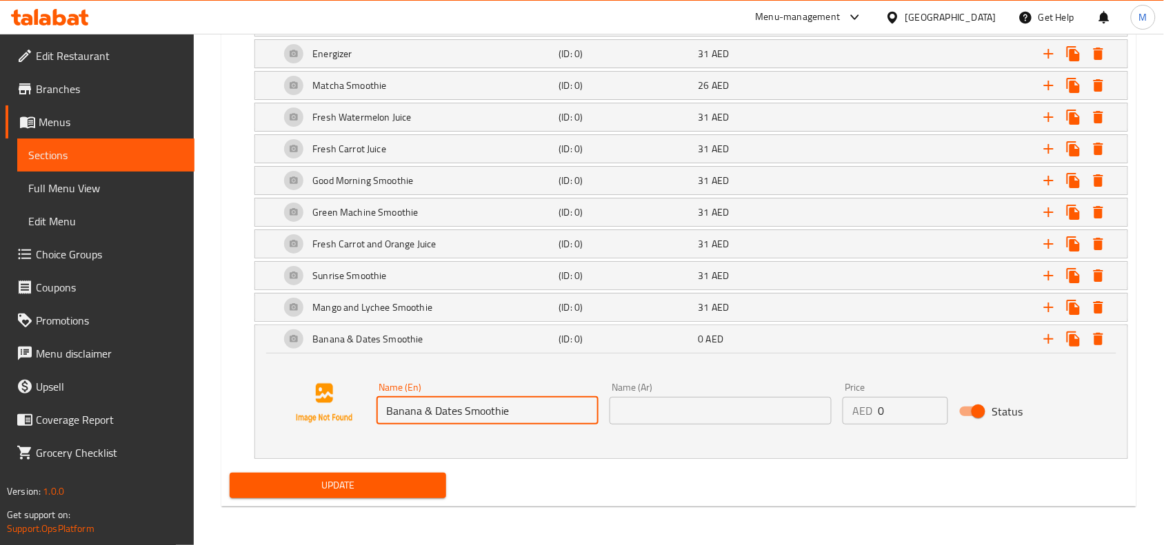
click at [425, 412] on input "Banana & Dates Smoothie" at bounding box center [487, 411] width 222 height 28
type input "Banana and Dates Smoothie"
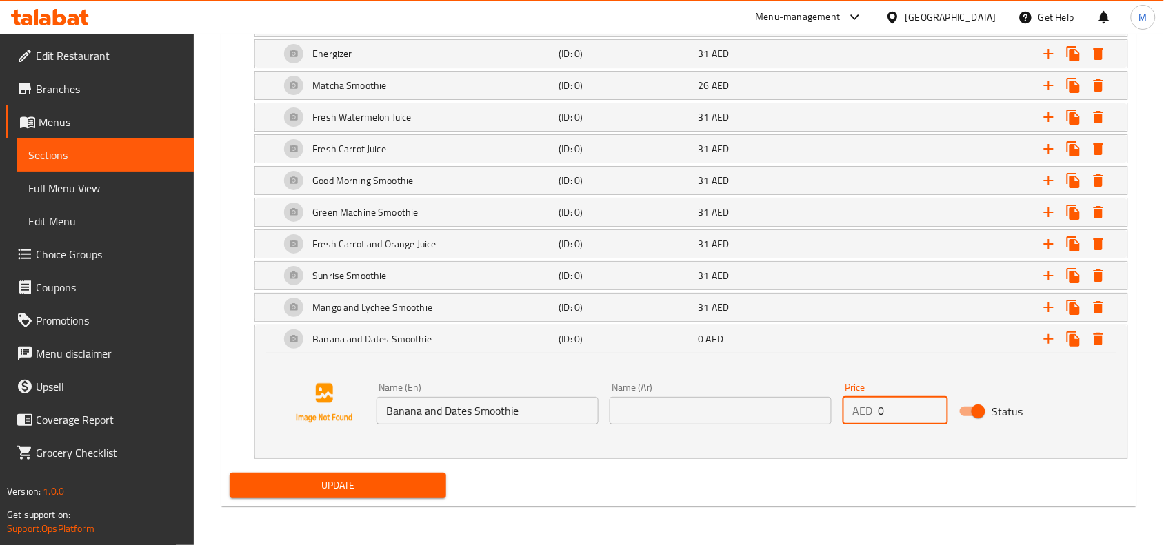
click at [861, 418] on div "AED 0 Price" at bounding box center [895, 411] width 105 height 28
paste input "31"
type input "31"
click at [747, 412] on input "text" at bounding box center [721, 411] width 222 height 28
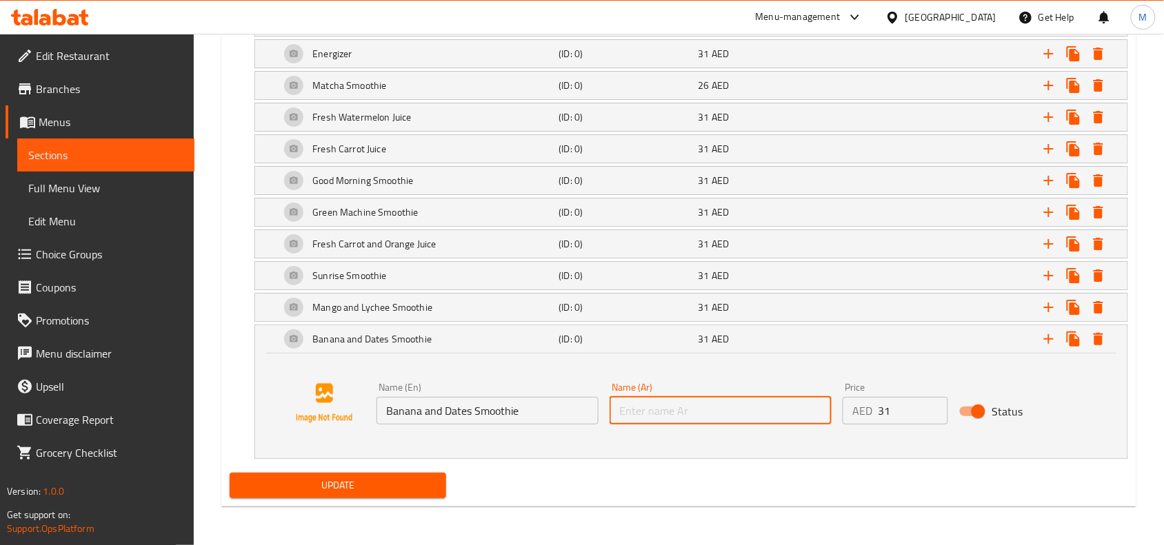
type input "s"
type input "سموزي بلح و موز"
click at [948, 343] on div "Expand" at bounding box center [974, 339] width 279 height 30
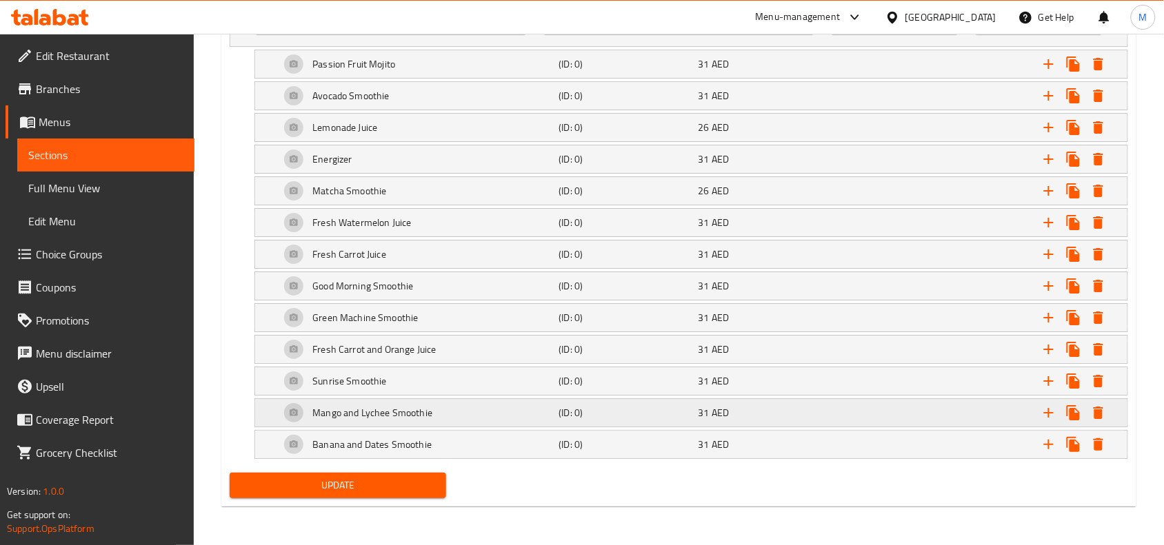
scroll to position [1334, 0]
